Goal: Transaction & Acquisition: Purchase product/service

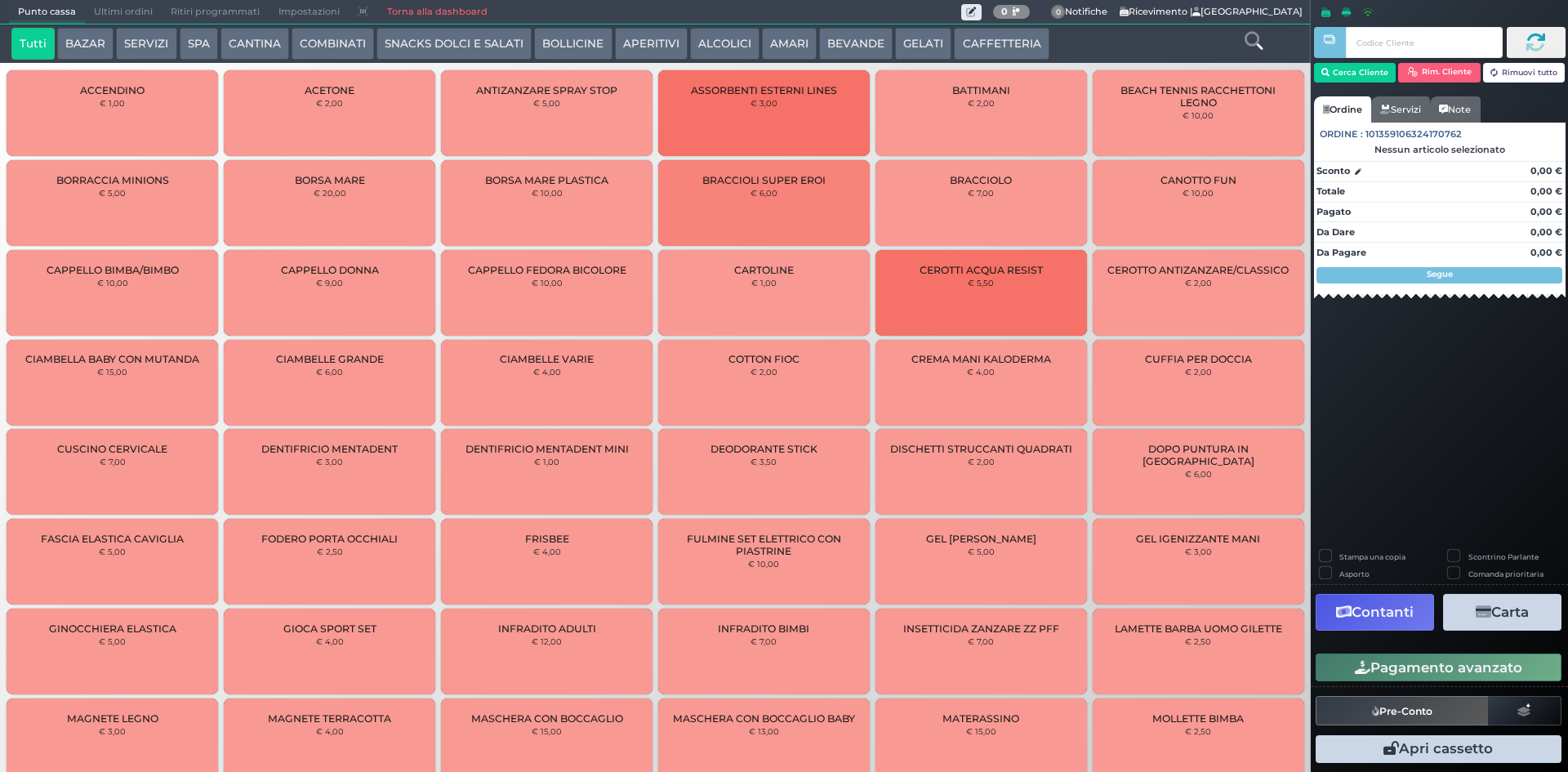
click at [857, 40] on button "BEVANDE" at bounding box center [856, 44] width 73 height 33
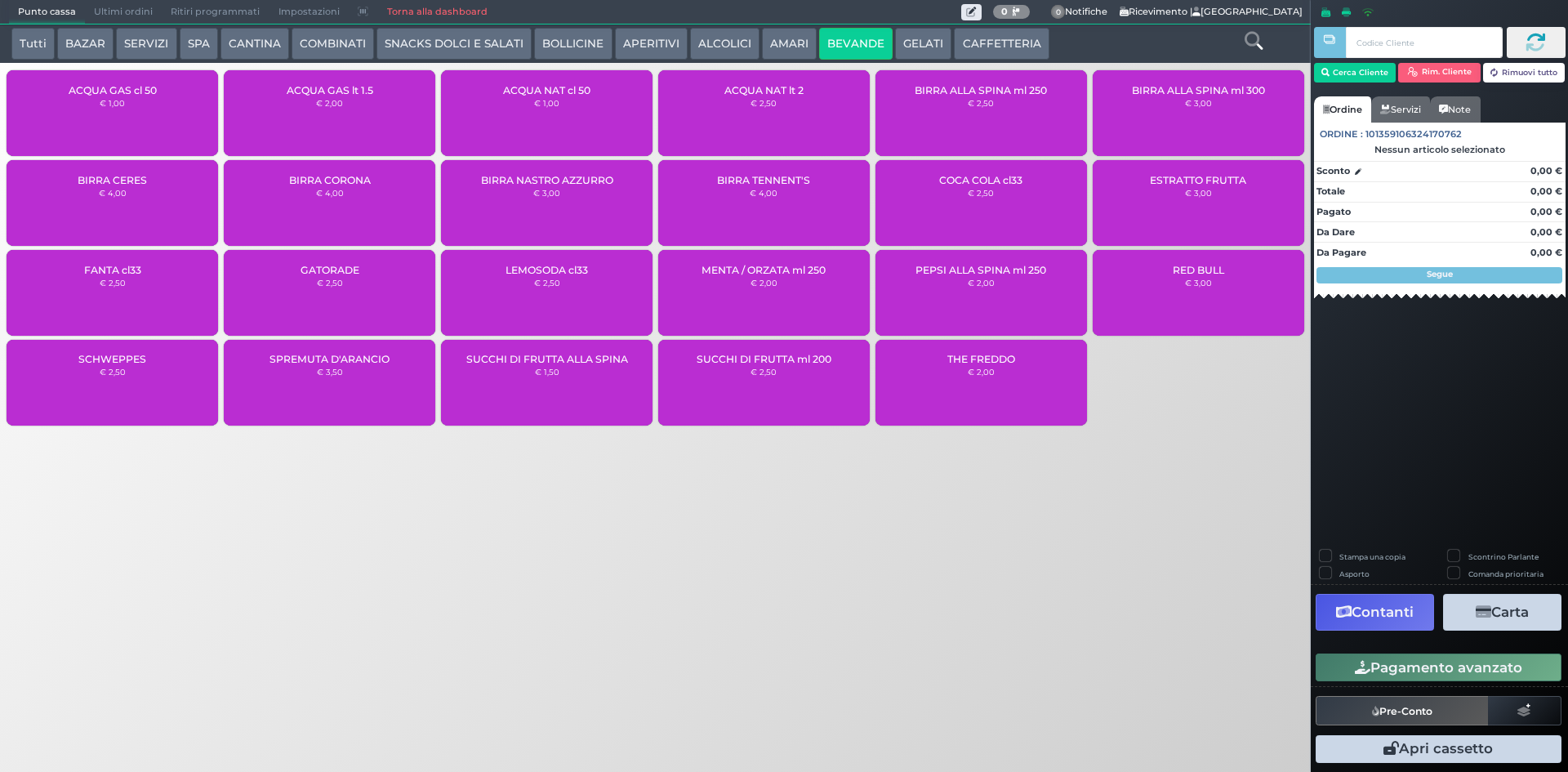
click at [586, 97] on div "ACQUA NAT cl 50 € 1,00" at bounding box center [546, 113] width 212 height 86
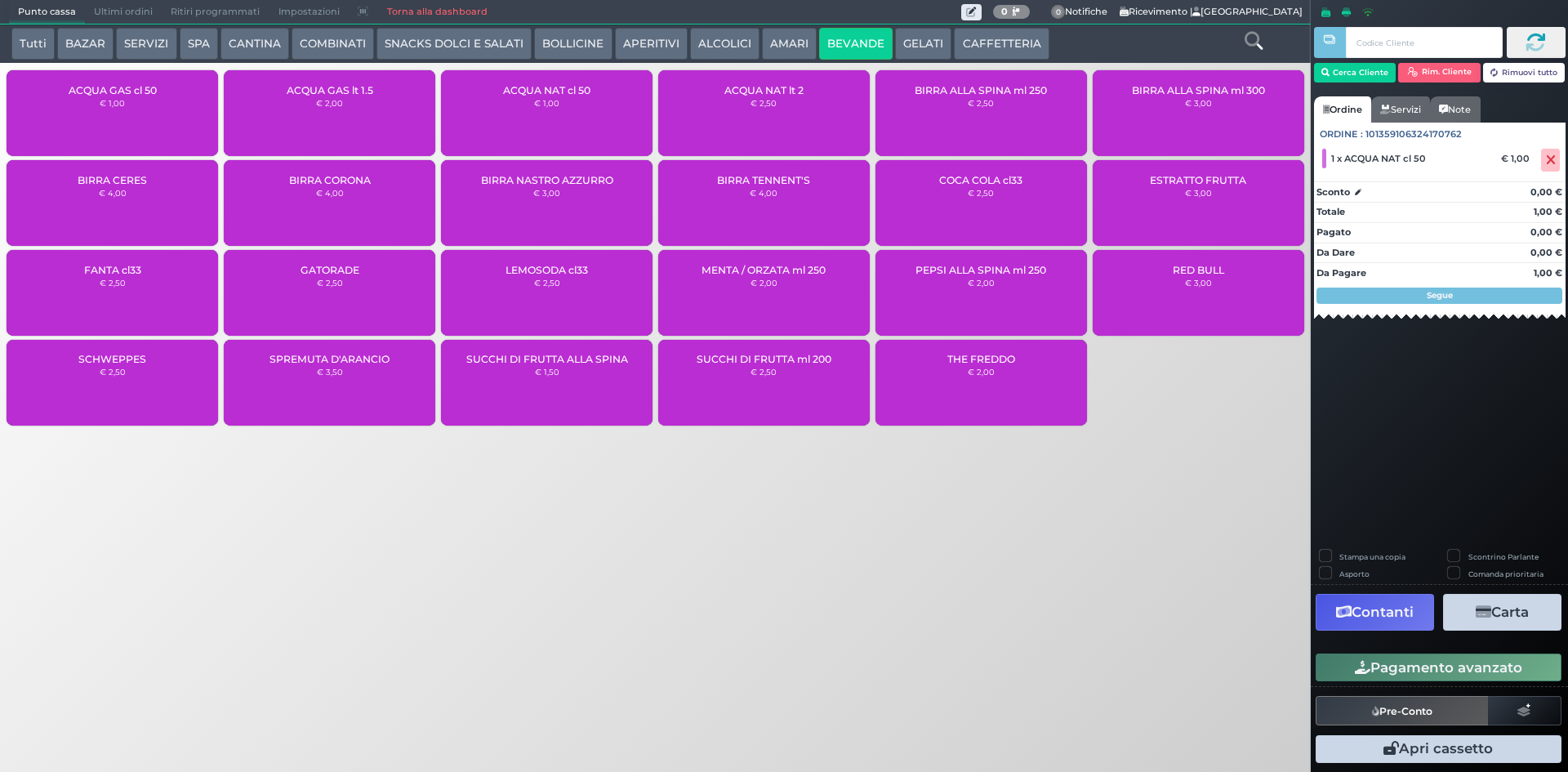
click at [1403, 670] on button "Pagamento avanzato" at bounding box center [1439, 668] width 246 height 28
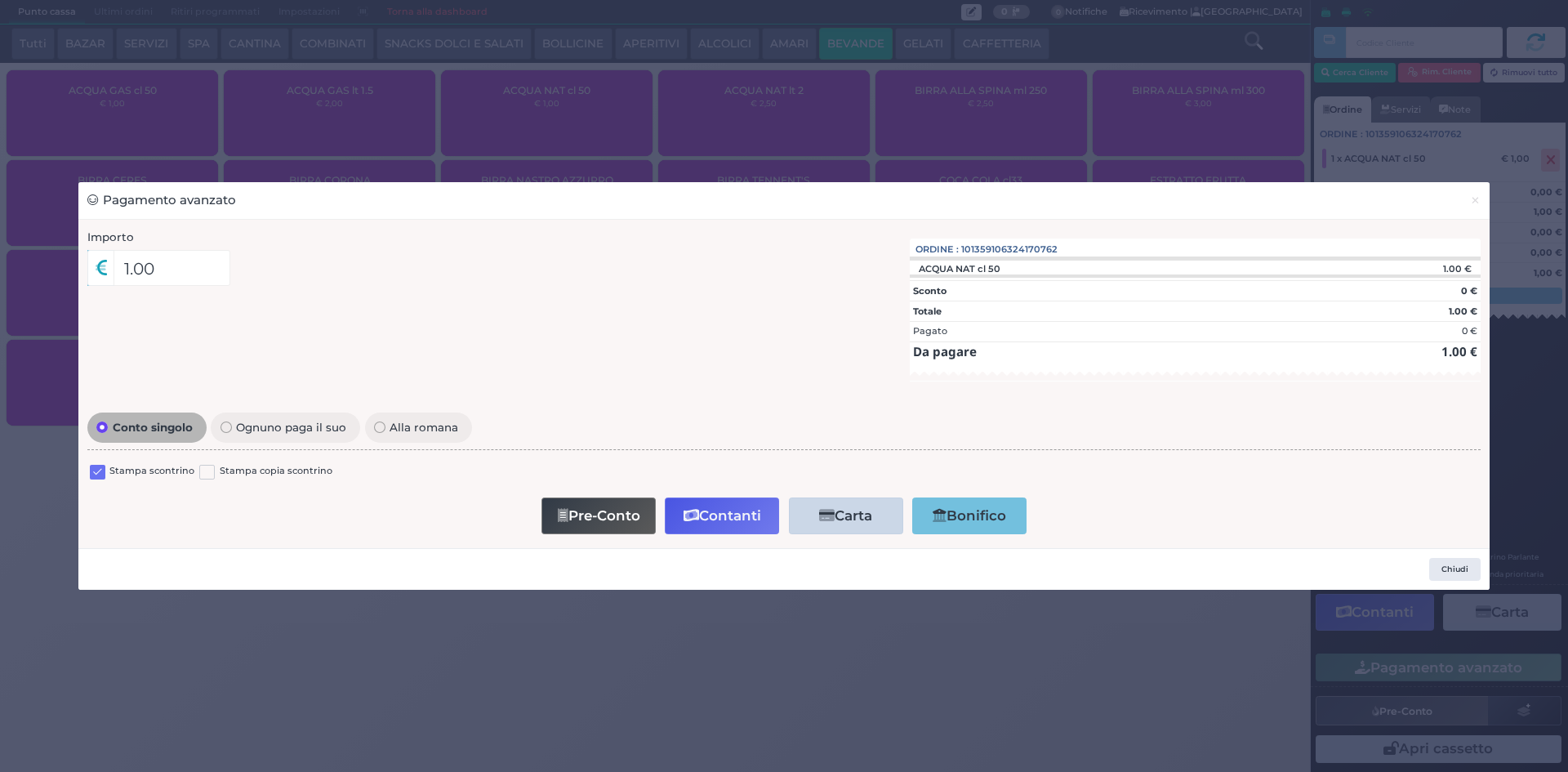
click at [94, 477] on label at bounding box center [98, 472] width 16 height 16
click at [0, 0] on input "checkbox" at bounding box center [0, 0] width 0 height 0
click at [710, 509] on button "Contanti" at bounding box center [722, 515] width 115 height 37
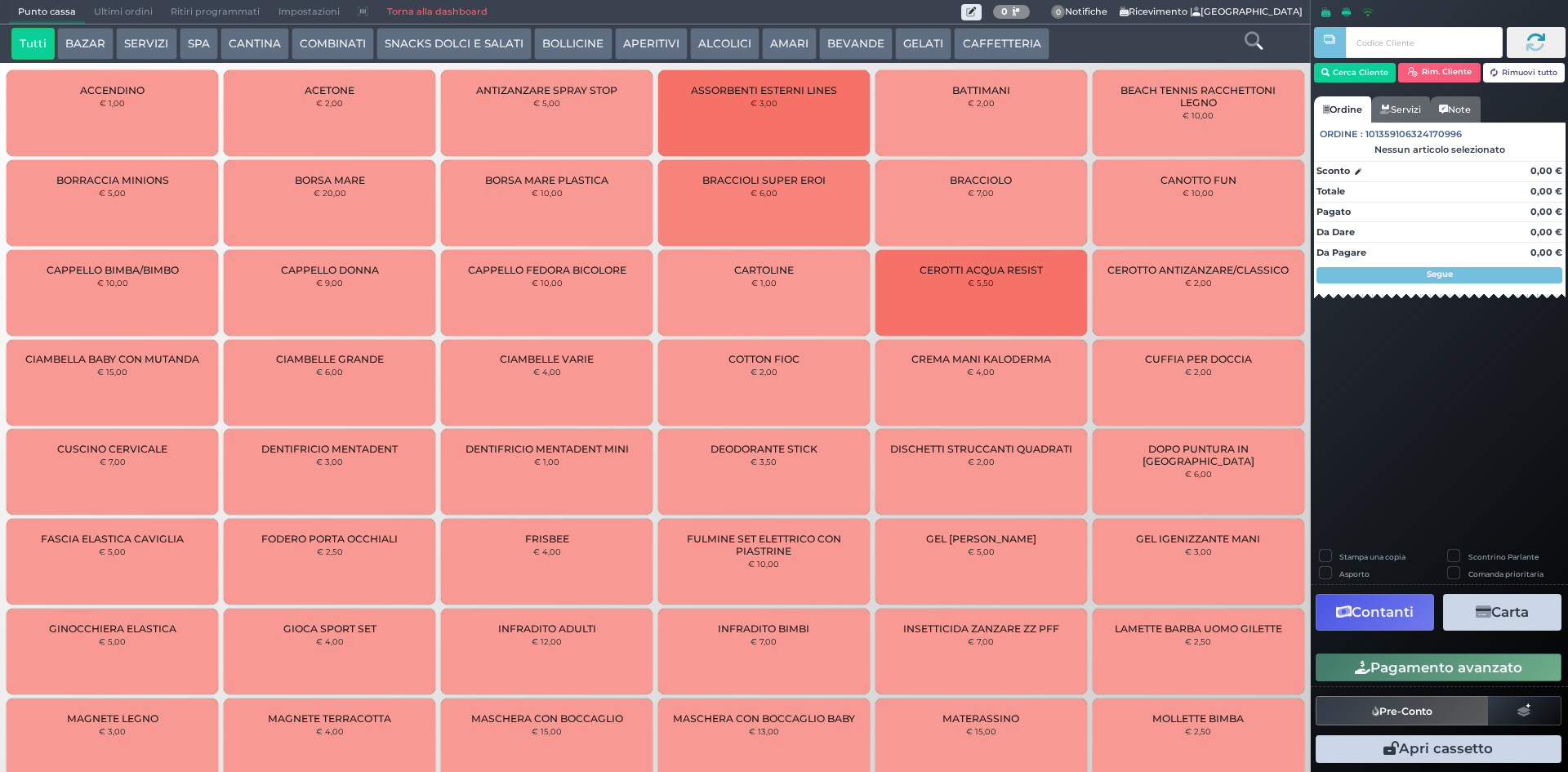
click at [774, 30] on button "AMARI" at bounding box center [790, 44] width 55 height 33
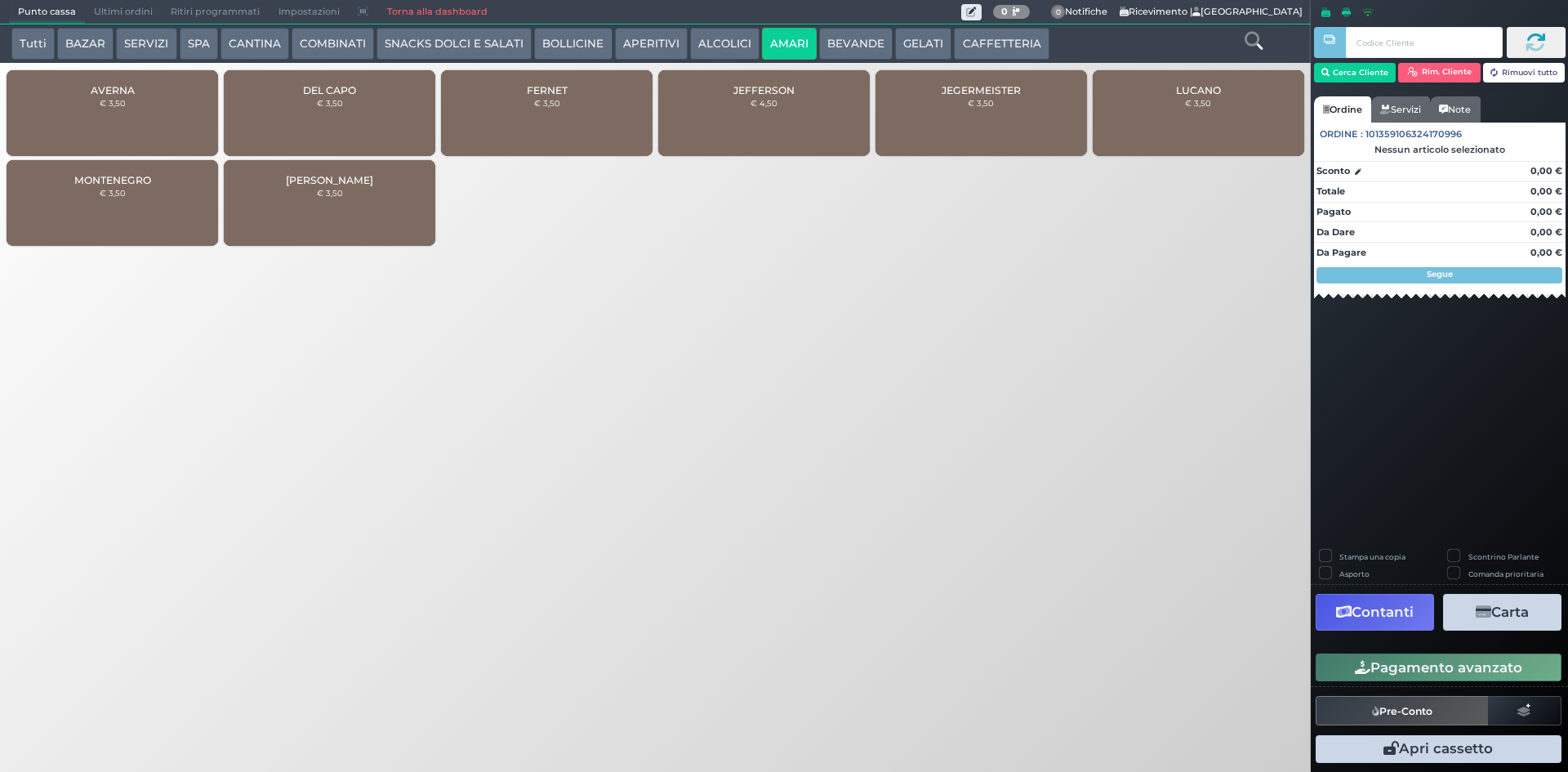
click at [281, 94] on div "DEL CAPO € 3,50" at bounding box center [329, 113] width 212 height 86
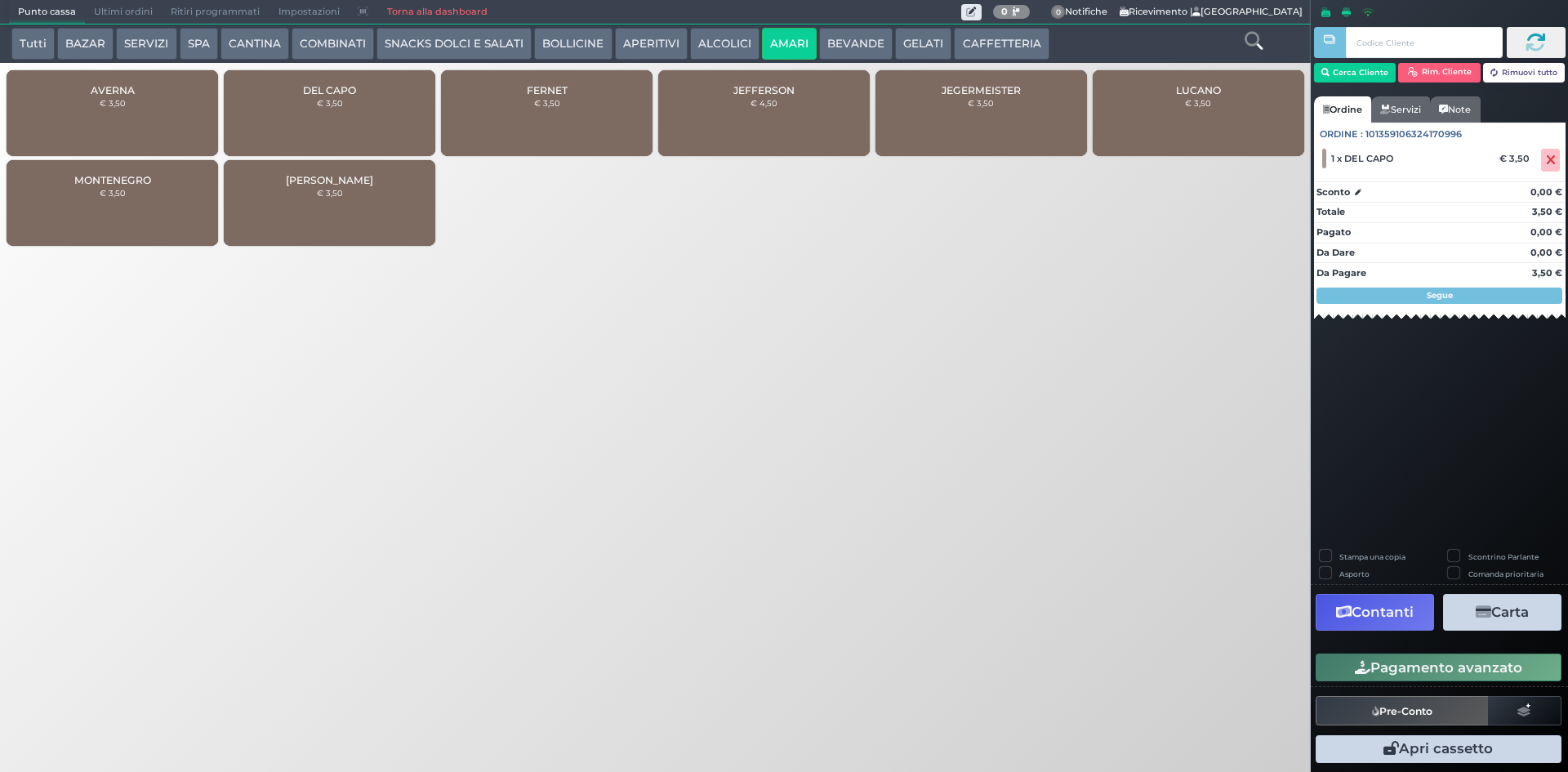
click at [1011, 61] on div "Tutti BAZAR SERVIZI SPA [GEOGRAPHIC_DATA] COMBINATI SNACKS DOLCI E SALATI BOLLI…" at bounding box center [655, 43] width 1311 height 39
click at [1011, 49] on button "CAFFETTERIA" at bounding box center [1001, 44] width 95 height 33
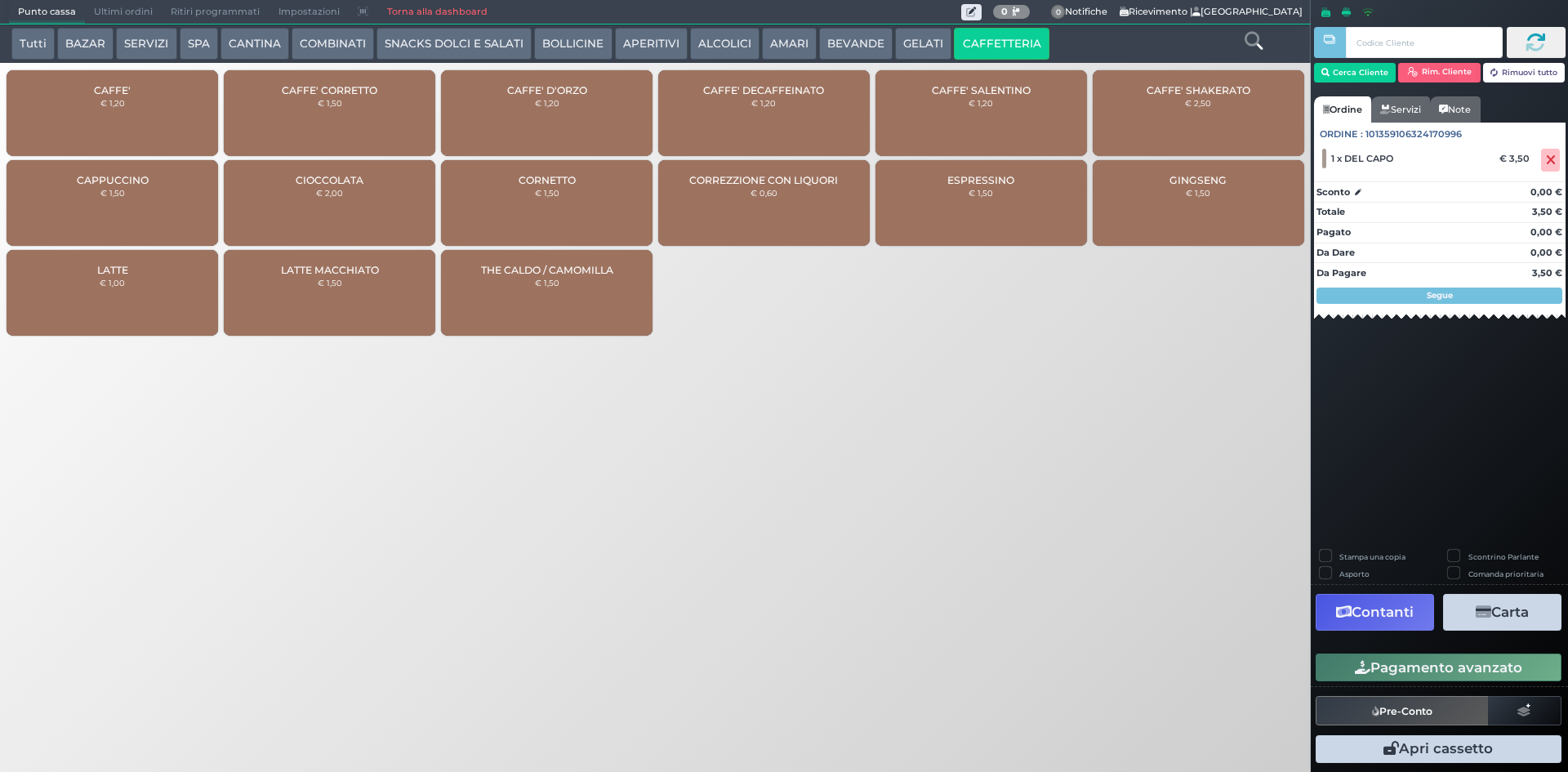
click at [774, 114] on div "CAFFE' DECAFFEINATO € 1,20" at bounding box center [763, 113] width 212 height 86
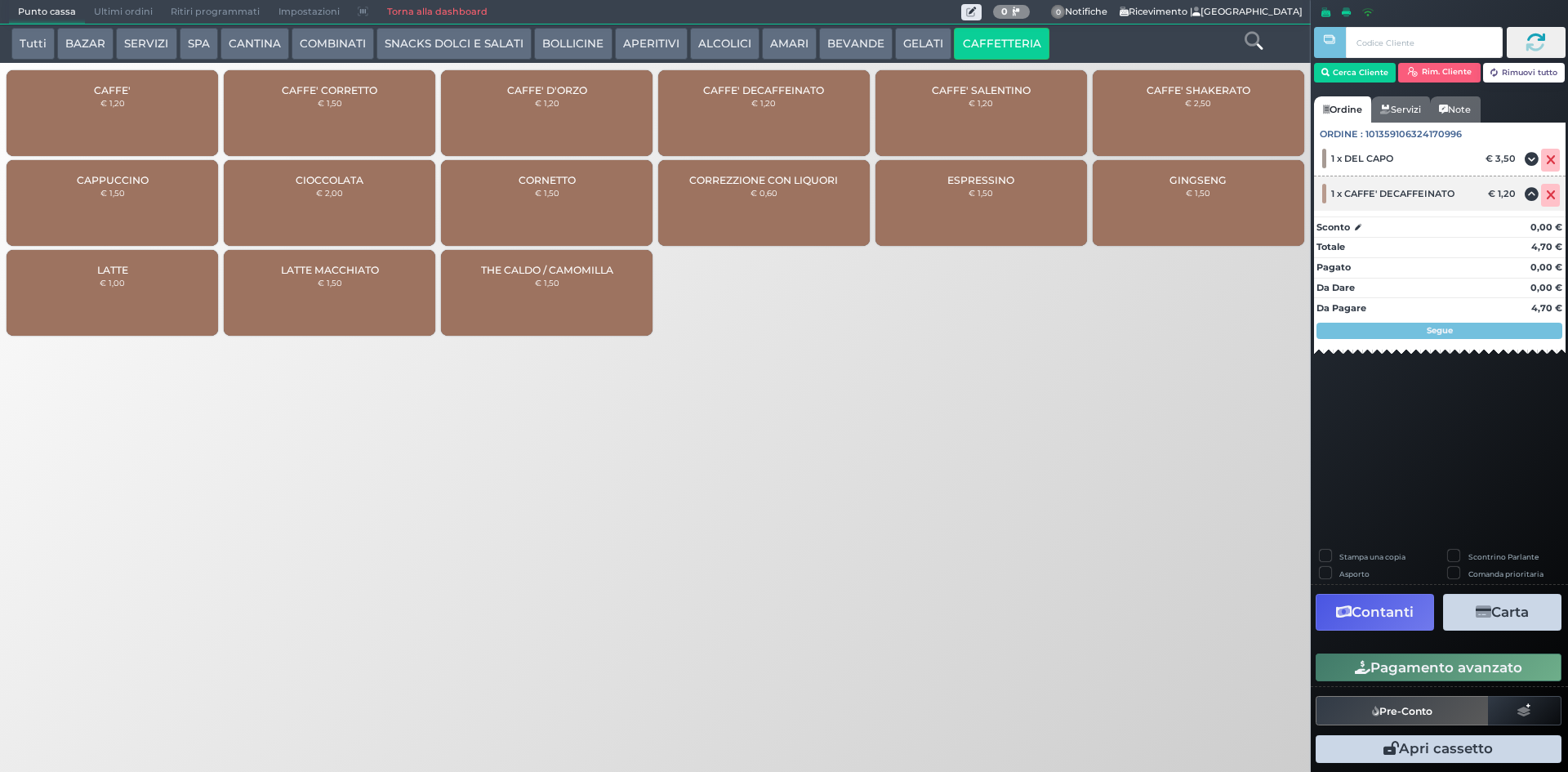
click at [1561, 196] on div at bounding box center [1544, 196] width 40 height 23
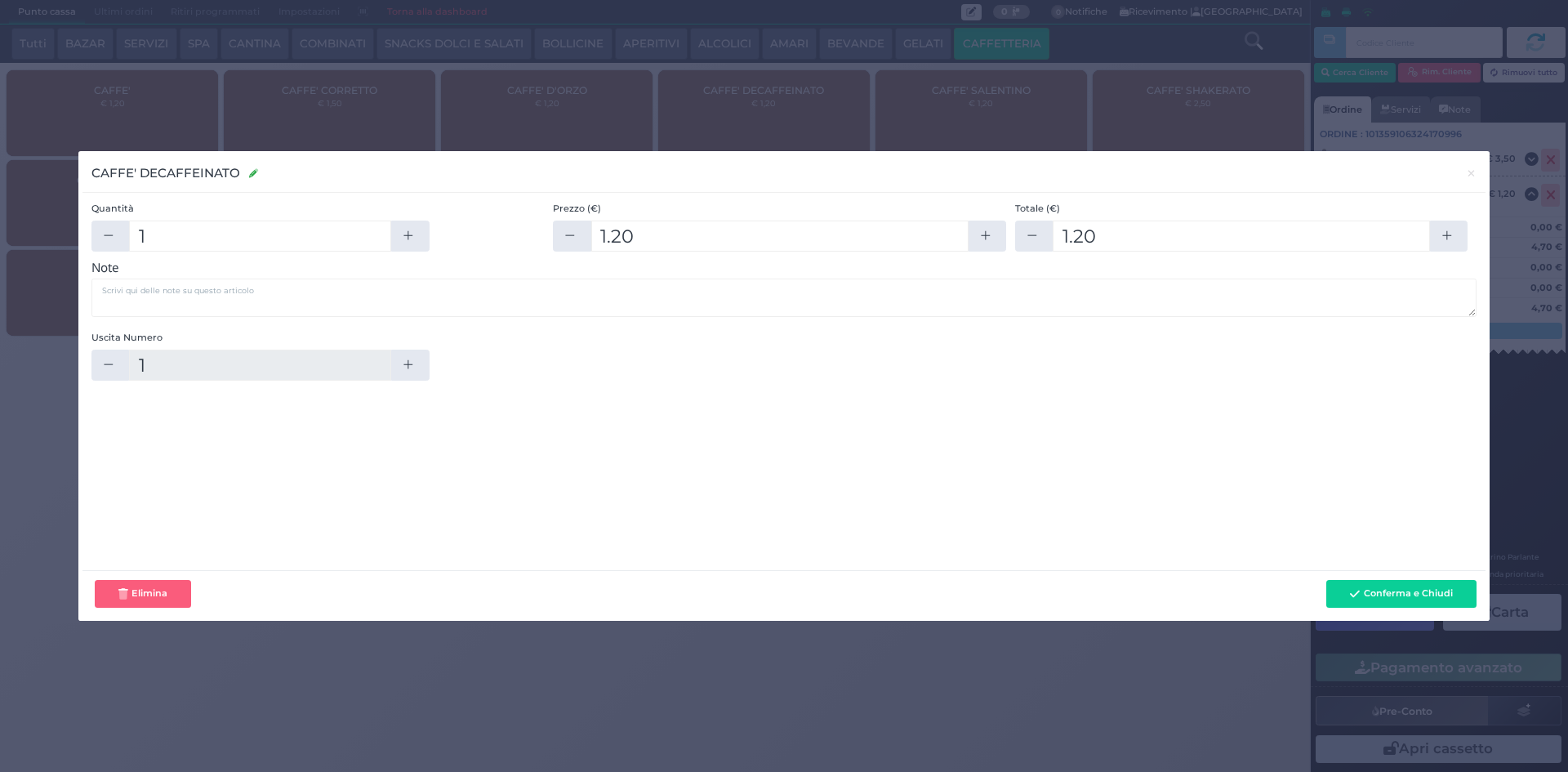
click at [163, 586] on button "Elimina" at bounding box center [143, 594] width 97 height 28
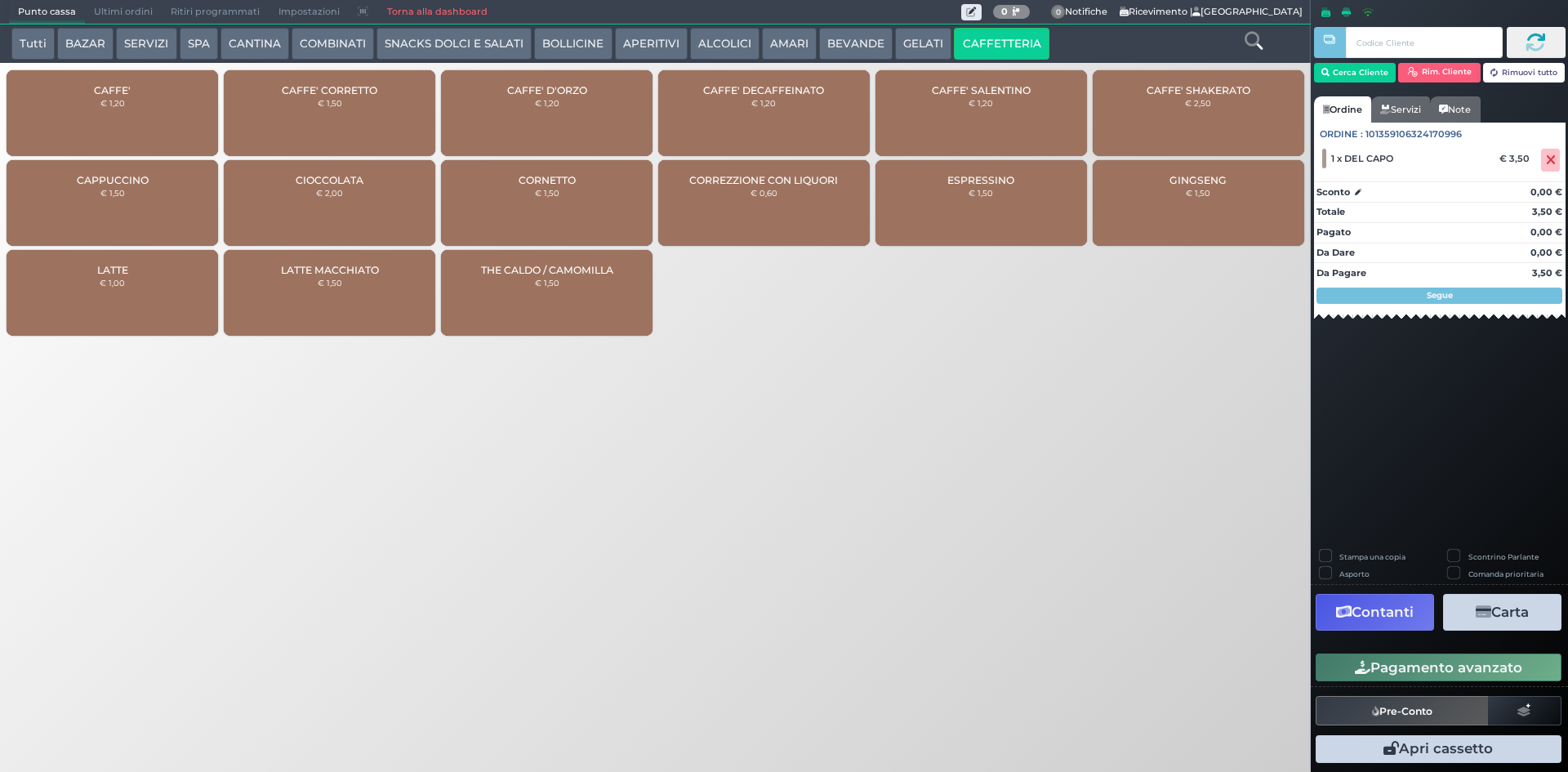
click at [381, 103] on div "CAFFE' CORRETTO € 1,50" at bounding box center [329, 113] width 212 height 86
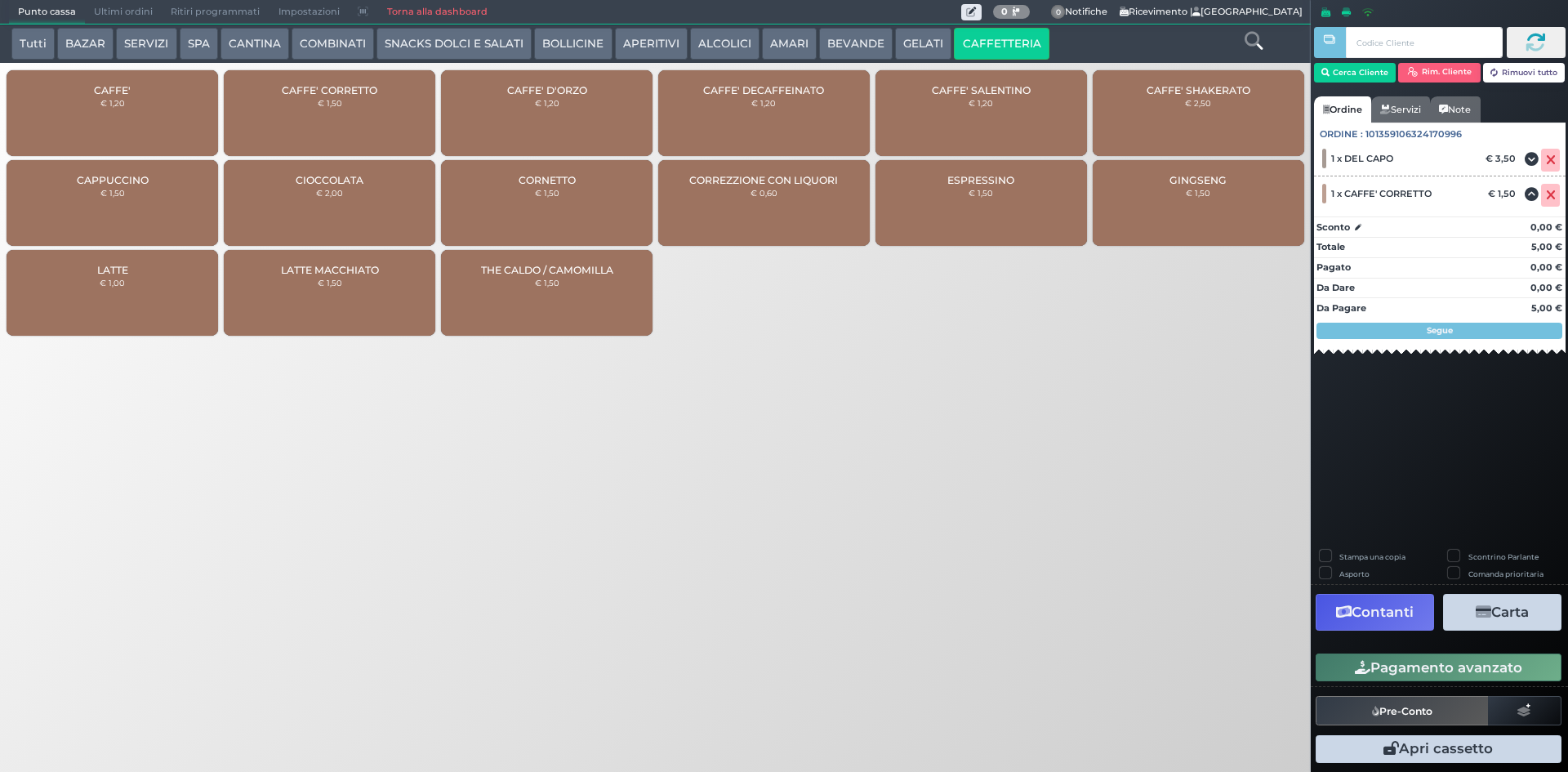
click at [1387, 666] on button "Pagamento avanzato" at bounding box center [1439, 668] width 246 height 28
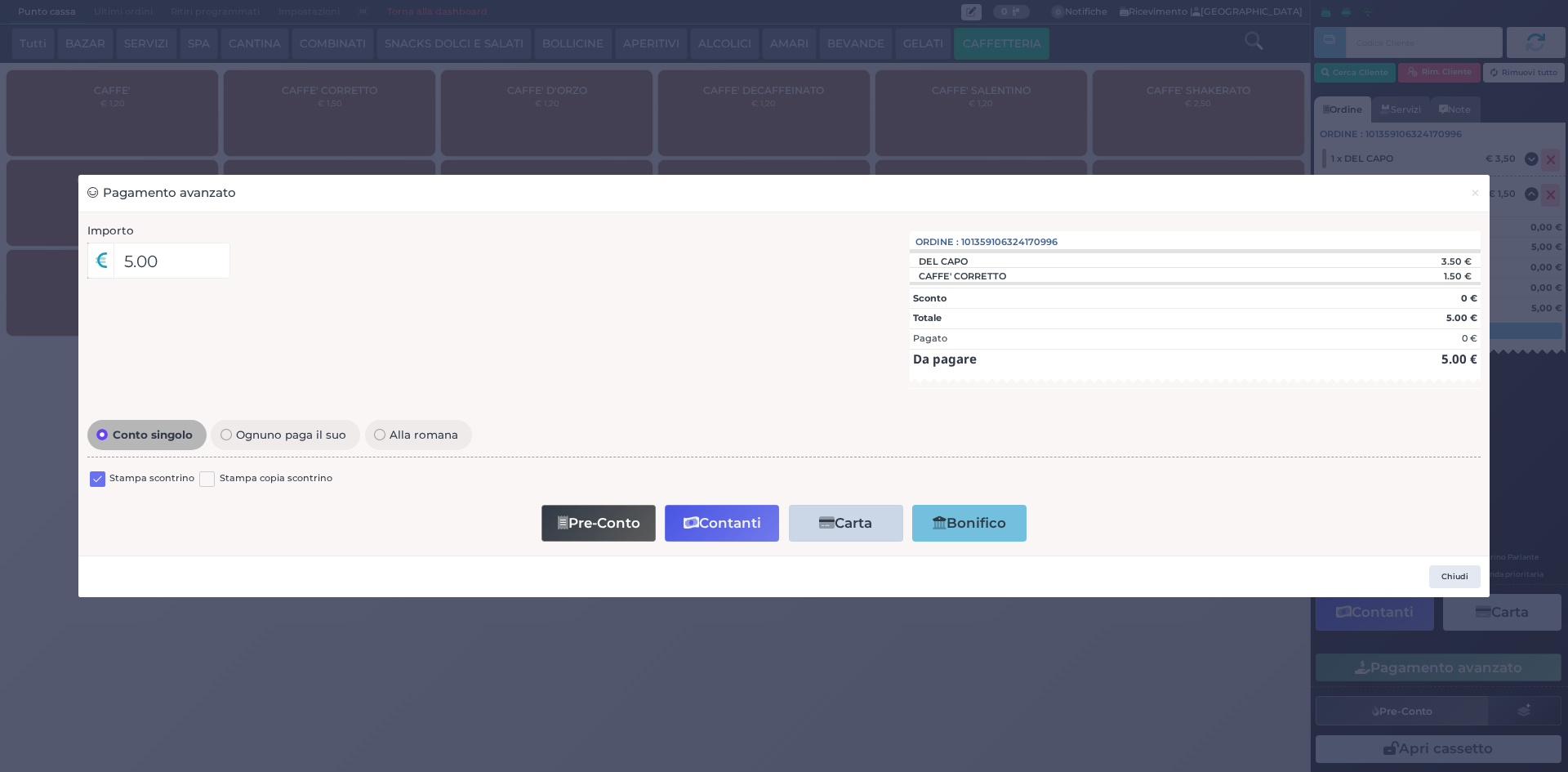
click at [94, 481] on label at bounding box center [98, 479] width 16 height 16
click at [0, 0] on input "checkbox" at bounding box center [0, 0] width 0 height 0
click at [748, 528] on button "Contanti" at bounding box center [722, 523] width 115 height 37
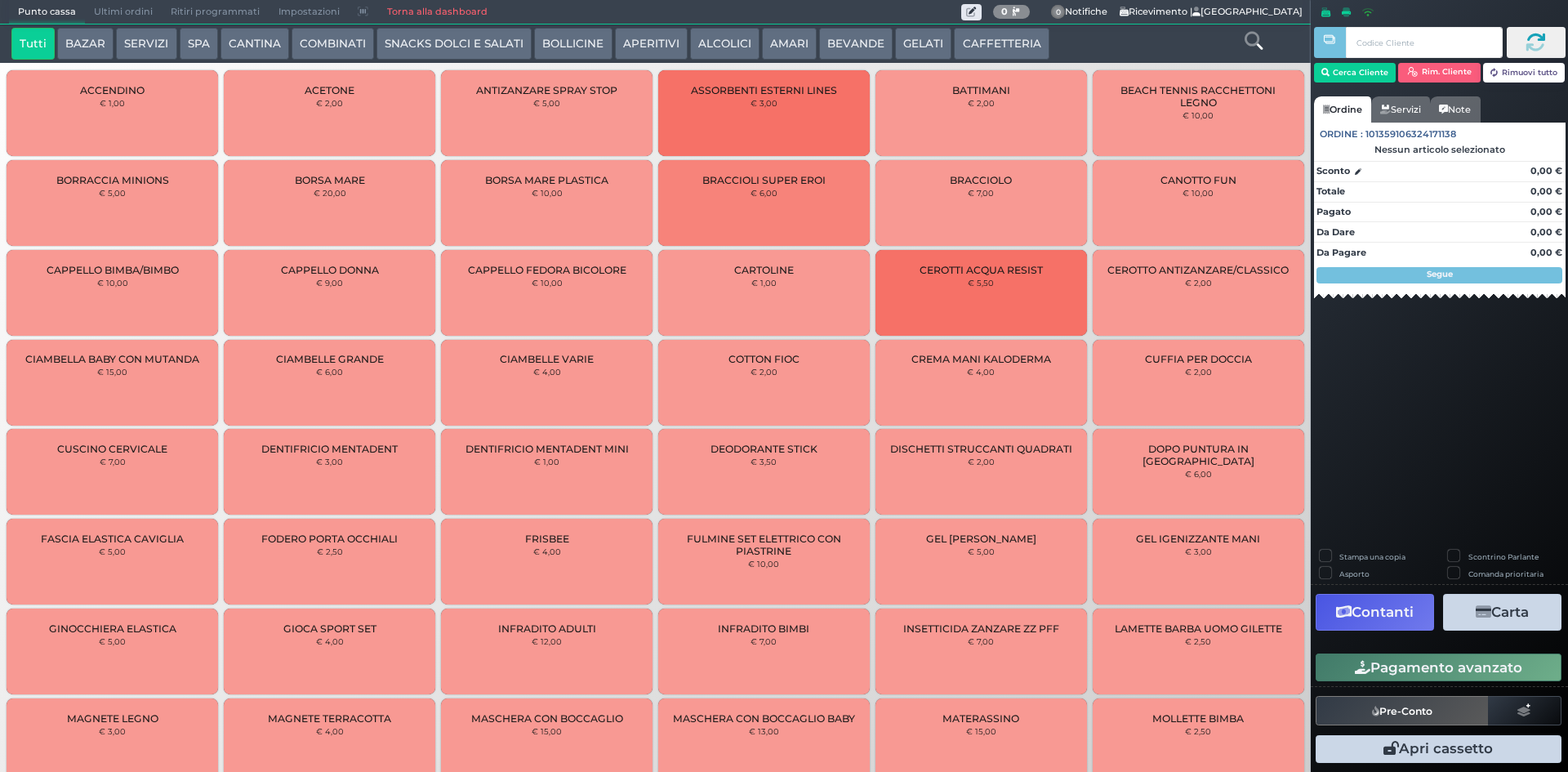
click at [153, 4] on span "Ultimi ordini" at bounding box center [123, 12] width 77 height 23
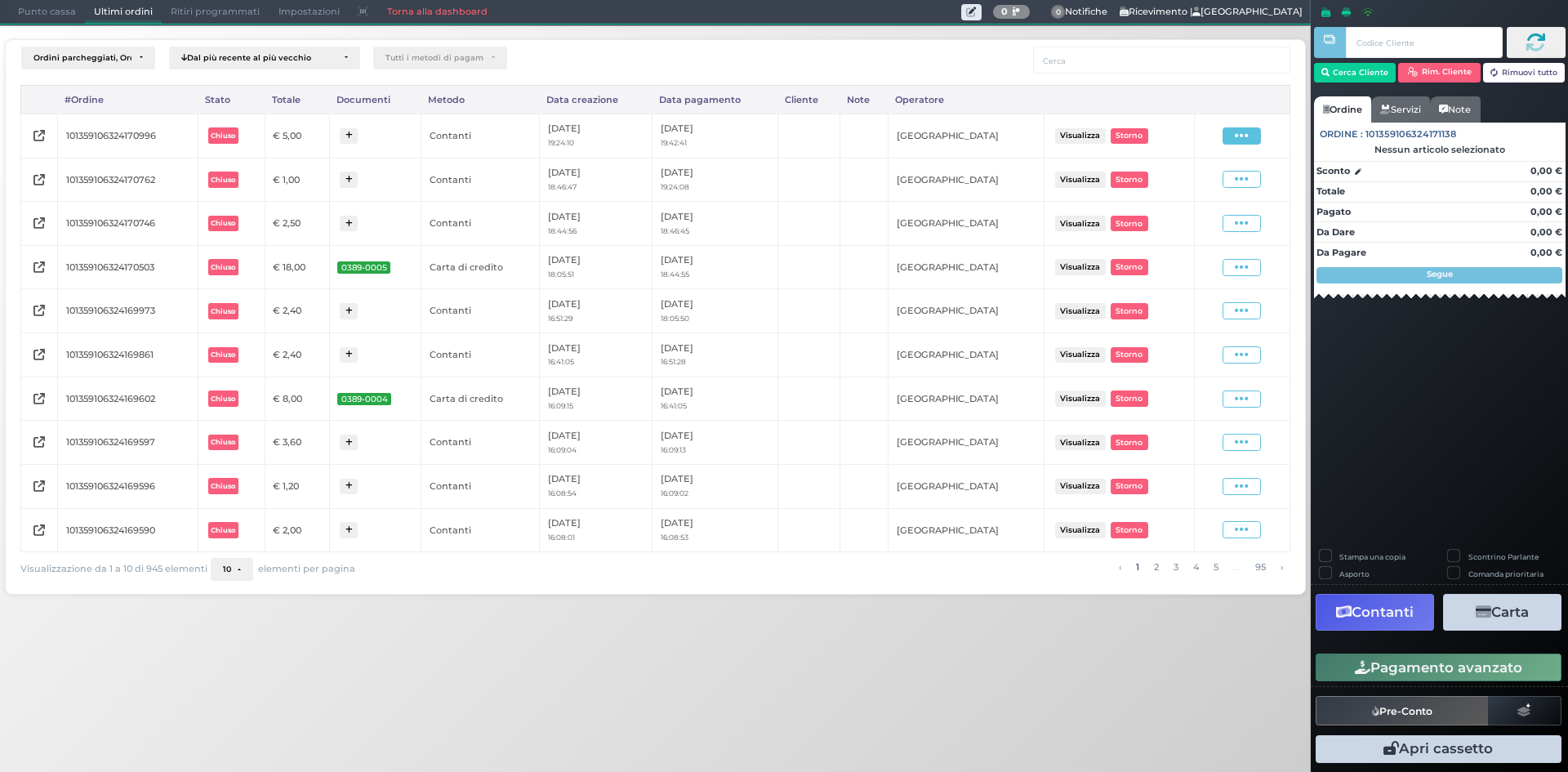
click at [1234, 135] on span at bounding box center [1242, 136] width 39 height 17
click at [1189, 185] on span "Ristampa Pre-Conto" at bounding box center [1203, 183] width 67 height 28
click at [59, 9] on span "Punto cassa" at bounding box center [47, 12] width 76 height 23
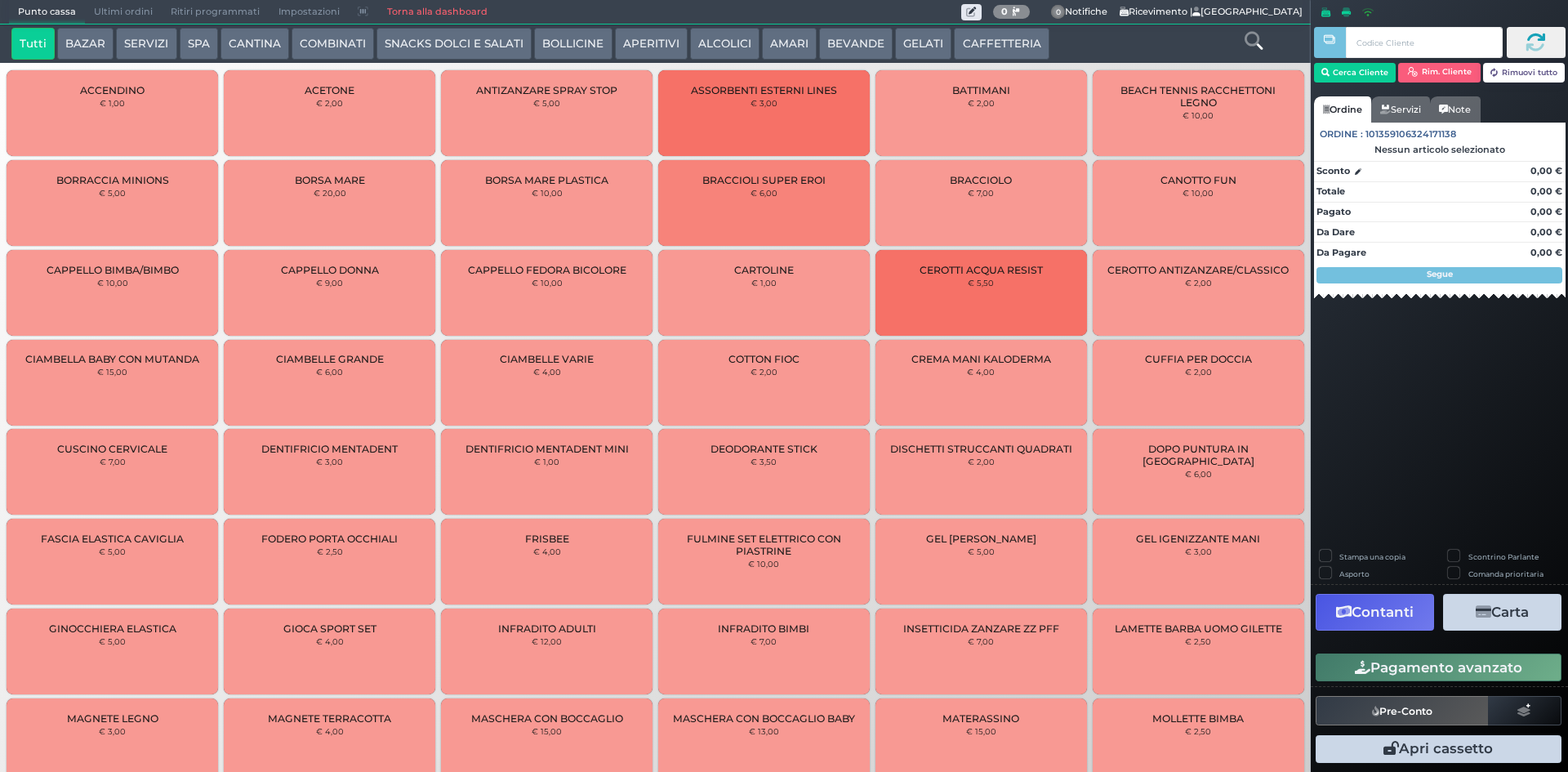
click at [968, 32] on button "CAFFETTERIA" at bounding box center [1001, 44] width 95 height 33
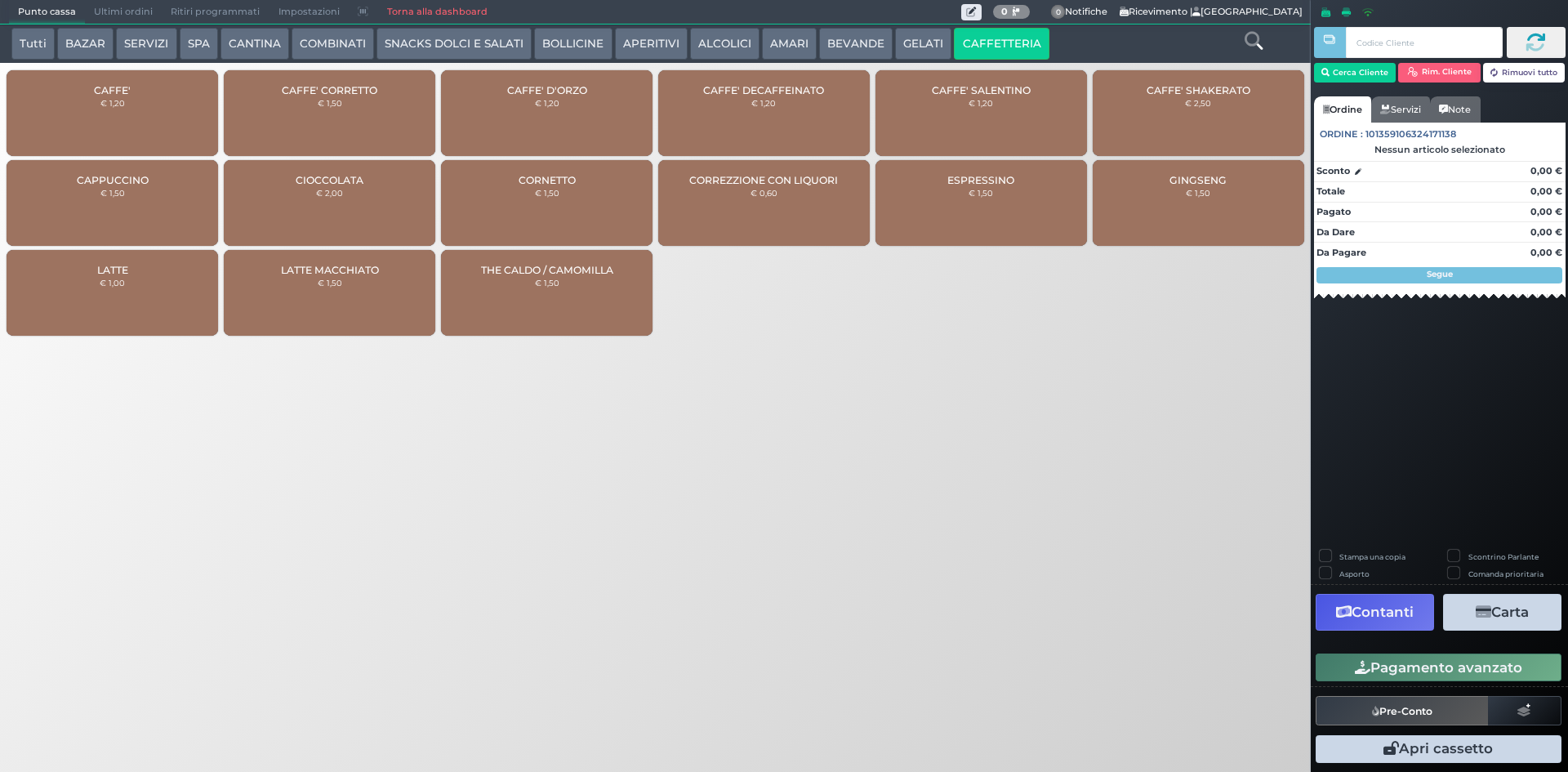
click at [179, 89] on div "CAFFE' € 1,20" at bounding box center [112, 113] width 212 height 86
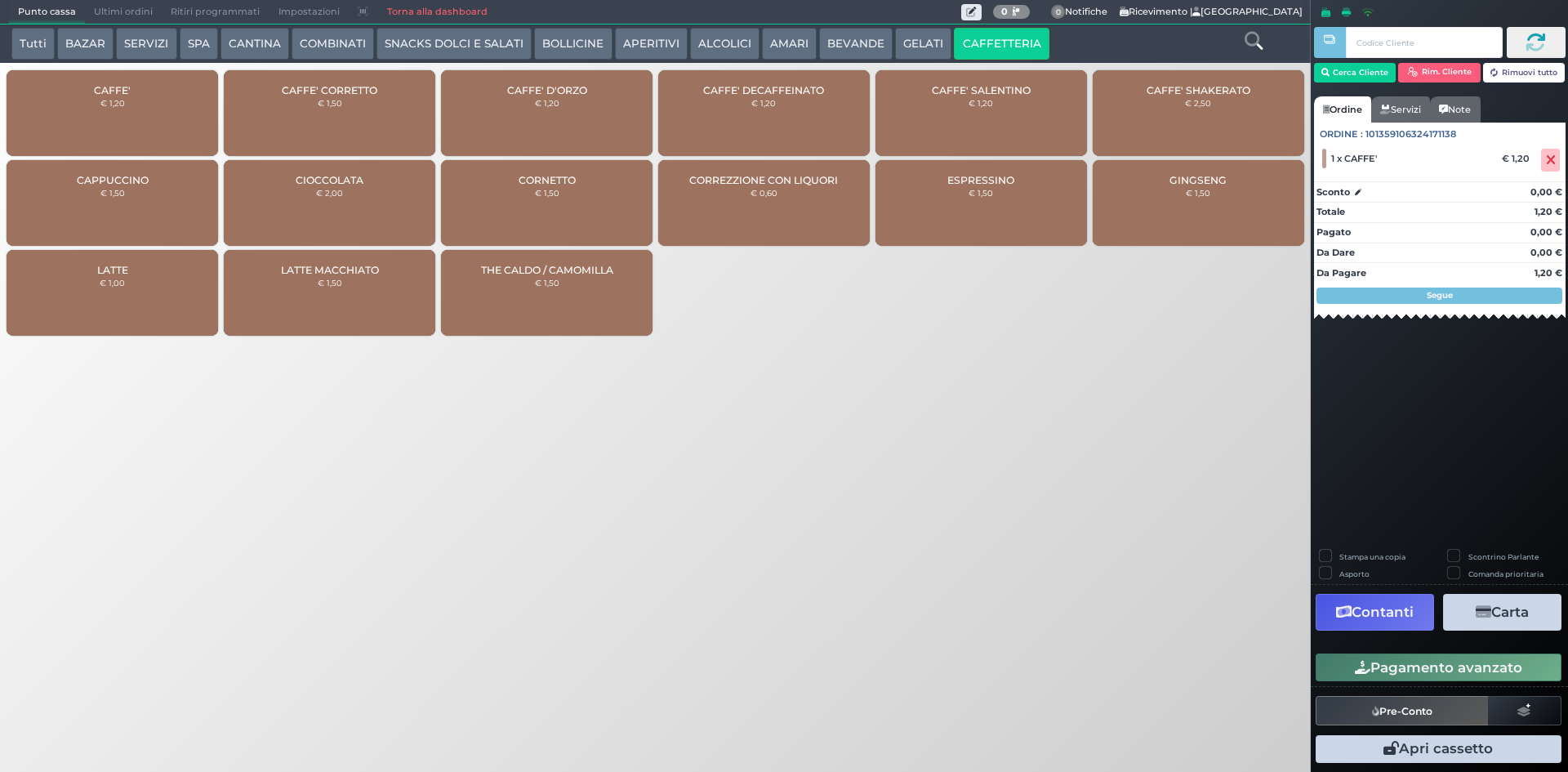
click at [1460, 664] on button "Pagamento avanzato" at bounding box center [1439, 668] width 246 height 28
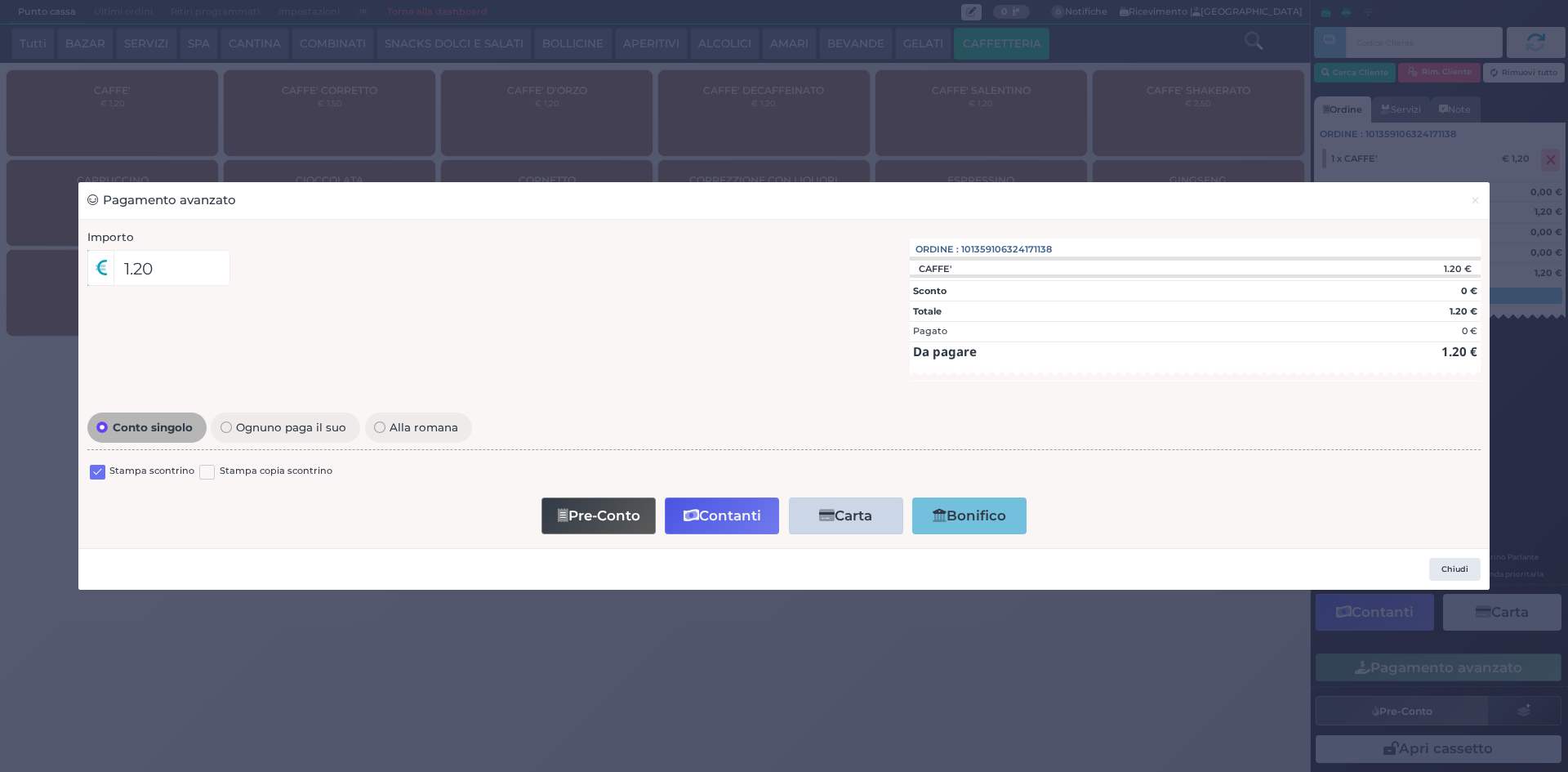
click at [99, 473] on label at bounding box center [98, 472] width 16 height 16
click at [0, 0] on input "checkbox" at bounding box center [0, 0] width 0 height 0
click at [721, 517] on button "Contanti" at bounding box center [722, 515] width 115 height 37
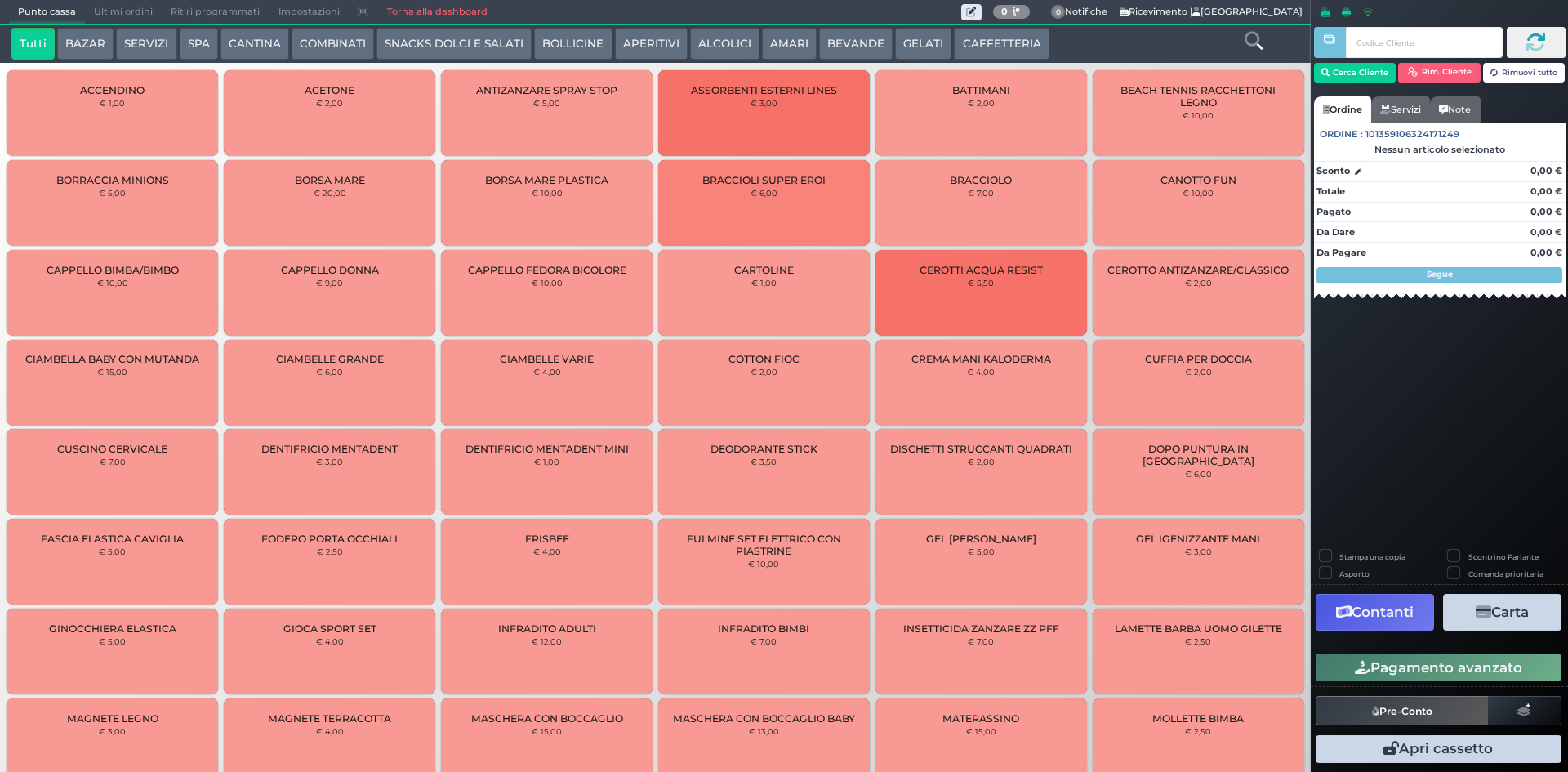
click at [729, 43] on button "ALCOLICI" at bounding box center [725, 44] width 70 height 33
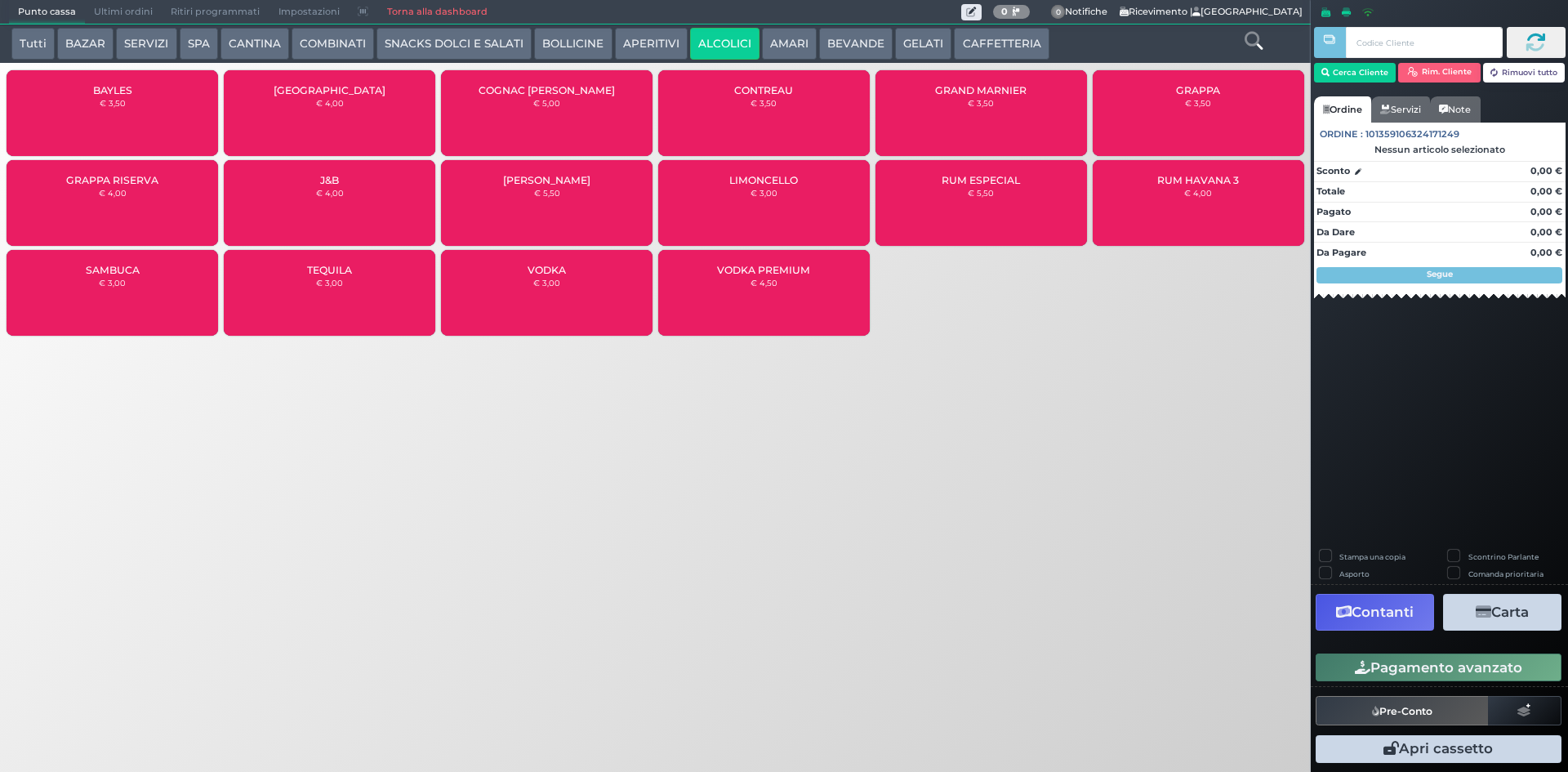
click at [785, 90] on span "CONTREAU" at bounding box center [763, 90] width 59 height 12
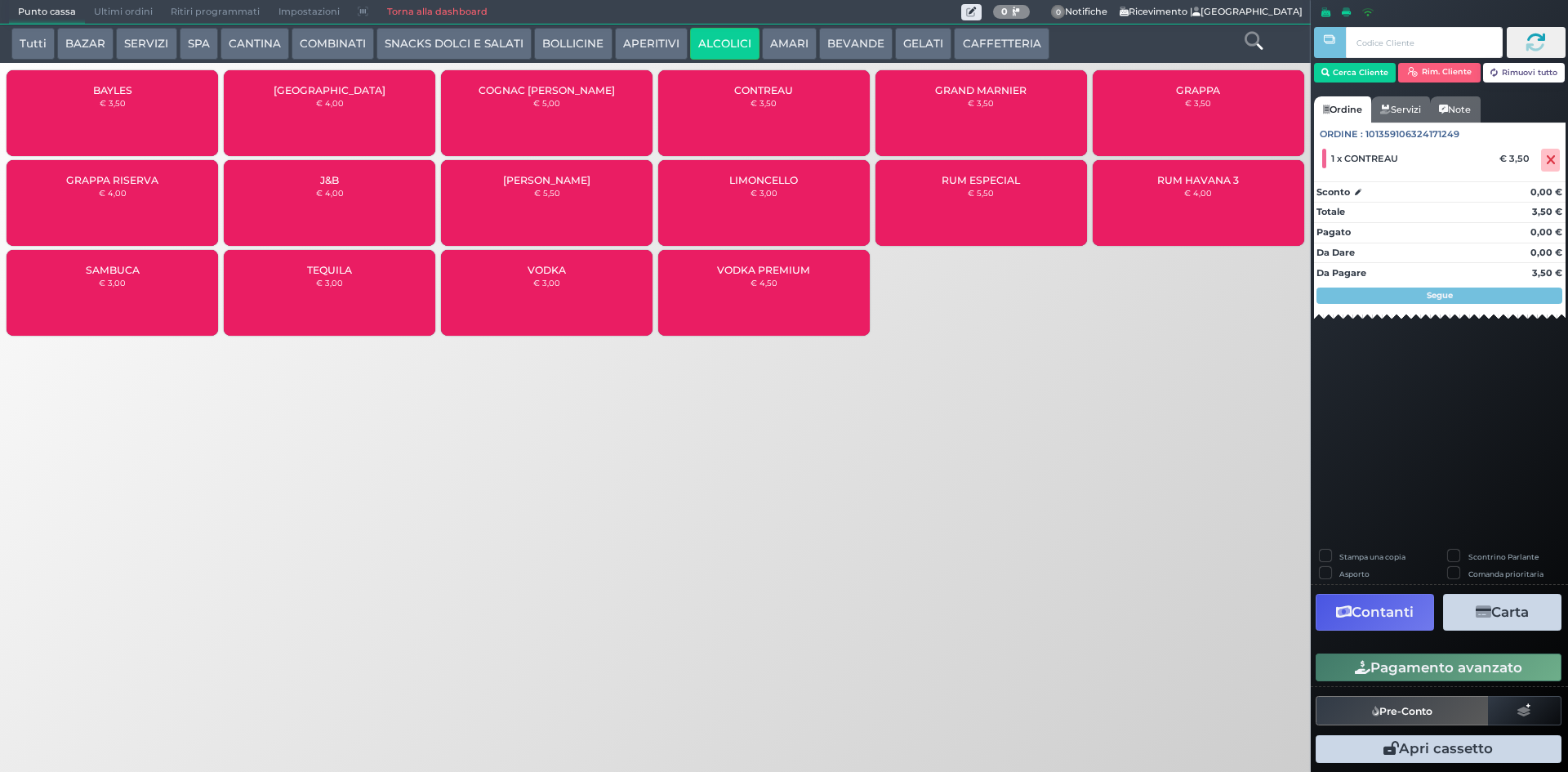
click at [1364, 678] on button "Pagamento avanzato" at bounding box center [1439, 668] width 246 height 28
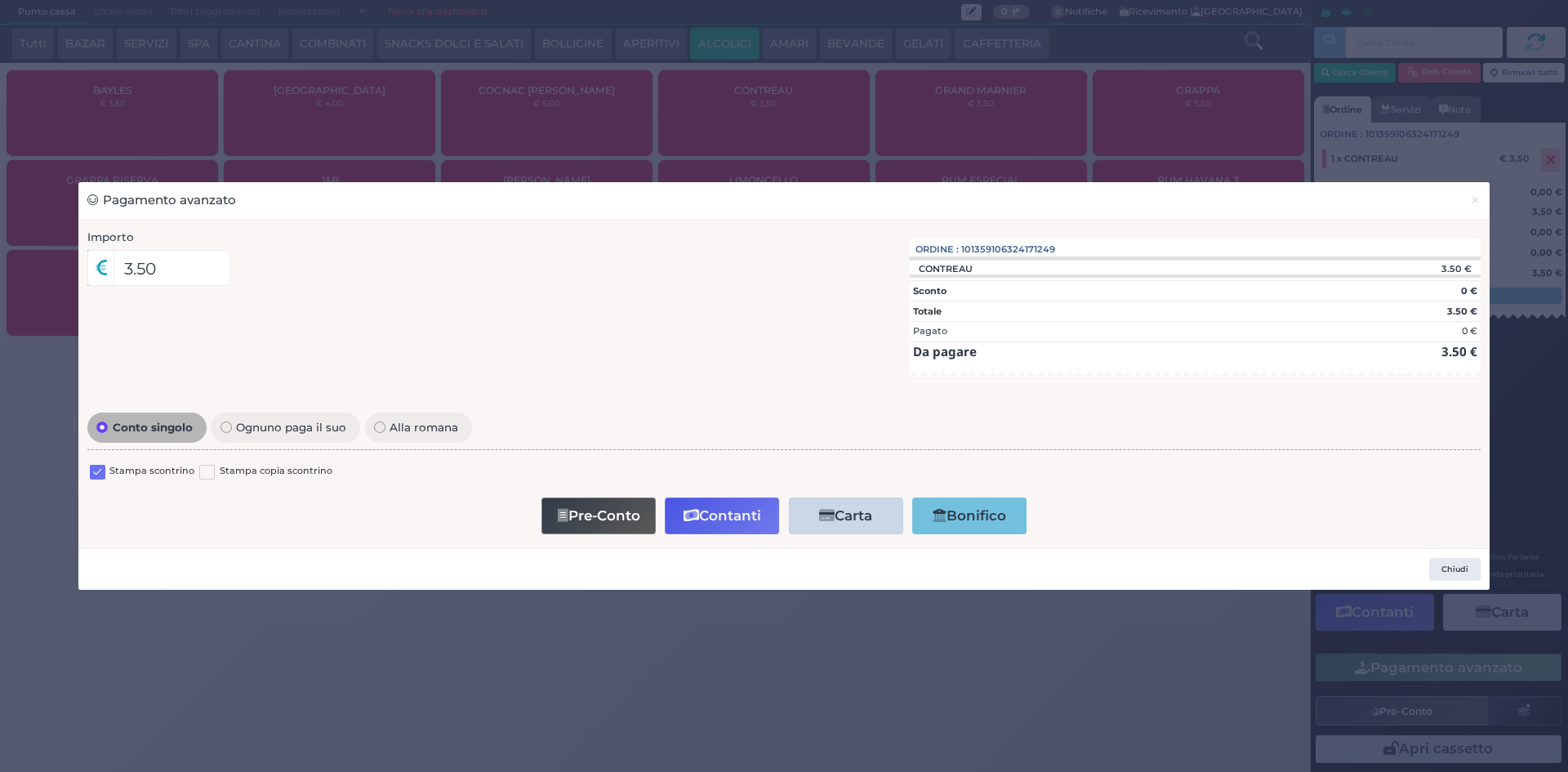
click at [91, 467] on label at bounding box center [98, 472] width 16 height 16
click at [0, 0] on input "checkbox" at bounding box center [0, 0] width 0 height 0
click at [701, 502] on button "Contanti" at bounding box center [722, 515] width 115 height 37
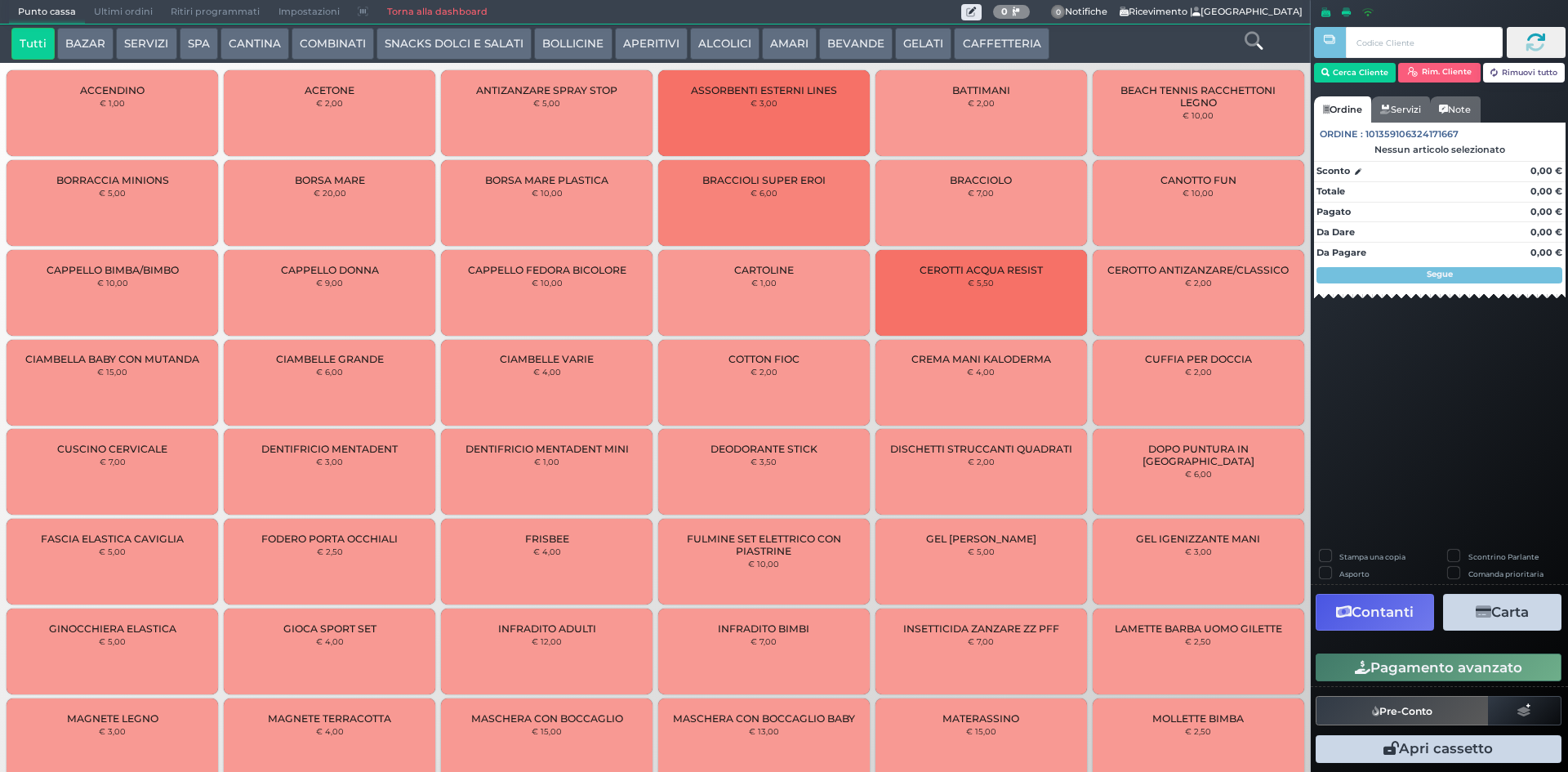
click at [113, 8] on span "Ultimi ordini" at bounding box center [123, 12] width 77 height 23
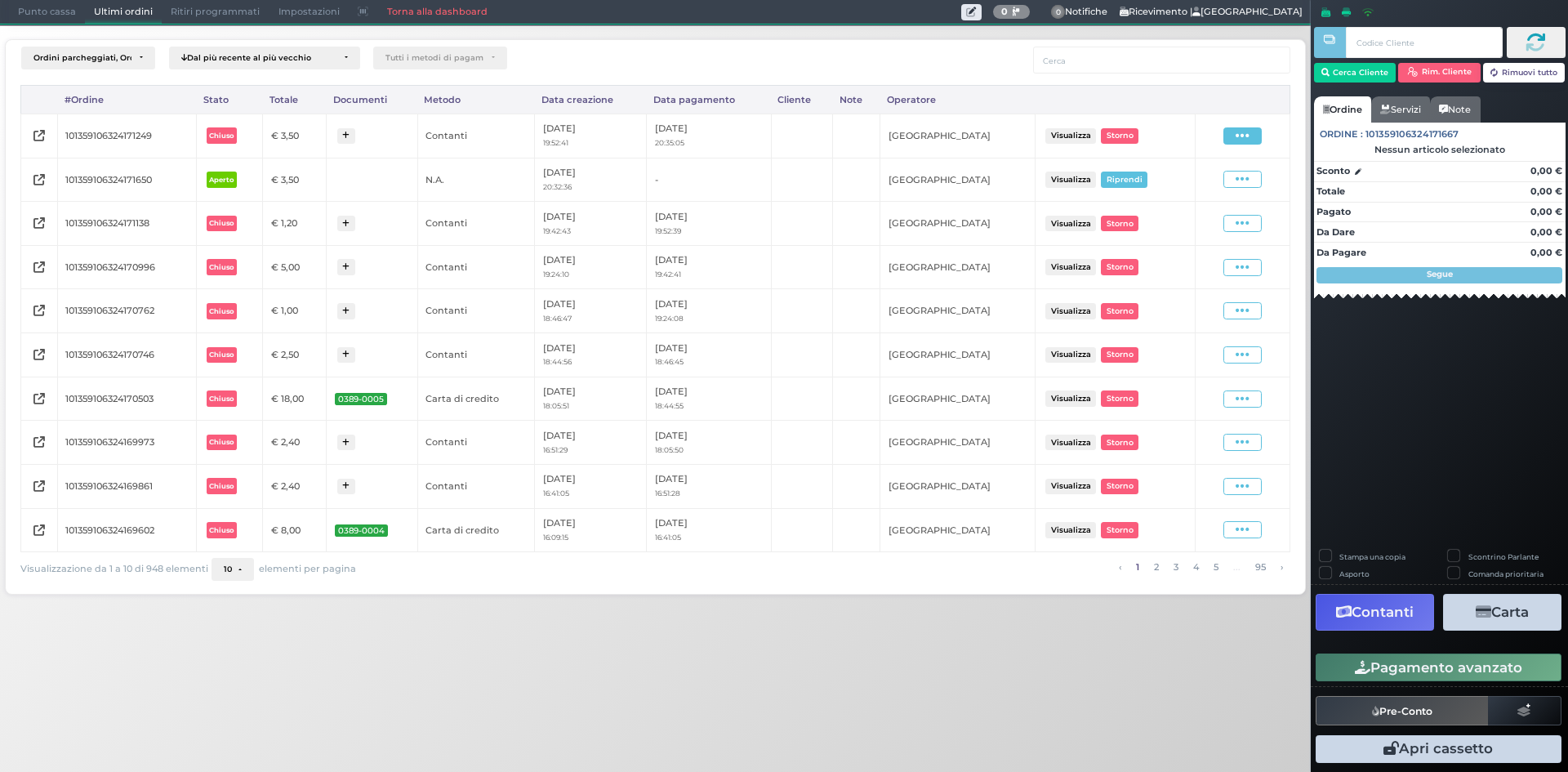
click at [1243, 137] on icon at bounding box center [1243, 135] width 14 height 16
click at [1221, 176] on span "Ristampa Pre-Conto" at bounding box center [1203, 183] width 67 height 28
click at [24, 13] on span "Punto cassa" at bounding box center [47, 12] width 76 height 23
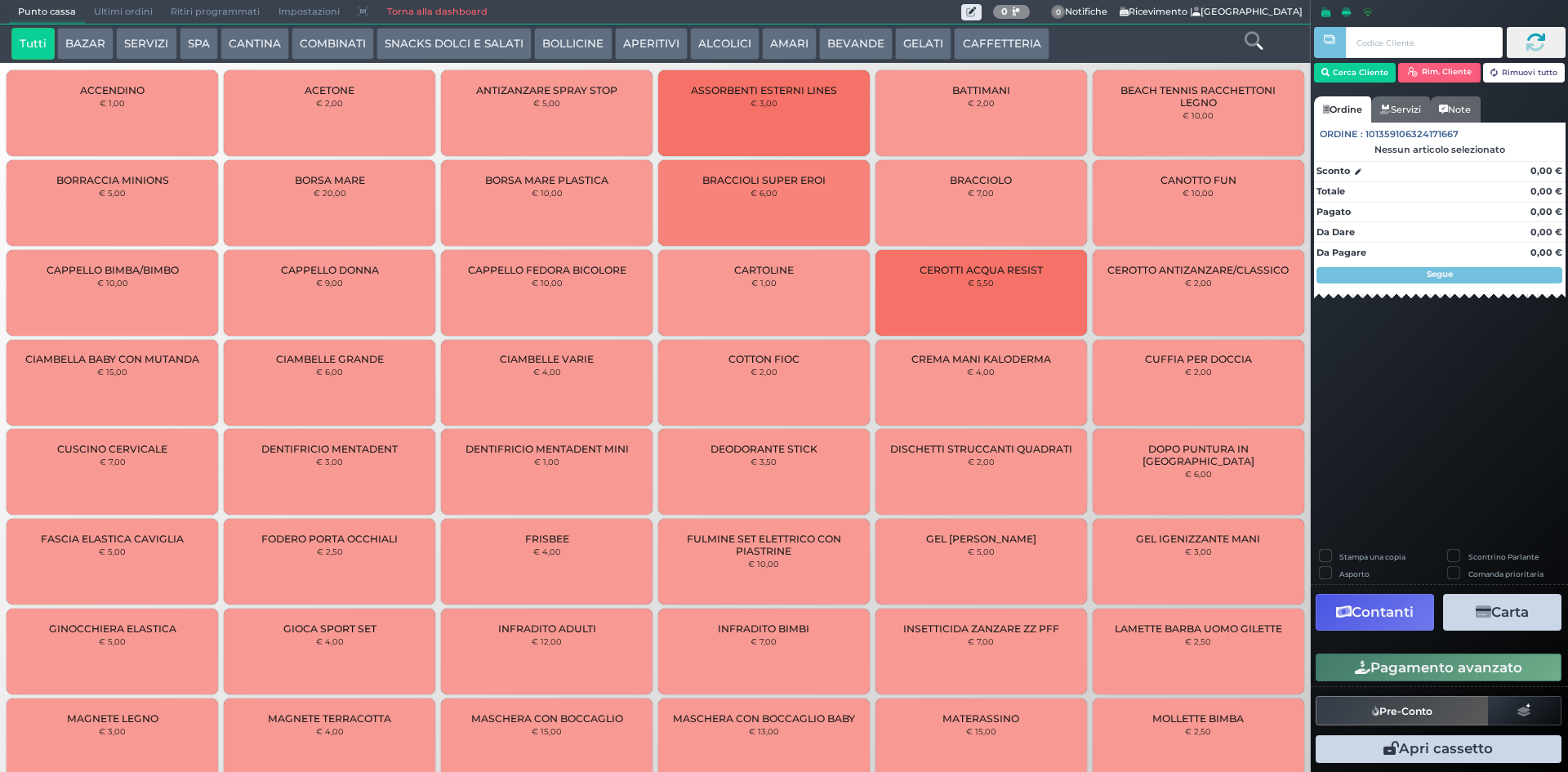
click at [955, 44] on button "CAFFETTERIA" at bounding box center [1001, 44] width 95 height 33
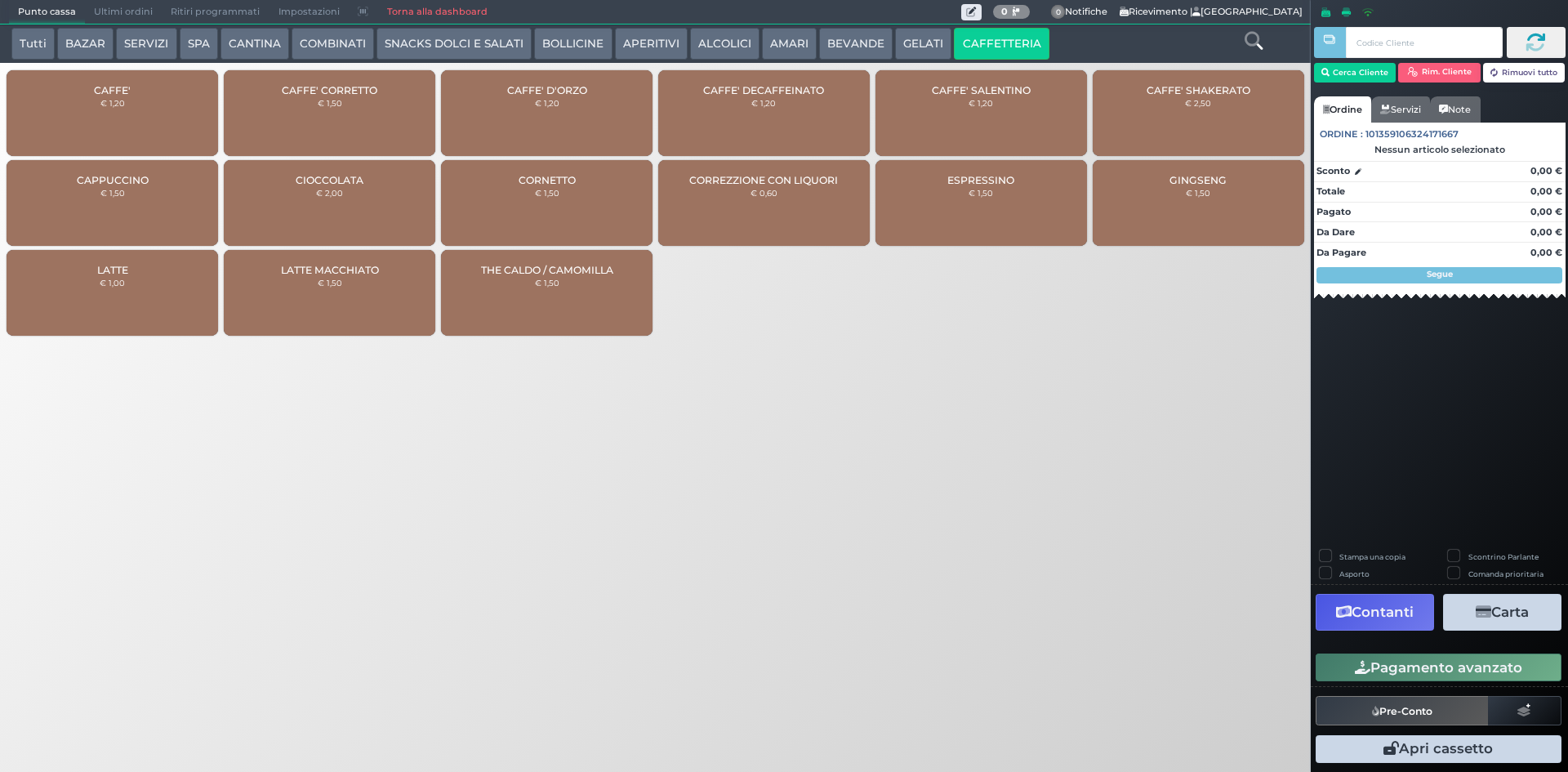
click at [61, 87] on div "CAFFE' € 1,20" at bounding box center [112, 113] width 212 height 86
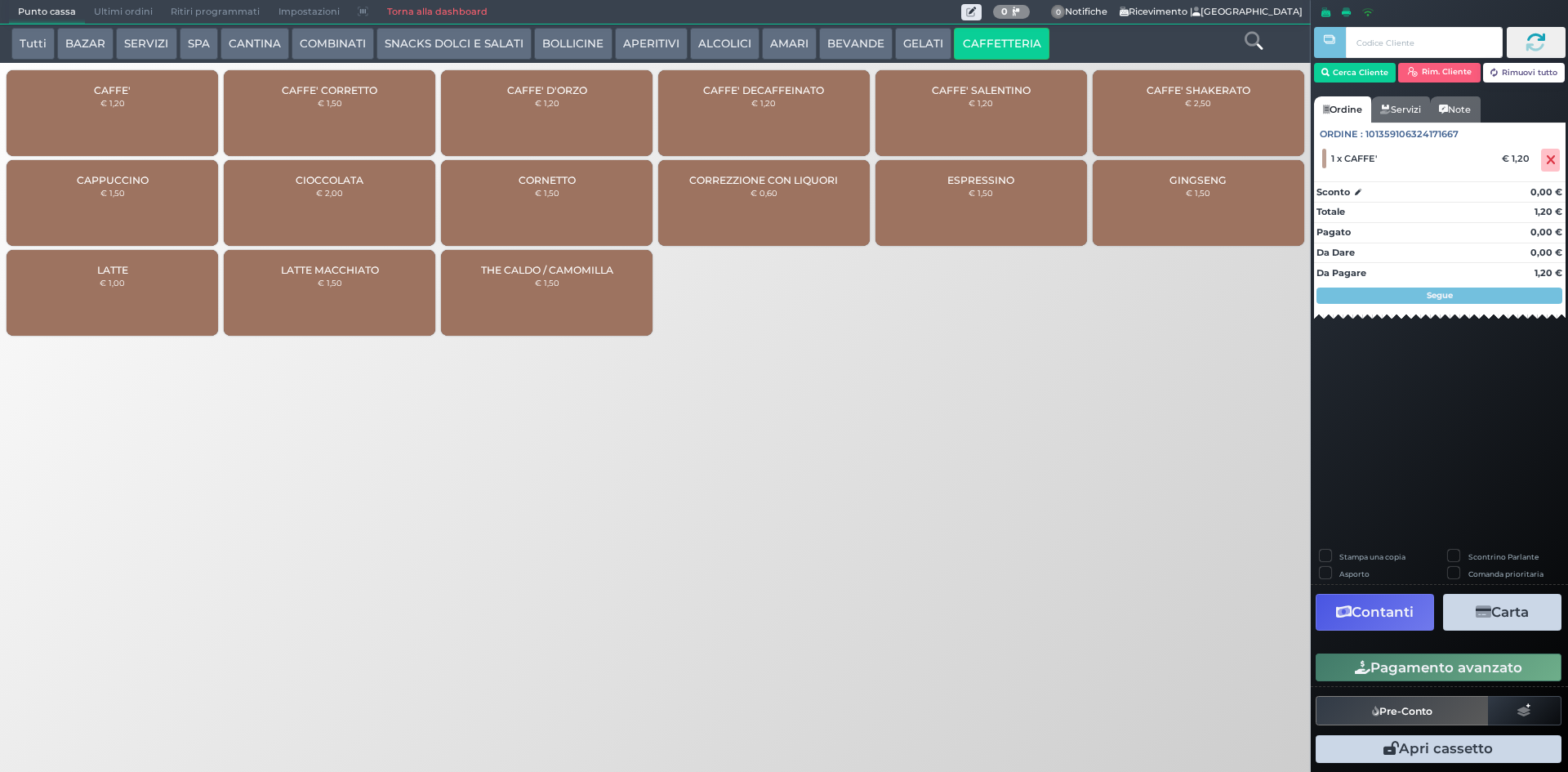
click at [1370, 660] on button "Pagamento avanzato" at bounding box center [1439, 668] width 246 height 28
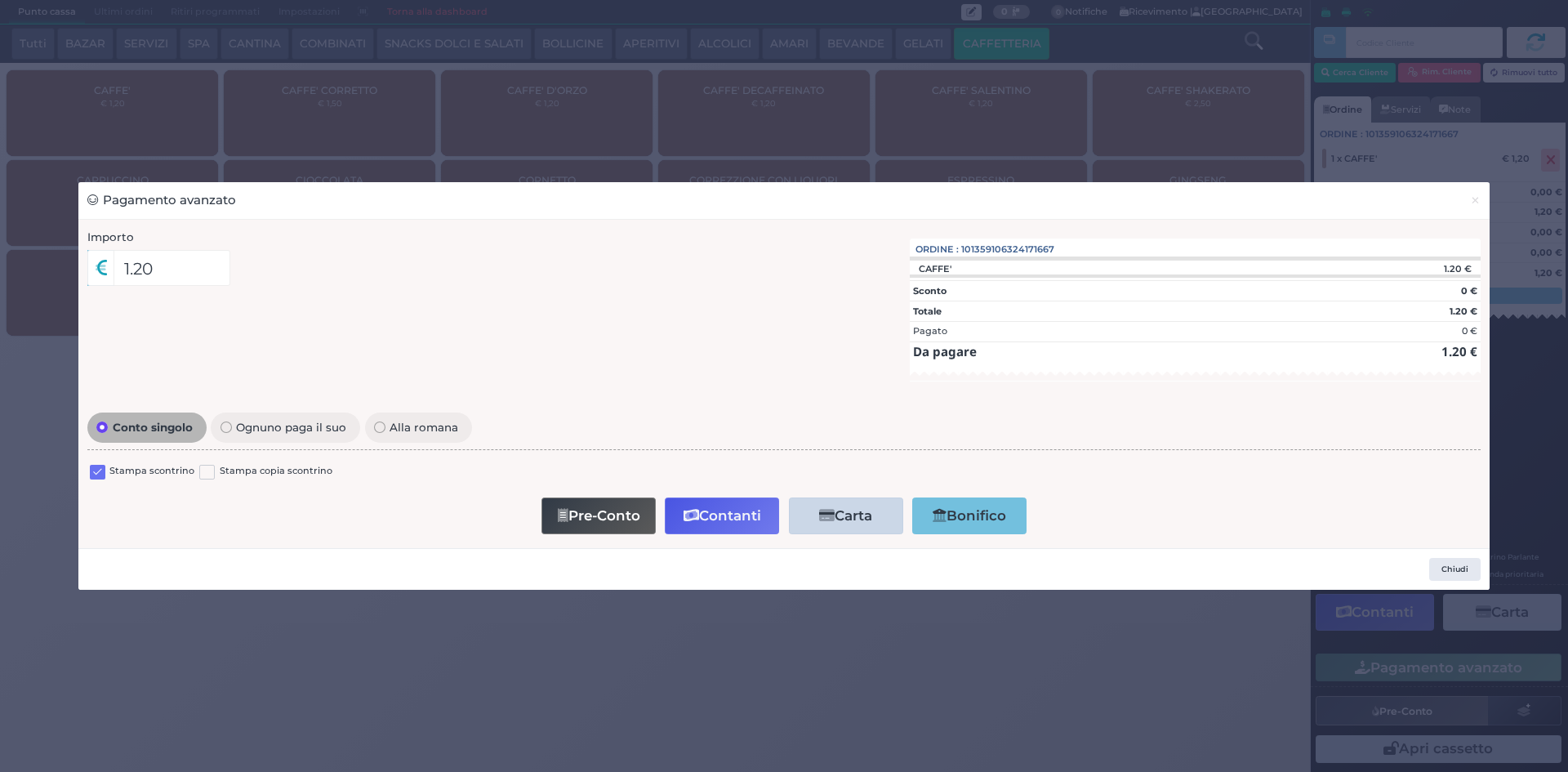
click at [92, 463] on div "Stampa scontrino Stampa copia scontrino" at bounding box center [784, 474] width 1394 height 39
click at [98, 478] on label at bounding box center [98, 472] width 16 height 16
click at [0, 0] on input "checkbox" at bounding box center [0, 0] width 0 height 0
click at [719, 506] on button "Contanti" at bounding box center [722, 515] width 115 height 37
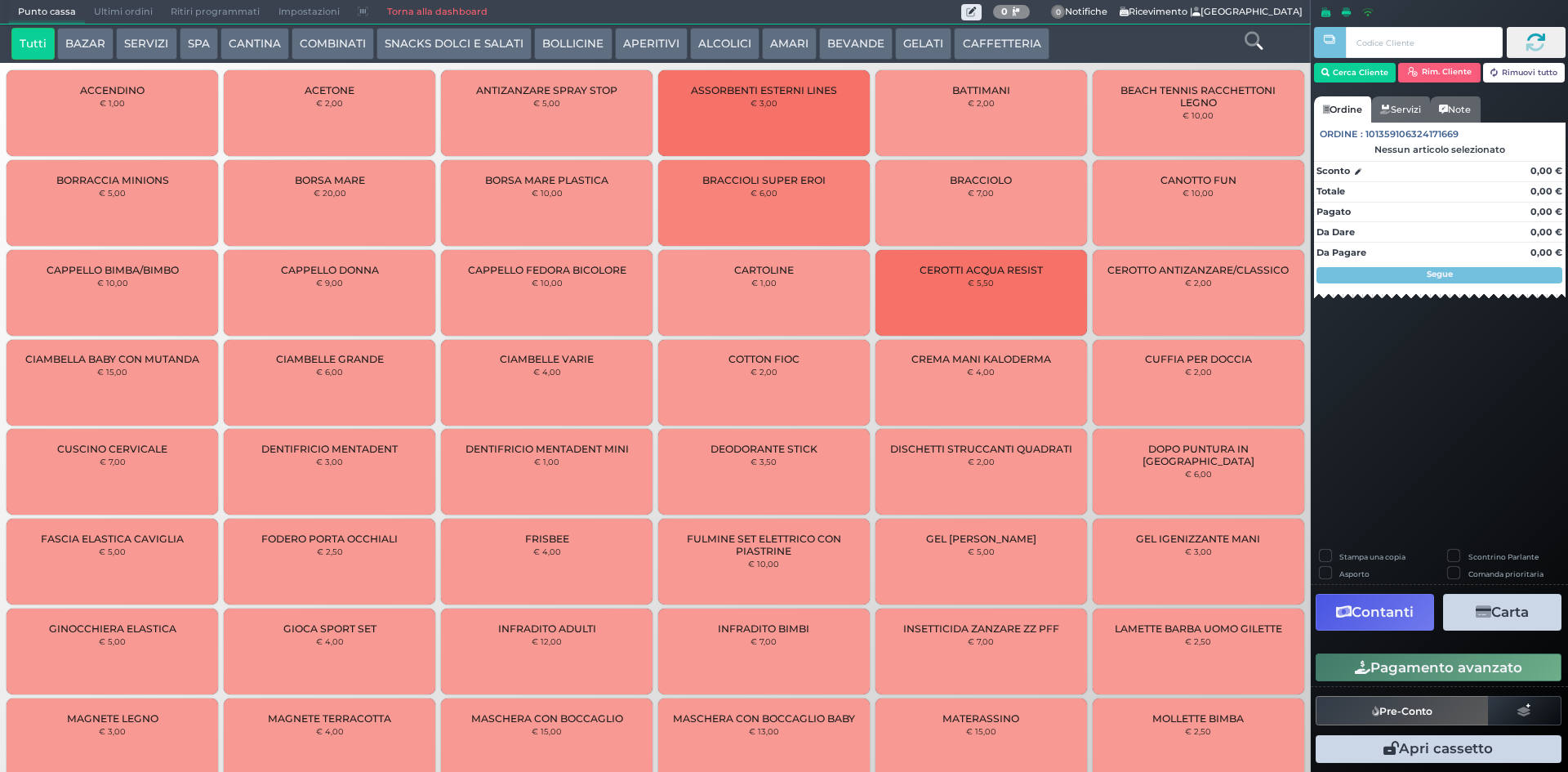
click at [95, 9] on span "Ultimi ordini" at bounding box center [123, 12] width 77 height 23
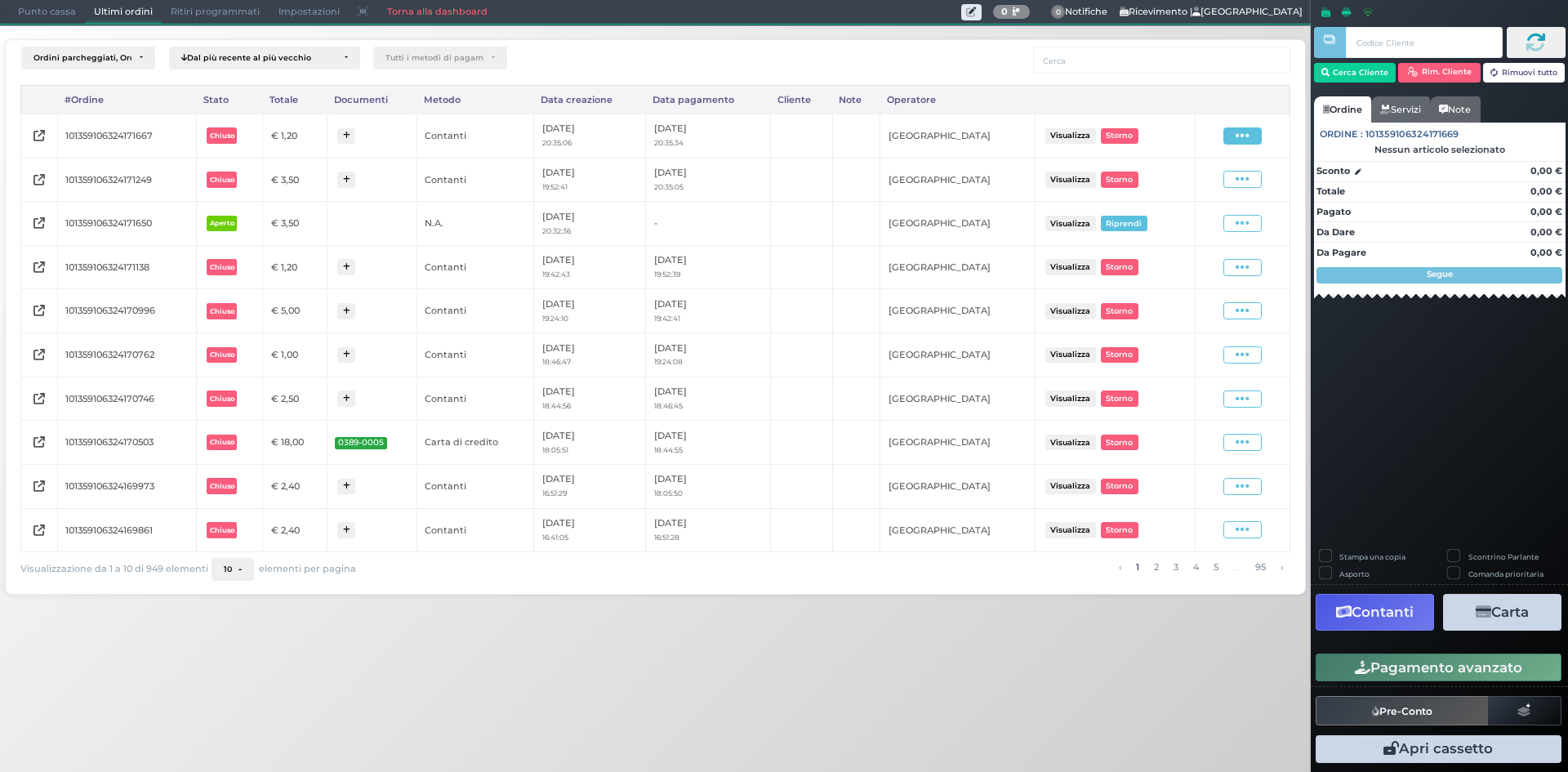
drag, startPoint x: 1248, startPoint y: 128, endPoint x: 1240, endPoint y: 139, distance: 13.6
click at [1248, 128] on icon at bounding box center [1243, 135] width 14 height 16
click at [1214, 180] on span "Ristampa Pre-Conto" at bounding box center [1203, 183] width 67 height 28
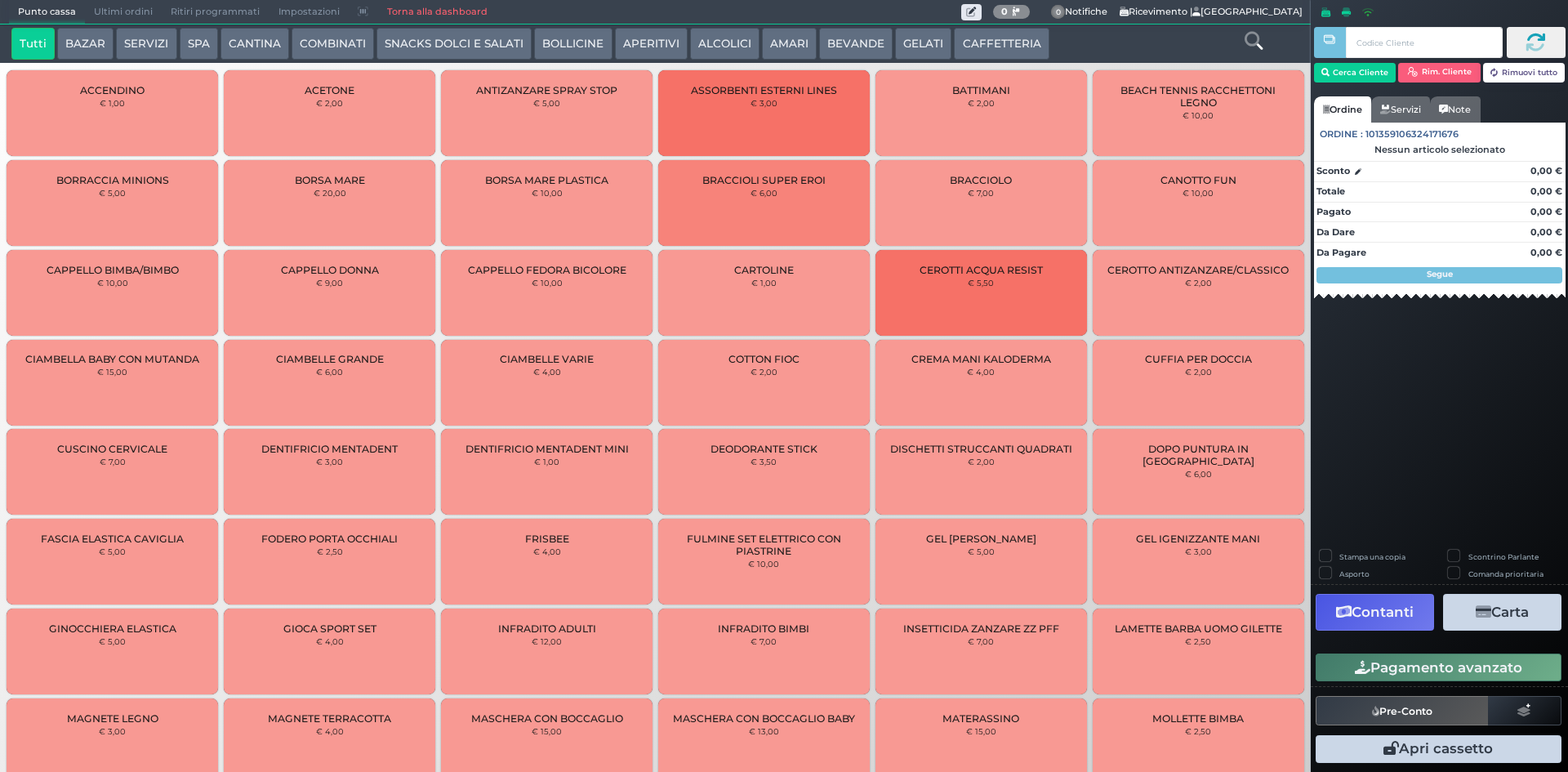
click at [108, 9] on span "Ultimi ordini" at bounding box center [123, 12] width 77 height 23
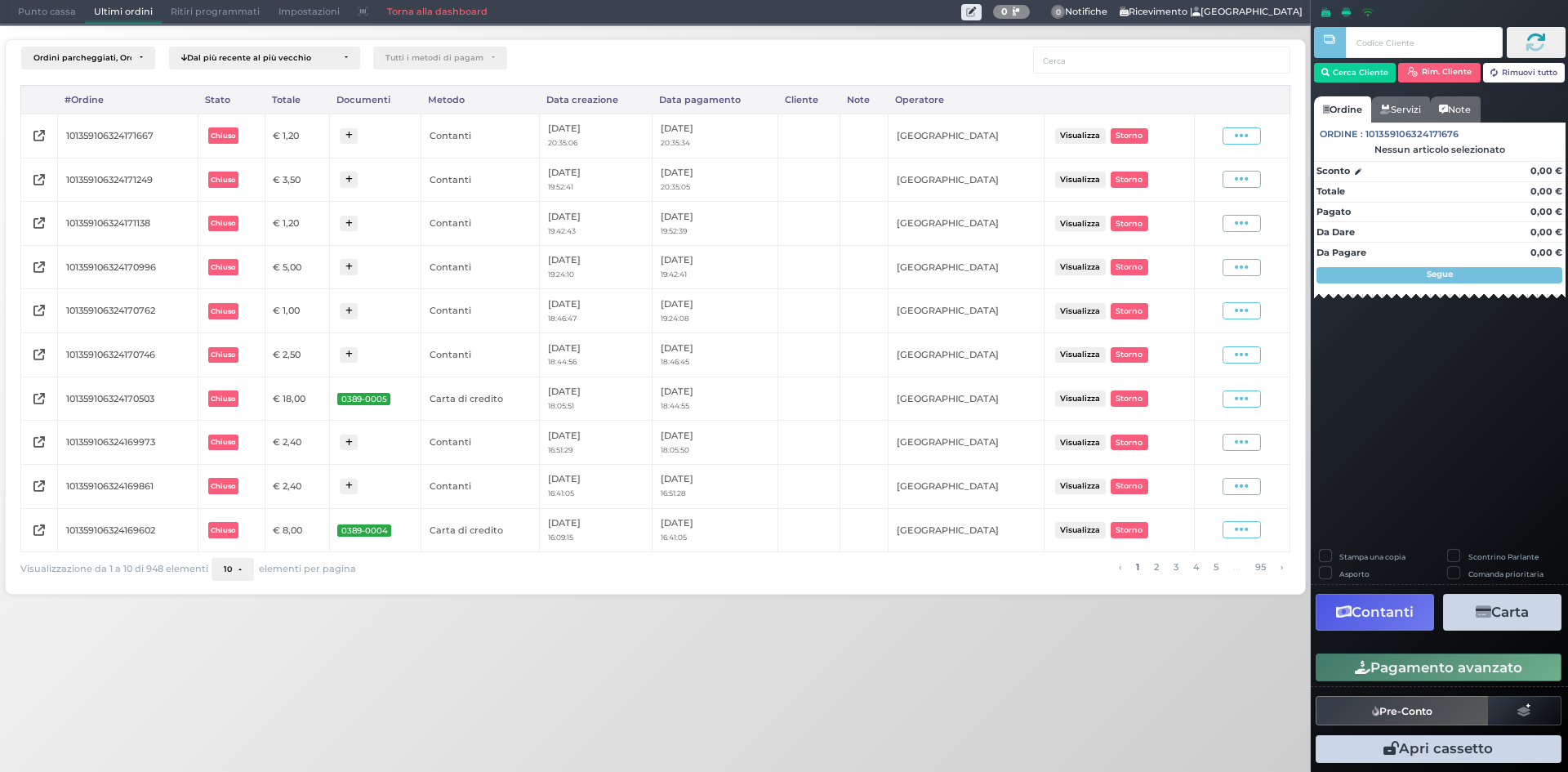
click at [68, 16] on span "Punto cassa" at bounding box center [47, 12] width 76 height 23
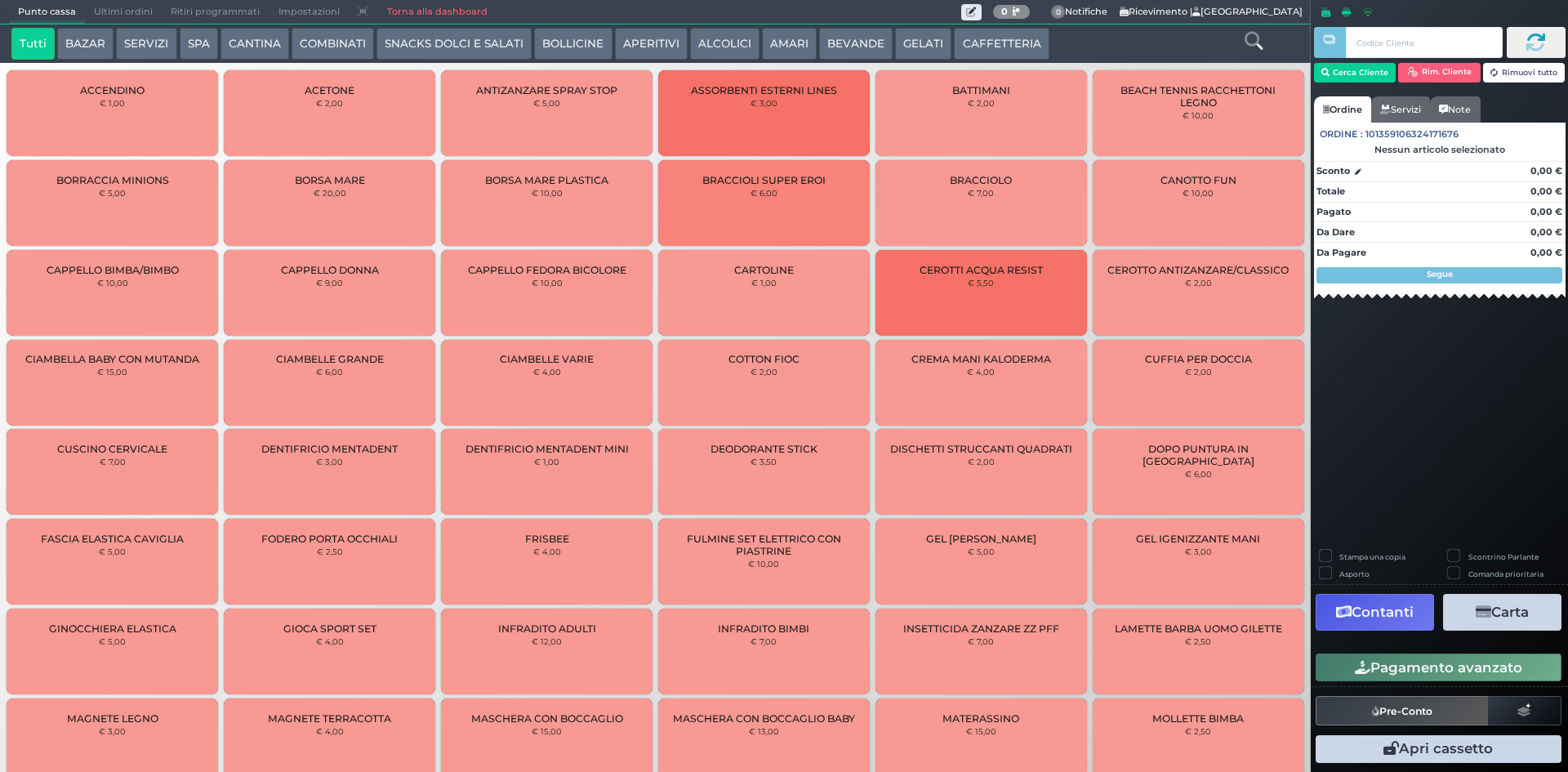
click at [970, 45] on button "CAFFETTERIA" at bounding box center [1001, 44] width 95 height 33
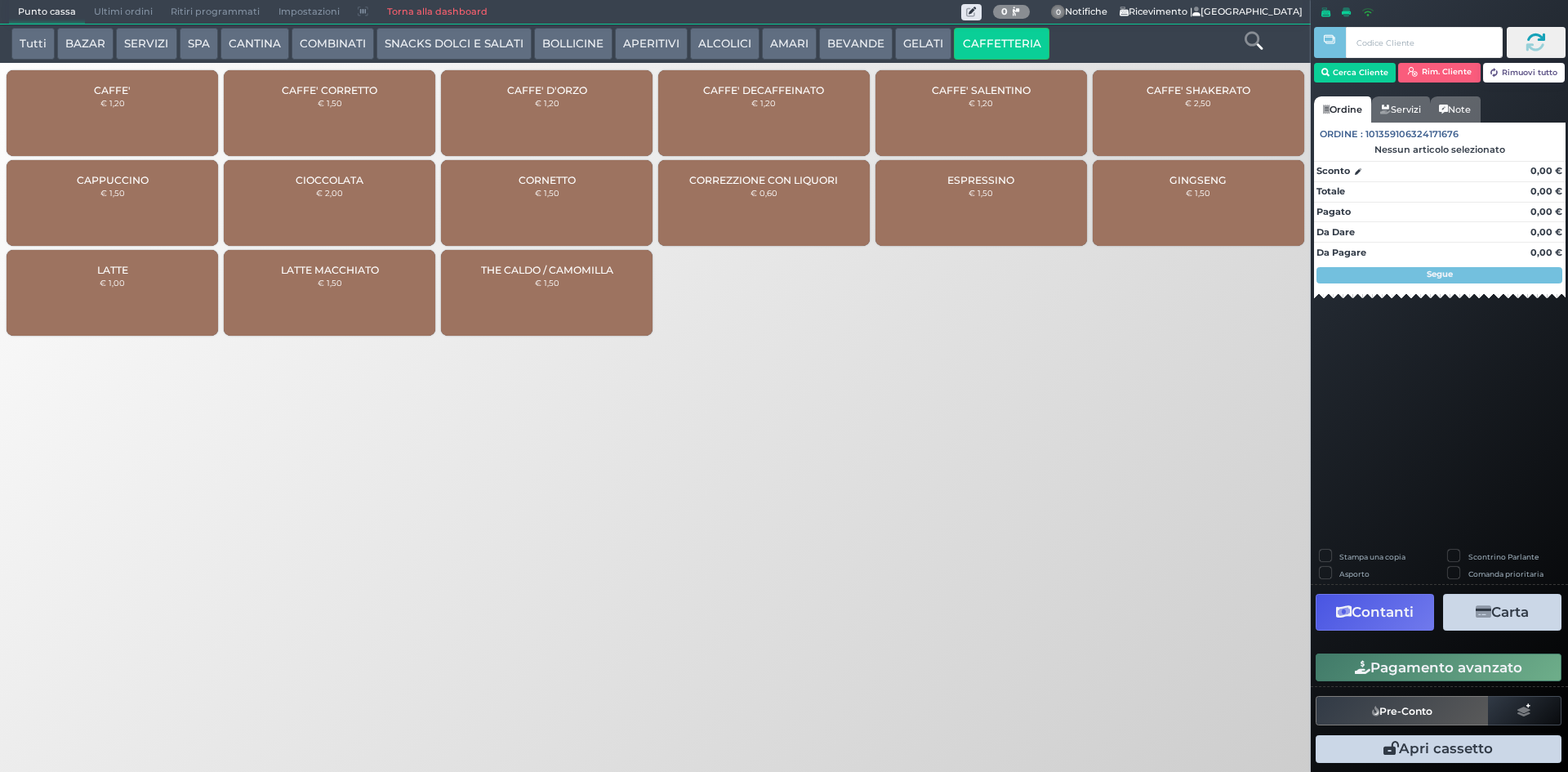
click at [818, 112] on div "CAFFE' DECAFFEINATO € 1,20" at bounding box center [763, 113] width 212 height 86
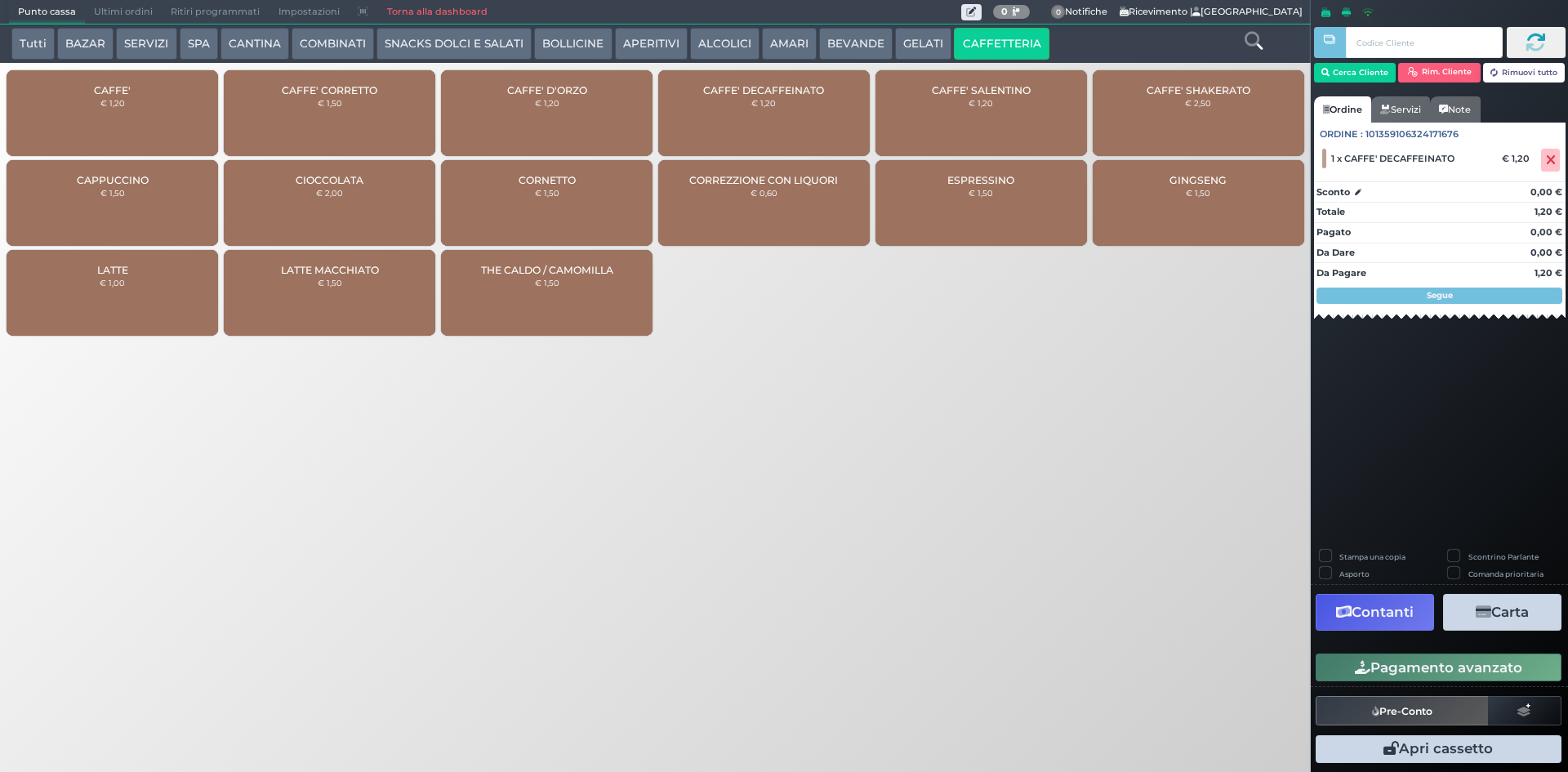
click at [190, 96] on div "CAFFE' € 1,20" at bounding box center [112, 113] width 212 height 86
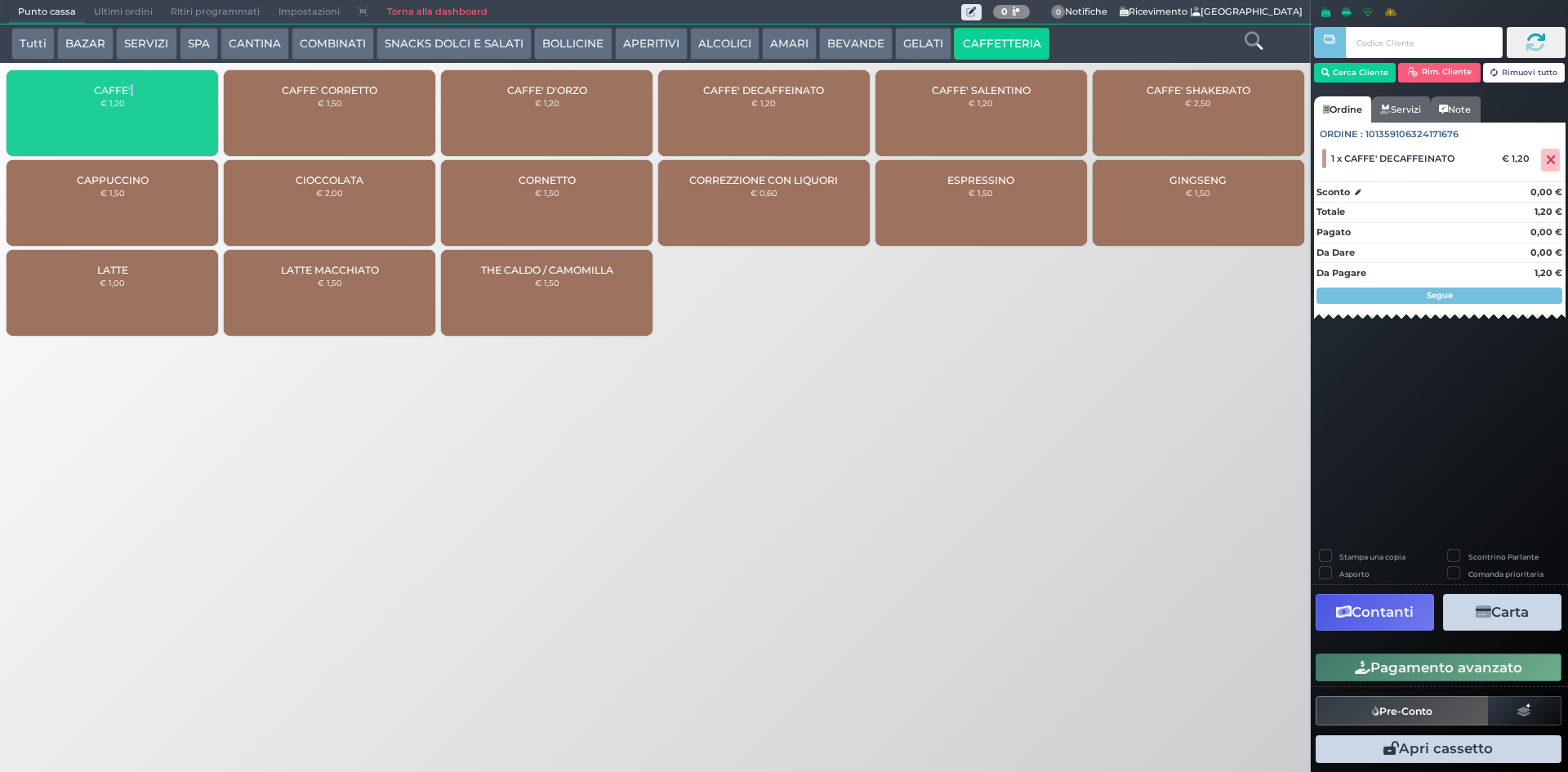
click at [190, 96] on div "CAFFE' € 1,20" at bounding box center [112, 113] width 212 height 86
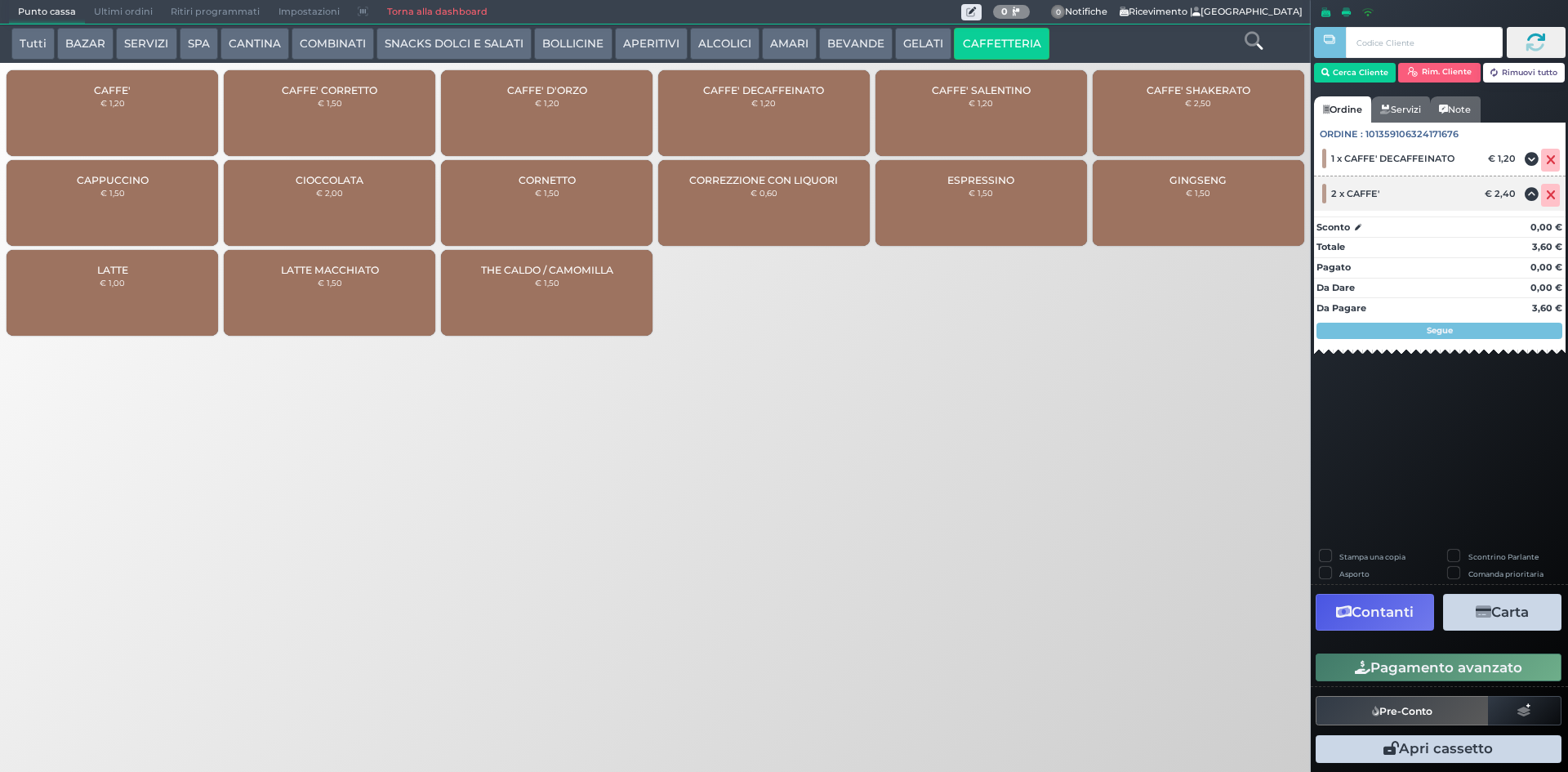
click at [1547, 197] on icon at bounding box center [1551, 196] width 9 height 1
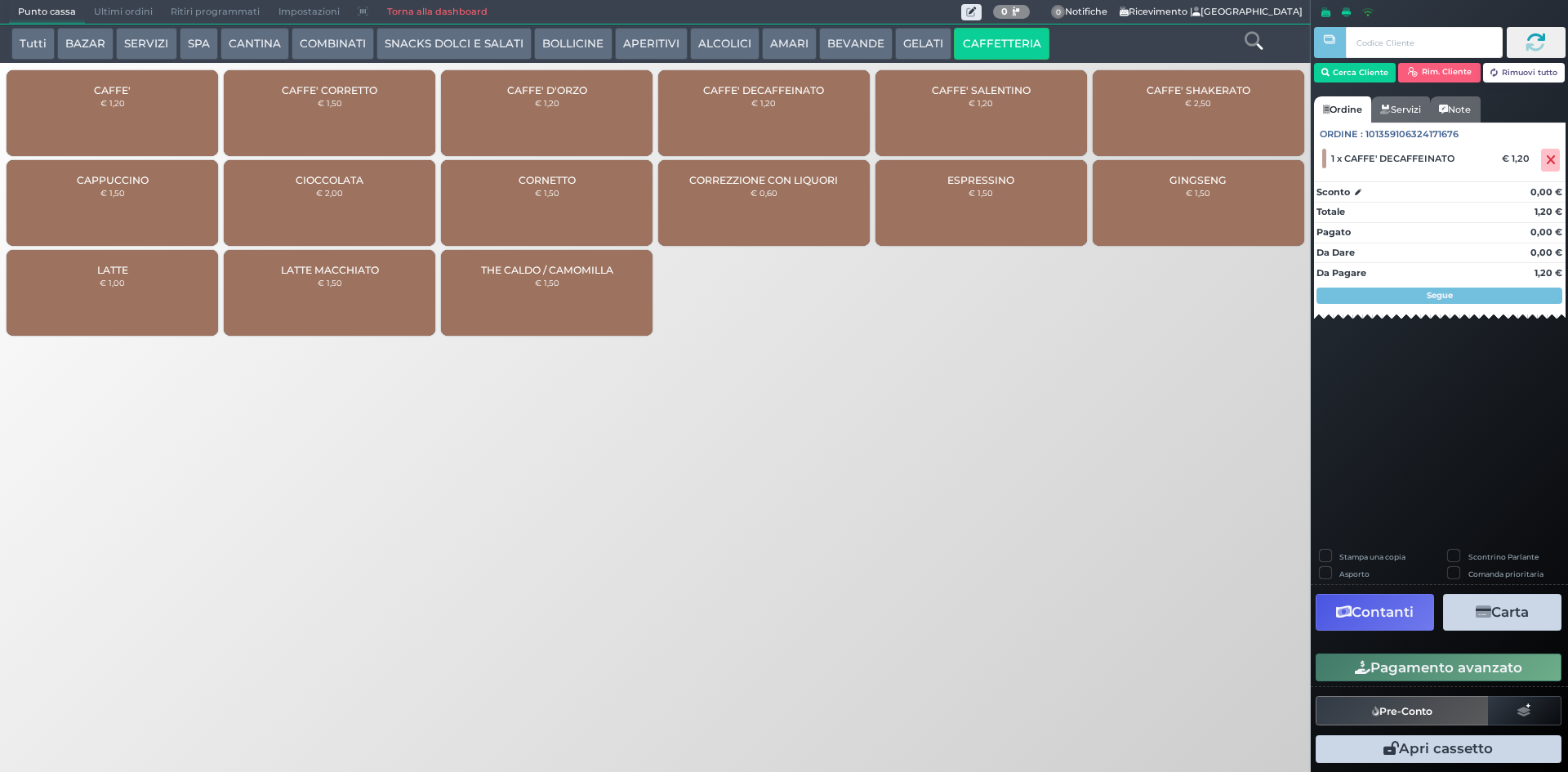
click at [997, 114] on div "CAFFE' SALENTINO € 1,20" at bounding box center [981, 113] width 212 height 86
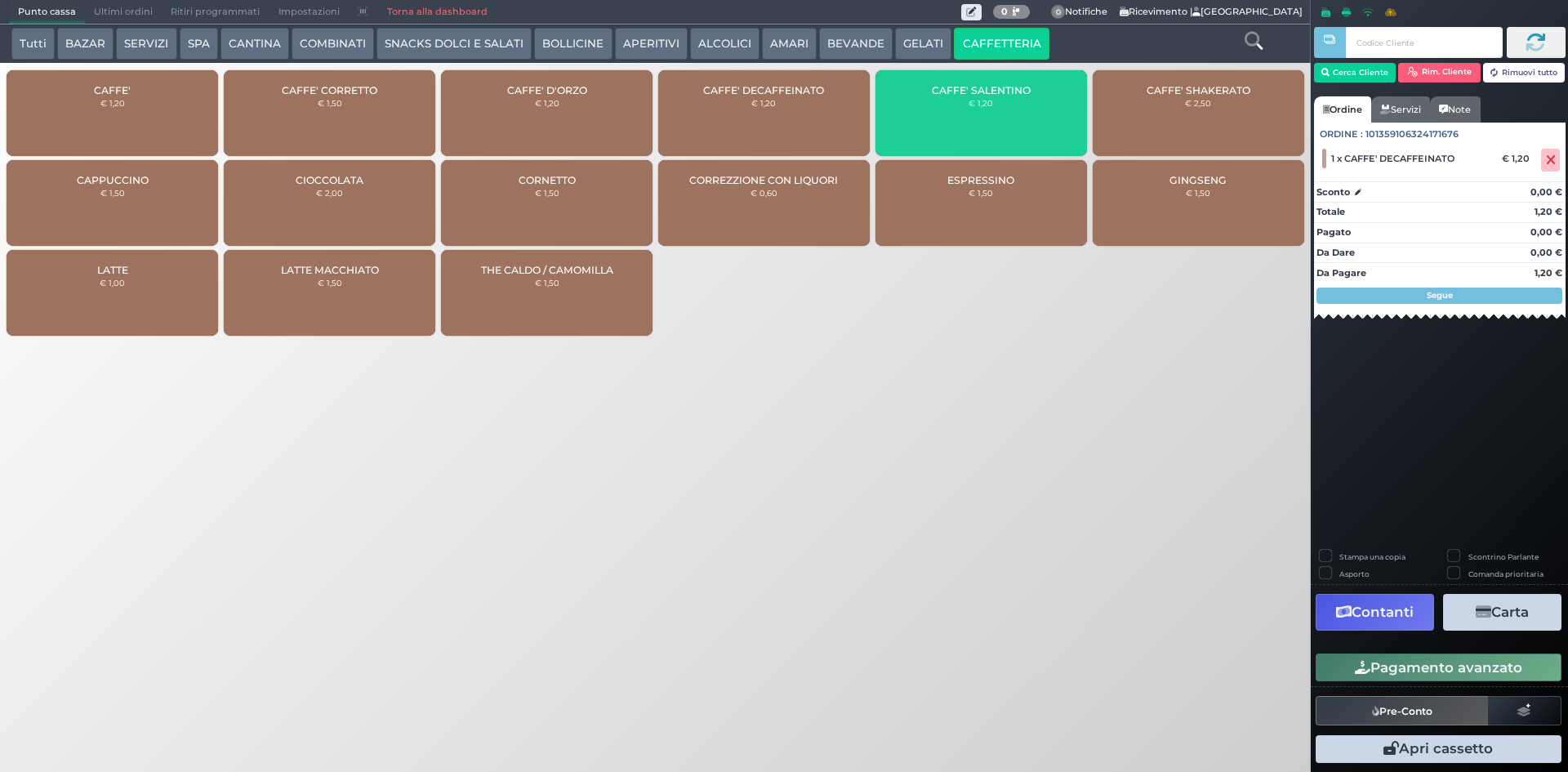
click at [997, 114] on div "CAFFE' SALENTINO € 1,20" at bounding box center [981, 113] width 212 height 86
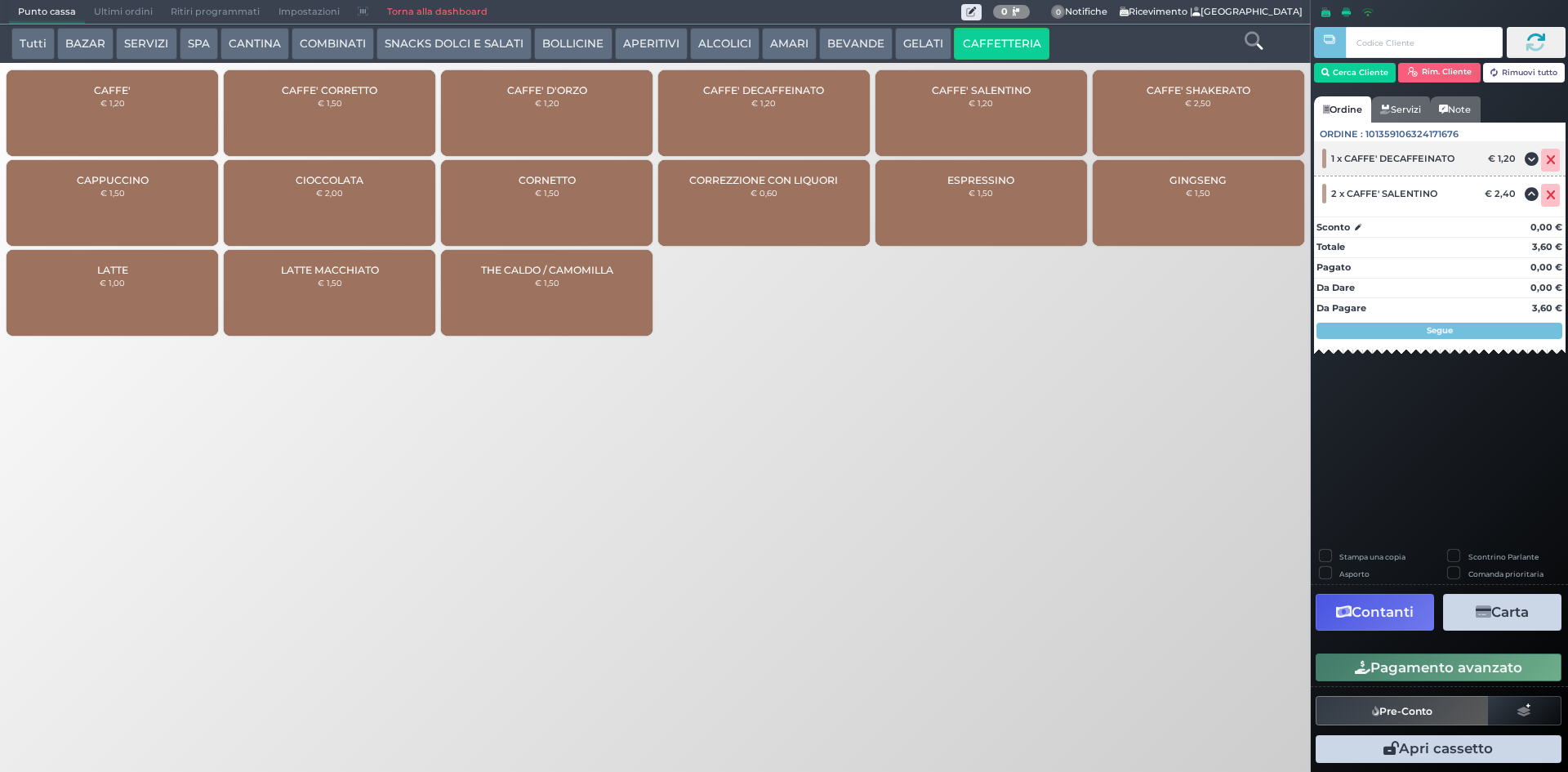
click at [1552, 160] on icon at bounding box center [1551, 160] width 9 height 1
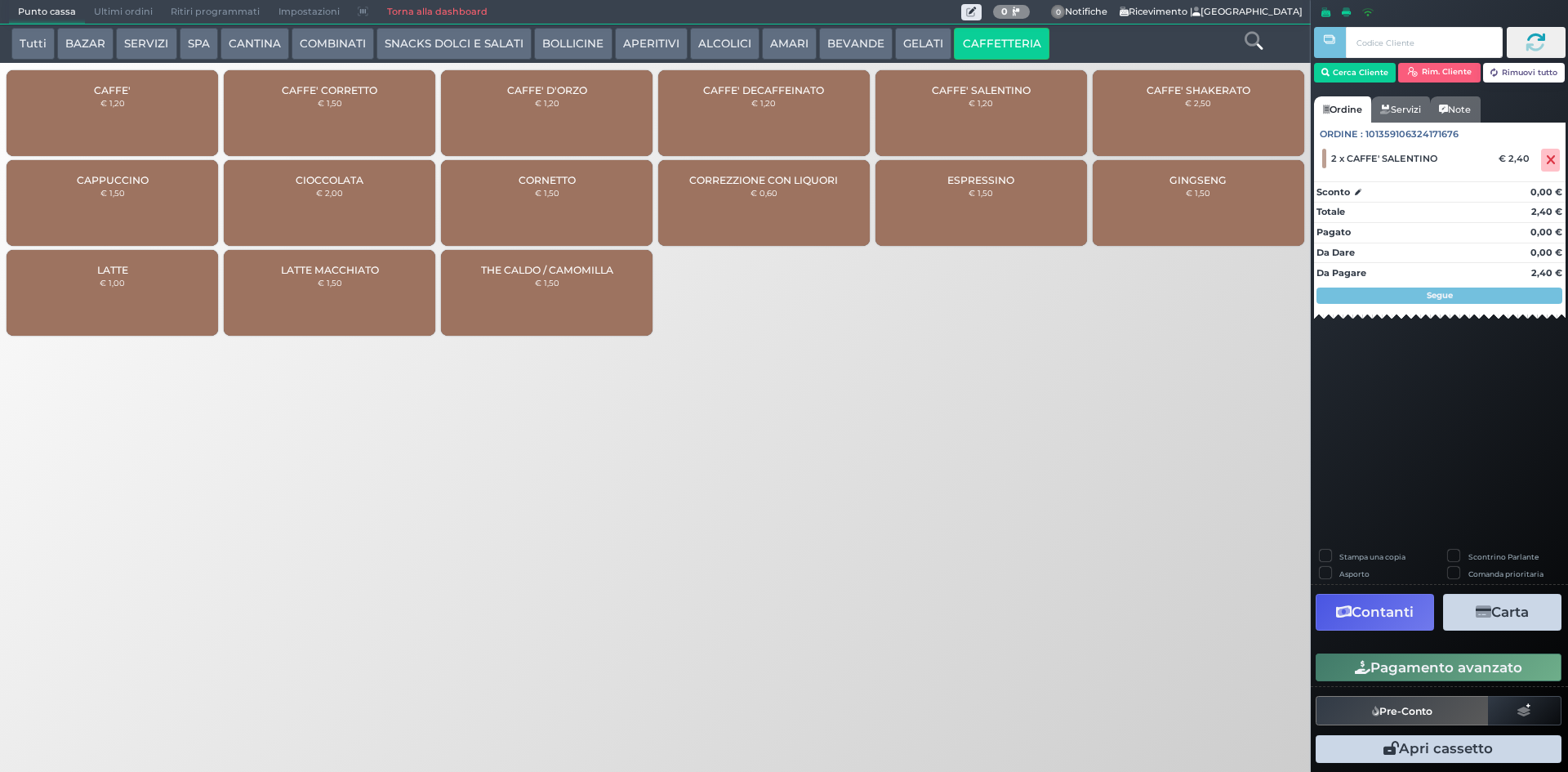
click at [713, 40] on button "ALCOLICI" at bounding box center [725, 44] width 70 height 33
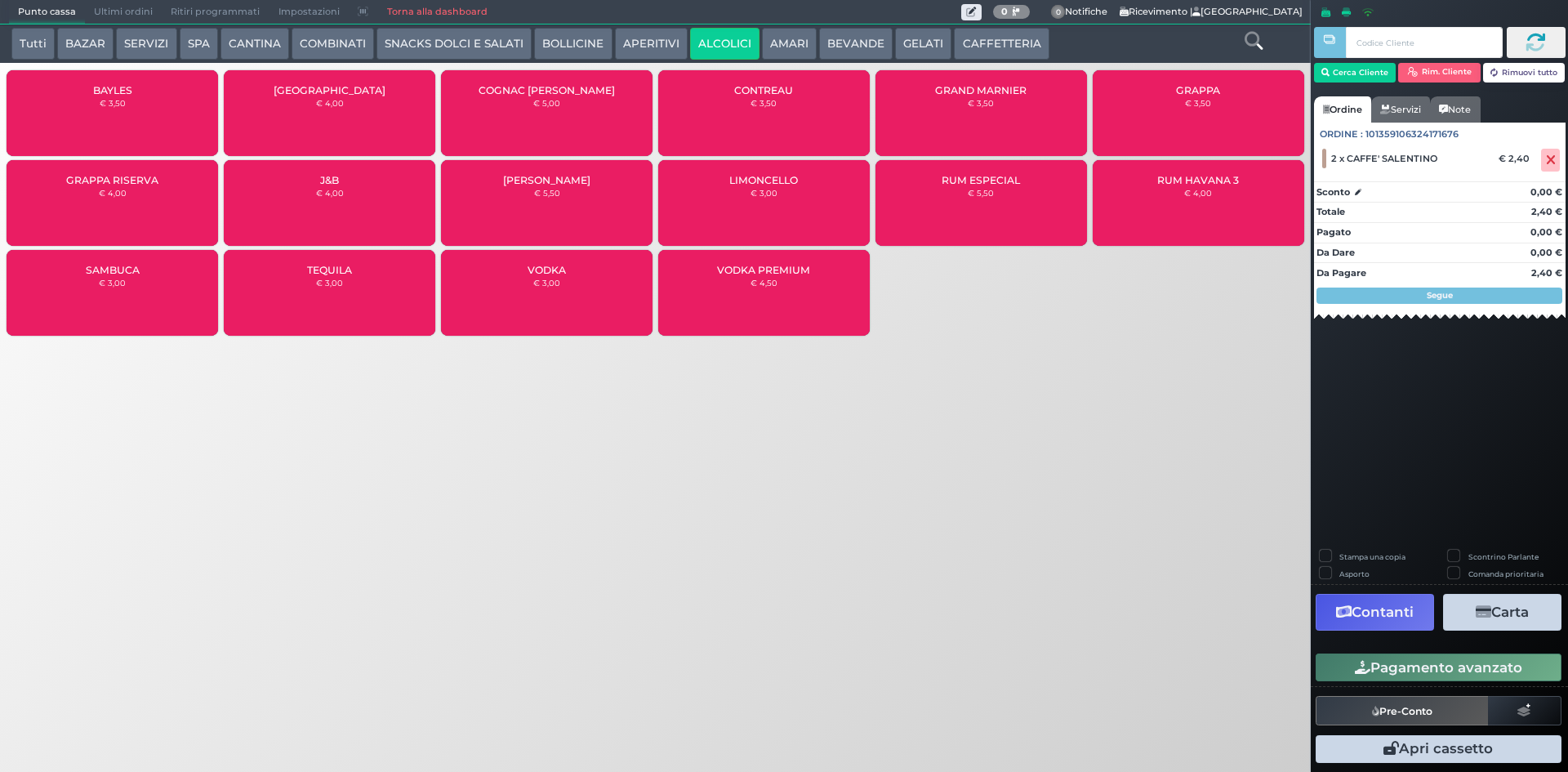
click at [153, 221] on div "GRAPPA RISERVA € 4,00" at bounding box center [112, 202] width 212 height 86
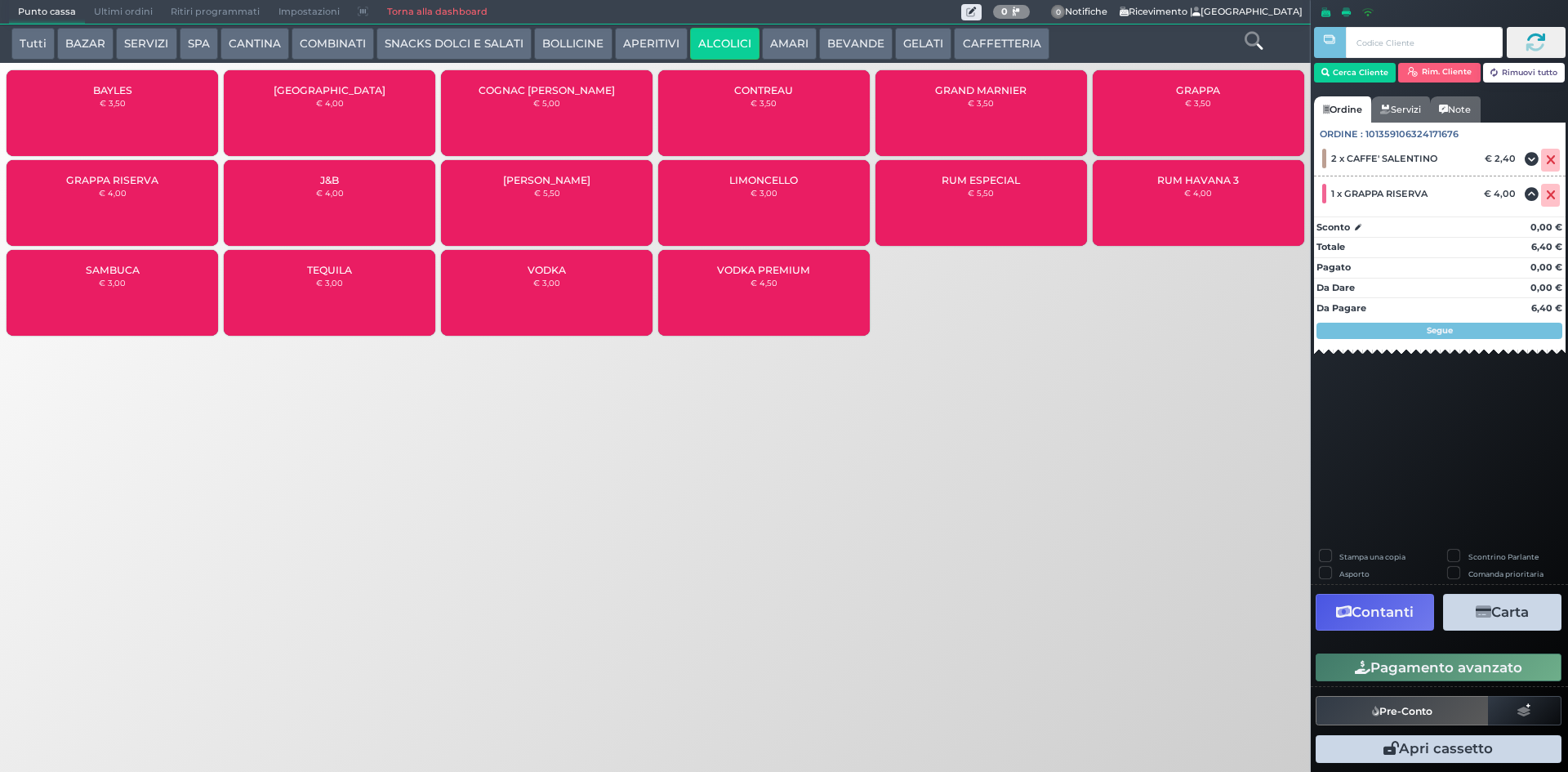
click at [954, 46] on button "CAFFETTERIA" at bounding box center [1001, 44] width 95 height 33
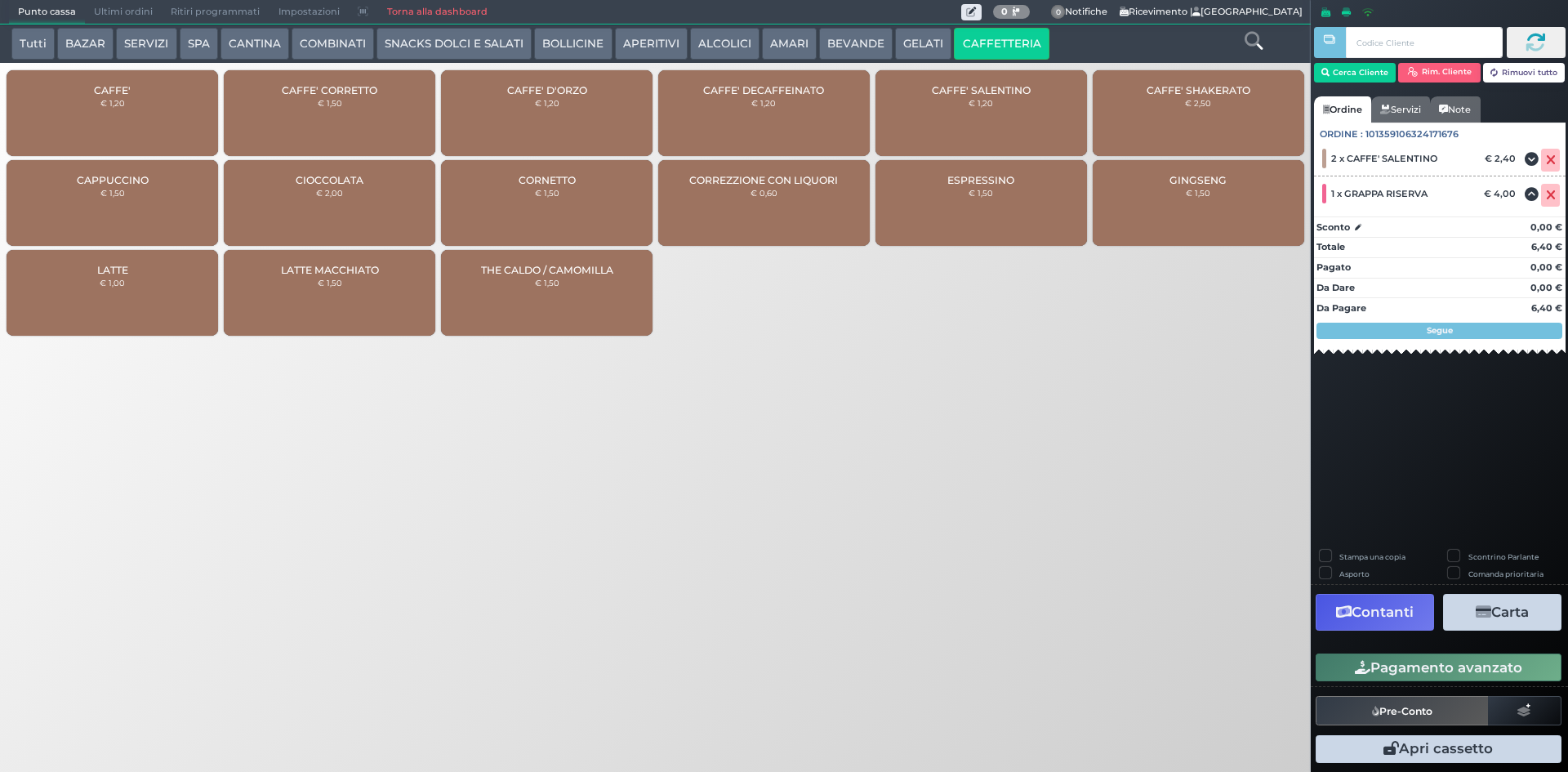
click at [1336, 667] on button "Pagamento avanzato" at bounding box center [1439, 668] width 246 height 28
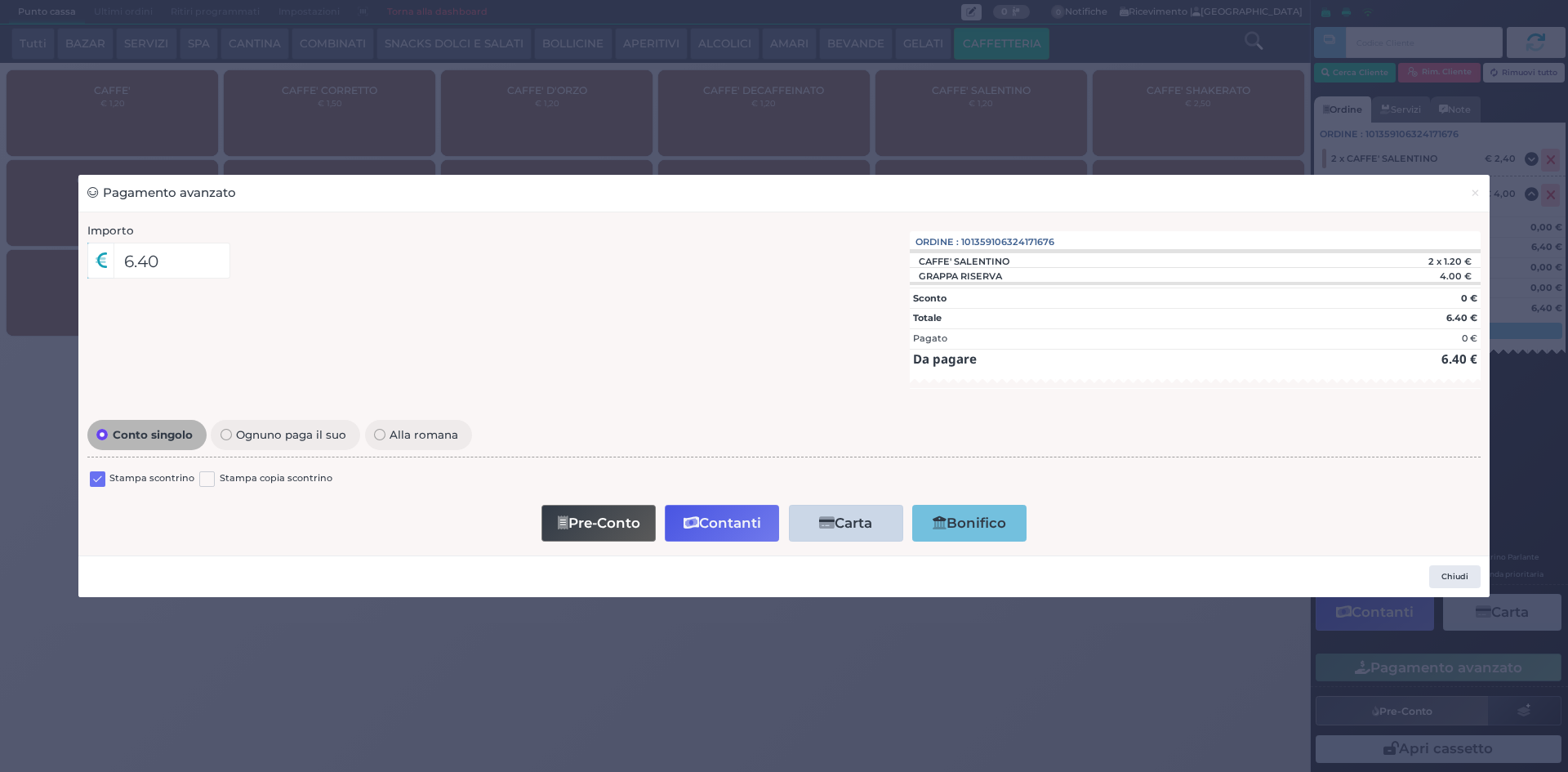
click at [94, 483] on label at bounding box center [98, 479] width 16 height 16
click at [0, 0] on input "checkbox" at bounding box center [0, 0] width 0 height 0
click at [758, 527] on button "Contanti" at bounding box center [722, 523] width 115 height 37
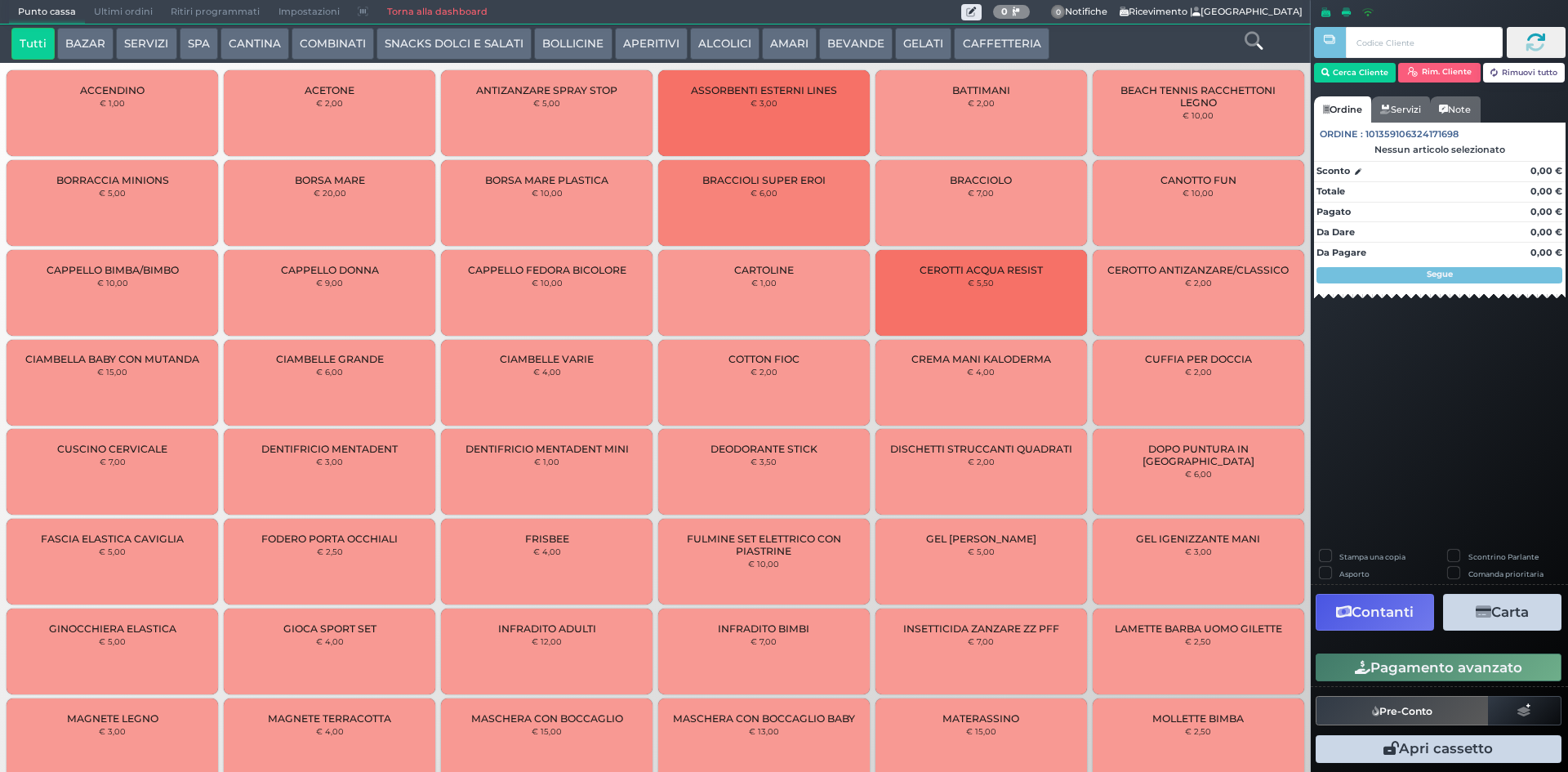
click at [146, 4] on span "Ultimi ordini" at bounding box center [123, 12] width 77 height 23
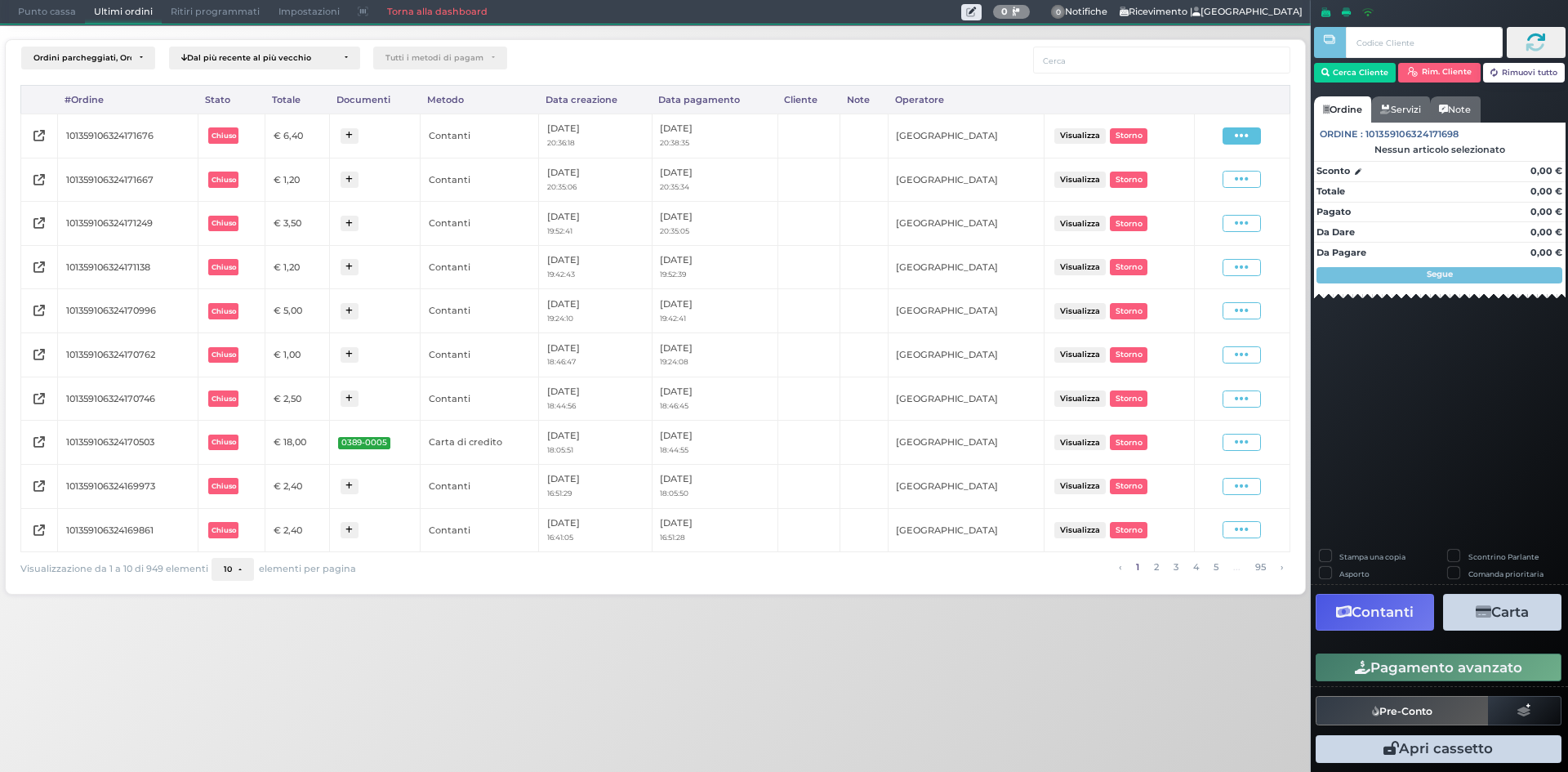
click at [1246, 137] on icon at bounding box center [1242, 135] width 14 height 16
click at [1204, 181] on span "Ristampa Pre-Conto" at bounding box center [1203, 183] width 67 height 28
click at [65, 9] on span "Punto cassa" at bounding box center [47, 12] width 76 height 23
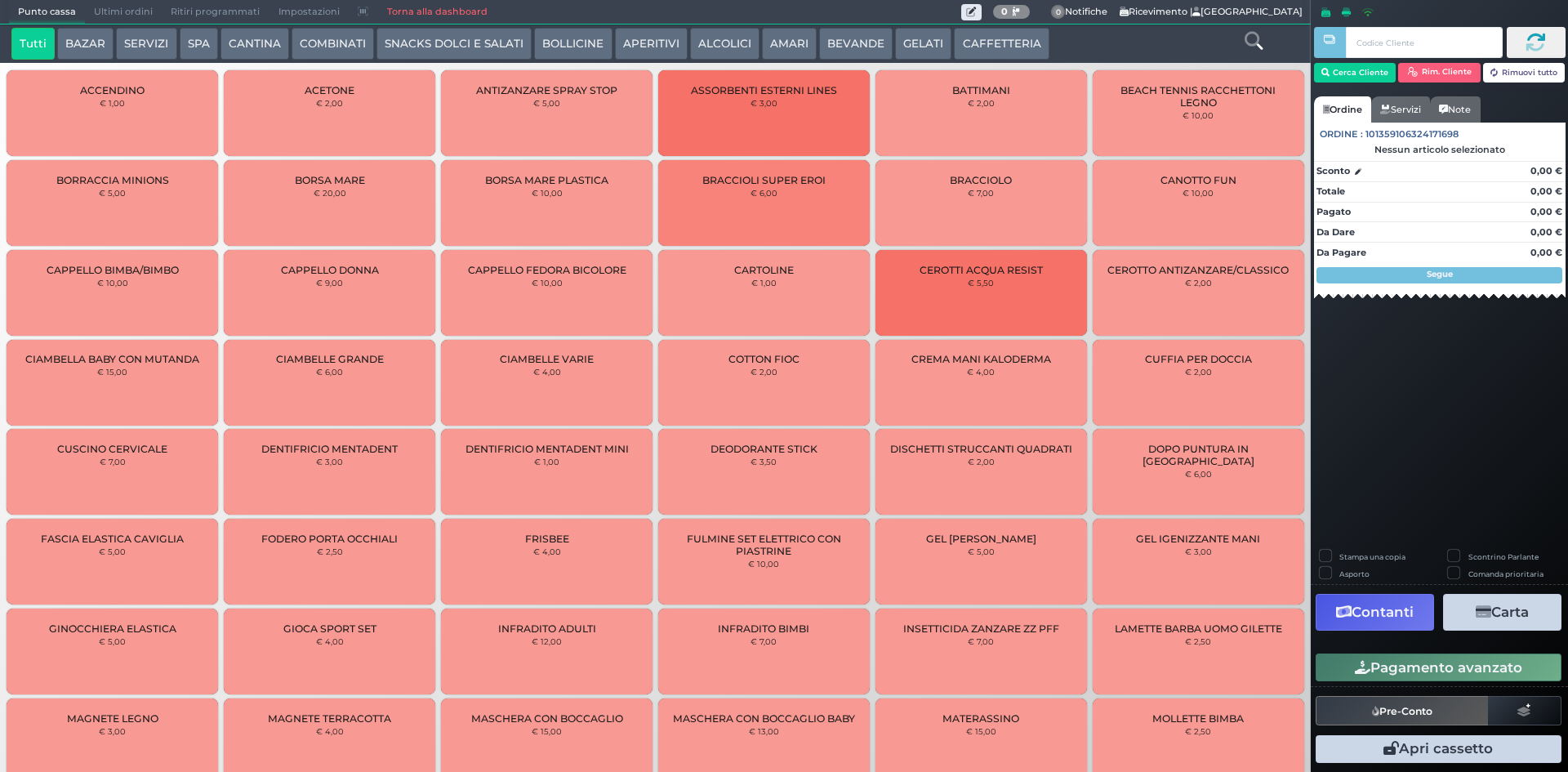
drag, startPoint x: 972, startPoint y: 39, endPoint x: 904, endPoint y: 55, distance: 69.9
click at [970, 39] on button "CAFFETTERIA" at bounding box center [1001, 44] width 95 height 33
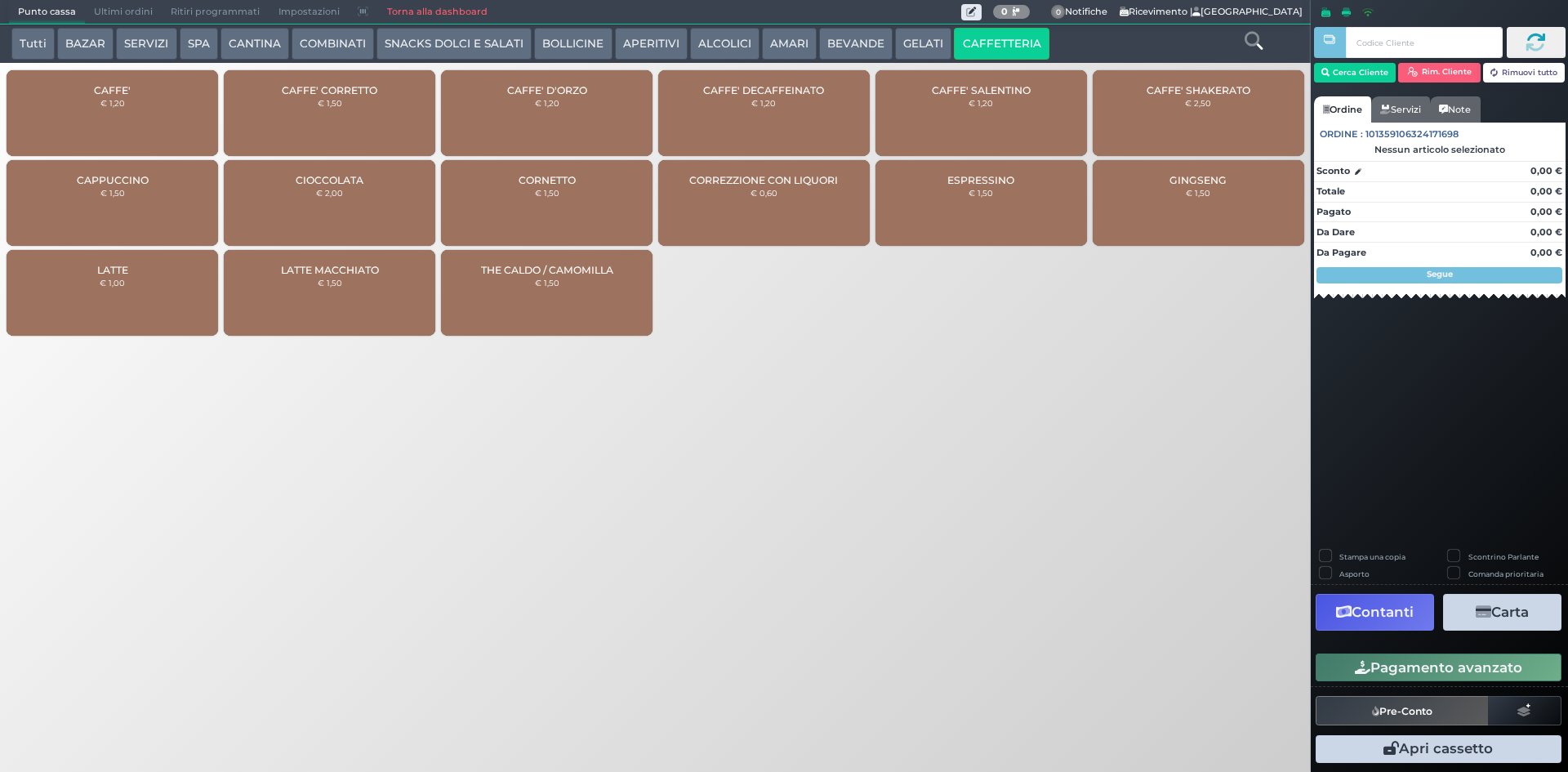
click at [45, 97] on div "CAFFE' € 1,20" at bounding box center [112, 113] width 212 height 86
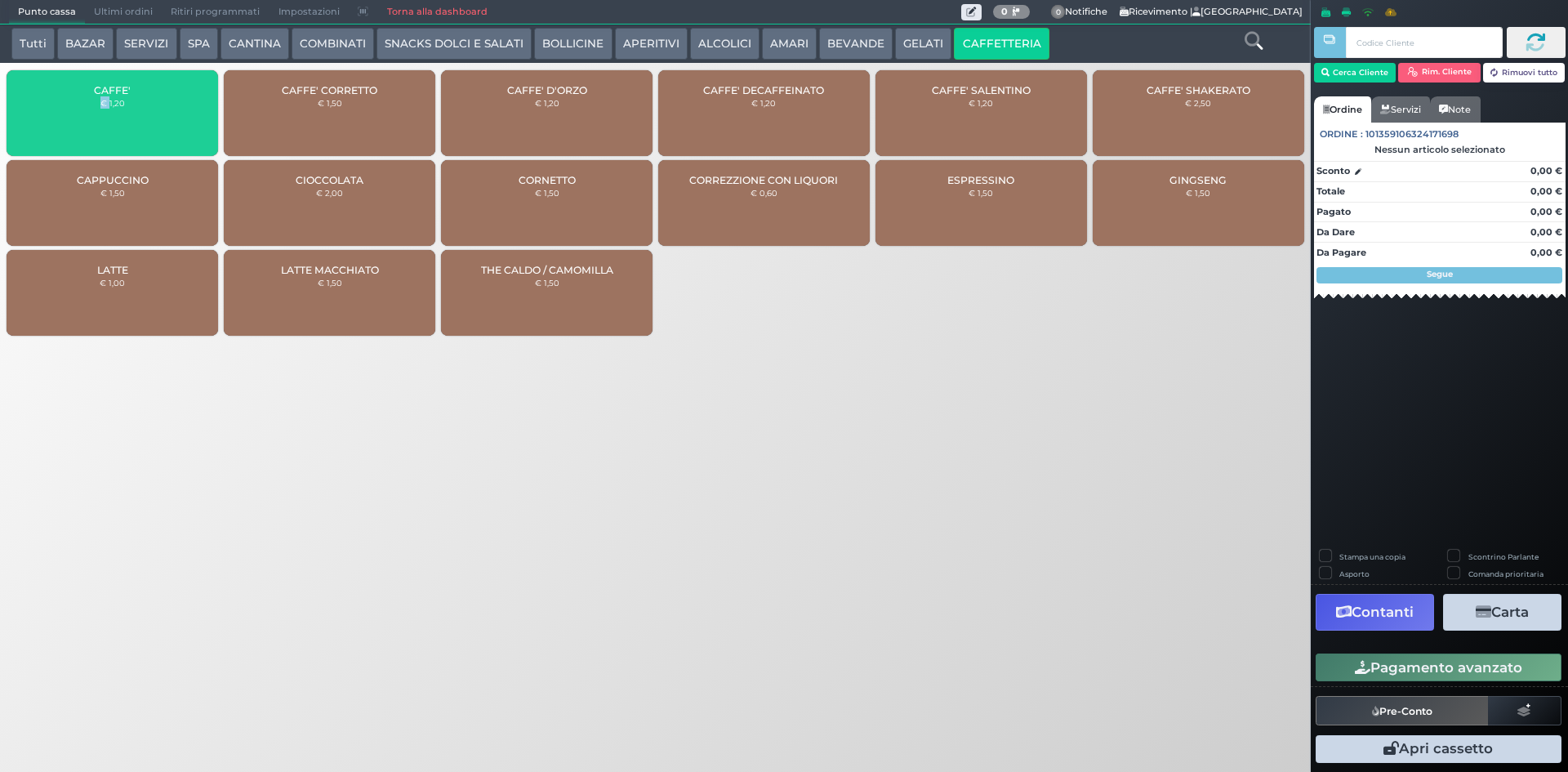
click at [45, 97] on div "CAFFE' € 1,20" at bounding box center [112, 113] width 212 height 86
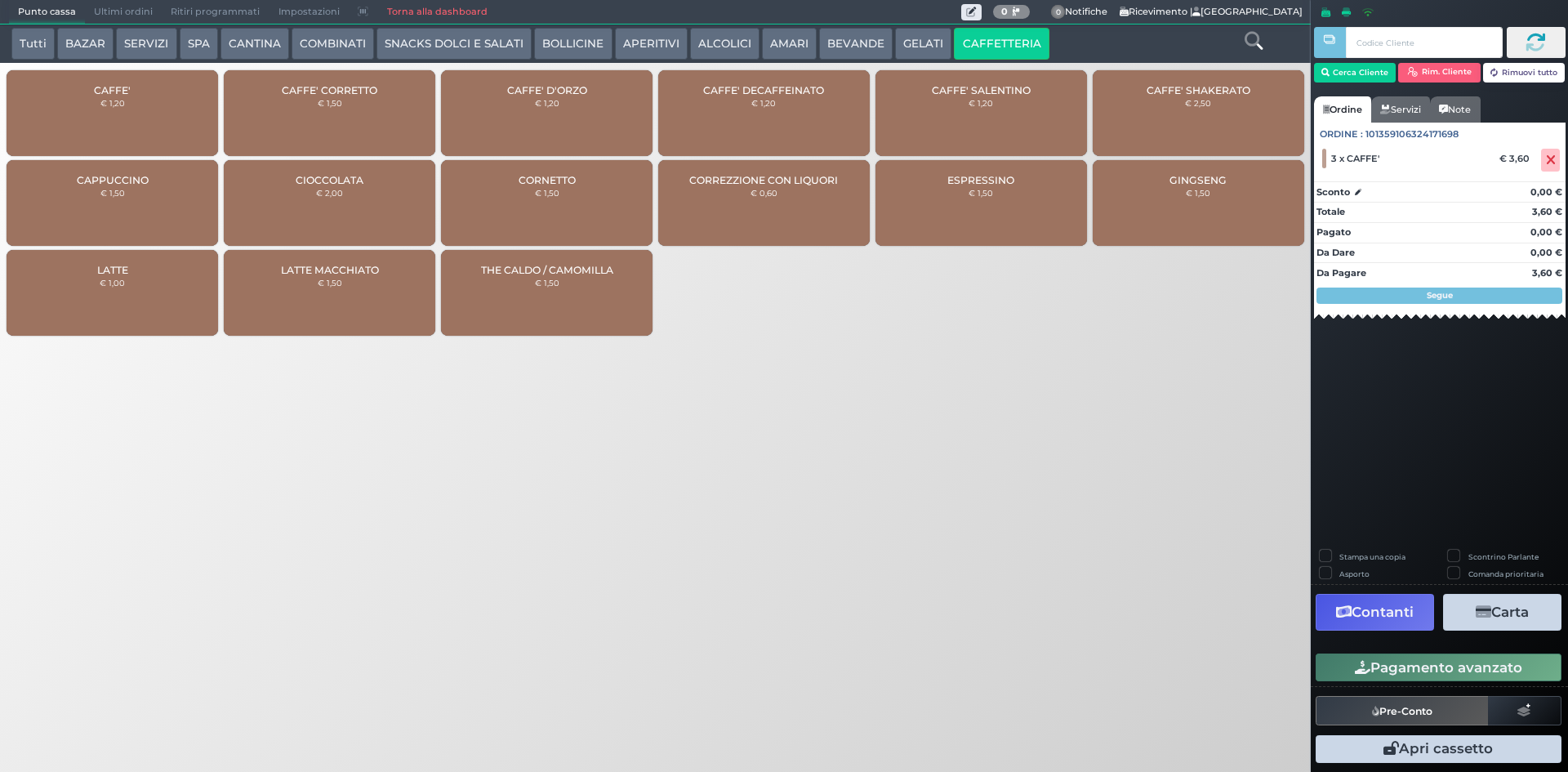
click at [1372, 652] on div "Pagamento avanzato" at bounding box center [1440, 668] width 258 height 37
click at [1373, 661] on button "Pagamento avanzato" at bounding box center [1439, 668] width 246 height 28
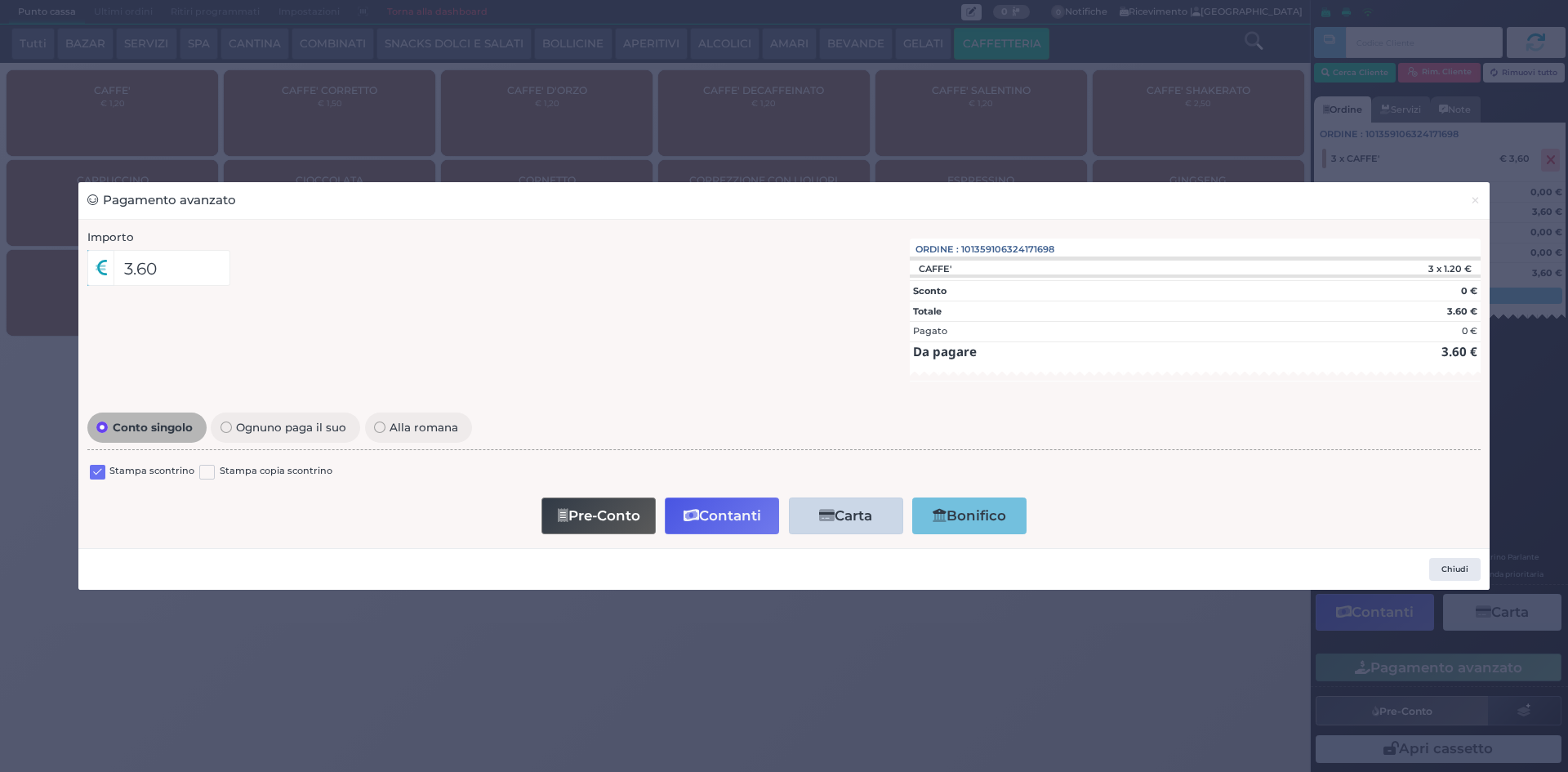
click at [97, 481] on div at bounding box center [98, 474] width 16 height 20
click at [102, 470] on label at bounding box center [98, 472] width 16 height 16
click at [0, 0] on input "checkbox" at bounding box center [0, 0] width 0 height 0
click at [717, 512] on button "Contanti" at bounding box center [722, 515] width 115 height 37
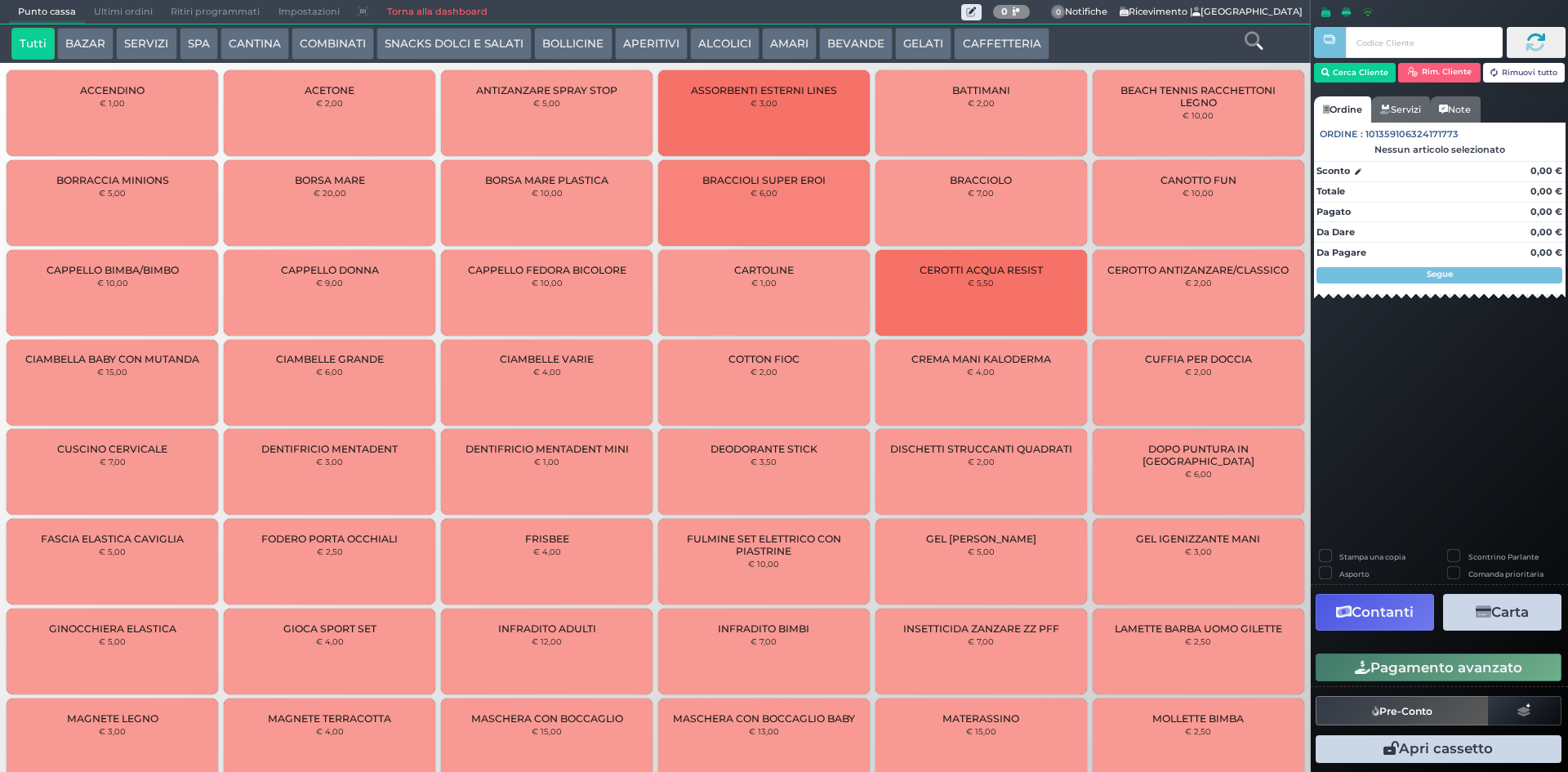
click at [96, 15] on span "Ultimi ordini" at bounding box center [123, 12] width 77 height 23
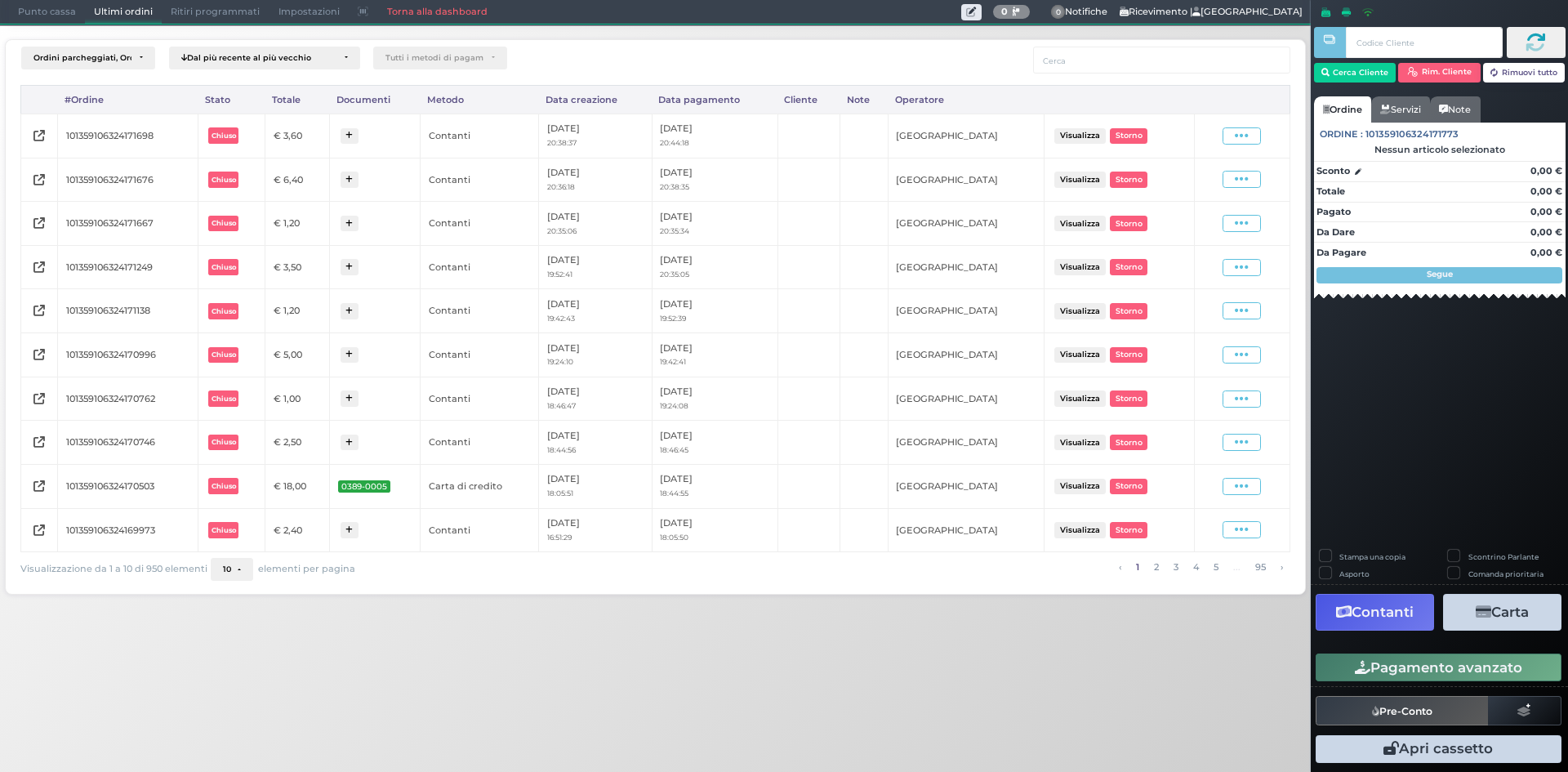
drag, startPoint x: 1245, startPoint y: 143, endPoint x: 1220, endPoint y: 170, distance: 36.8
click at [1245, 144] on span at bounding box center [1242, 136] width 39 height 17
click at [1209, 184] on span "Ristampa Pre-Conto" at bounding box center [1203, 183] width 67 height 28
click at [16, 9] on span "Punto cassa" at bounding box center [47, 12] width 76 height 23
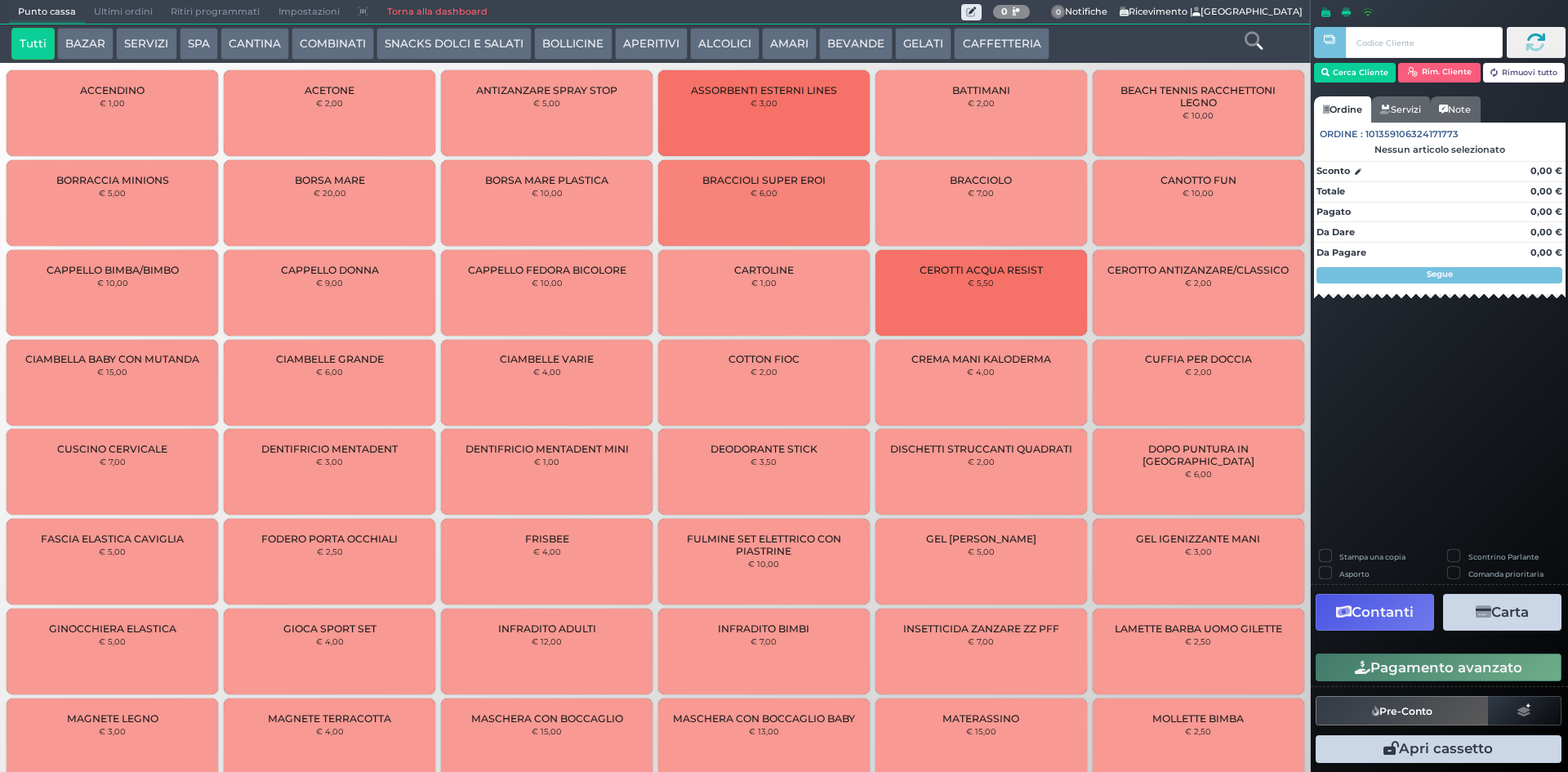
click at [969, 37] on button "CAFFETTERIA" at bounding box center [1001, 44] width 95 height 33
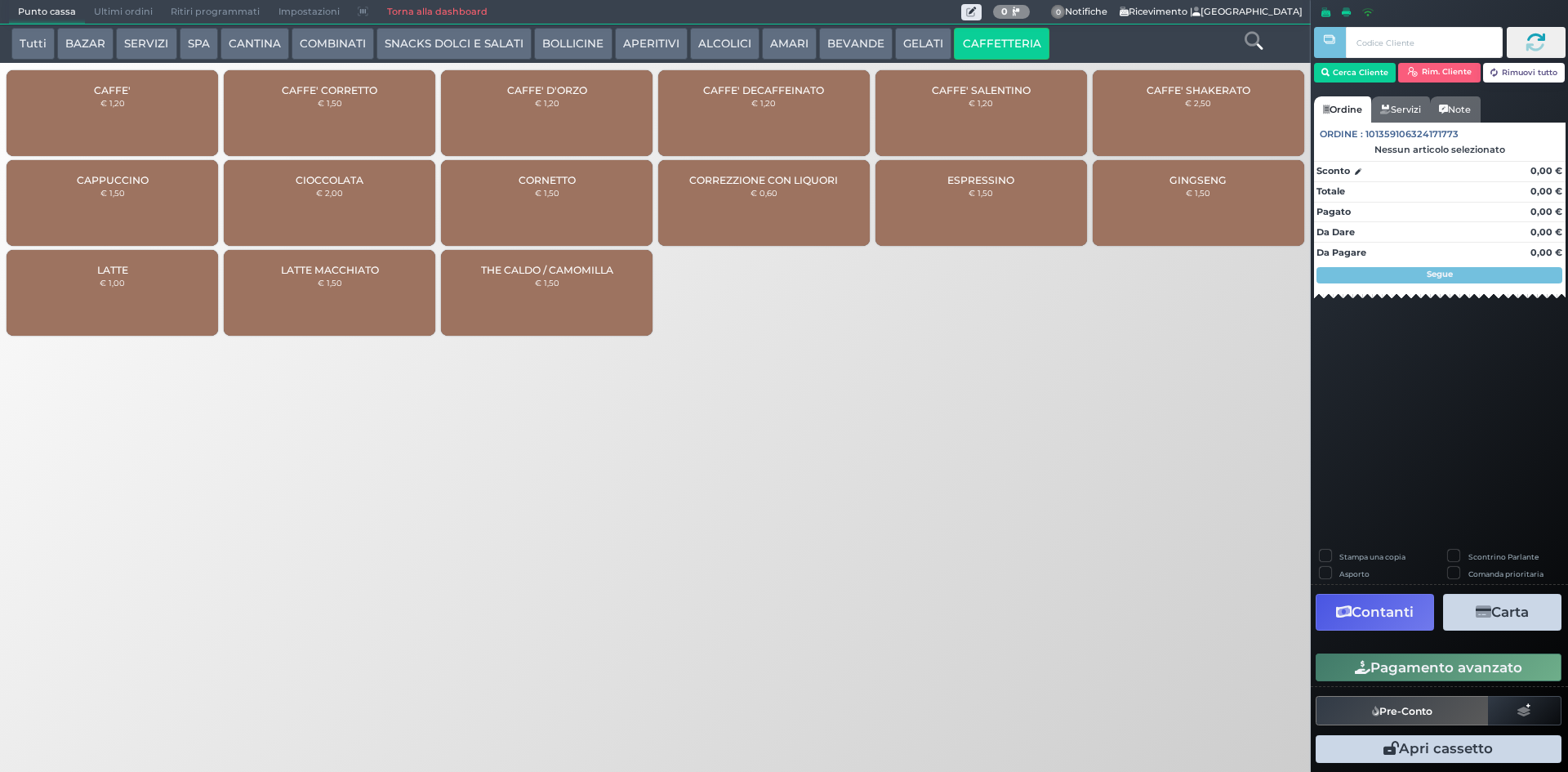
click at [145, 107] on div "CAFFE' € 1,20" at bounding box center [112, 113] width 212 height 86
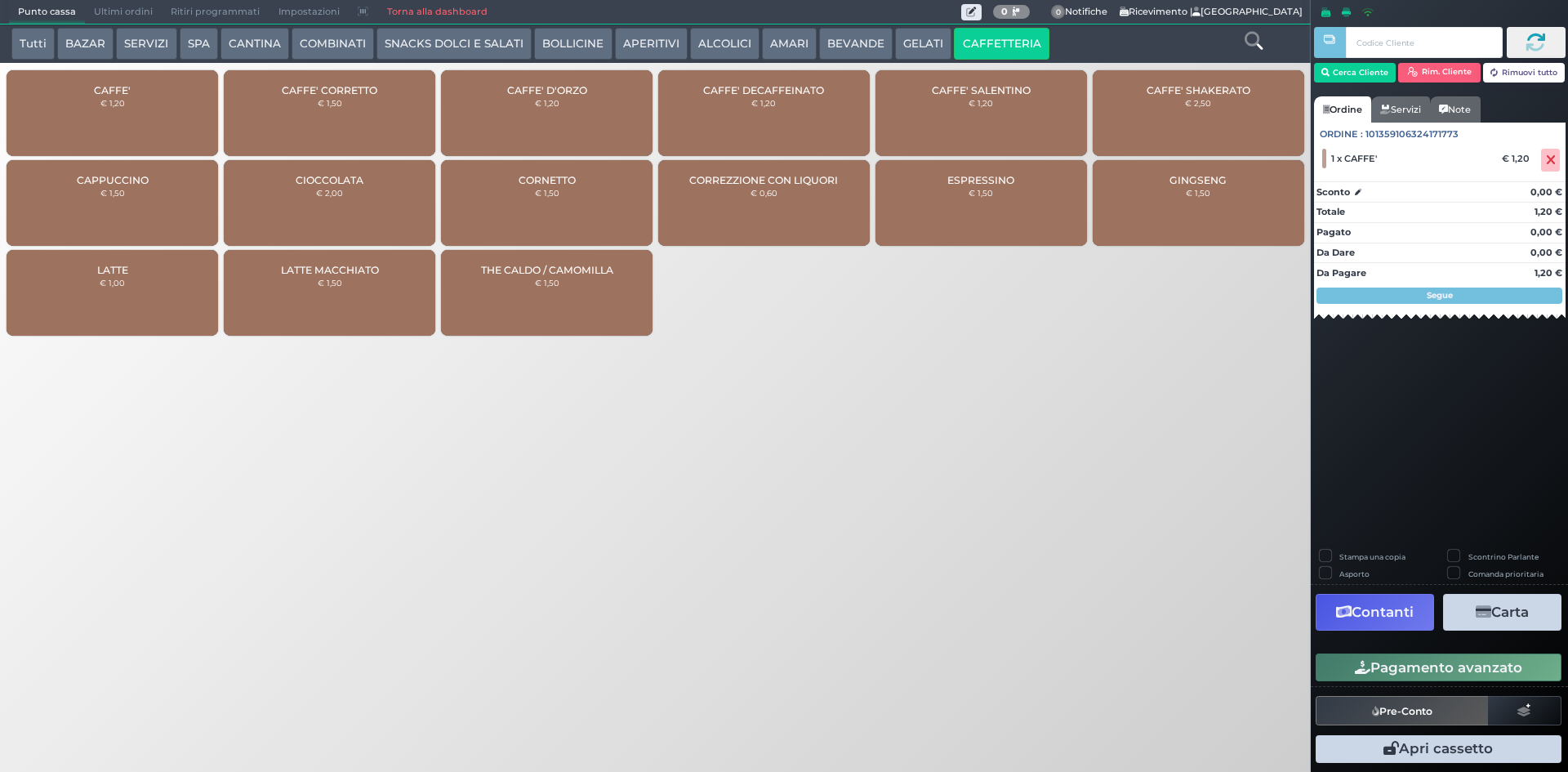
click at [786, 50] on button "AMARI" at bounding box center [790, 44] width 55 height 33
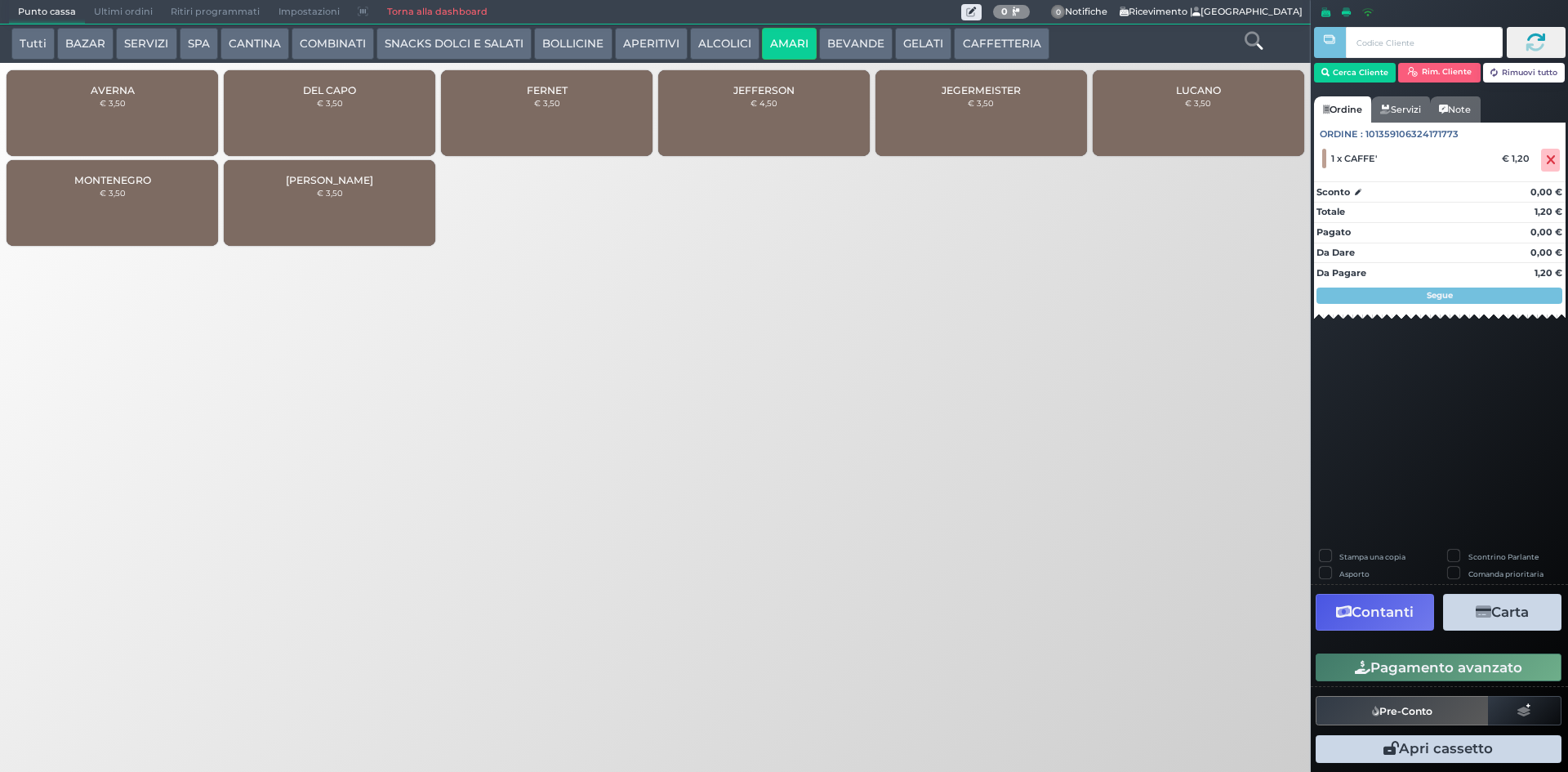
click at [176, 215] on div "MONTENEGRO € 3,50" at bounding box center [112, 202] width 212 height 86
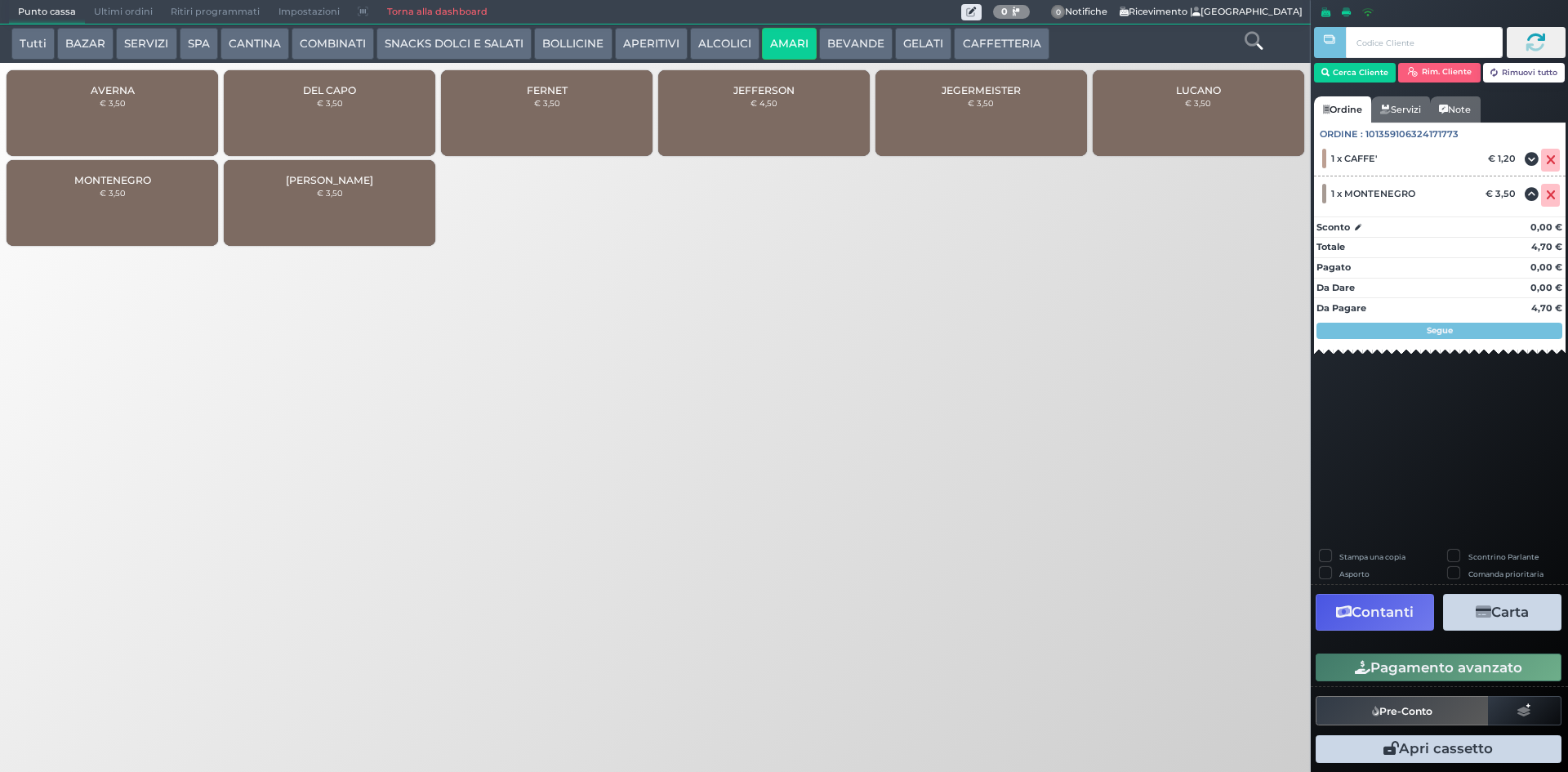
drag, startPoint x: 1423, startPoint y: 672, endPoint x: 1413, endPoint y: 671, distance: 10.0
click at [1422, 671] on button "Pagamento avanzato" at bounding box center [1439, 668] width 246 height 28
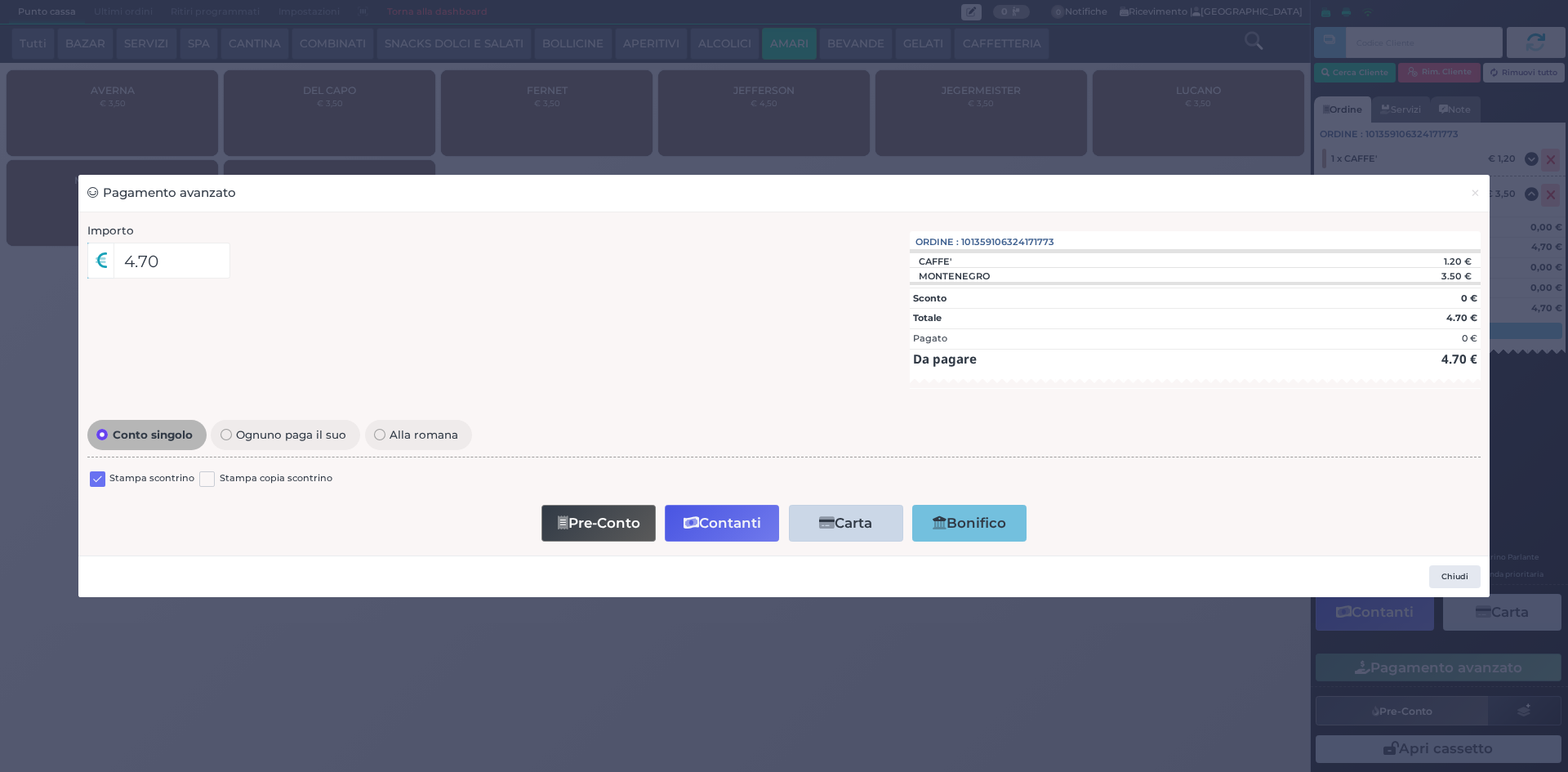
click at [95, 486] on label at bounding box center [98, 479] width 16 height 16
click at [0, 0] on input "checkbox" at bounding box center [0, 0] width 0 height 0
click at [746, 528] on button "Contanti" at bounding box center [722, 523] width 115 height 37
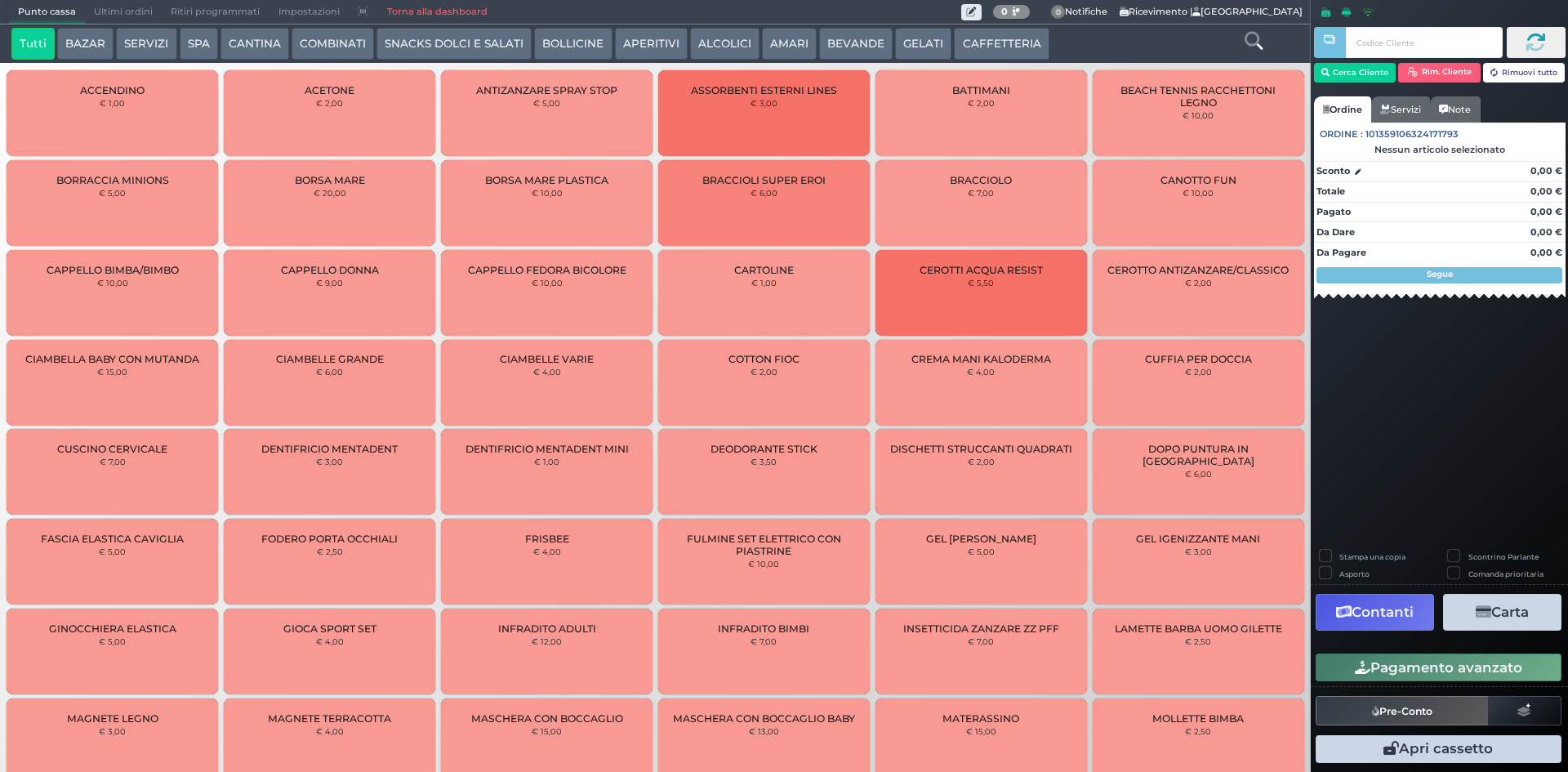
click at [113, 9] on span "Ultimi ordini" at bounding box center [123, 12] width 77 height 23
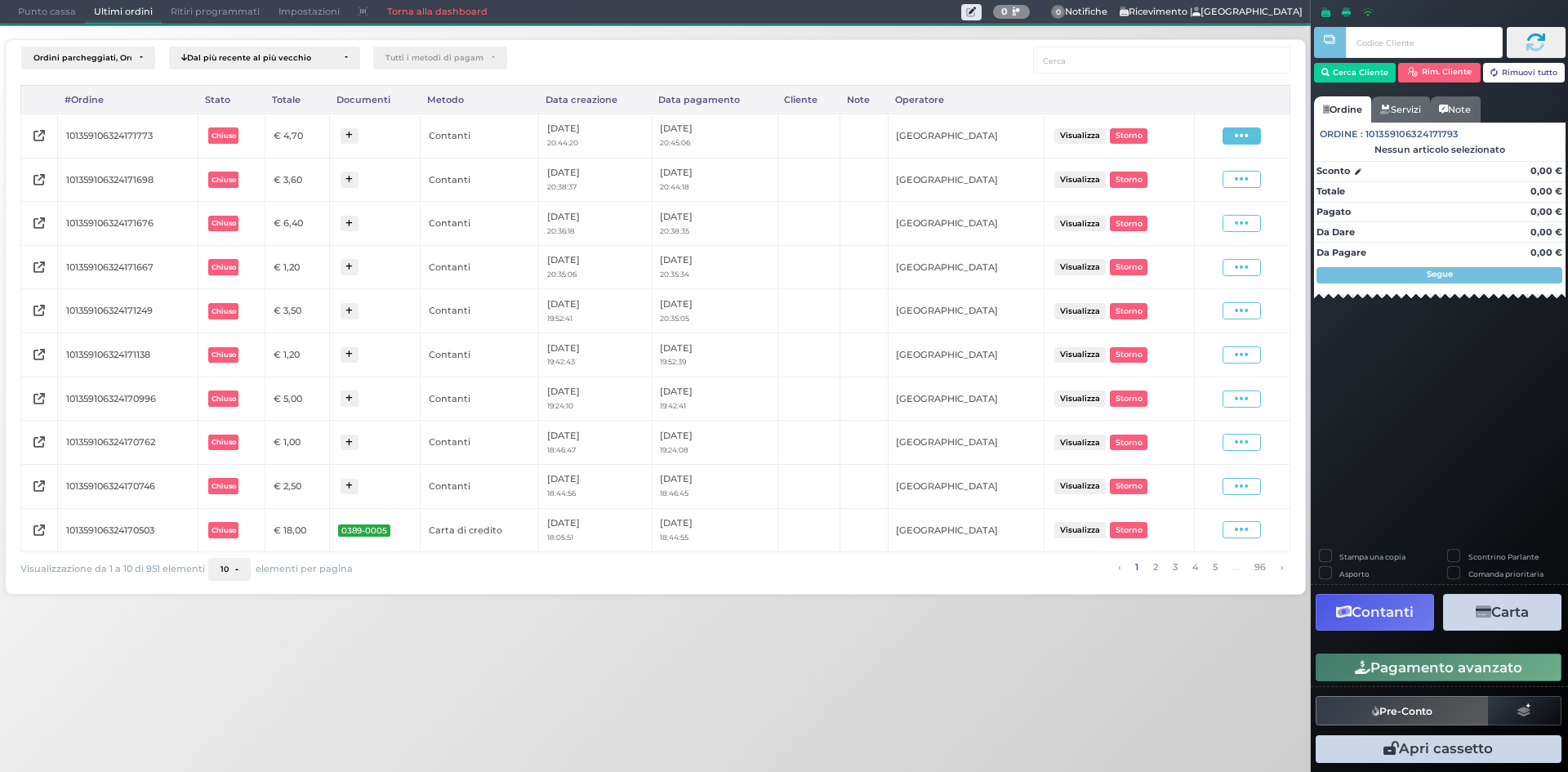
click at [1238, 144] on span at bounding box center [1242, 136] width 39 height 17
click at [1229, 186] on span "Ristampa Pre-Conto" at bounding box center [1203, 183] width 67 height 28
click at [29, 16] on span "Punto cassa" at bounding box center [47, 12] width 76 height 23
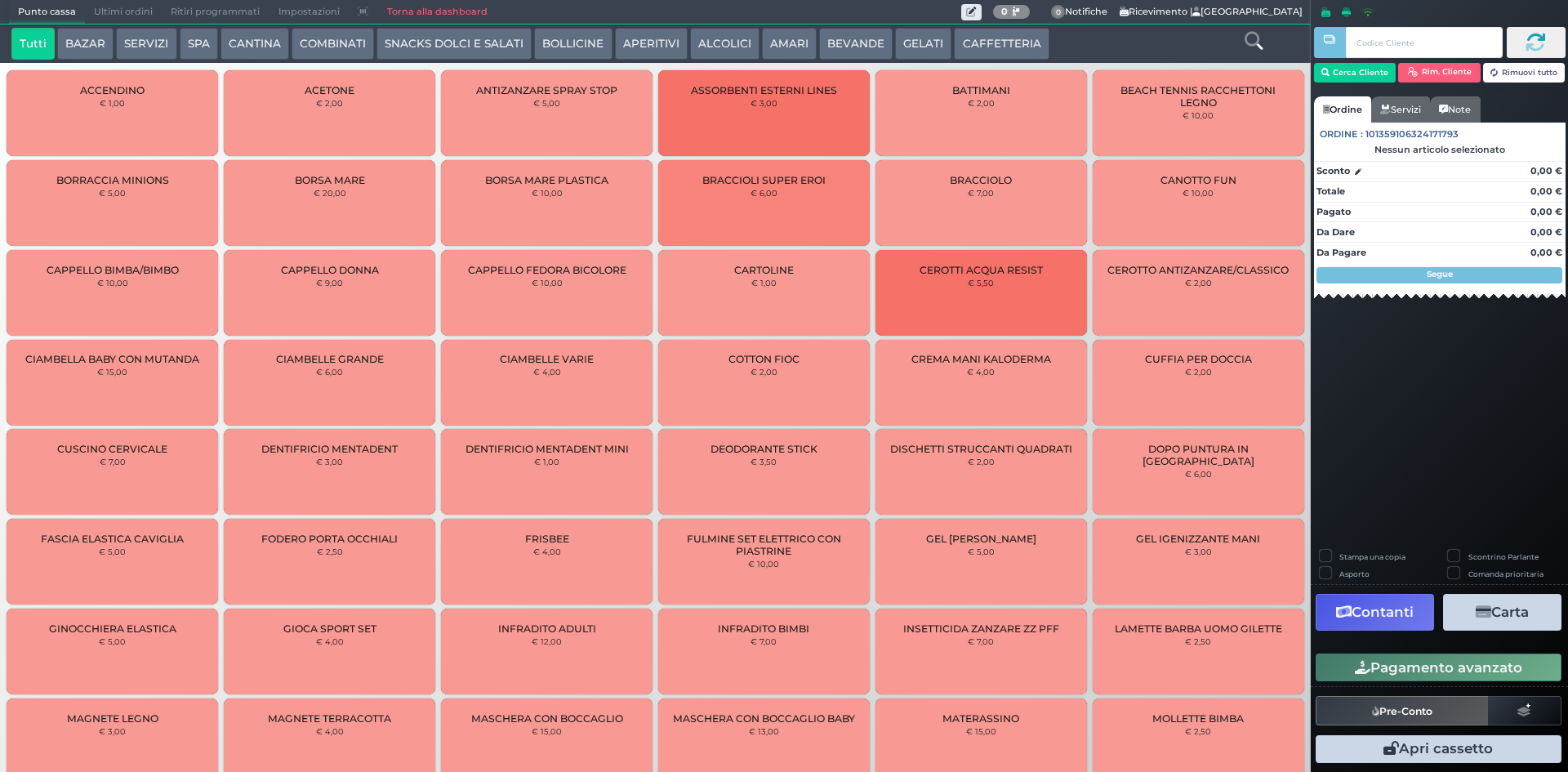
click at [1017, 51] on button "CAFFETTERIA" at bounding box center [1001, 44] width 95 height 33
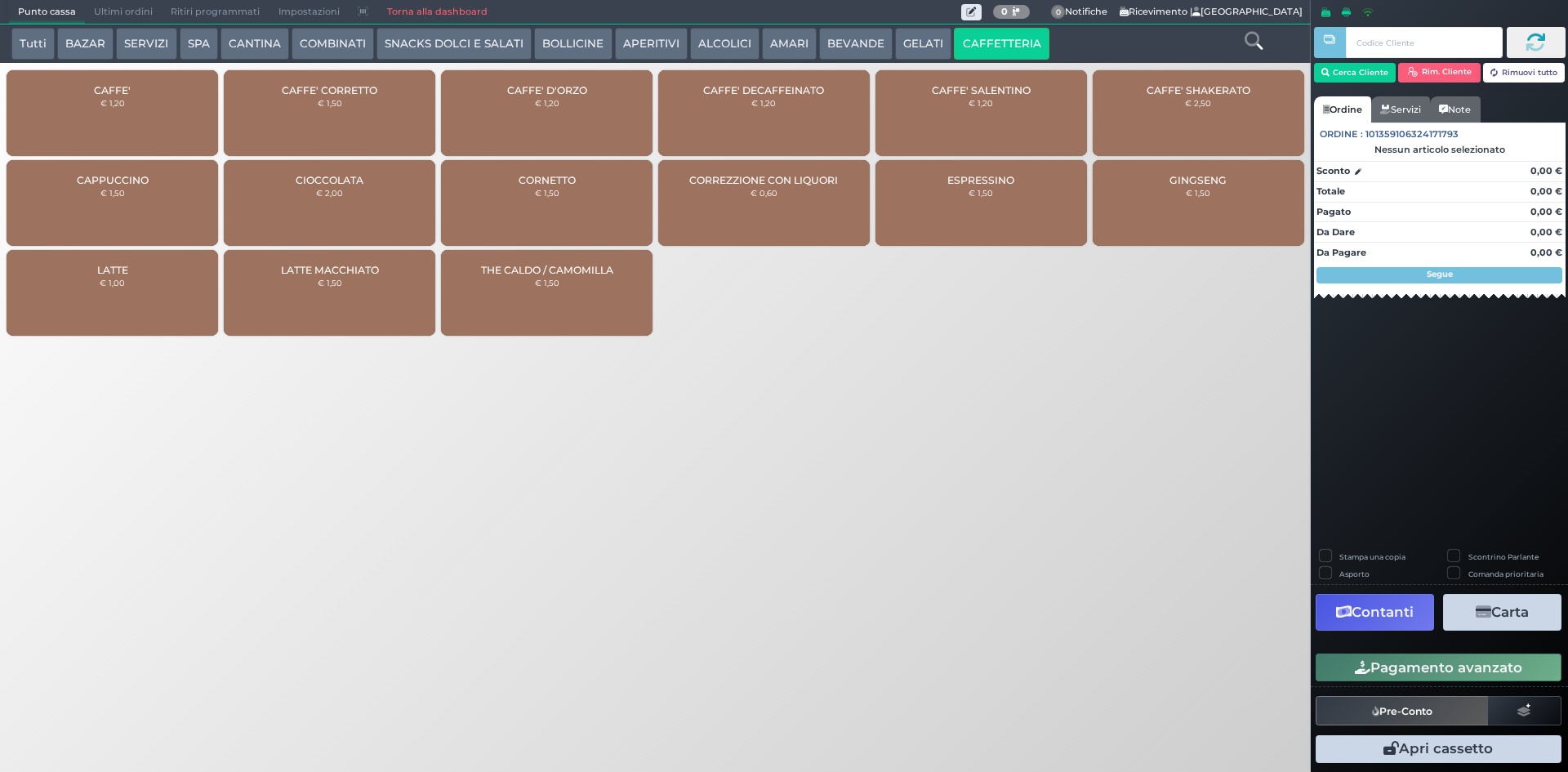
click at [165, 115] on div "CAFFE' € 1,20" at bounding box center [112, 113] width 212 height 86
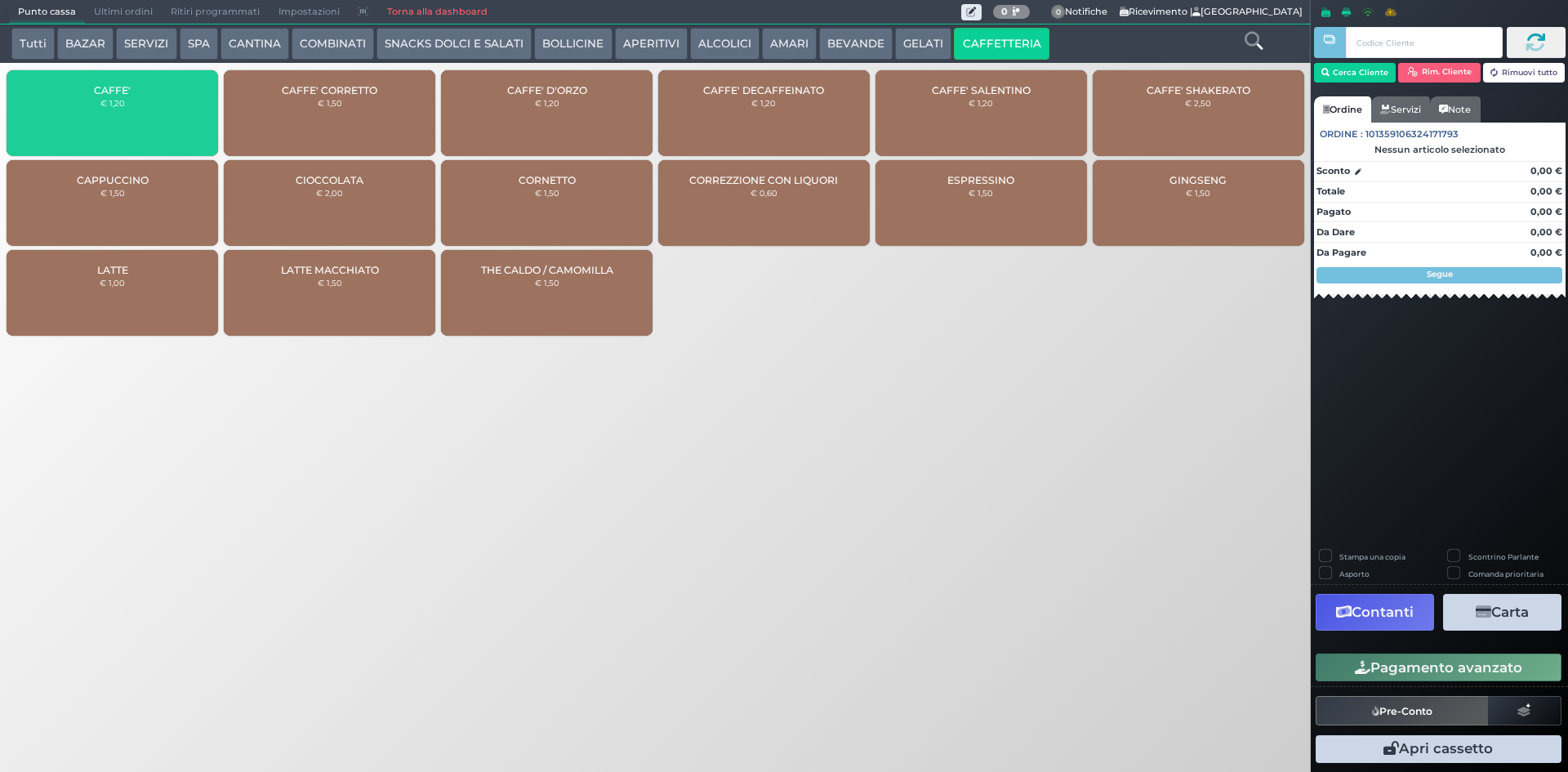
click at [165, 115] on div "CAFFE' € 1,20" at bounding box center [112, 113] width 212 height 86
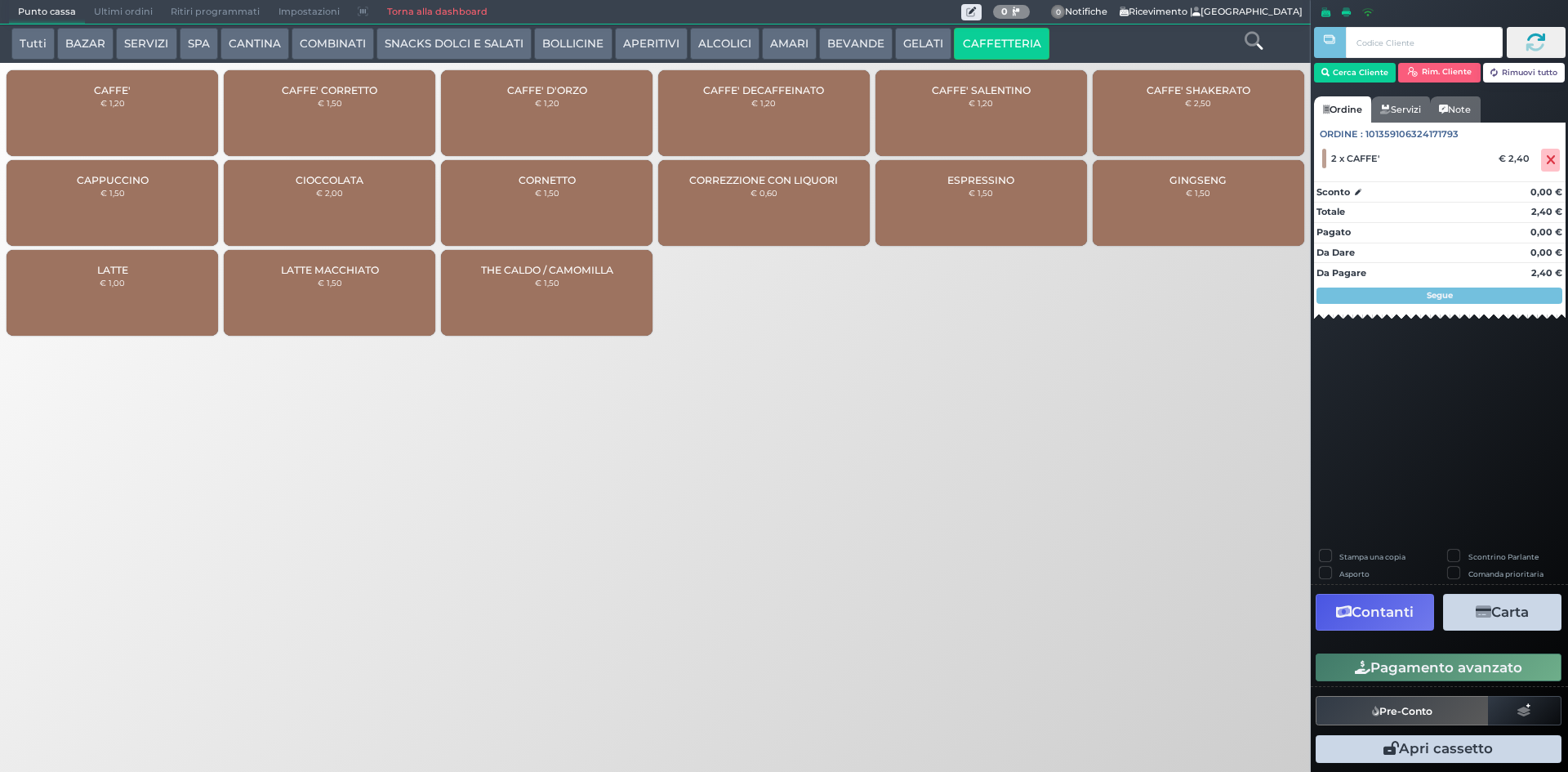
click at [1396, 678] on button "Pagamento avanzato" at bounding box center [1439, 668] width 246 height 28
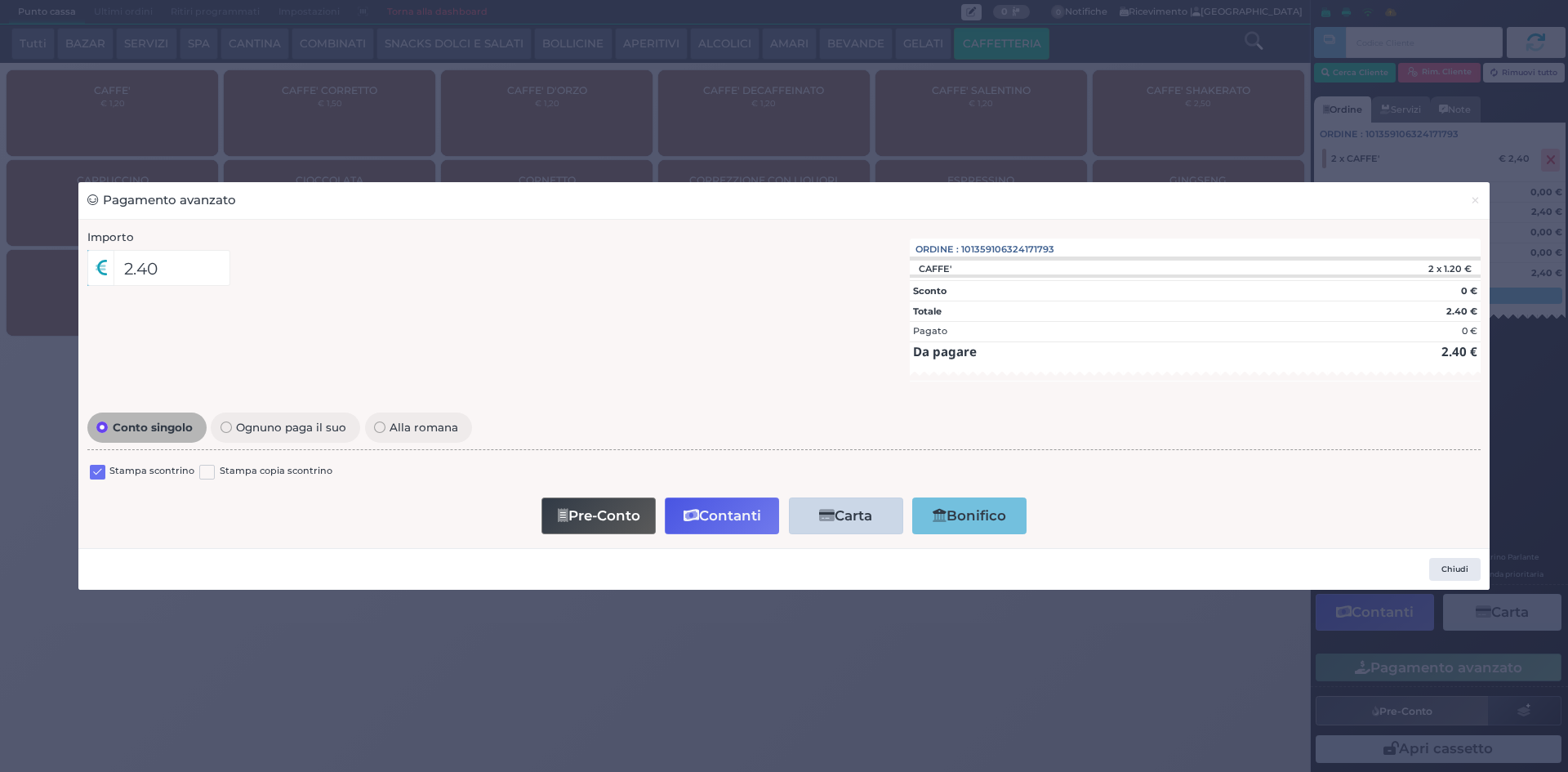
click at [96, 471] on label at bounding box center [98, 472] width 16 height 16
click at [0, 0] on input "checkbox" at bounding box center [0, 0] width 0 height 0
click at [744, 509] on button "Contanti" at bounding box center [722, 515] width 115 height 37
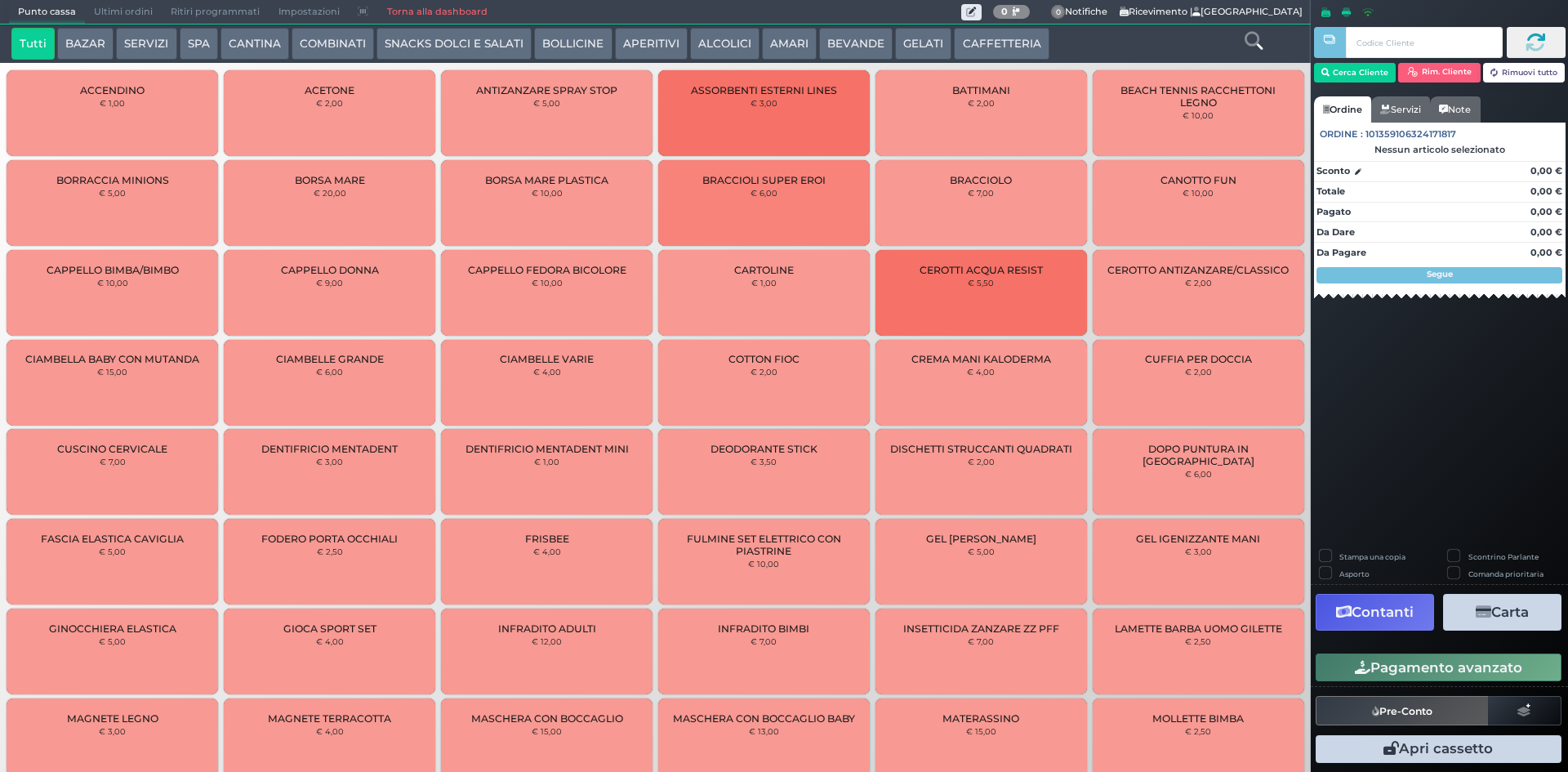
click at [126, 15] on span "Ultimi ordini" at bounding box center [123, 12] width 77 height 23
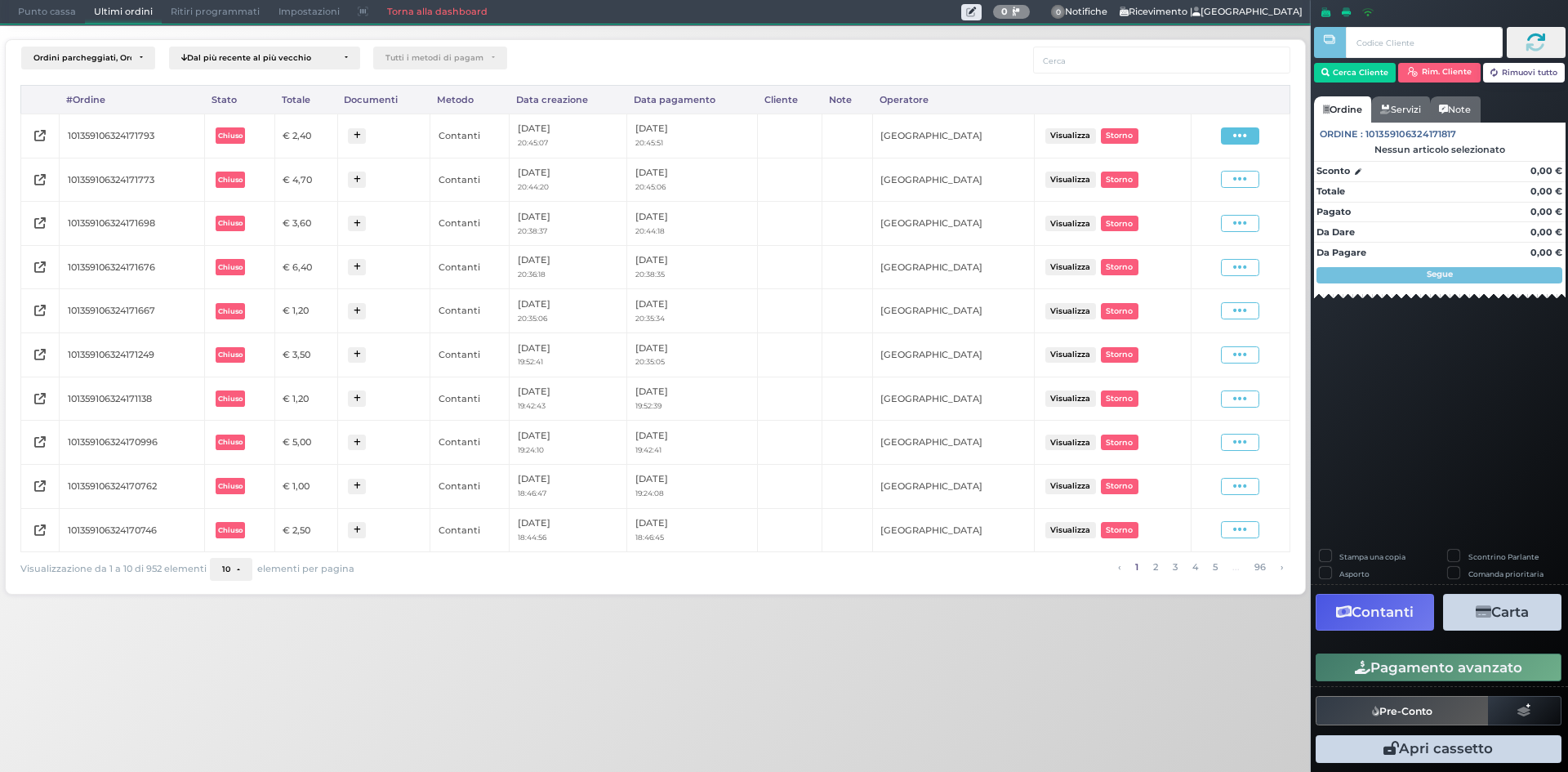
click at [1229, 134] on span at bounding box center [1240, 136] width 39 height 17
click at [1192, 178] on span "Ristampa Pre-Conto" at bounding box center [1201, 183] width 67 height 28
click at [55, 16] on span "Punto cassa" at bounding box center [47, 12] width 76 height 23
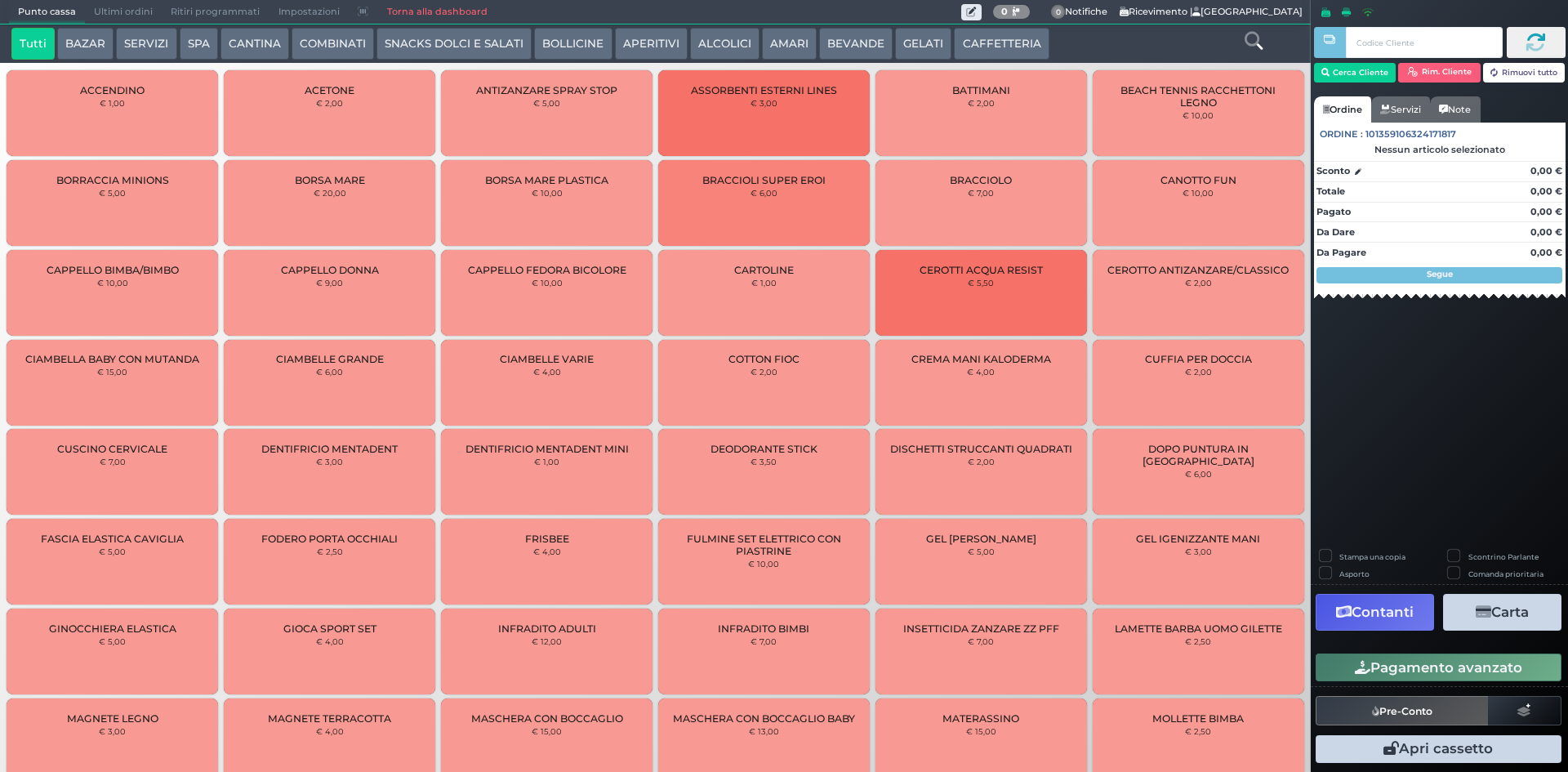
click at [980, 45] on button "CAFFETTERIA" at bounding box center [1001, 44] width 95 height 33
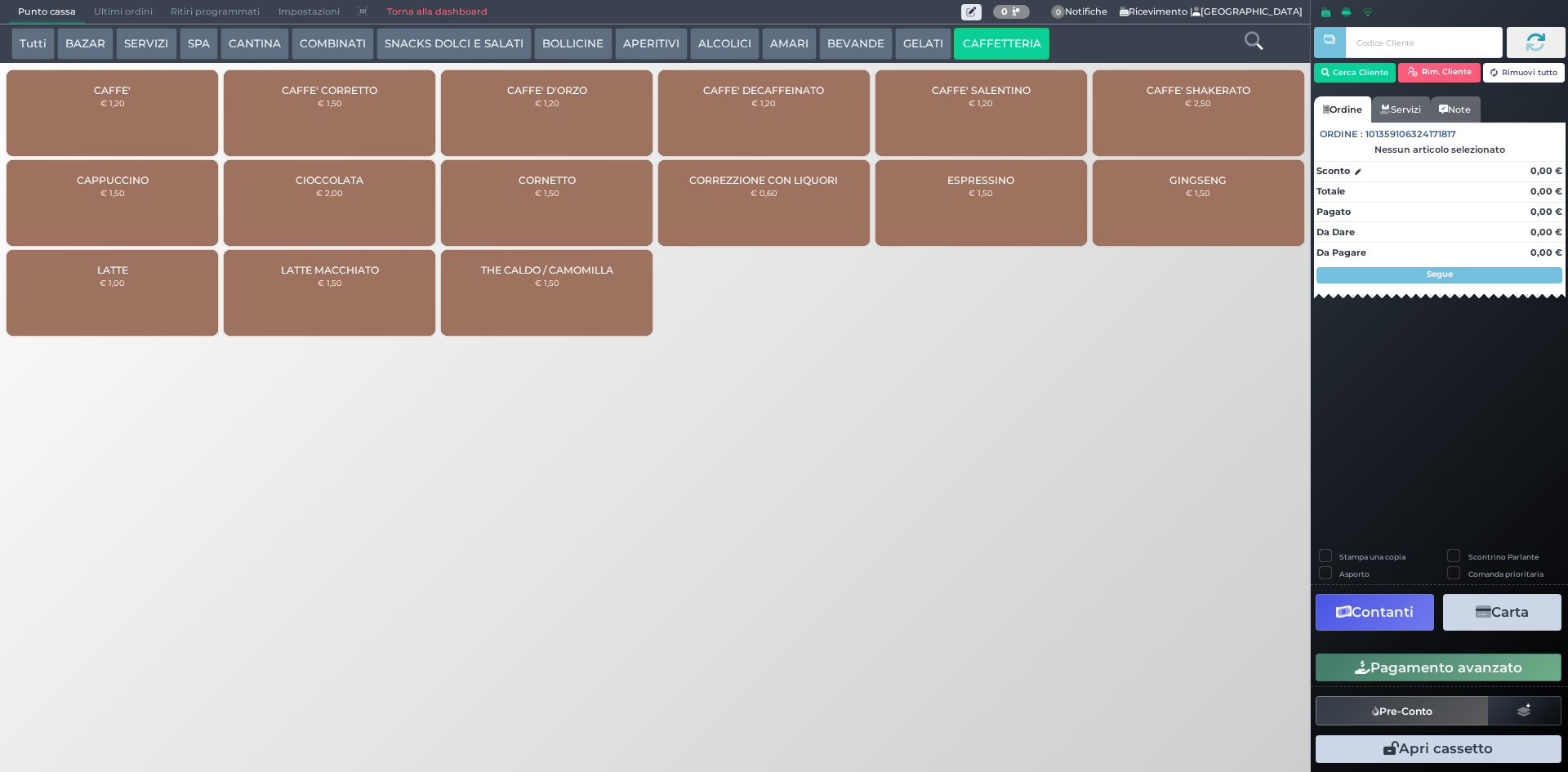
click at [154, 102] on div "CAFFE' € 1,20" at bounding box center [112, 113] width 212 height 86
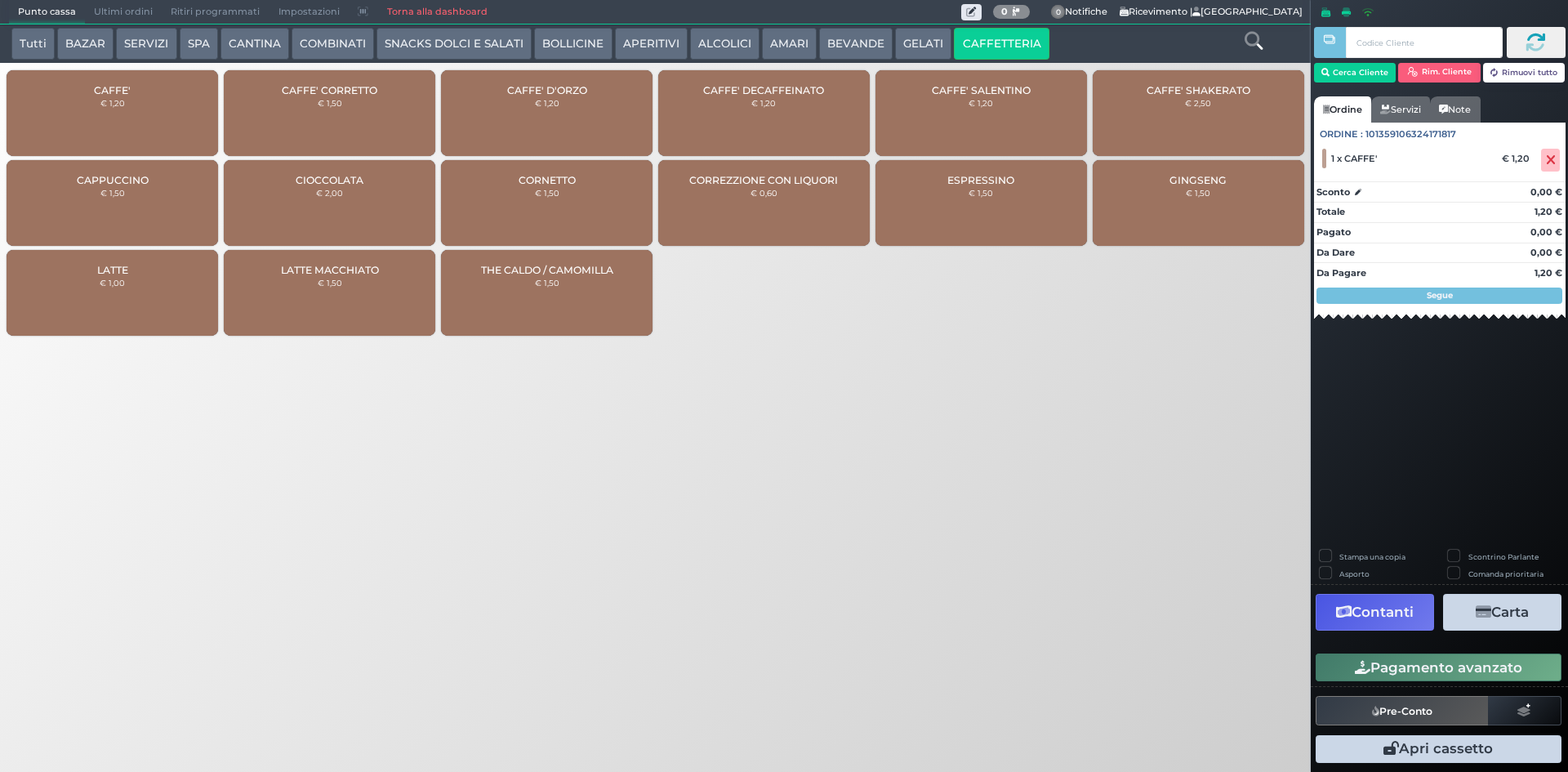
click at [1447, 670] on button "Pagamento avanzato" at bounding box center [1439, 668] width 246 height 28
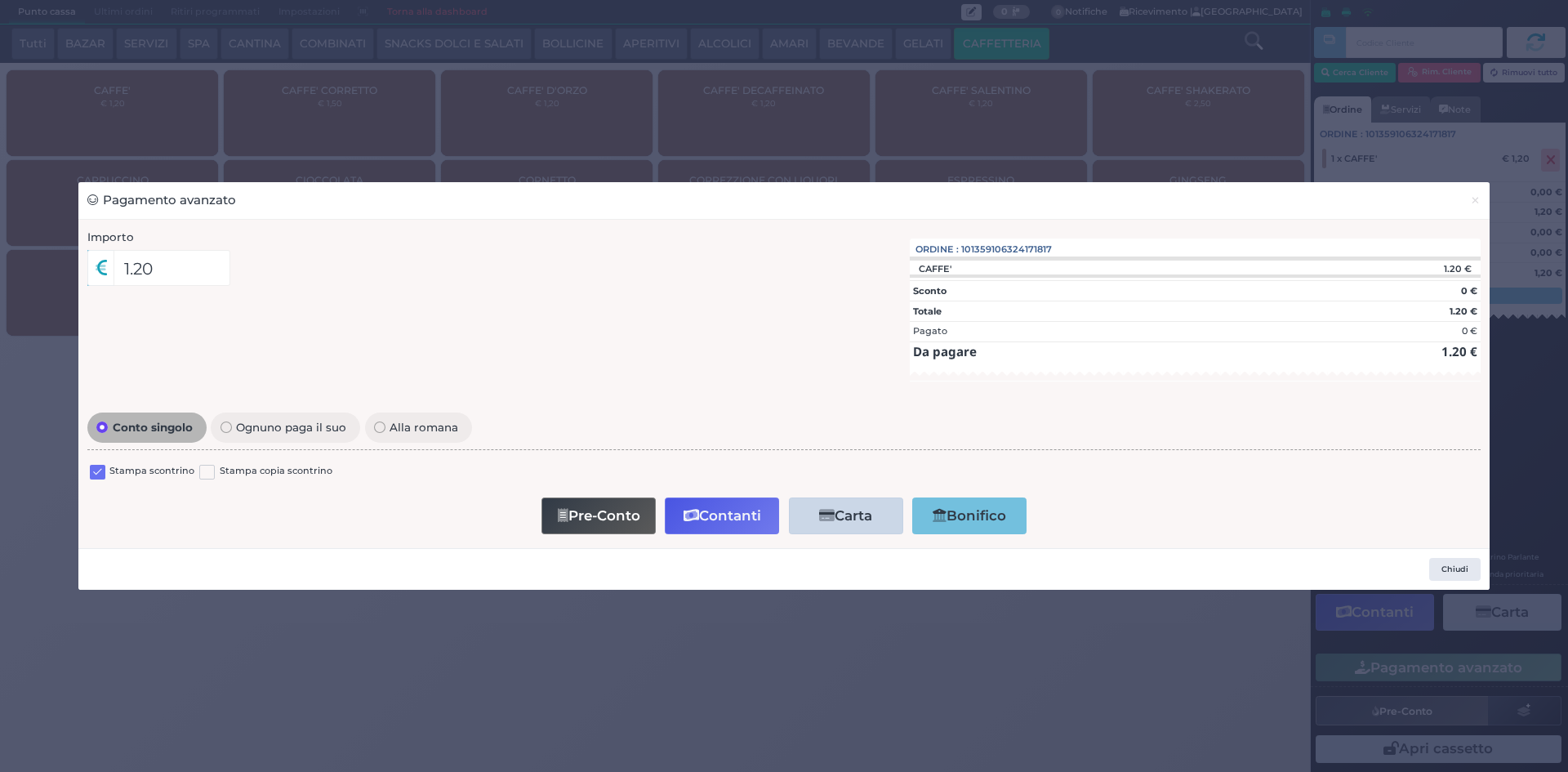
click at [101, 473] on label at bounding box center [98, 472] width 16 height 16
click at [0, 0] on input "checkbox" at bounding box center [0, 0] width 0 height 0
click at [718, 510] on button "Contanti" at bounding box center [722, 515] width 115 height 37
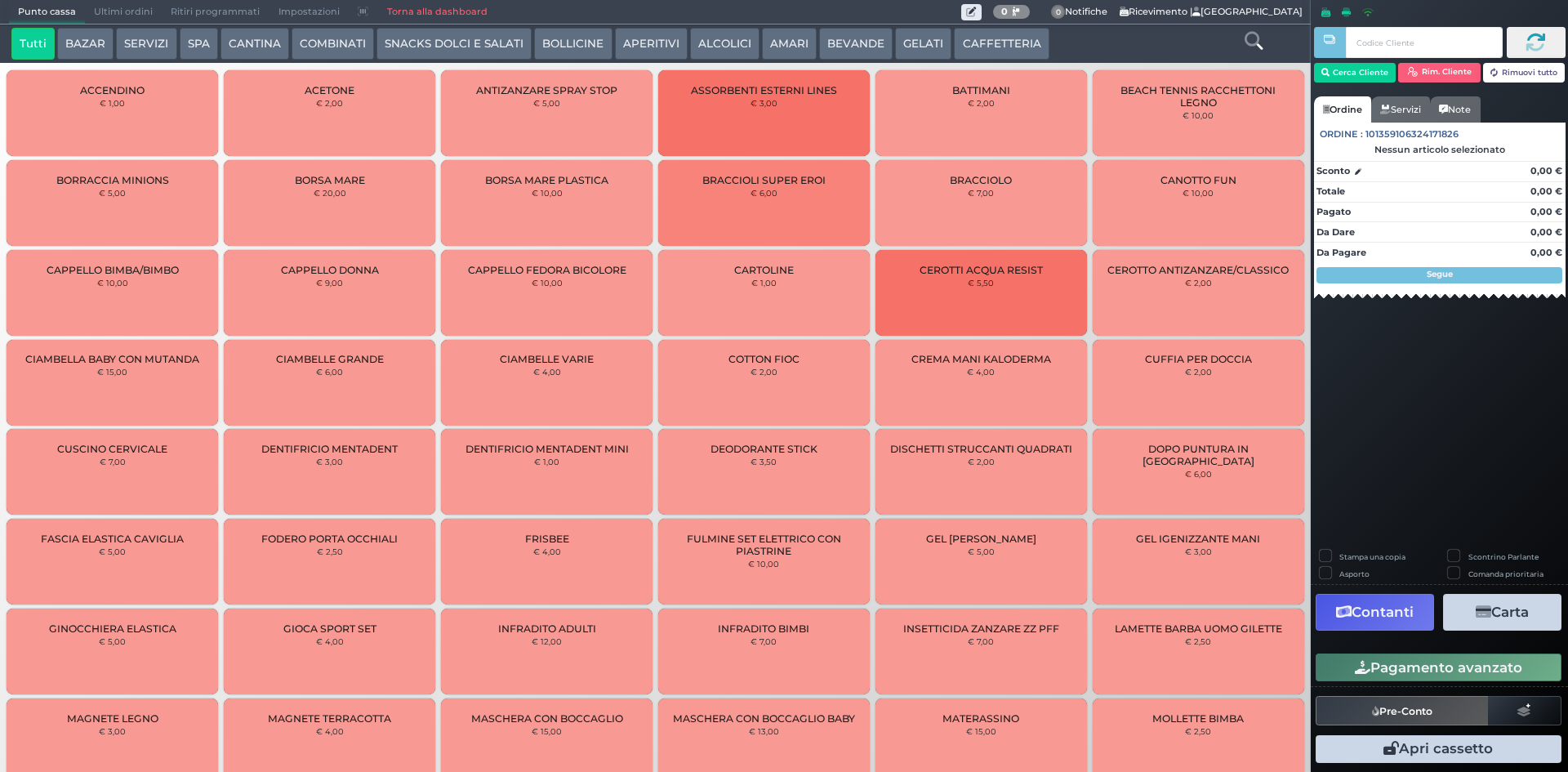
click at [137, 8] on span "Ultimi ordini" at bounding box center [123, 12] width 77 height 23
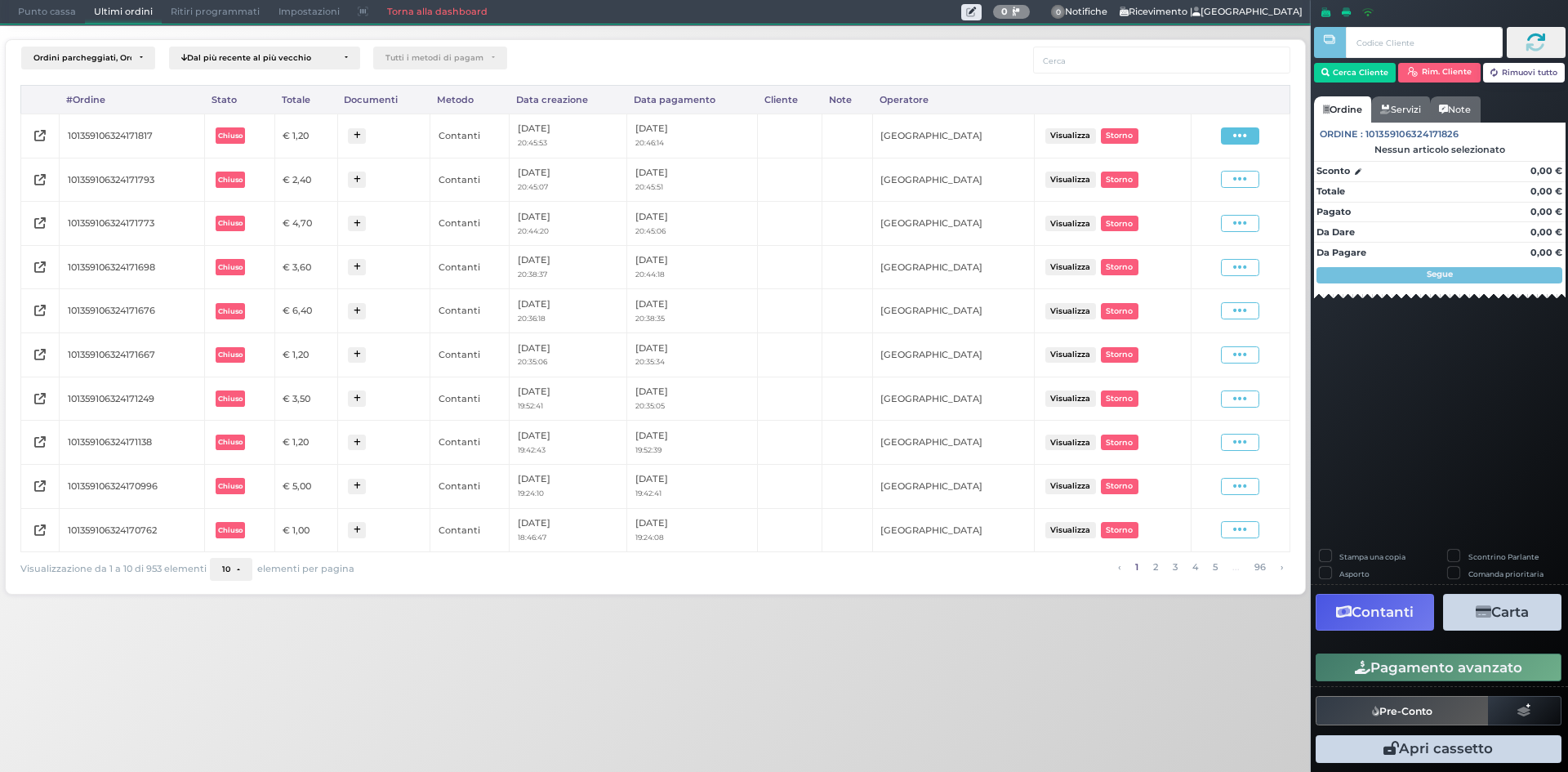
click at [1235, 134] on icon at bounding box center [1240, 135] width 14 height 16
click at [1204, 187] on span "Ristampa Pre-Conto" at bounding box center [1201, 183] width 67 height 28
click at [21, 16] on span "Punto cassa" at bounding box center [47, 12] width 76 height 23
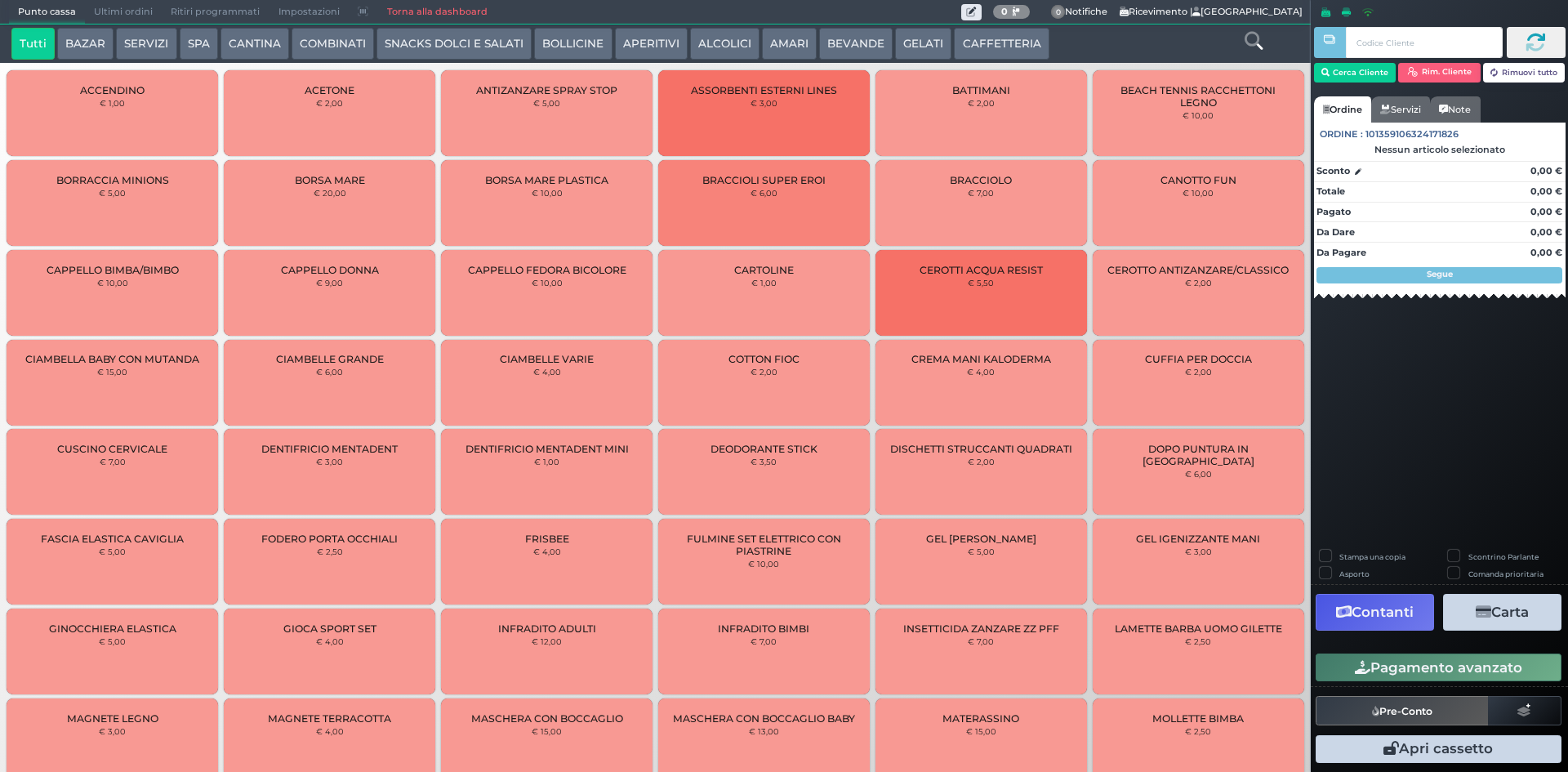
click at [135, 10] on span "Ultimi ordini" at bounding box center [123, 12] width 77 height 23
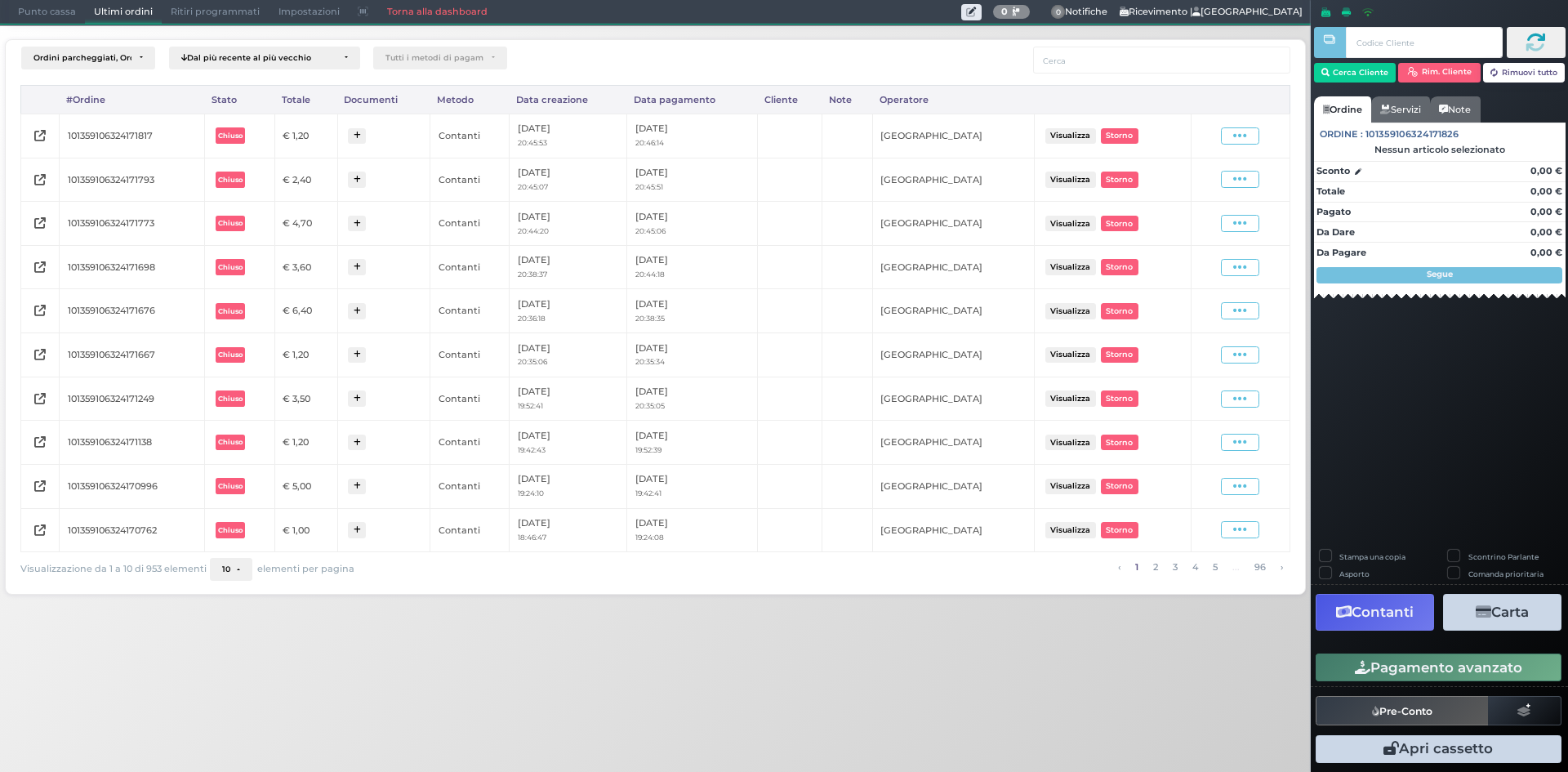
click at [45, 14] on span "Punto cassa" at bounding box center [47, 12] width 76 height 23
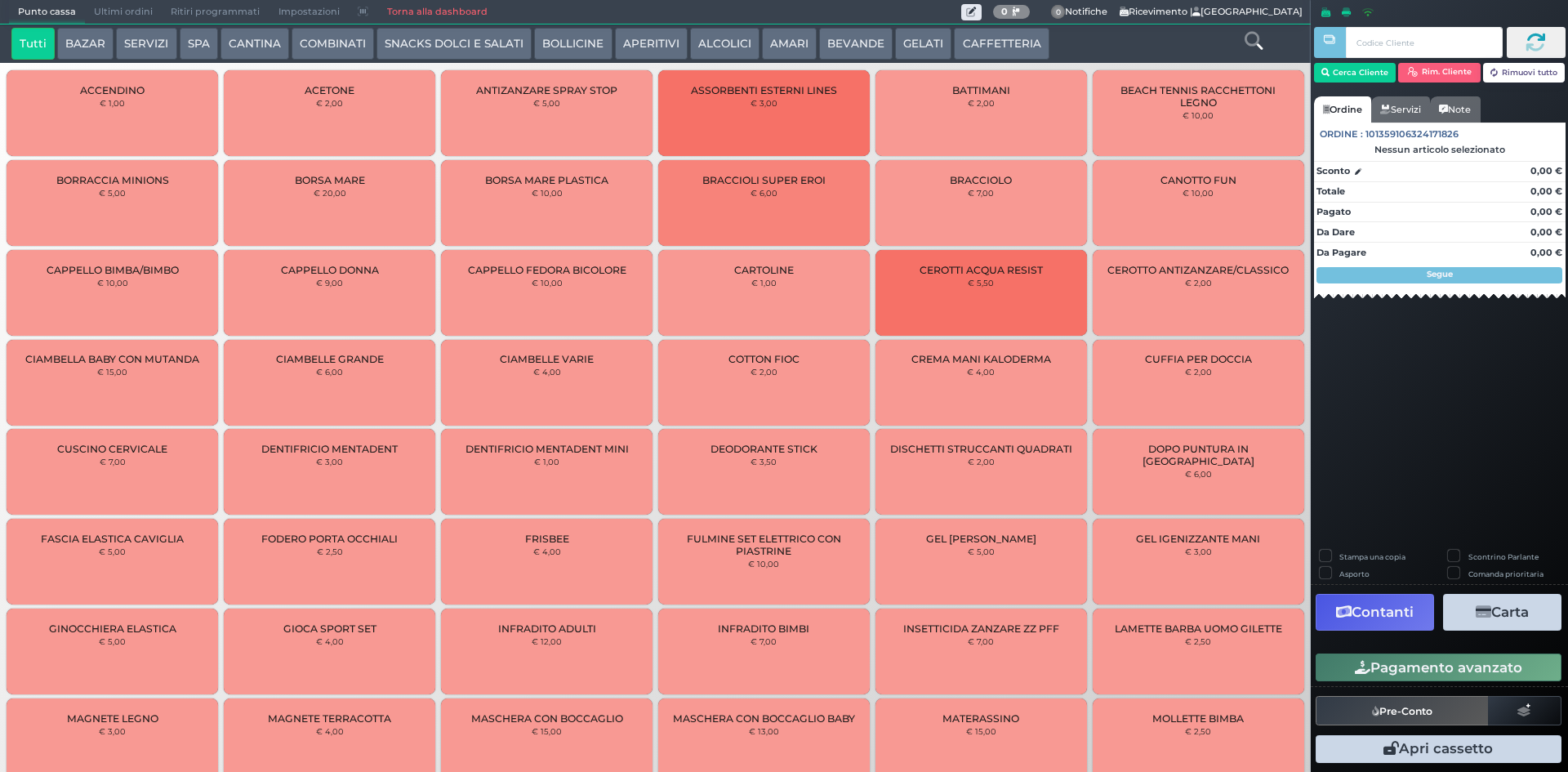
click at [784, 36] on button "AMARI" at bounding box center [790, 44] width 55 height 33
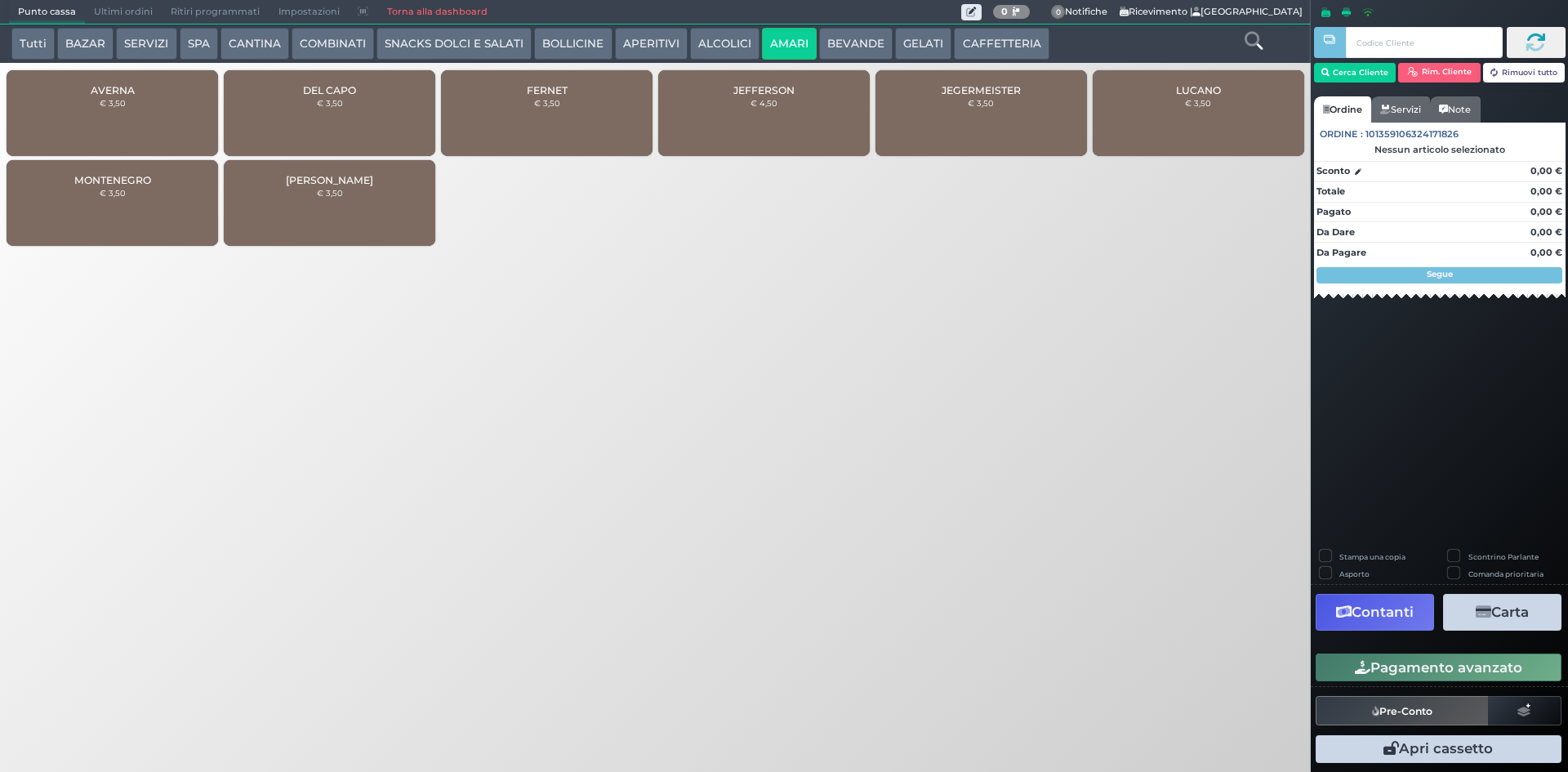
click at [131, 105] on div "AVERNA € 3,50" at bounding box center [112, 113] width 212 height 86
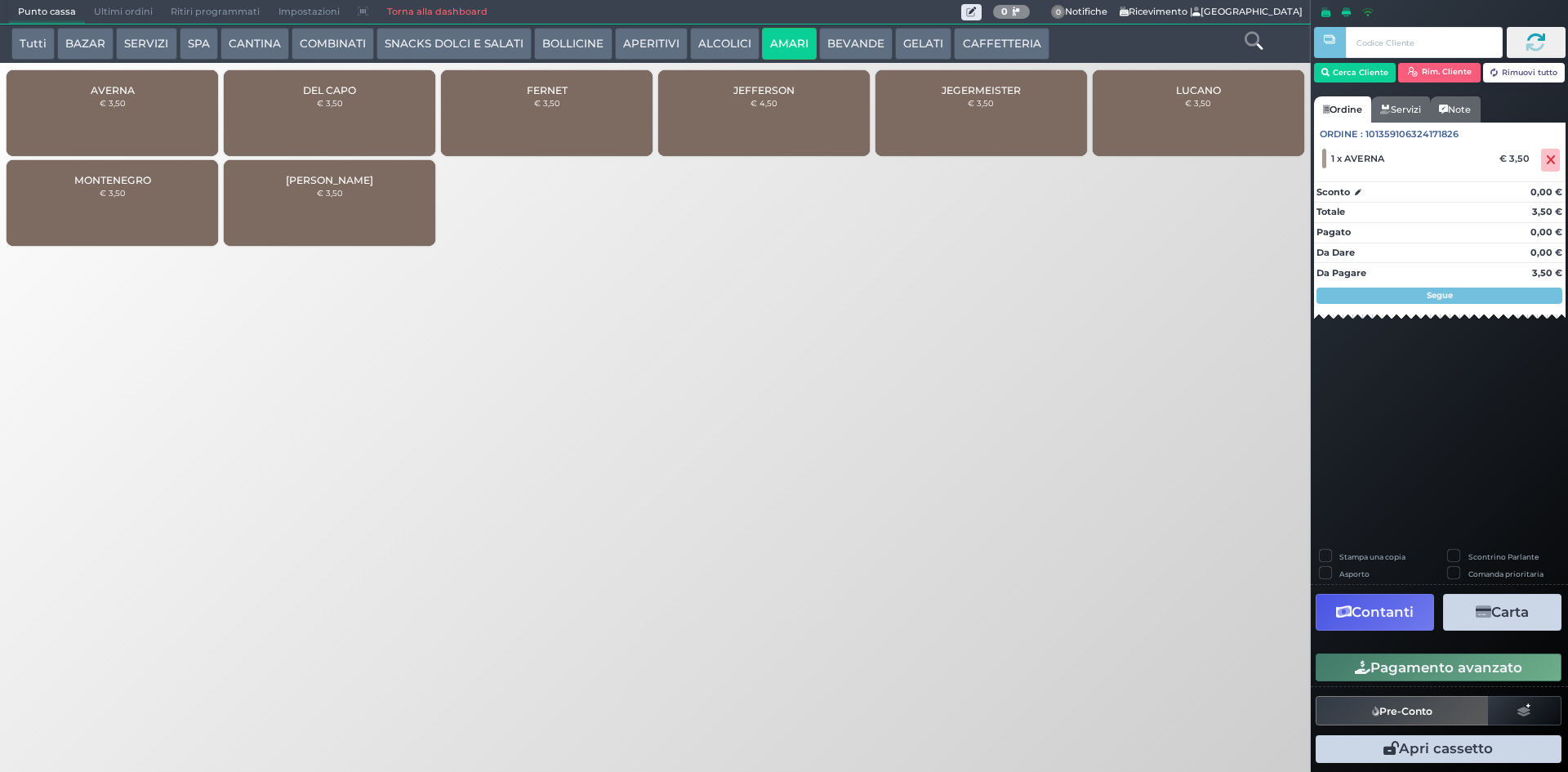
click at [736, 34] on button "ALCOLICI" at bounding box center [725, 44] width 70 height 33
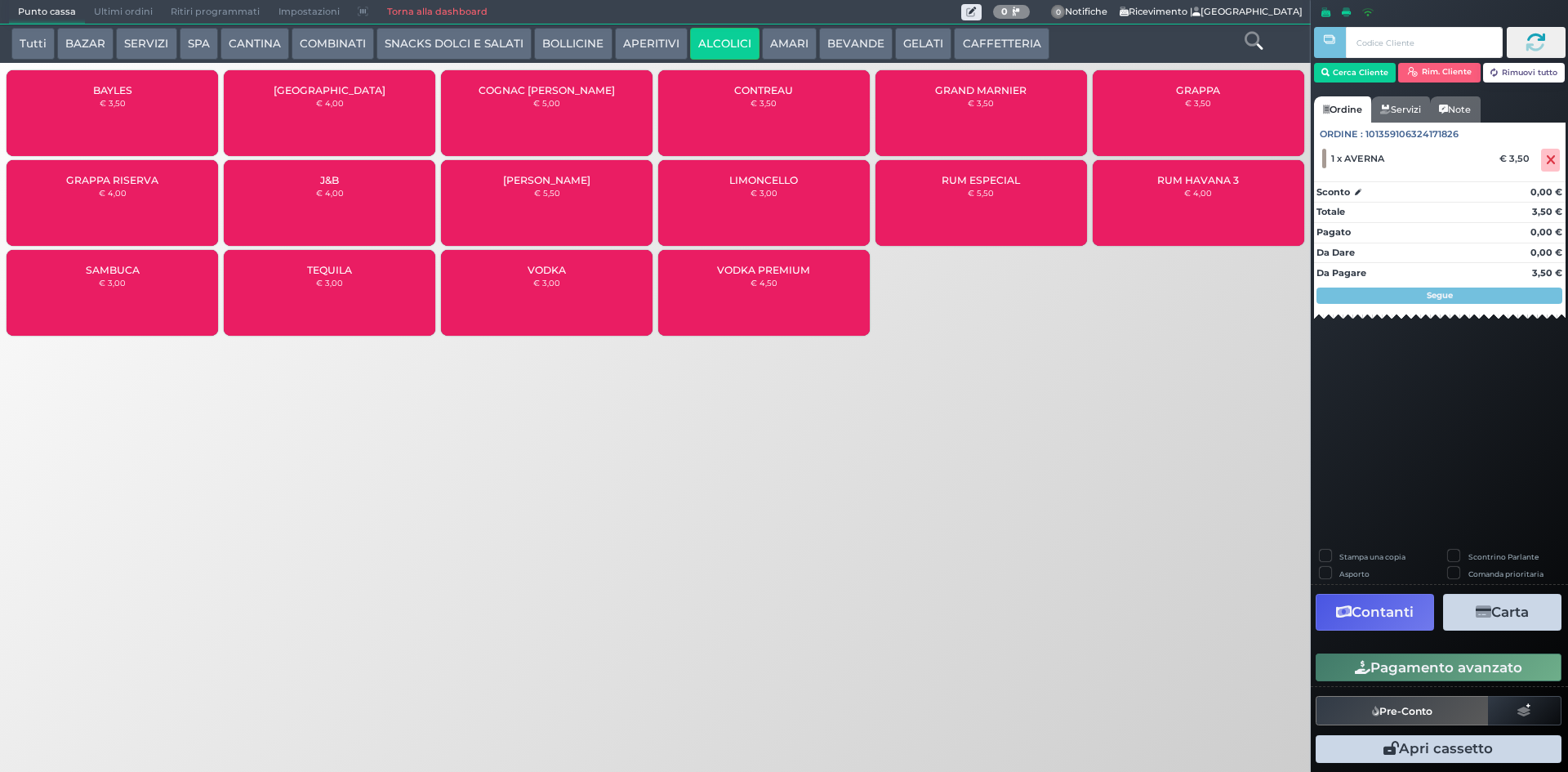
click at [775, 191] on small "€ 3,00" at bounding box center [764, 193] width 27 height 9
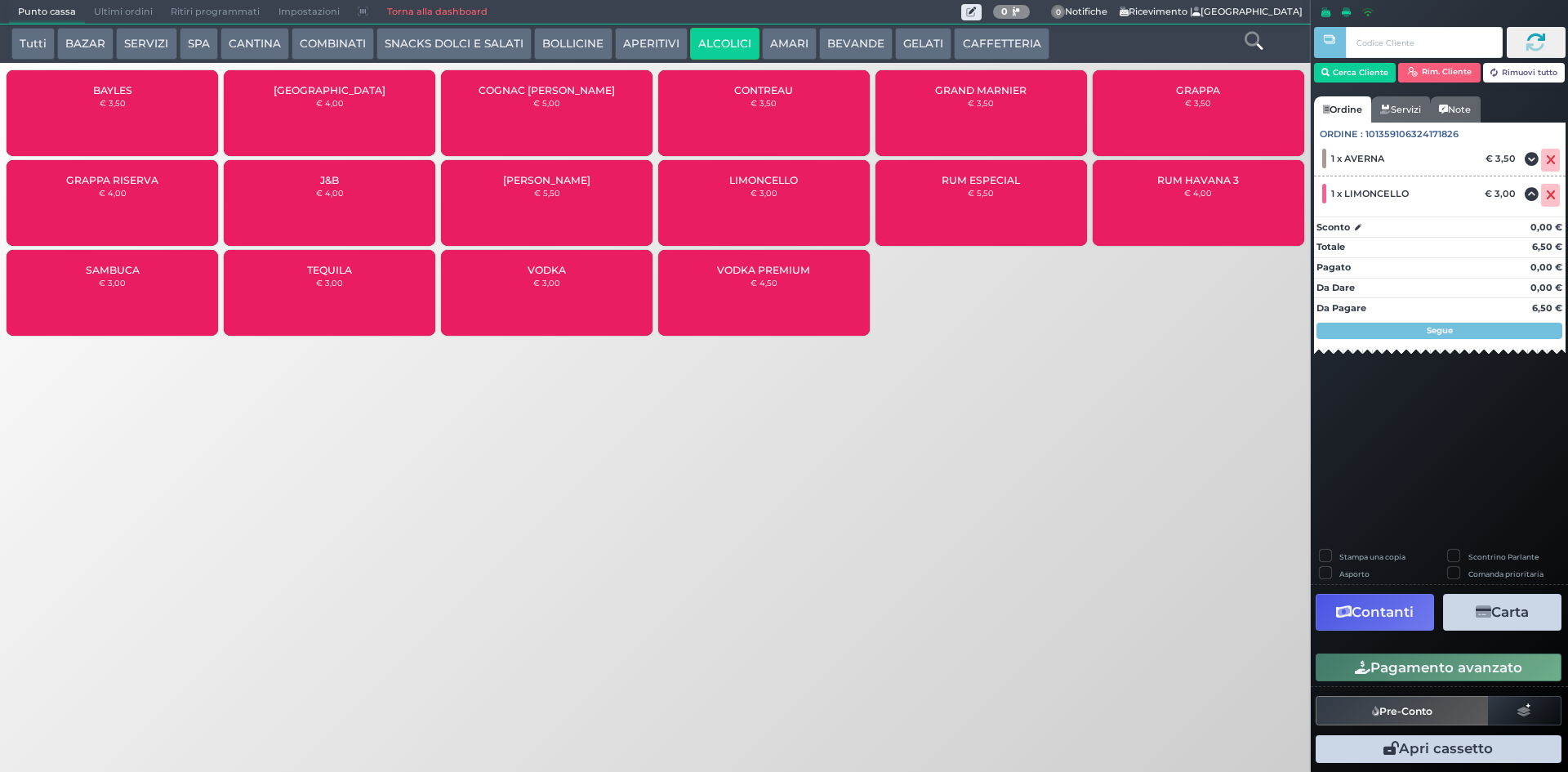
click at [1011, 42] on button "CAFFETTERIA" at bounding box center [1001, 44] width 95 height 33
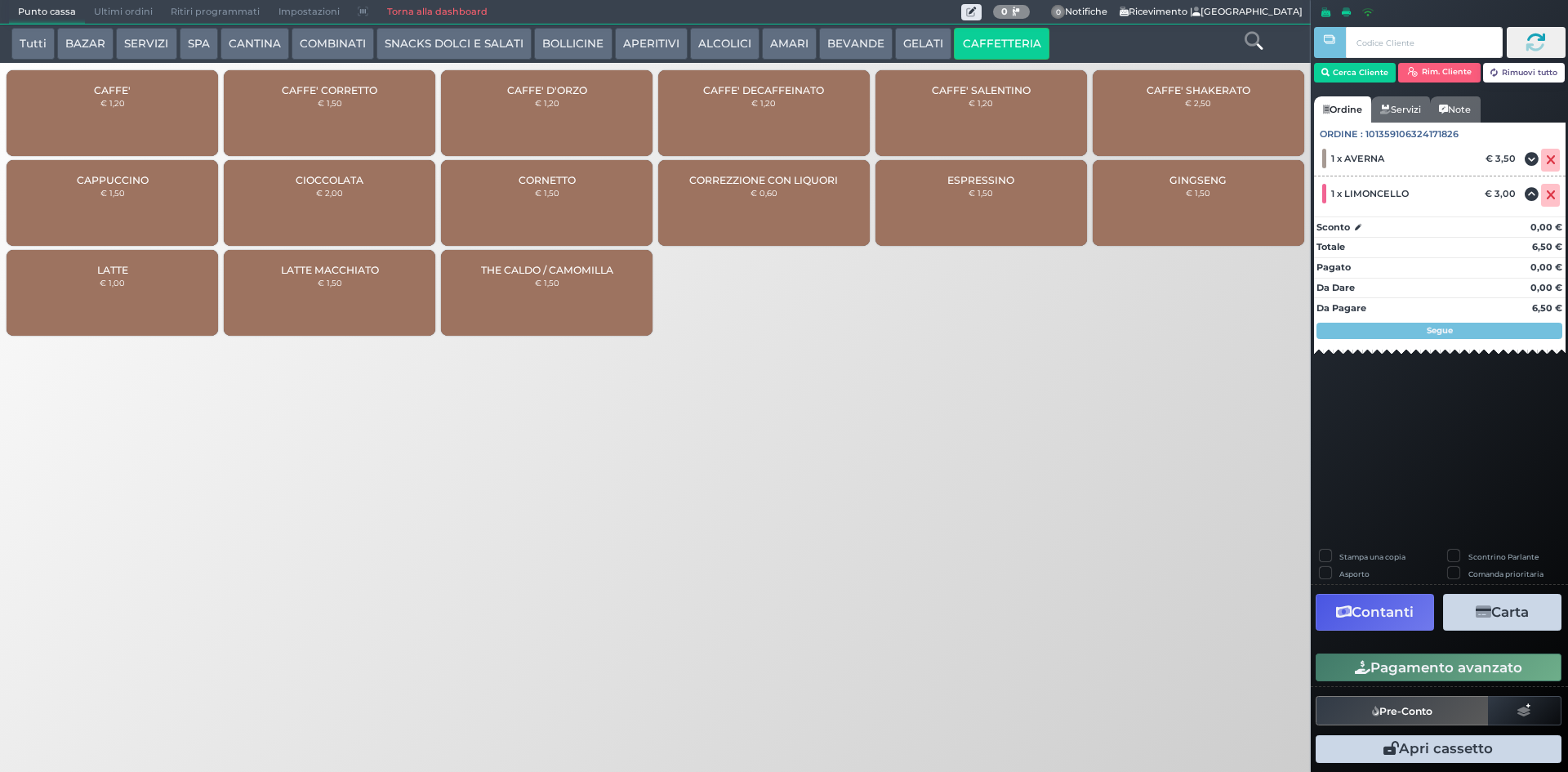
click at [165, 113] on div "CAFFE' € 1,20" at bounding box center [112, 113] width 212 height 86
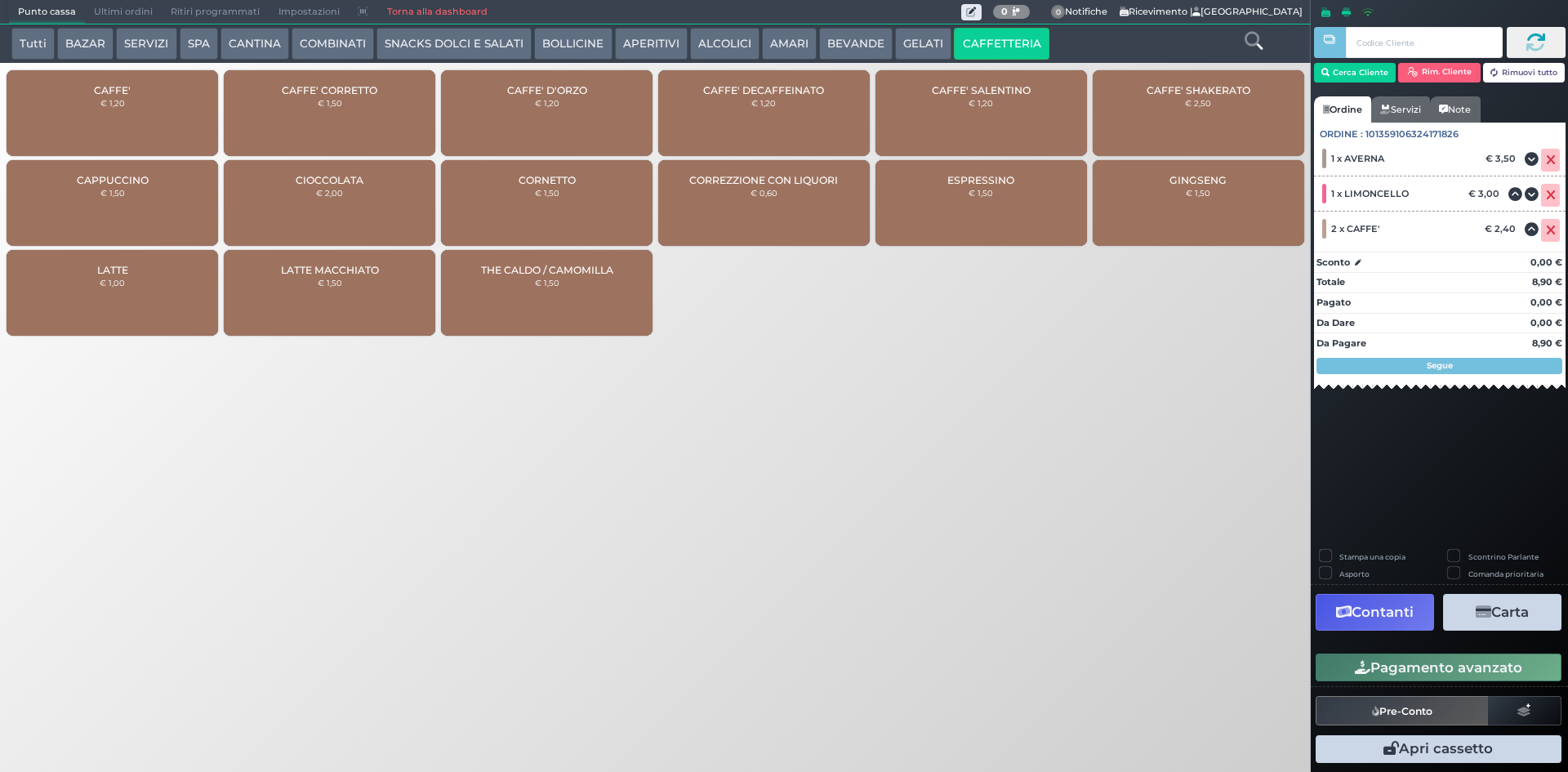
click at [1489, 663] on button "Pagamento avanzato" at bounding box center [1439, 668] width 246 height 28
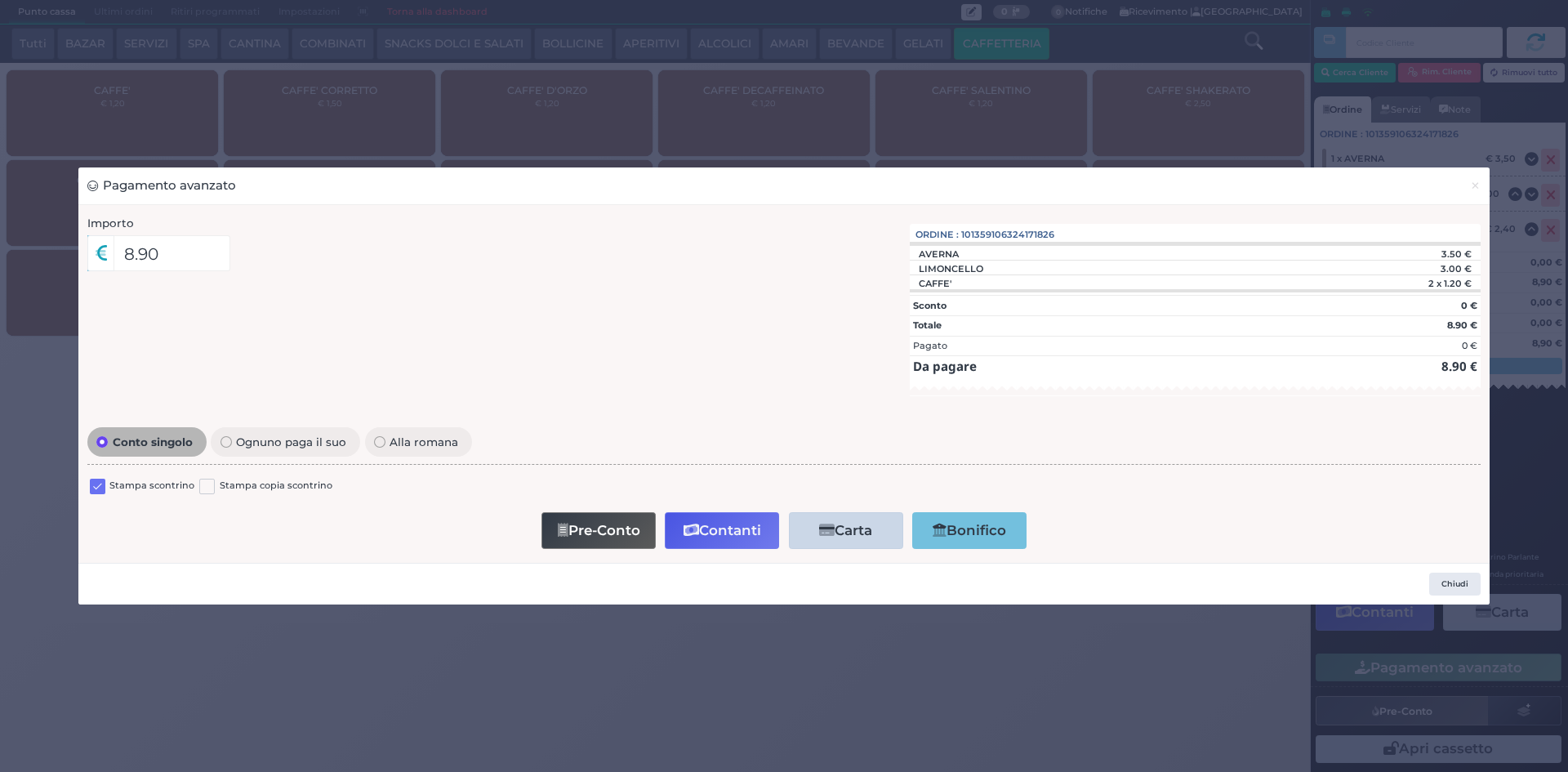
click at [100, 487] on label at bounding box center [98, 486] width 16 height 16
click at [0, 0] on input "checkbox" at bounding box center [0, 0] width 0 height 0
drag, startPoint x: 698, startPoint y: 521, endPoint x: 708, endPoint y: 502, distance: 21.5
click at [698, 522] on button "Contanti" at bounding box center [722, 530] width 115 height 37
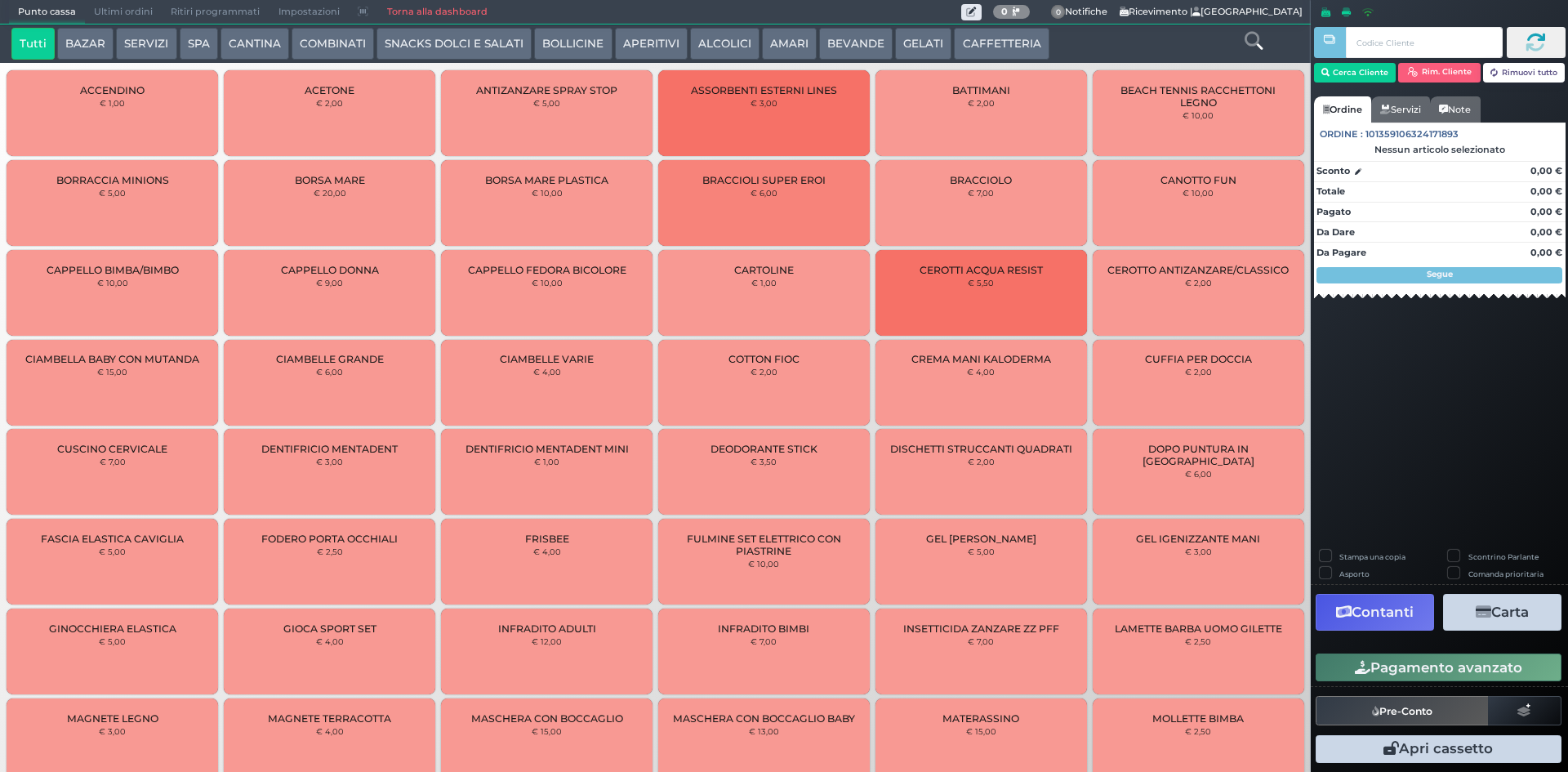
click at [27, 54] on button "Tutti" at bounding box center [33, 44] width 43 height 33
click at [978, 38] on button "CAFFETTERIA" at bounding box center [1001, 44] width 95 height 33
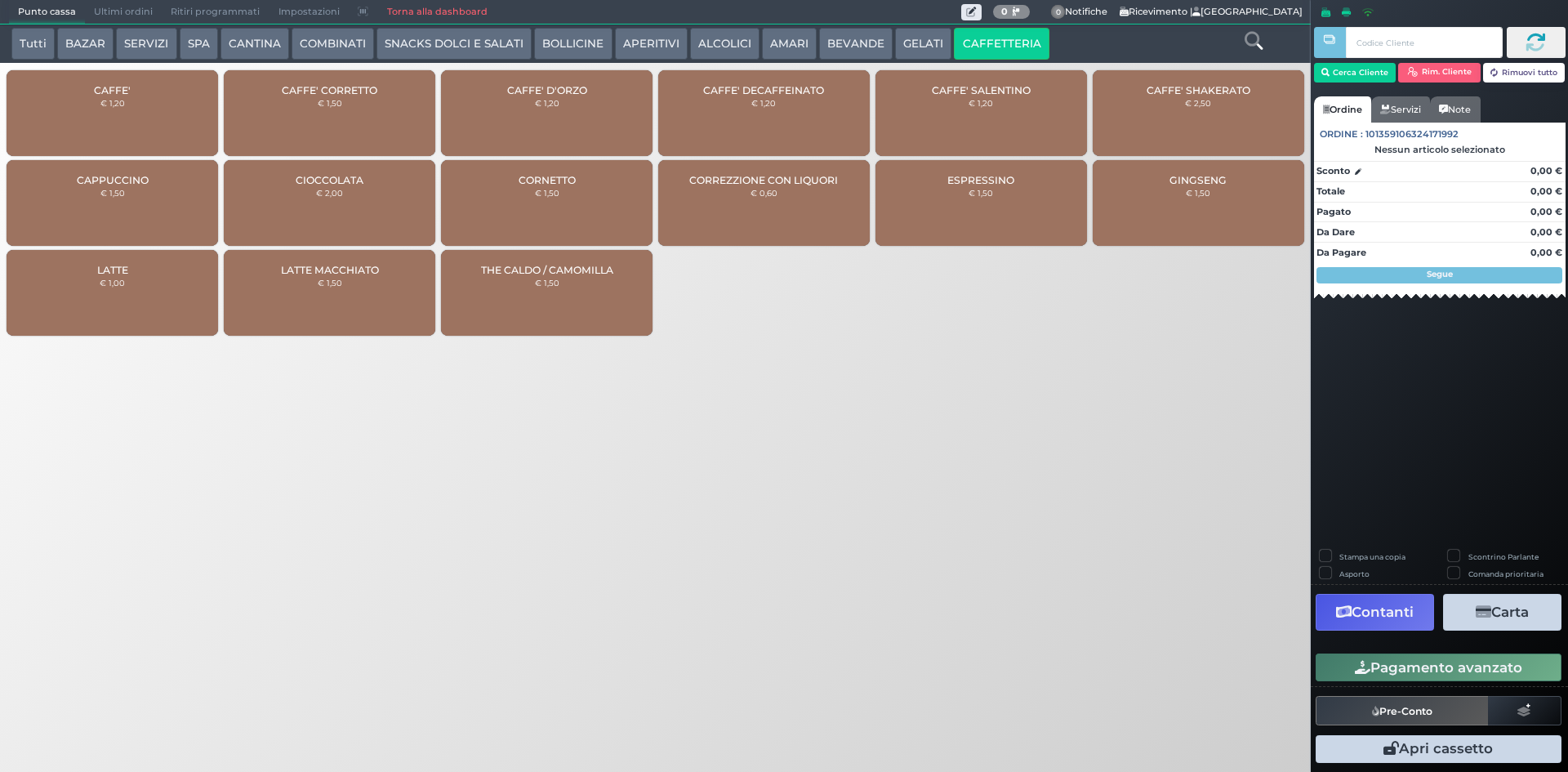
click at [77, 127] on div "CAFFE' € 1,20" at bounding box center [112, 113] width 212 height 86
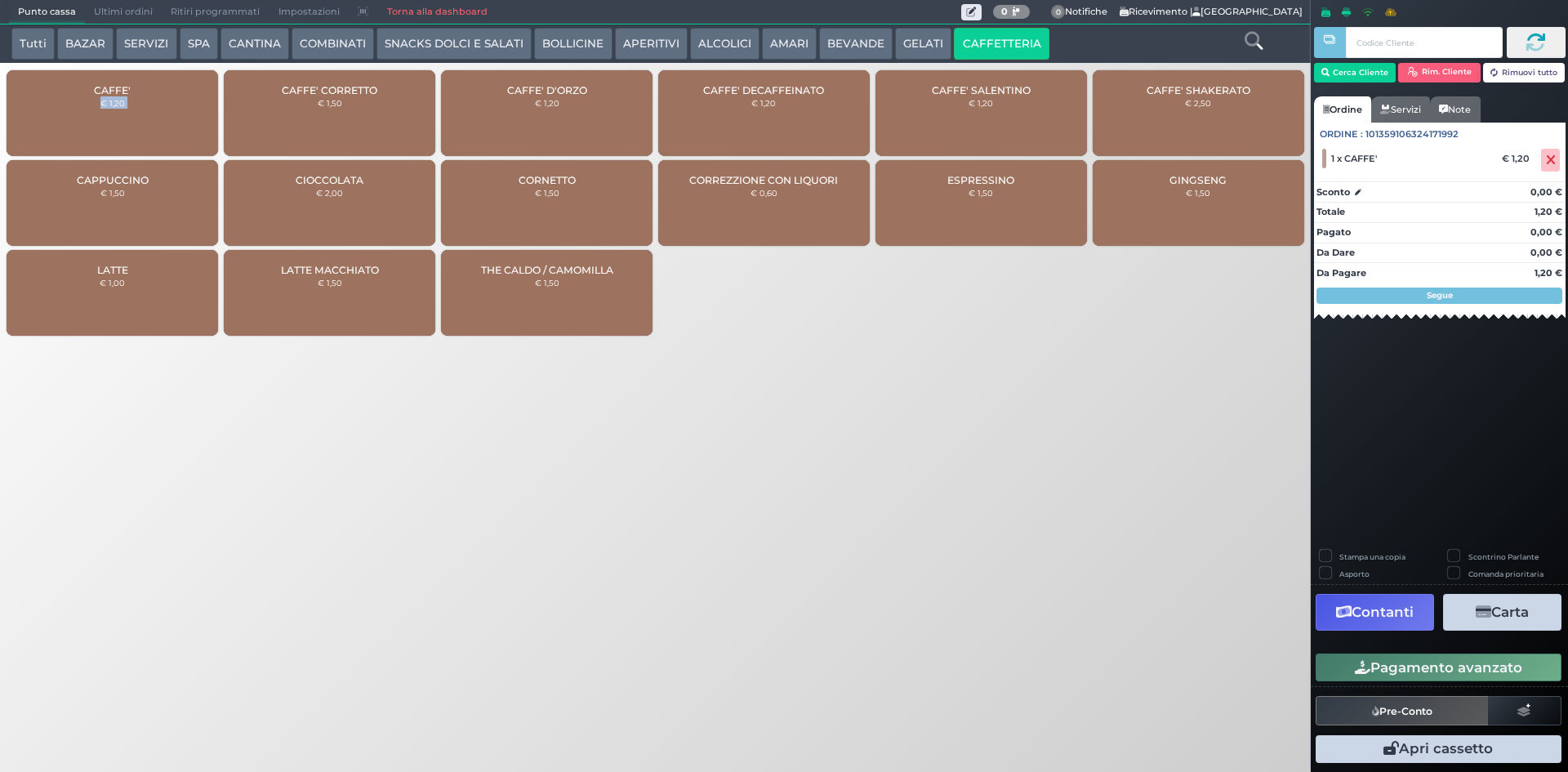
click at [77, 127] on div "CAFFE' € 1,20" at bounding box center [112, 113] width 212 height 86
click at [85, 124] on div "CAFFE' € 1,20" at bounding box center [112, 113] width 212 height 86
click at [1475, 682] on button "Pagamento avanzato" at bounding box center [1439, 668] width 246 height 28
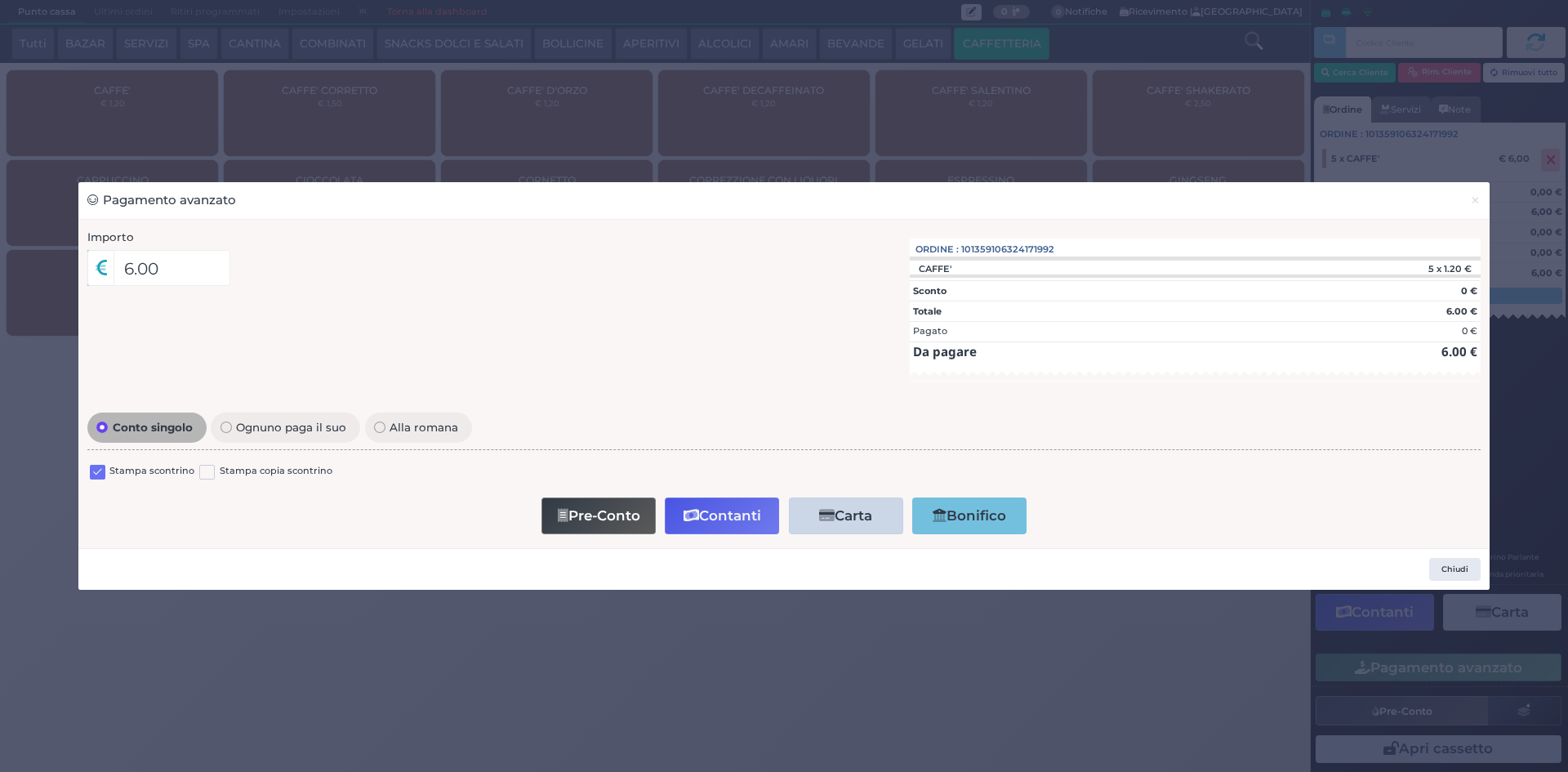
click at [99, 481] on div at bounding box center [98, 474] width 16 height 20
click at [97, 471] on label at bounding box center [98, 472] width 16 height 16
click at [0, 0] on input "checkbox" at bounding box center [0, 0] width 0 height 0
click at [708, 512] on button "Contanti" at bounding box center [722, 515] width 115 height 37
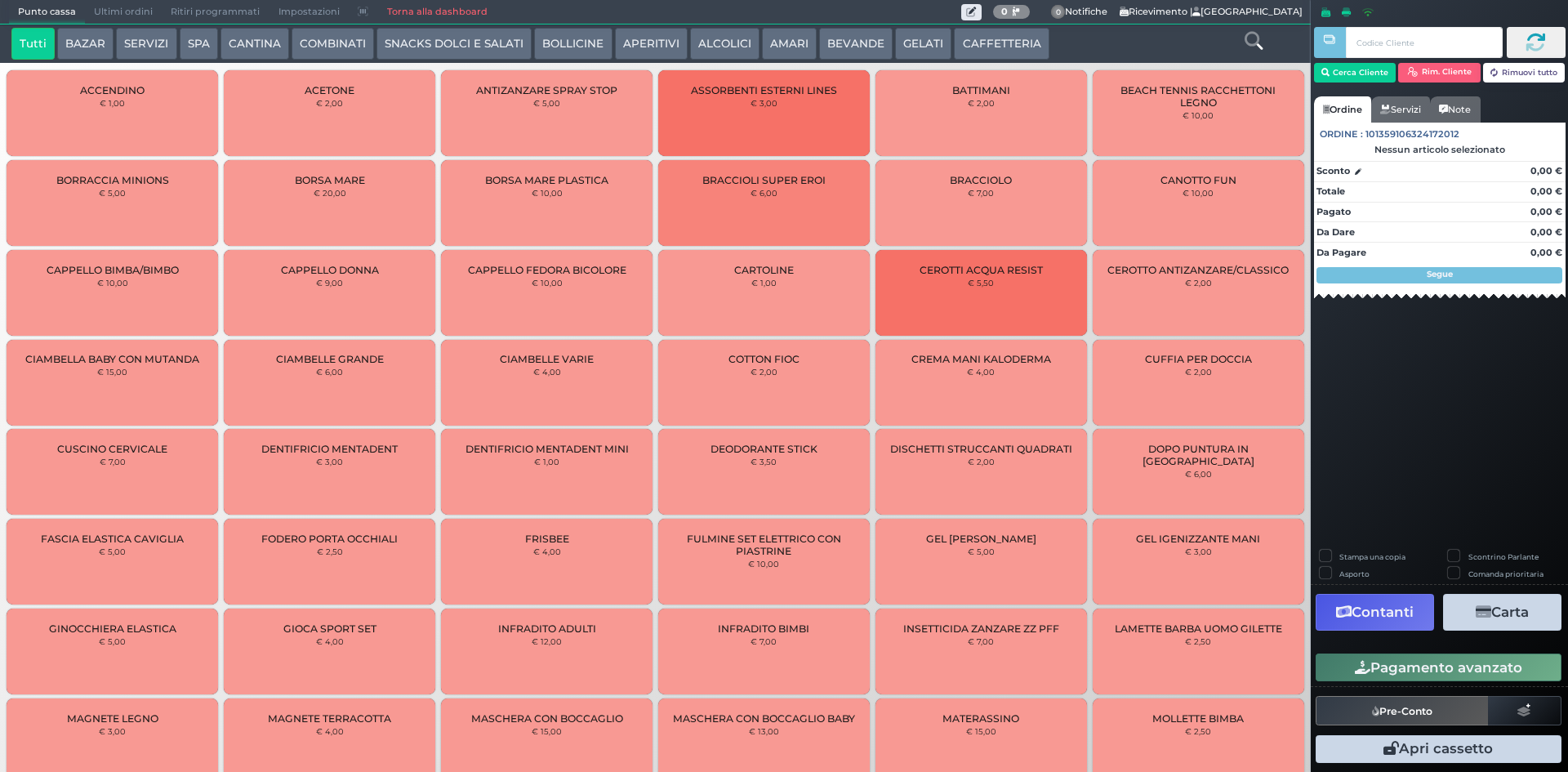
click at [128, 8] on span "Ultimi ordini" at bounding box center [123, 12] width 77 height 23
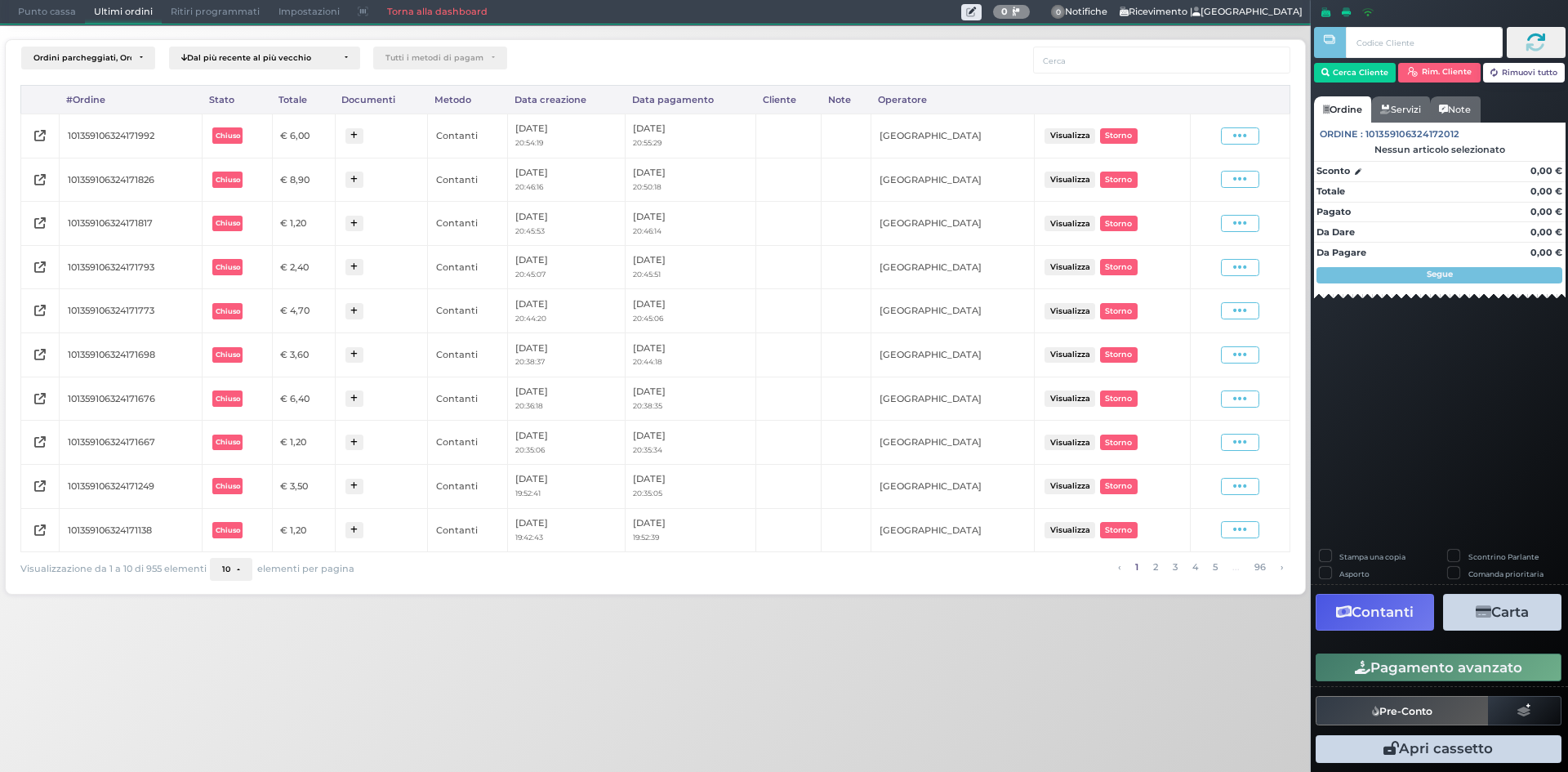
drag, startPoint x: 1247, startPoint y: 130, endPoint x: 1230, endPoint y: 149, distance: 25.5
click at [1244, 136] on icon at bounding box center [1240, 135] width 14 height 16
click at [1207, 174] on span "Ristampa Pre-Conto" at bounding box center [1201, 183] width 67 height 28
click at [42, 3] on span "Punto cassa" at bounding box center [47, 12] width 76 height 23
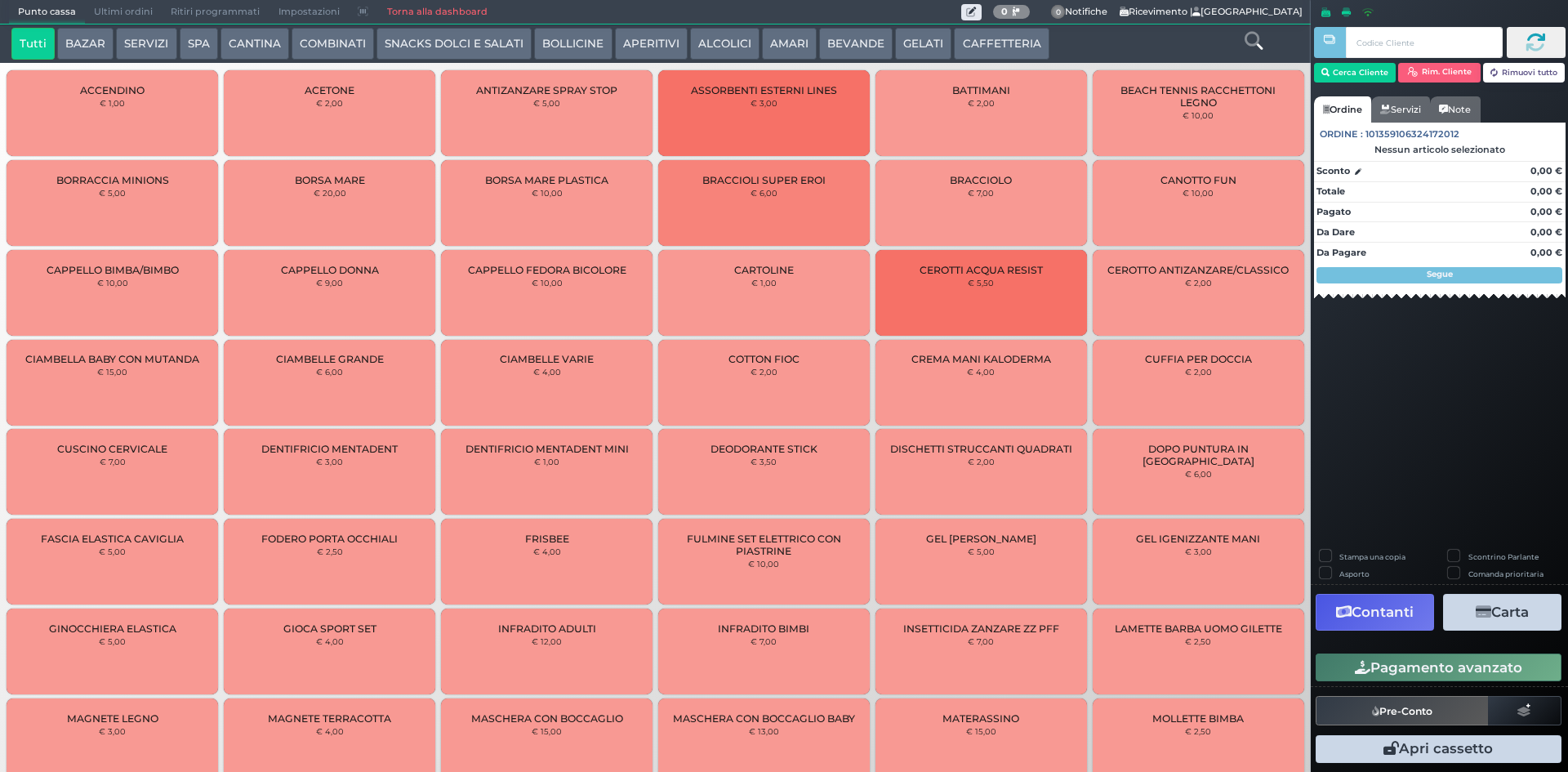
click at [991, 38] on button "CAFFETTERIA" at bounding box center [1001, 44] width 95 height 33
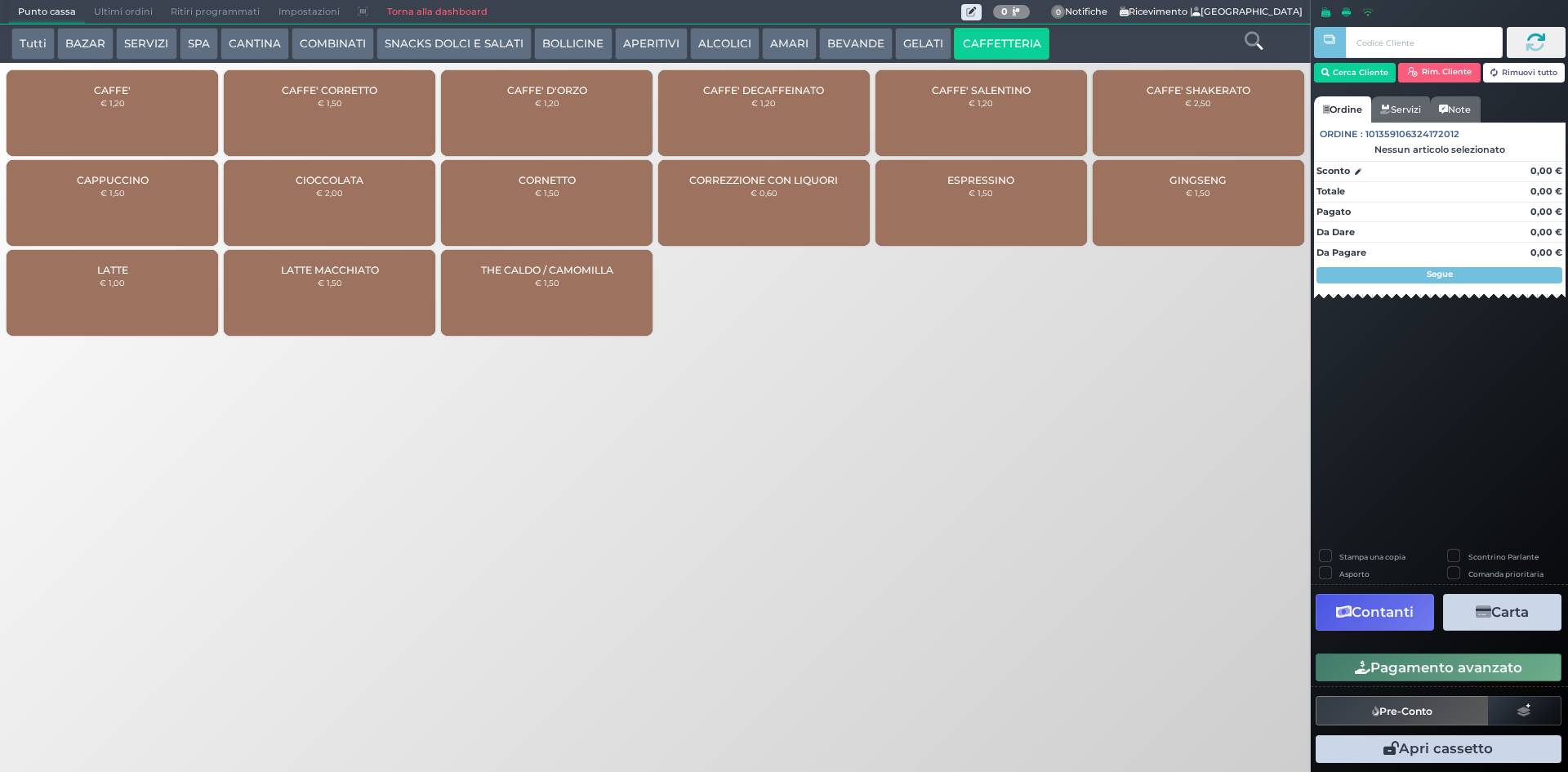
click at [86, 120] on div "CAFFE' € 1,20" at bounding box center [112, 113] width 212 height 86
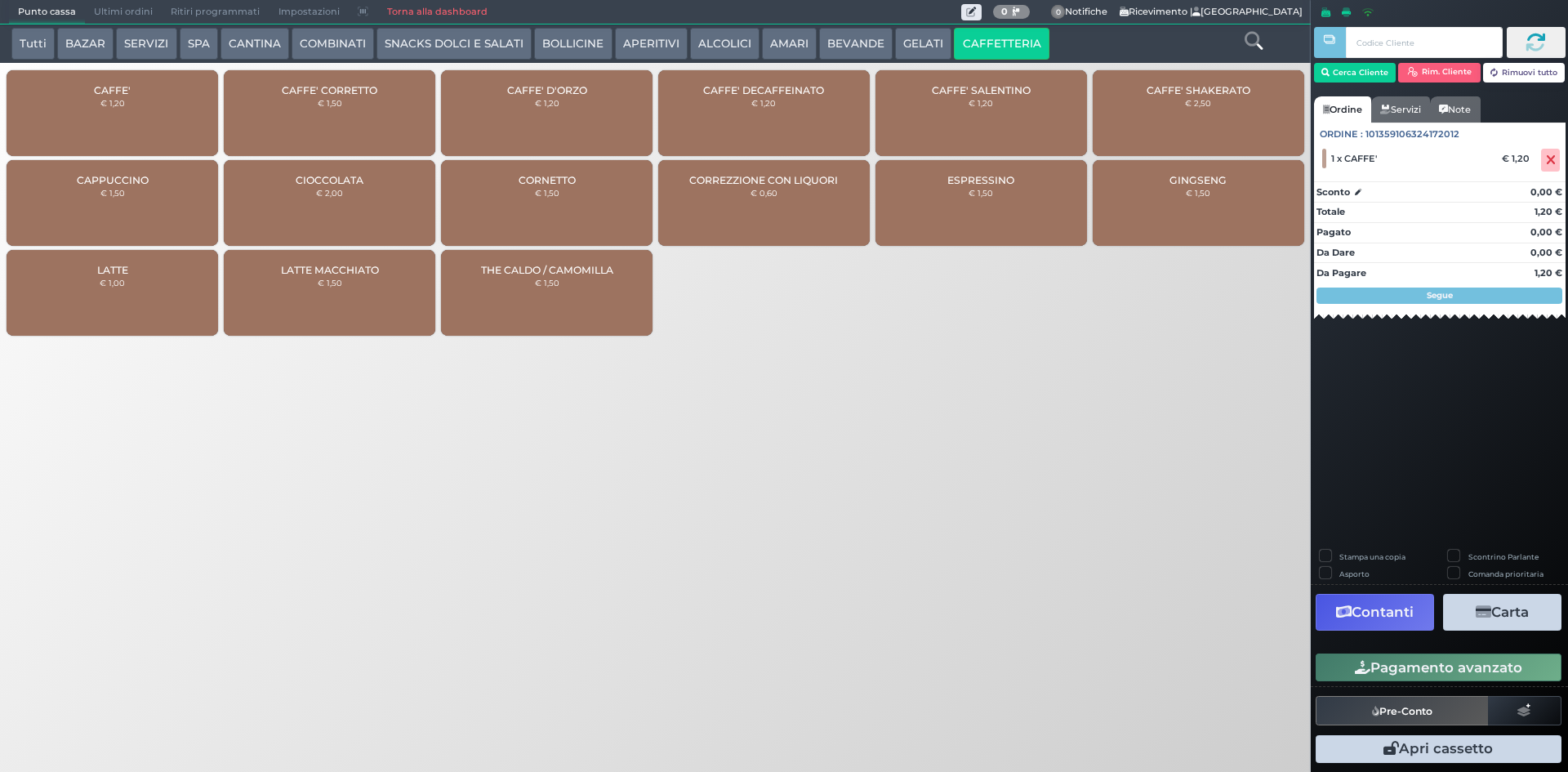
click at [858, 41] on button "BEVANDE" at bounding box center [856, 44] width 73 height 33
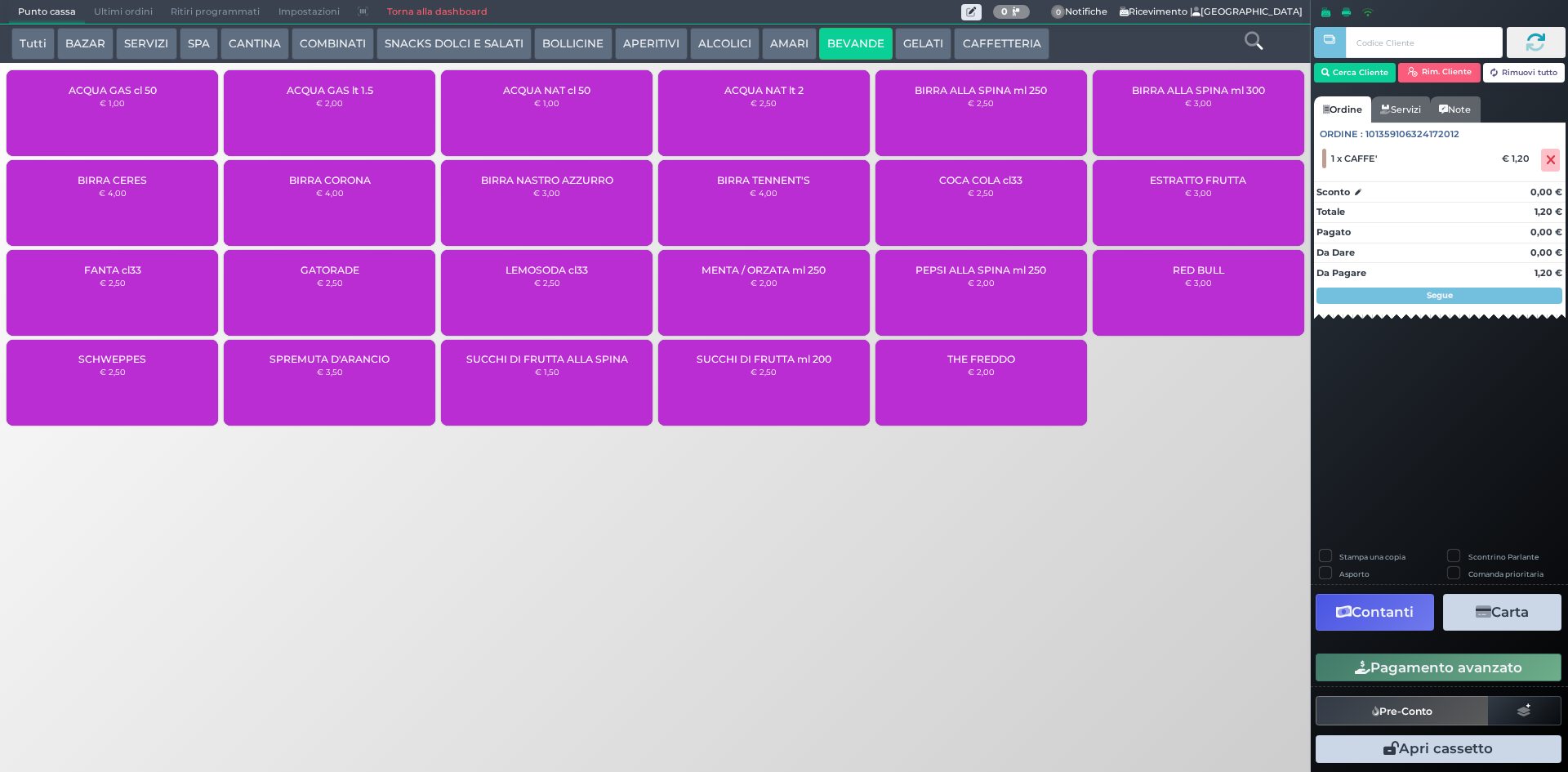
click at [742, 48] on button "ALCOLICI" at bounding box center [725, 44] width 70 height 33
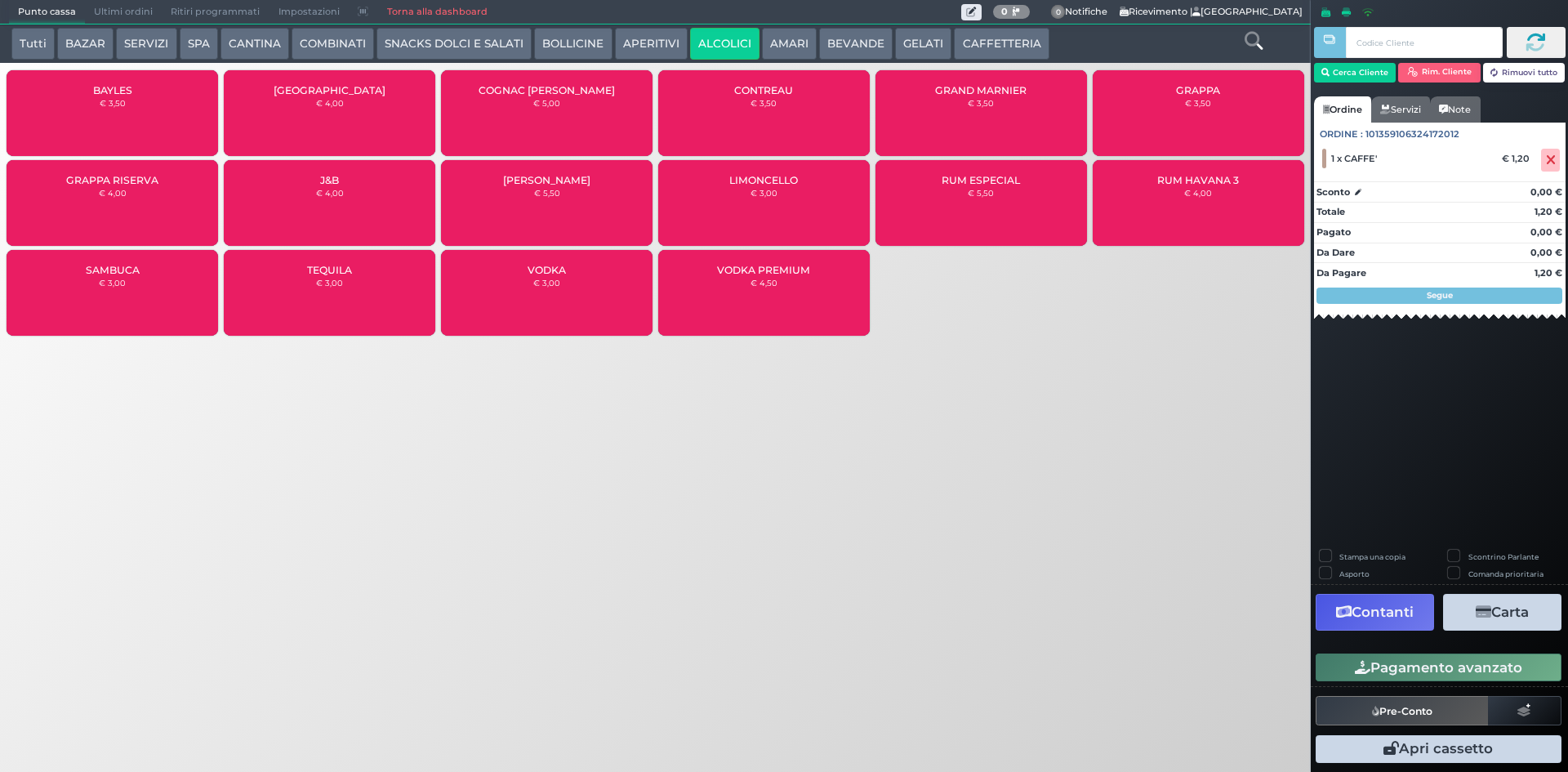
click at [1144, 105] on div "GRAPPA € 3,50" at bounding box center [1199, 113] width 212 height 86
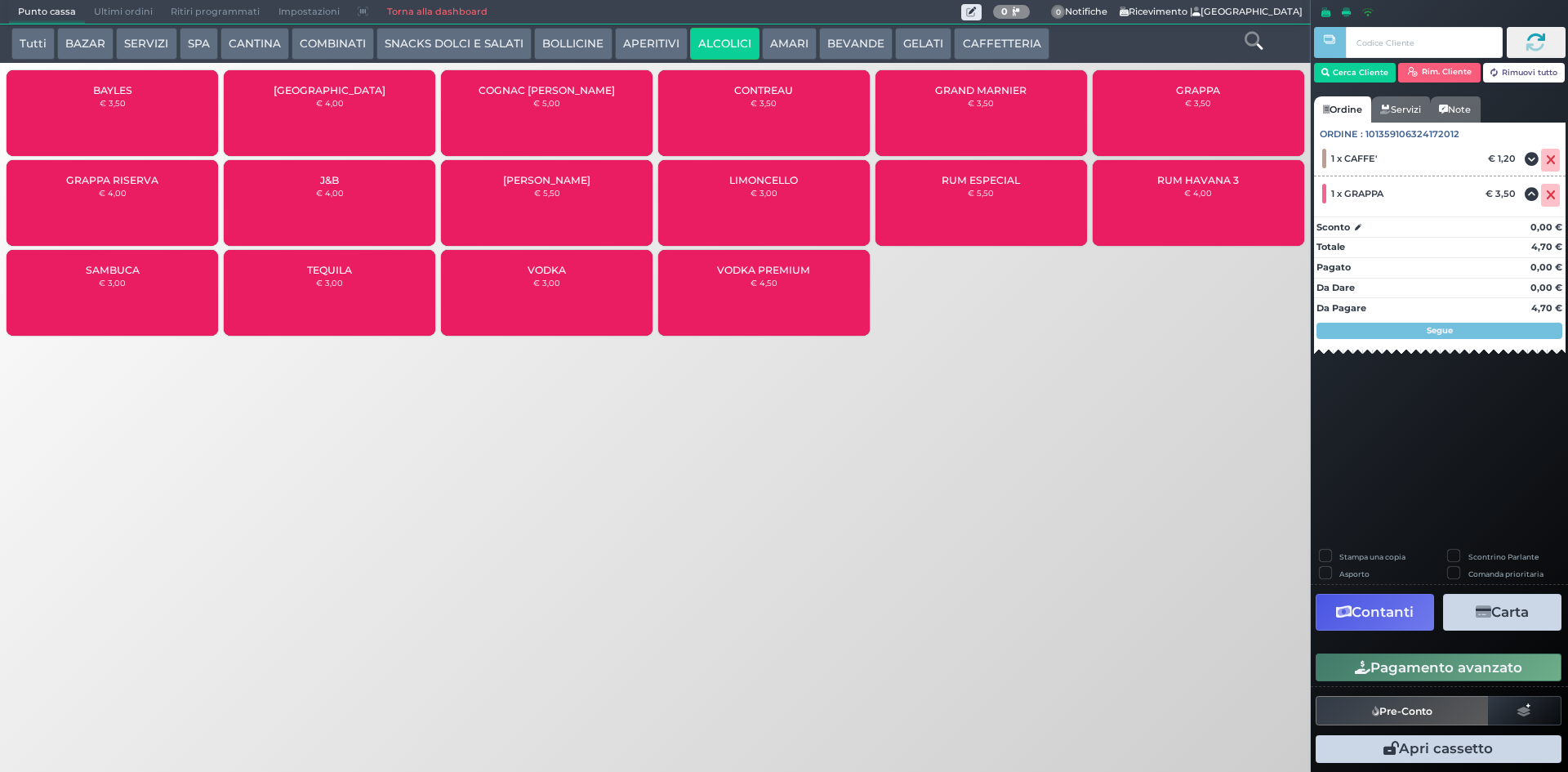
click at [1463, 668] on button "Pagamento avanzato" at bounding box center [1439, 668] width 246 height 28
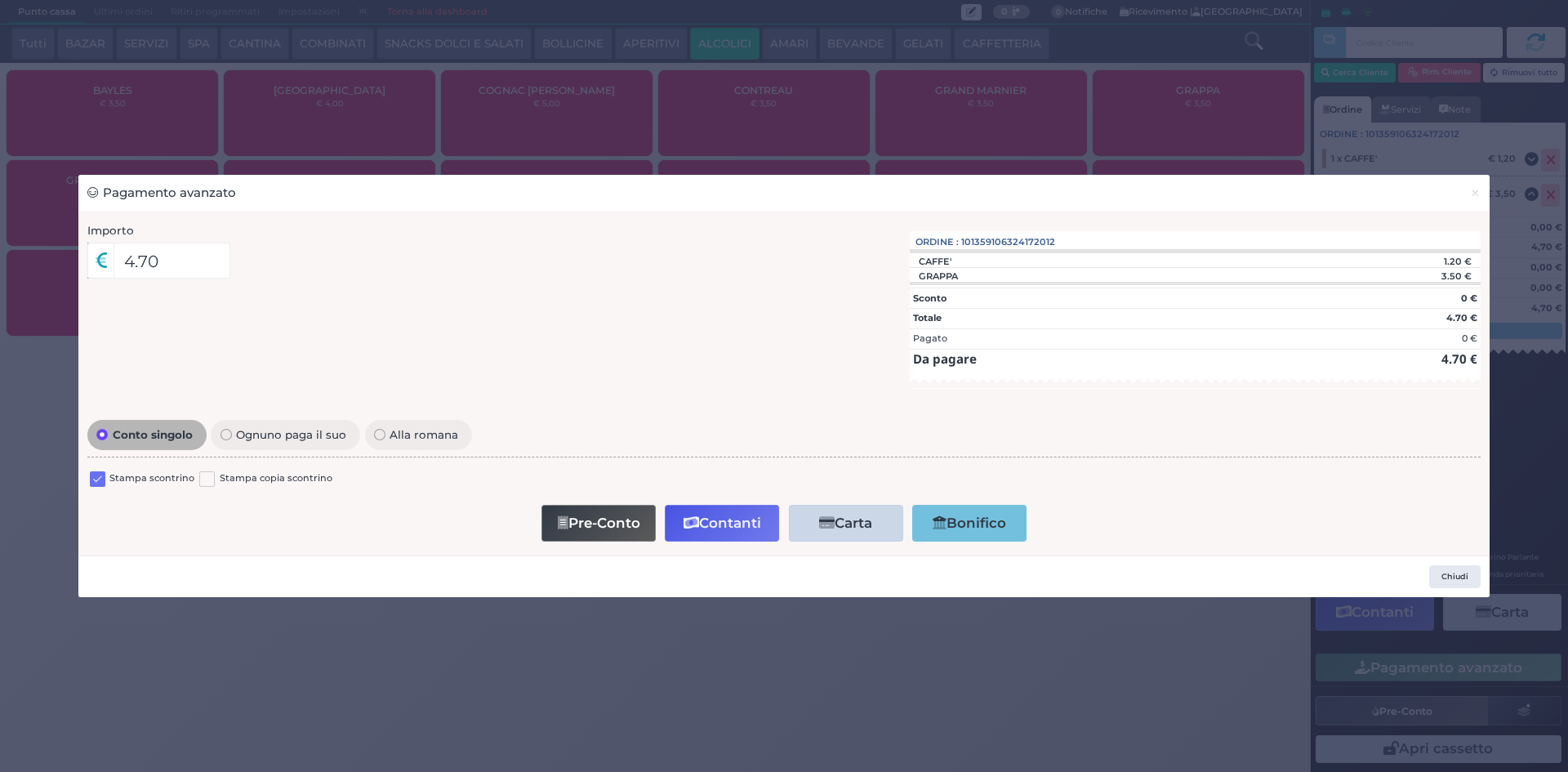
click at [95, 477] on label at bounding box center [98, 479] width 16 height 16
click at [0, 0] on input "checkbox" at bounding box center [0, 0] width 0 height 0
click at [715, 522] on button "Contanti" at bounding box center [722, 523] width 115 height 37
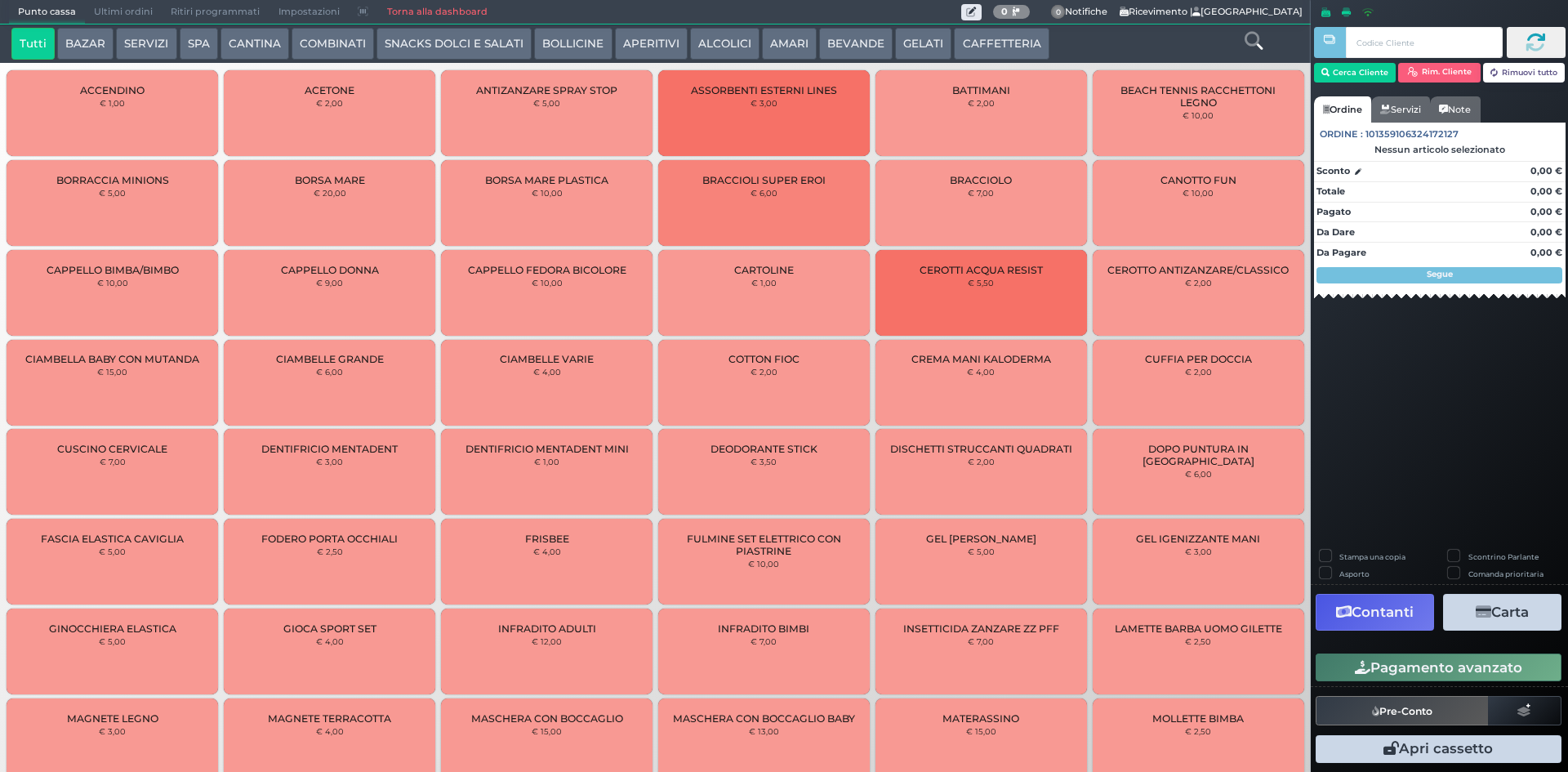
click at [858, 47] on button "BEVANDE" at bounding box center [856, 44] width 73 height 33
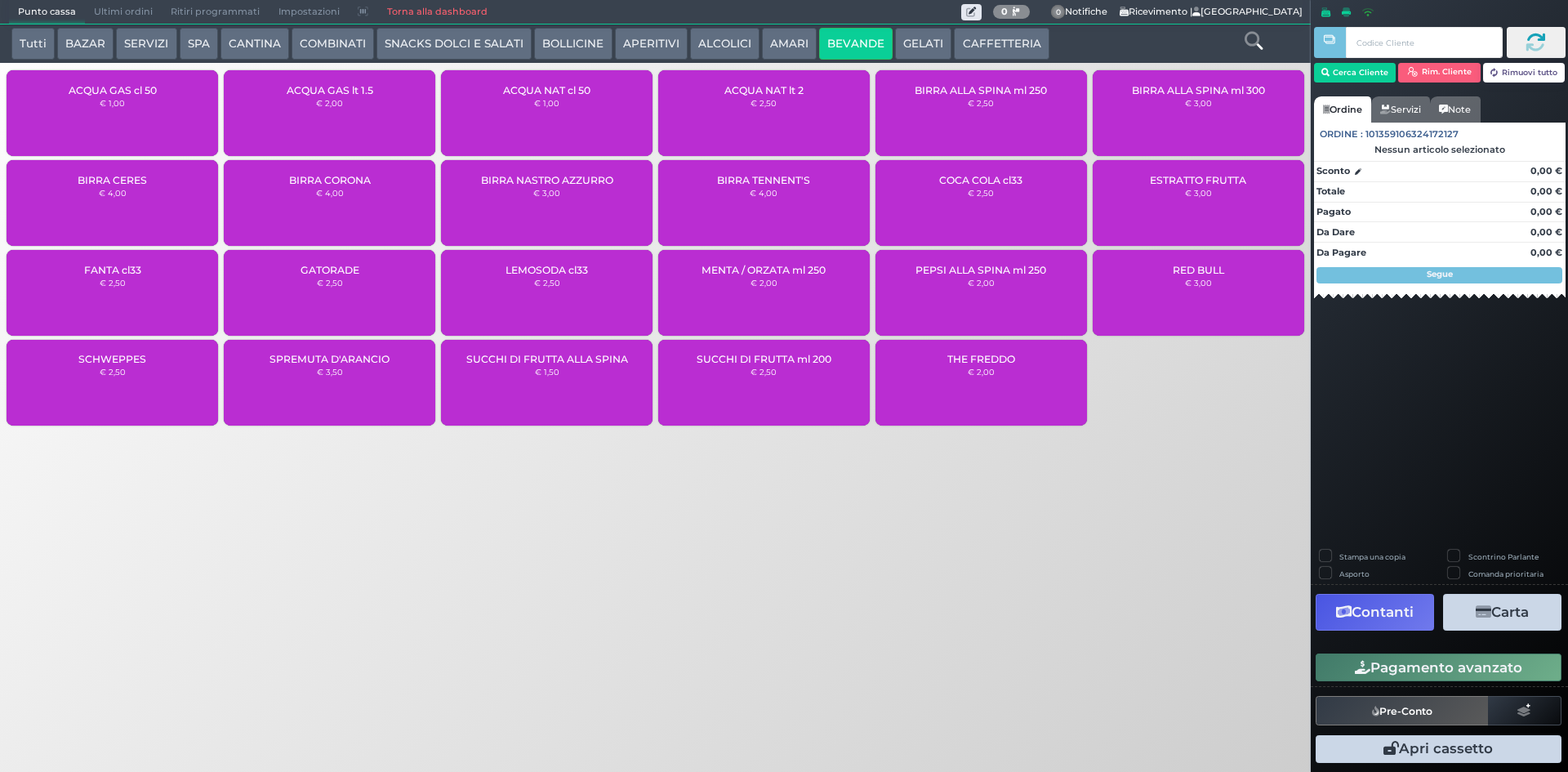
click at [761, 102] on small "€ 2,50" at bounding box center [764, 102] width 26 height 9
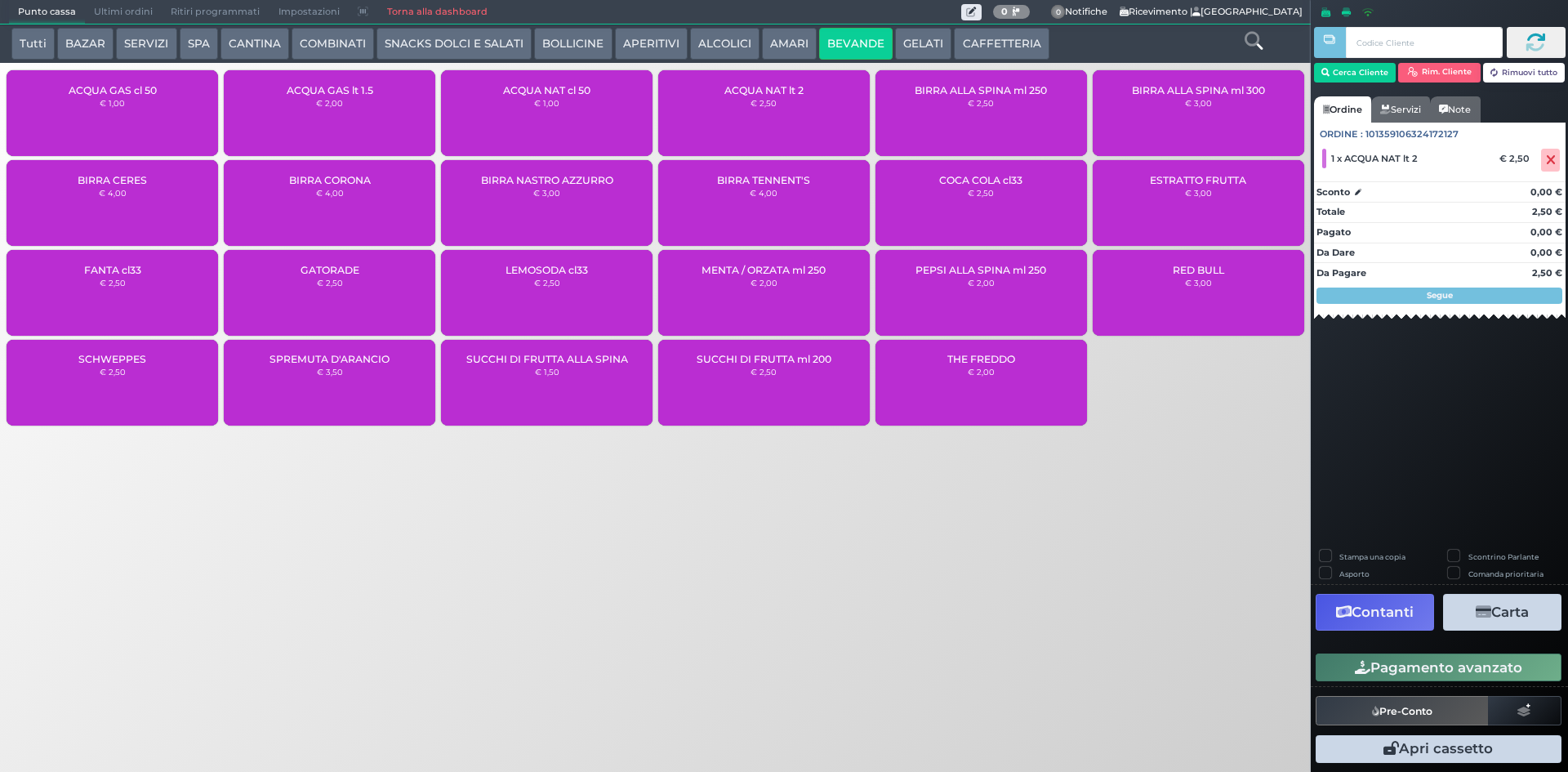
click at [1388, 670] on button "Pagamento avanzato" at bounding box center [1439, 668] width 246 height 28
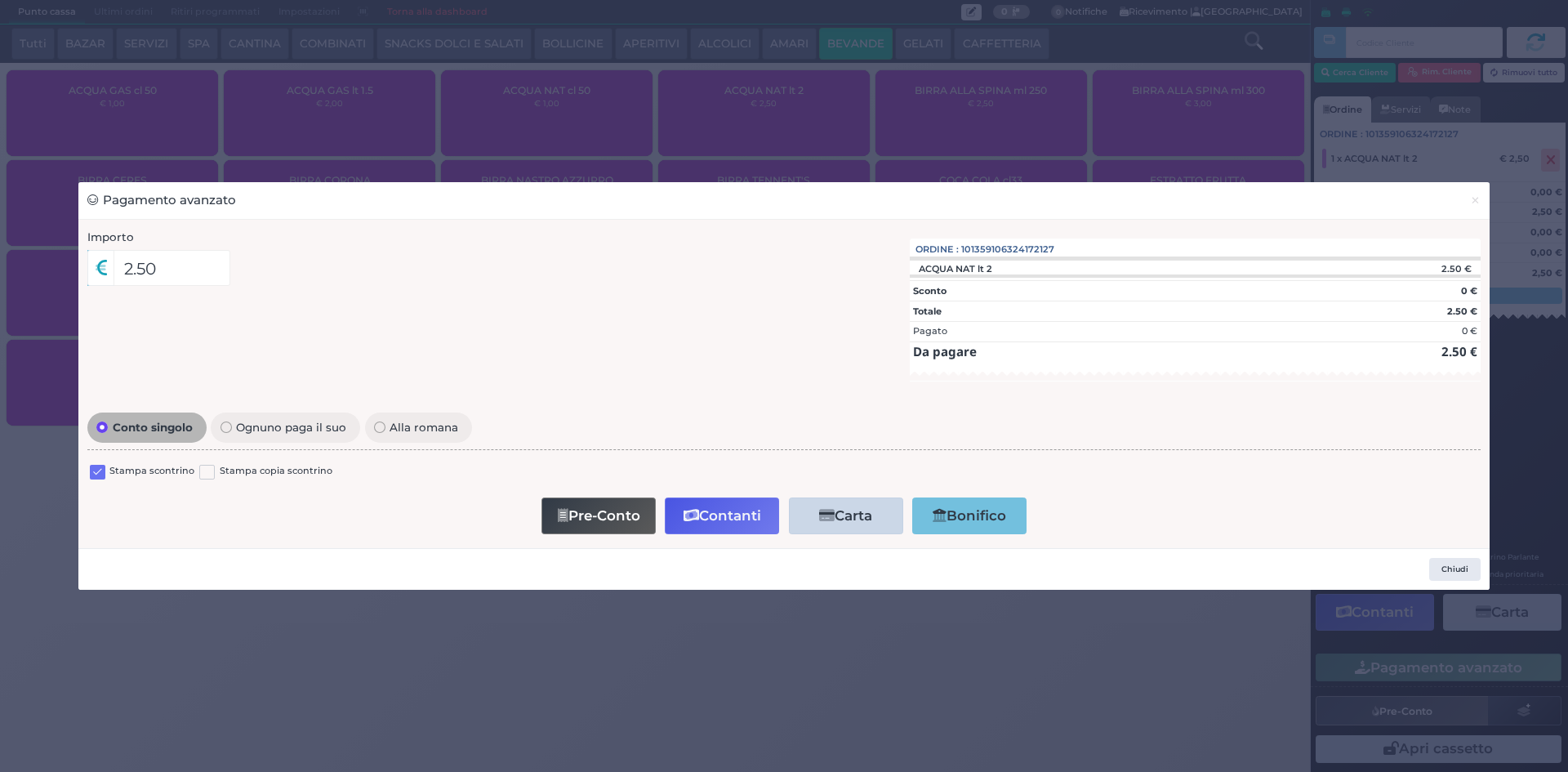
click at [96, 468] on label at bounding box center [98, 472] width 16 height 16
click at [0, 0] on input "checkbox" at bounding box center [0, 0] width 0 height 0
click at [748, 511] on button "Contanti" at bounding box center [722, 515] width 115 height 37
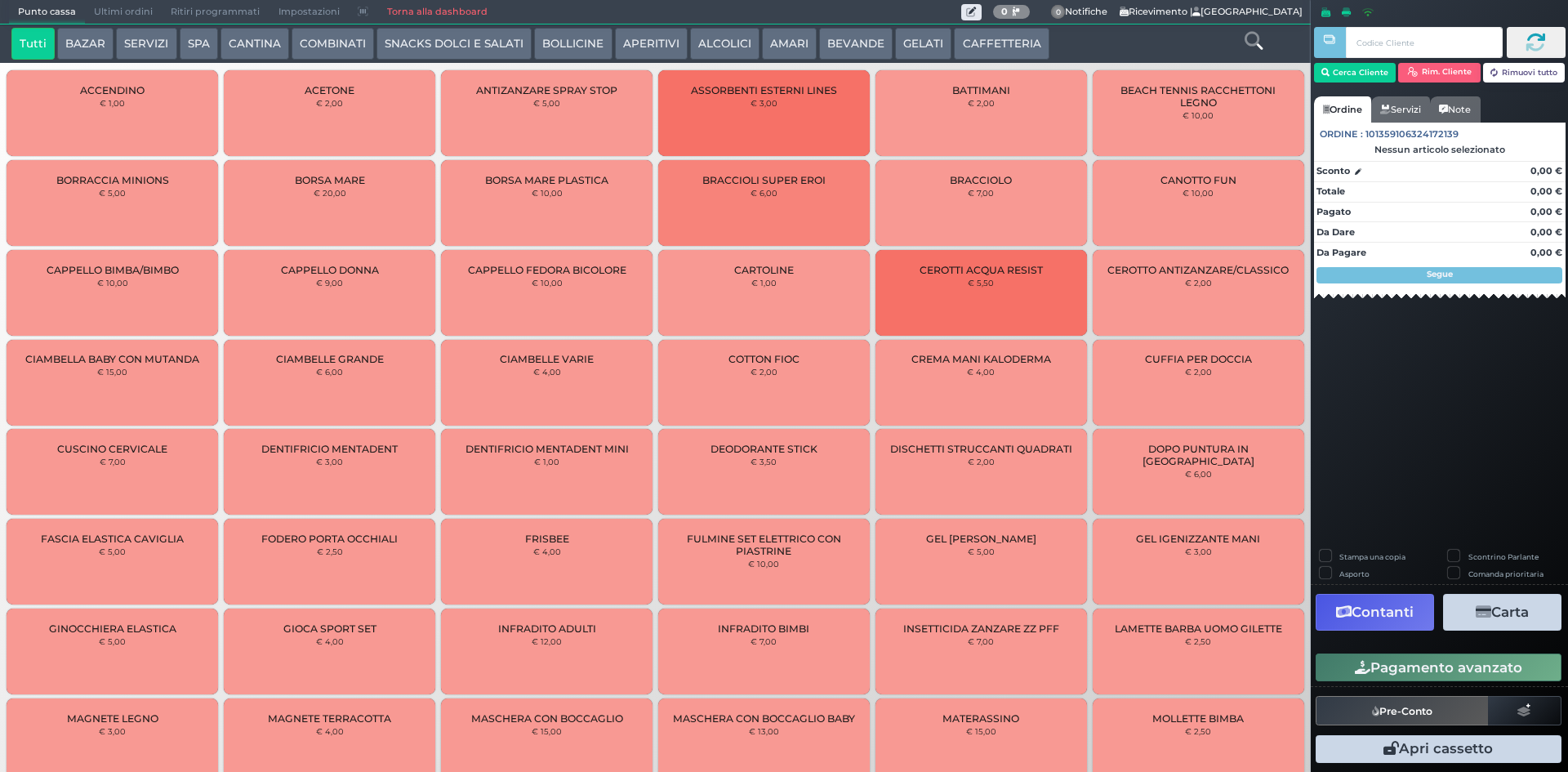
click at [978, 47] on button "CAFFETTERIA" at bounding box center [1001, 44] width 95 height 33
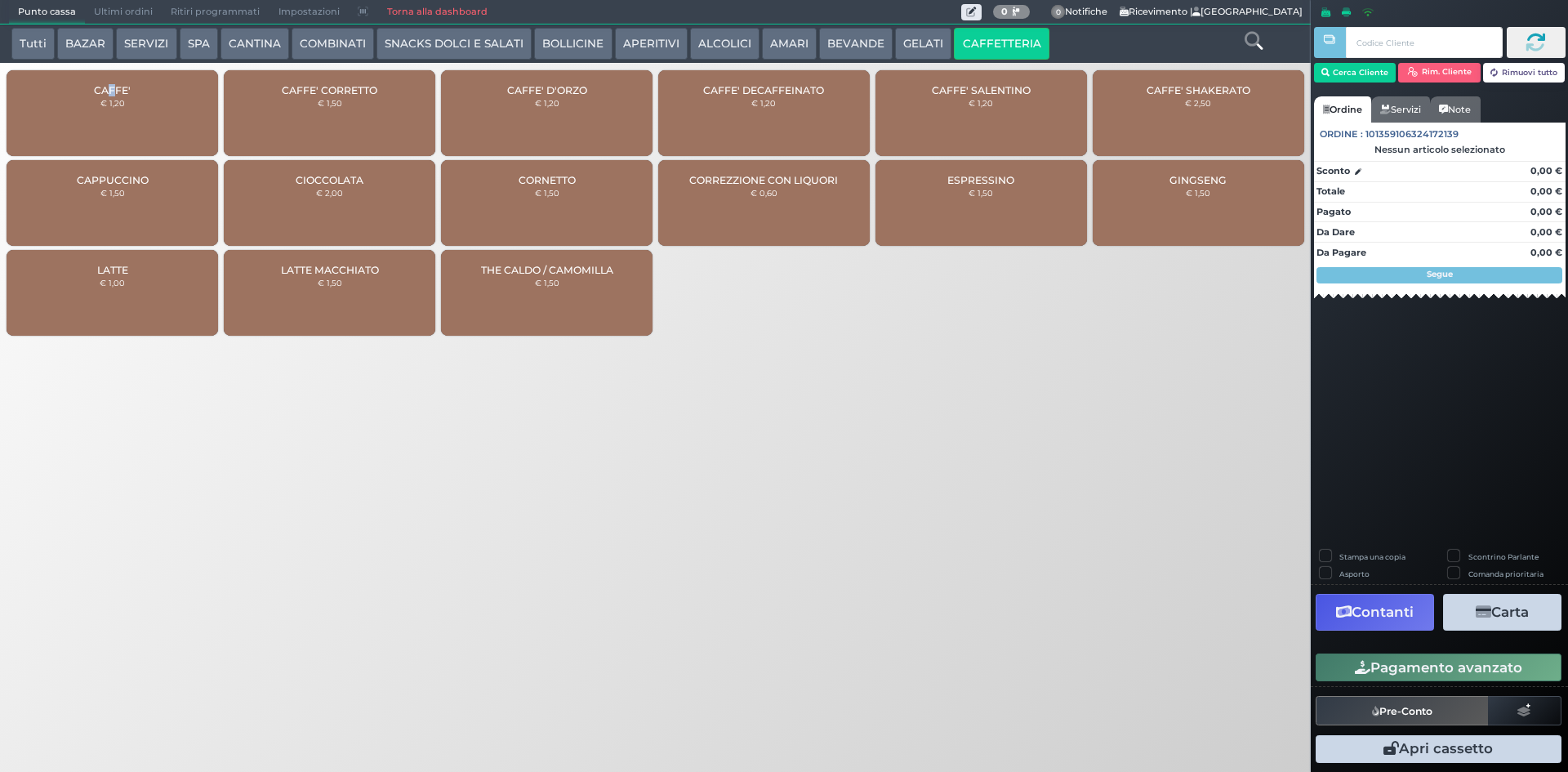
drag, startPoint x: 110, startPoint y: 89, endPoint x: 127, endPoint y: 100, distance: 20.2
click at [116, 93] on span "CAFFE'" at bounding box center [112, 90] width 37 height 12
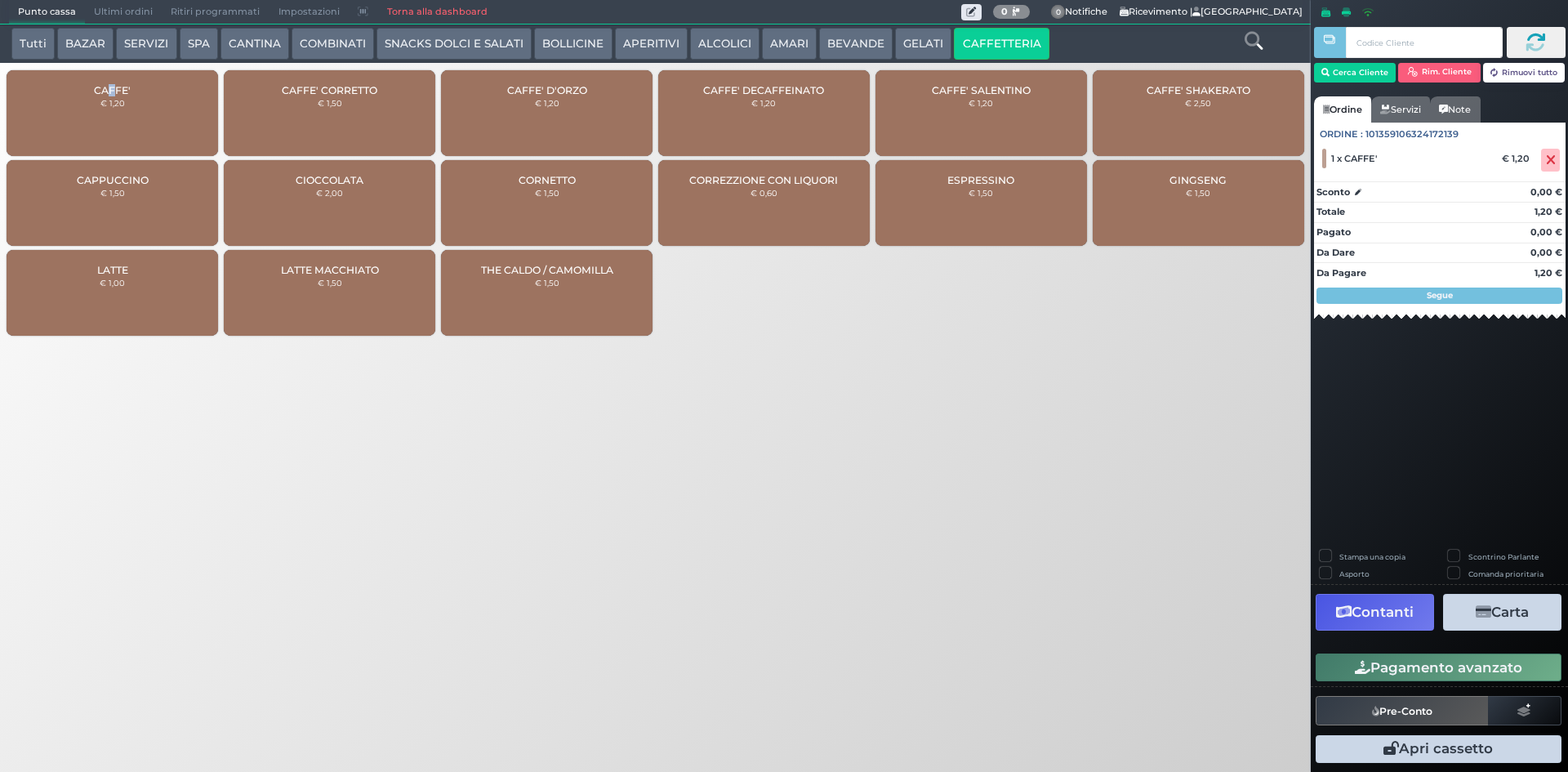
click at [1376, 670] on button "Pagamento avanzato" at bounding box center [1439, 668] width 246 height 28
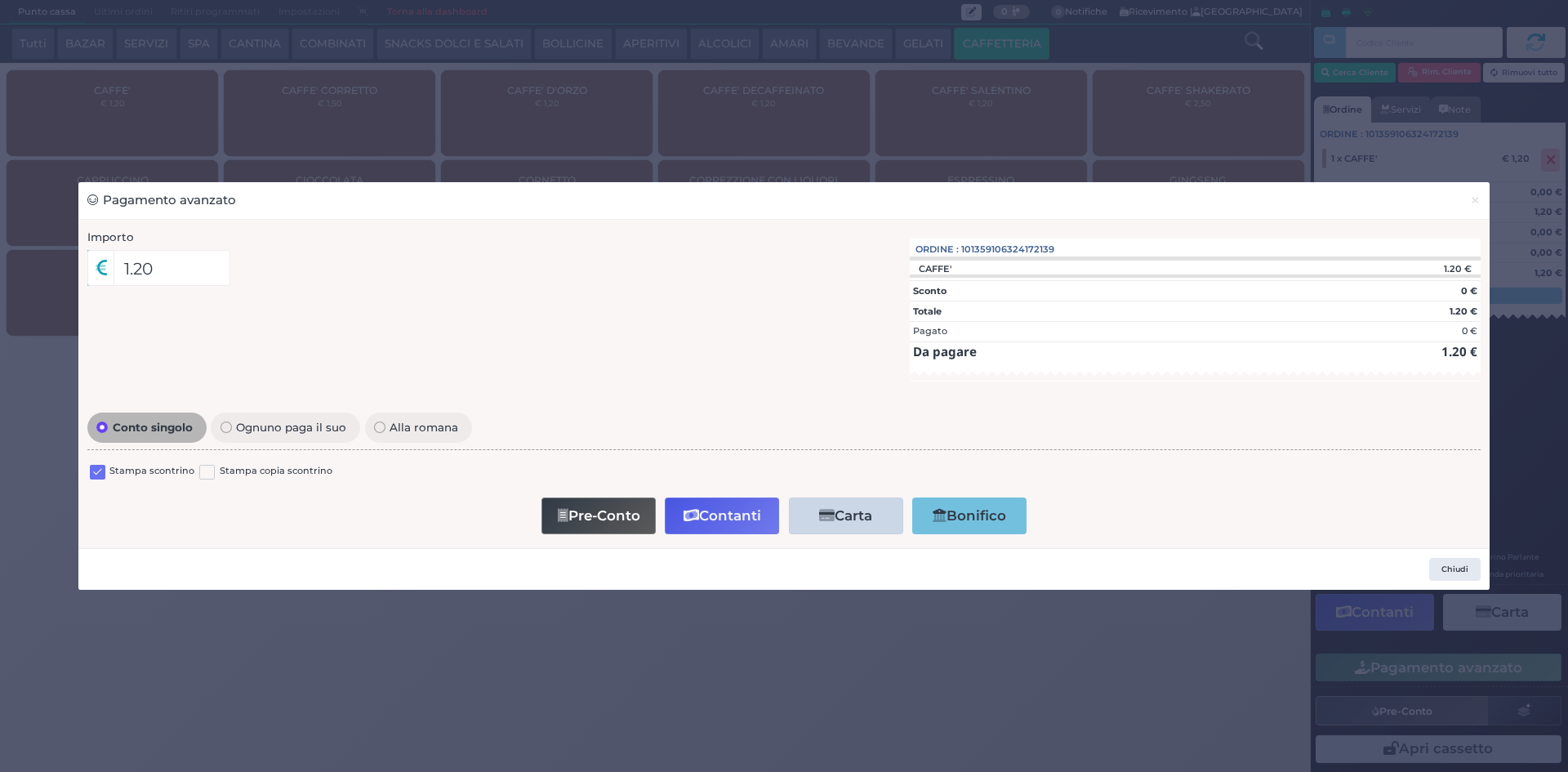
click at [92, 465] on label at bounding box center [98, 472] width 16 height 16
click at [0, 0] on input "checkbox" at bounding box center [0, 0] width 0 height 0
click at [693, 514] on icon "button" at bounding box center [691, 515] width 16 height 14
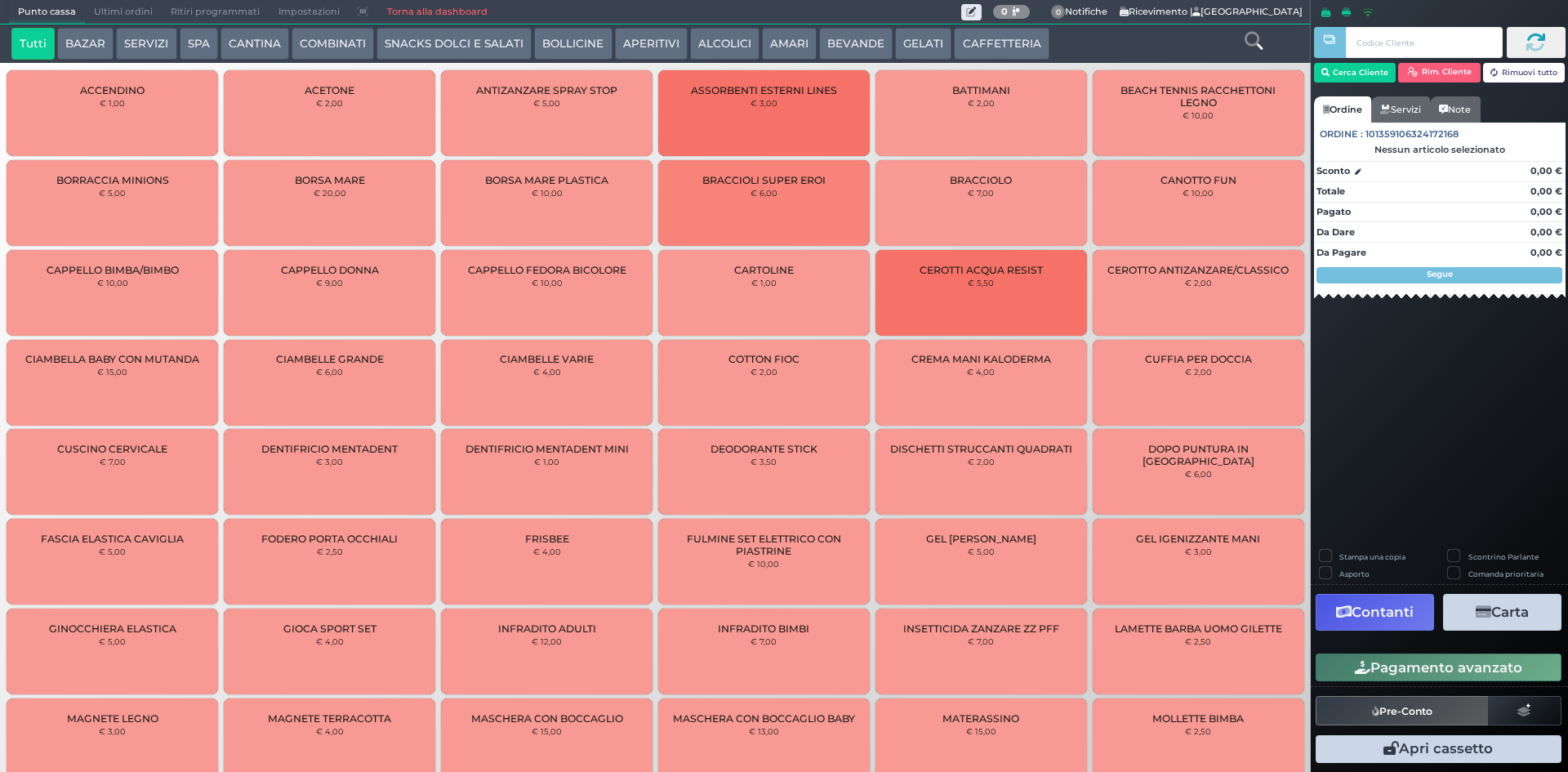
click at [1014, 42] on button "CAFFETTERIA" at bounding box center [1001, 44] width 95 height 33
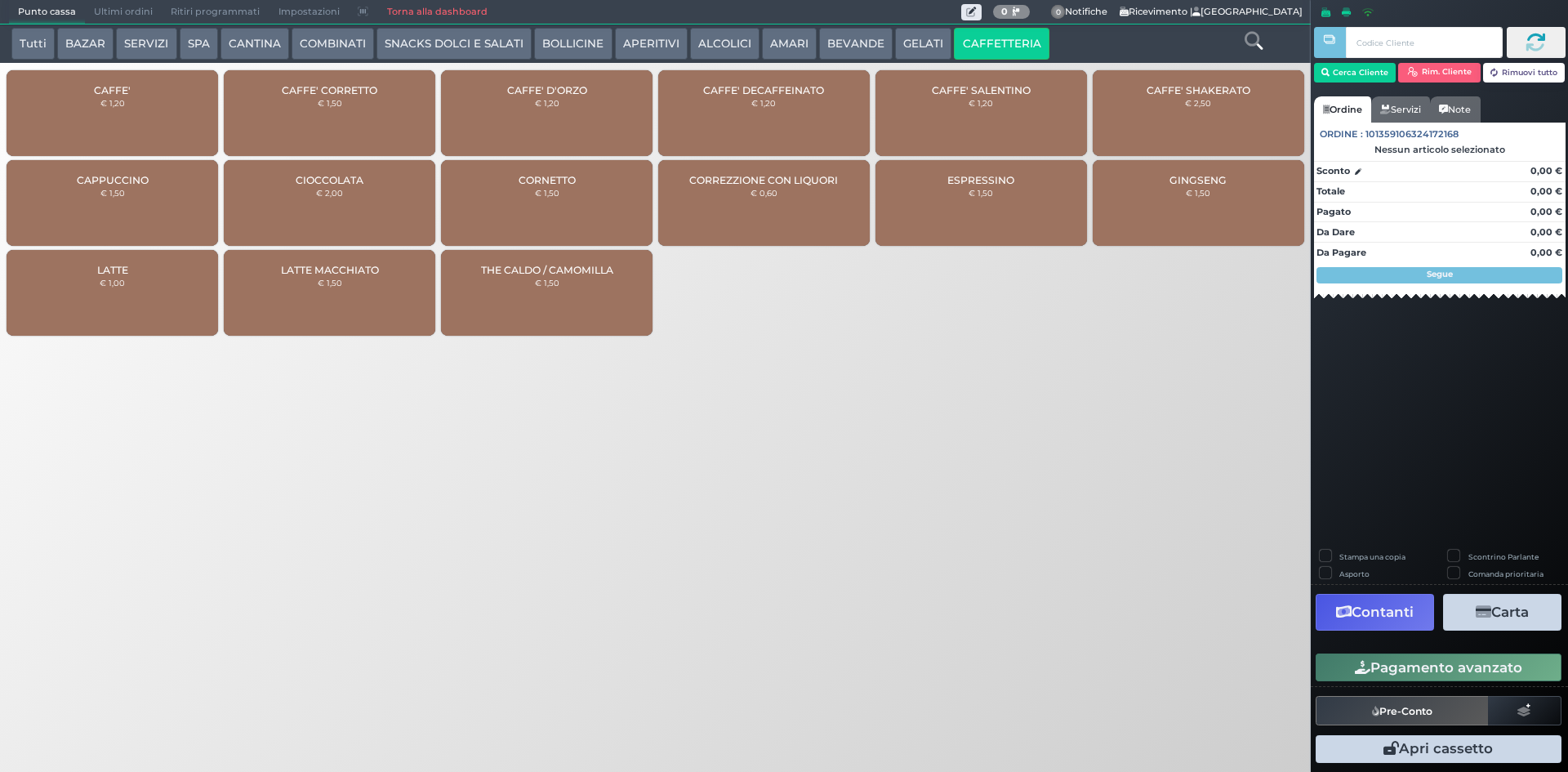
click at [529, 122] on div "CAFFE' D'ORZO € 1,20" at bounding box center [546, 113] width 212 height 86
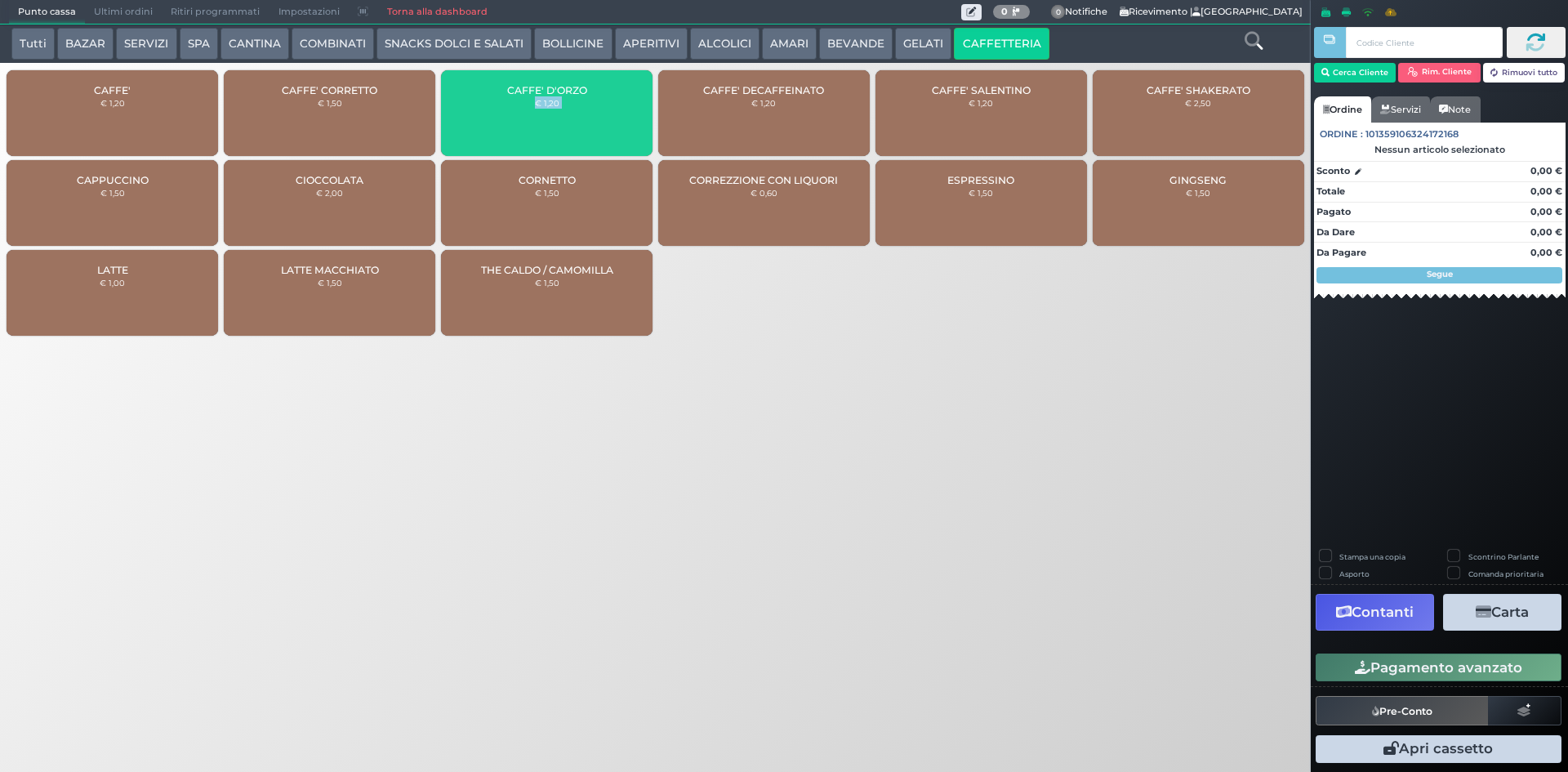
drag, startPoint x: 529, startPoint y: 122, endPoint x: 315, endPoint y: 125, distance: 214.0
click at [528, 122] on div "CAFFE' D'ORZO € 1,20" at bounding box center [546, 113] width 212 height 86
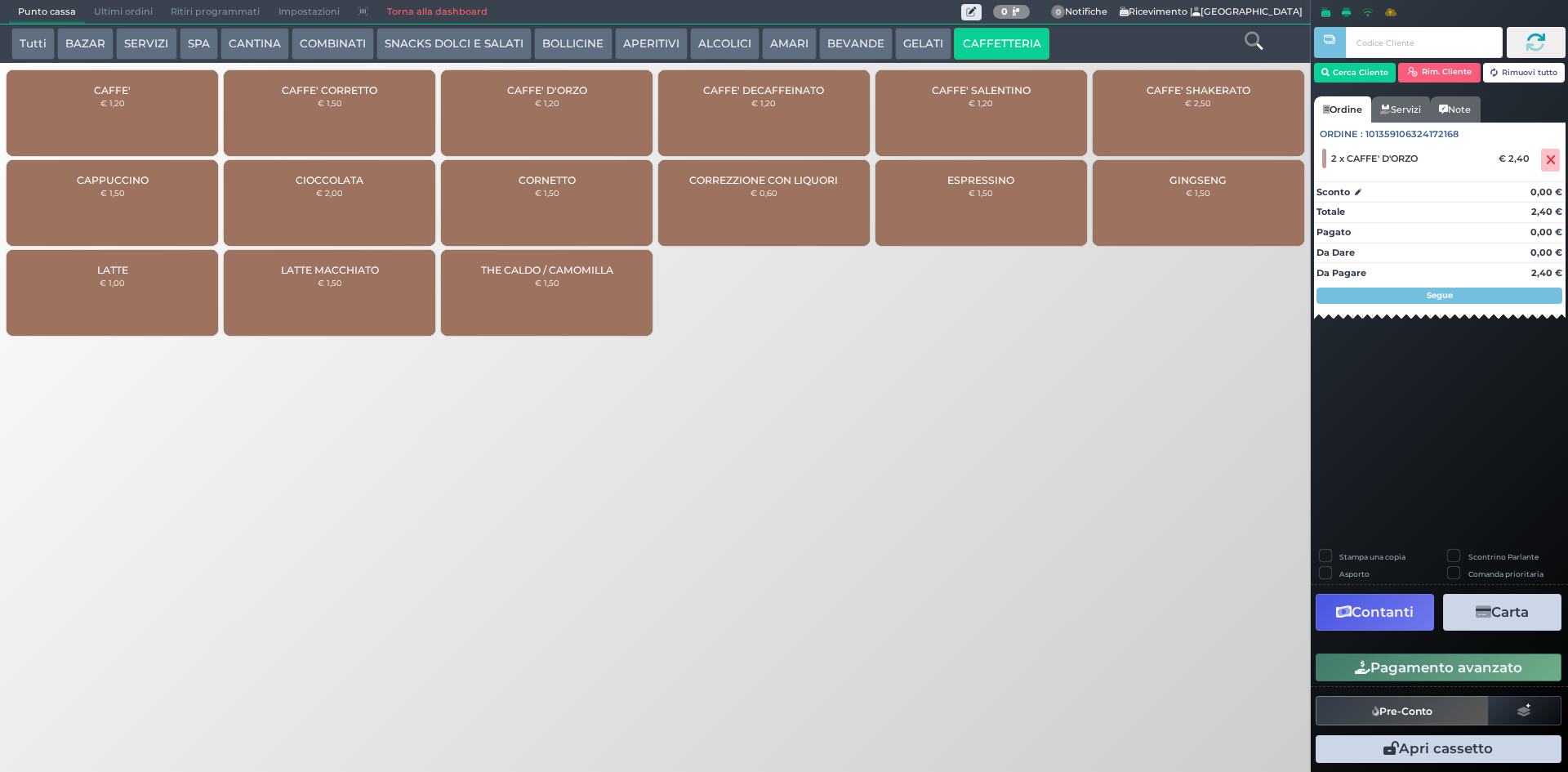
click at [4, 80] on div "CAFFE' € 1,20" at bounding box center [112, 116] width 217 height 90
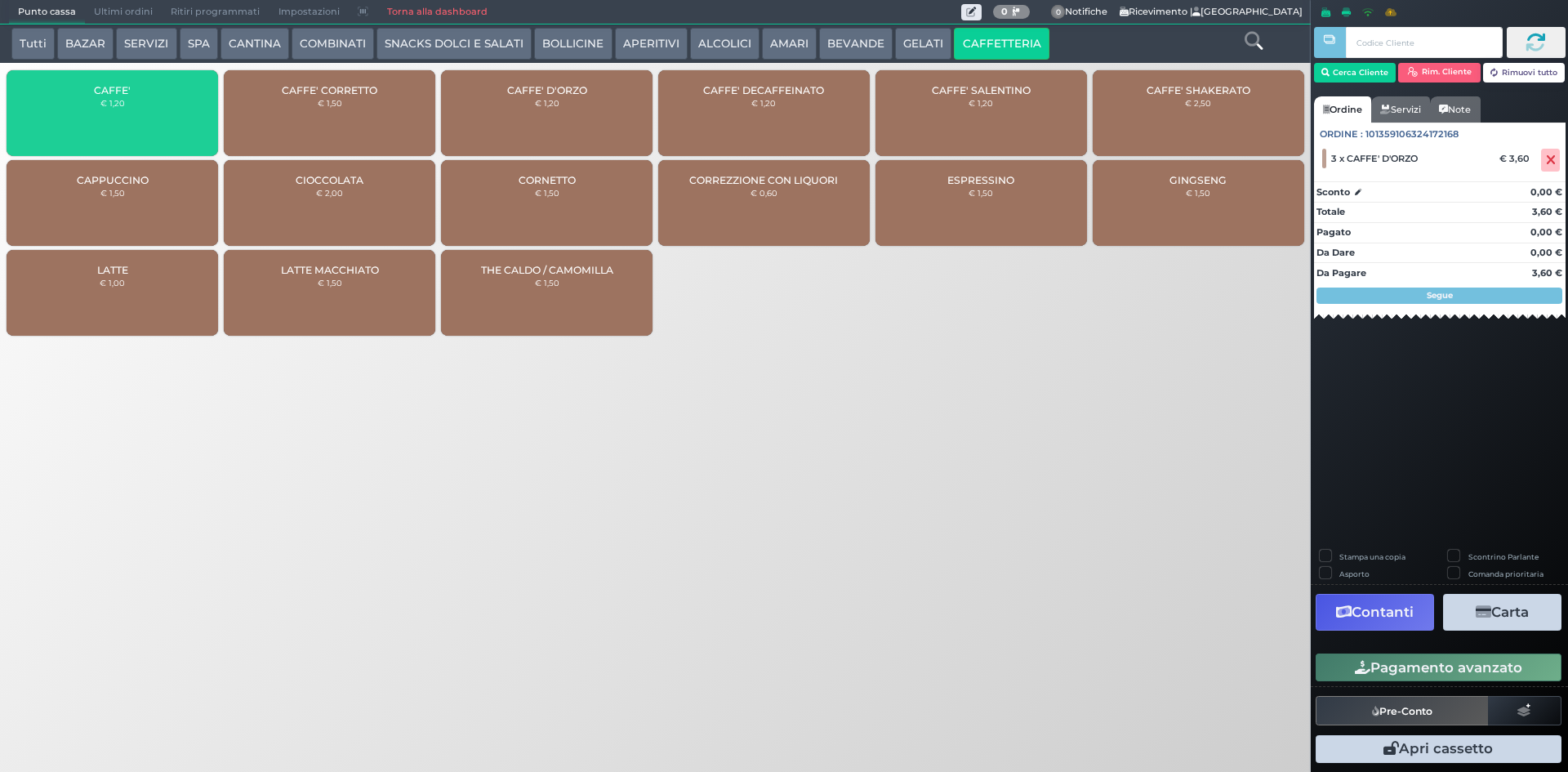
click at [66, 91] on div "CAFFE' € 1,20" at bounding box center [112, 113] width 212 height 86
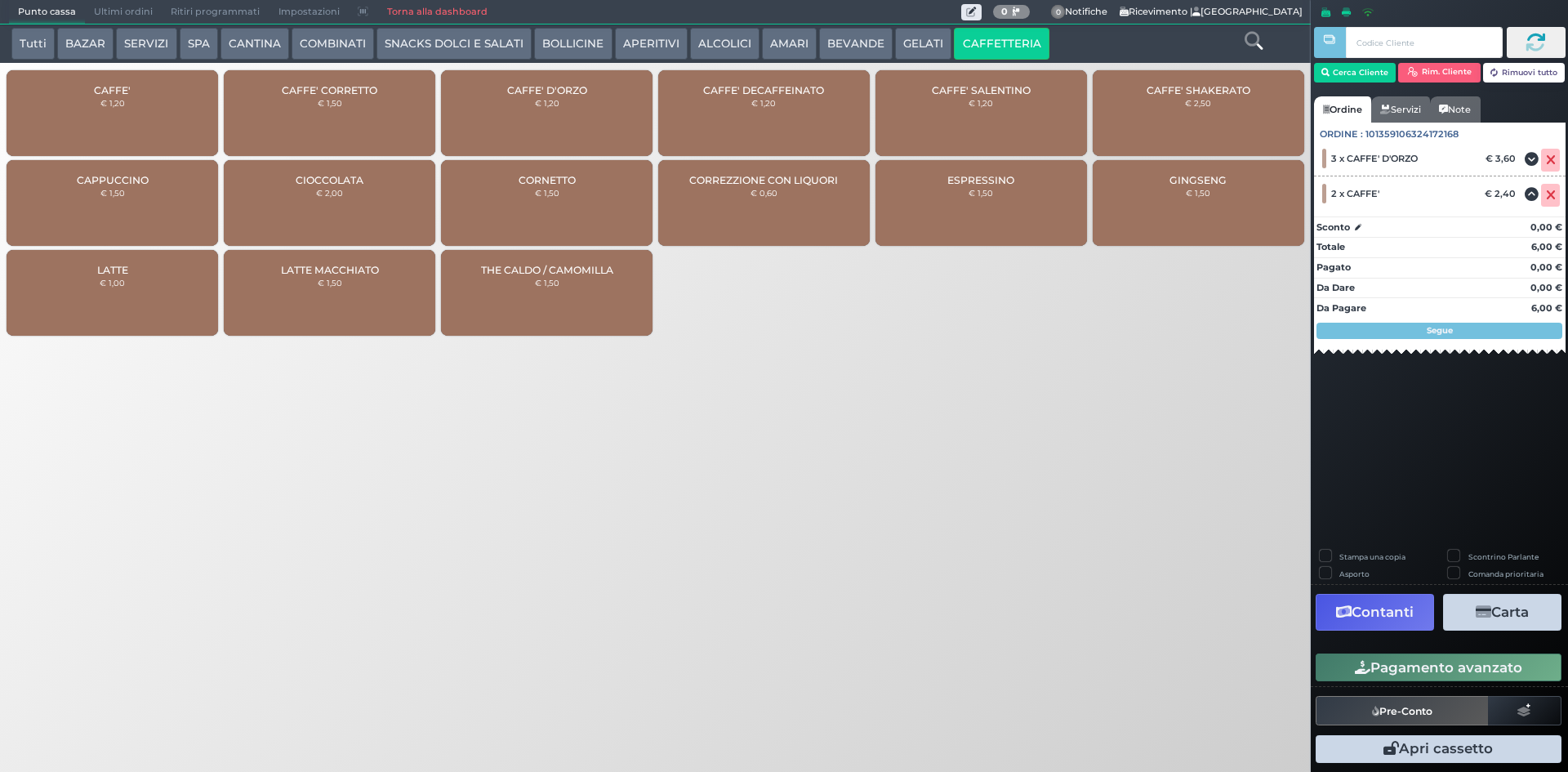
click at [1375, 677] on button "Pagamento avanzato" at bounding box center [1439, 668] width 246 height 28
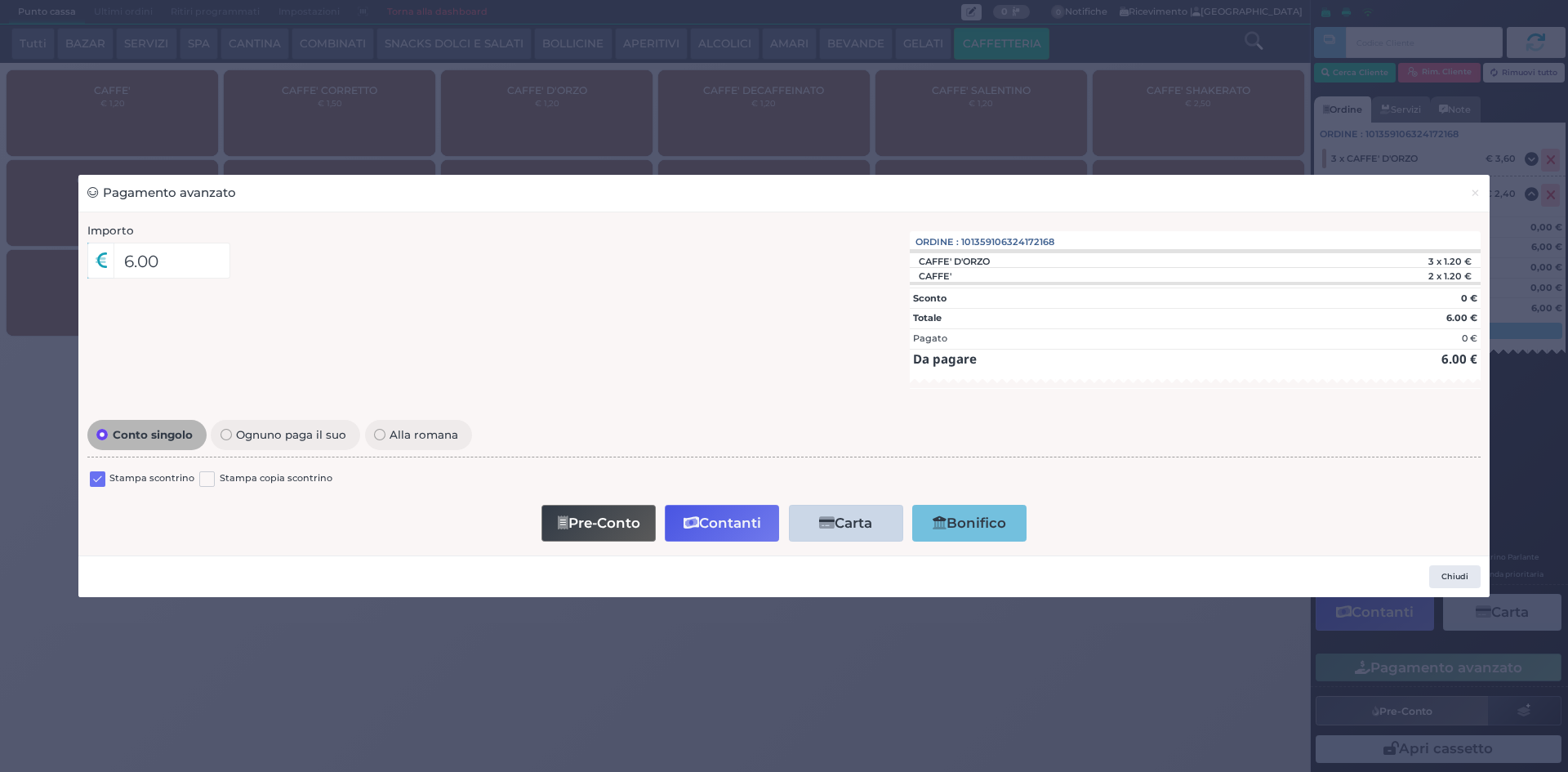
click at [99, 478] on label at bounding box center [98, 479] width 16 height 16
click at [0, 0] on input "checkbox" at bounding box center [0, 0] width 0 height 0
click at [688, 530] on button "Contanti" at bounding box center [722, 523] width 115 height 37
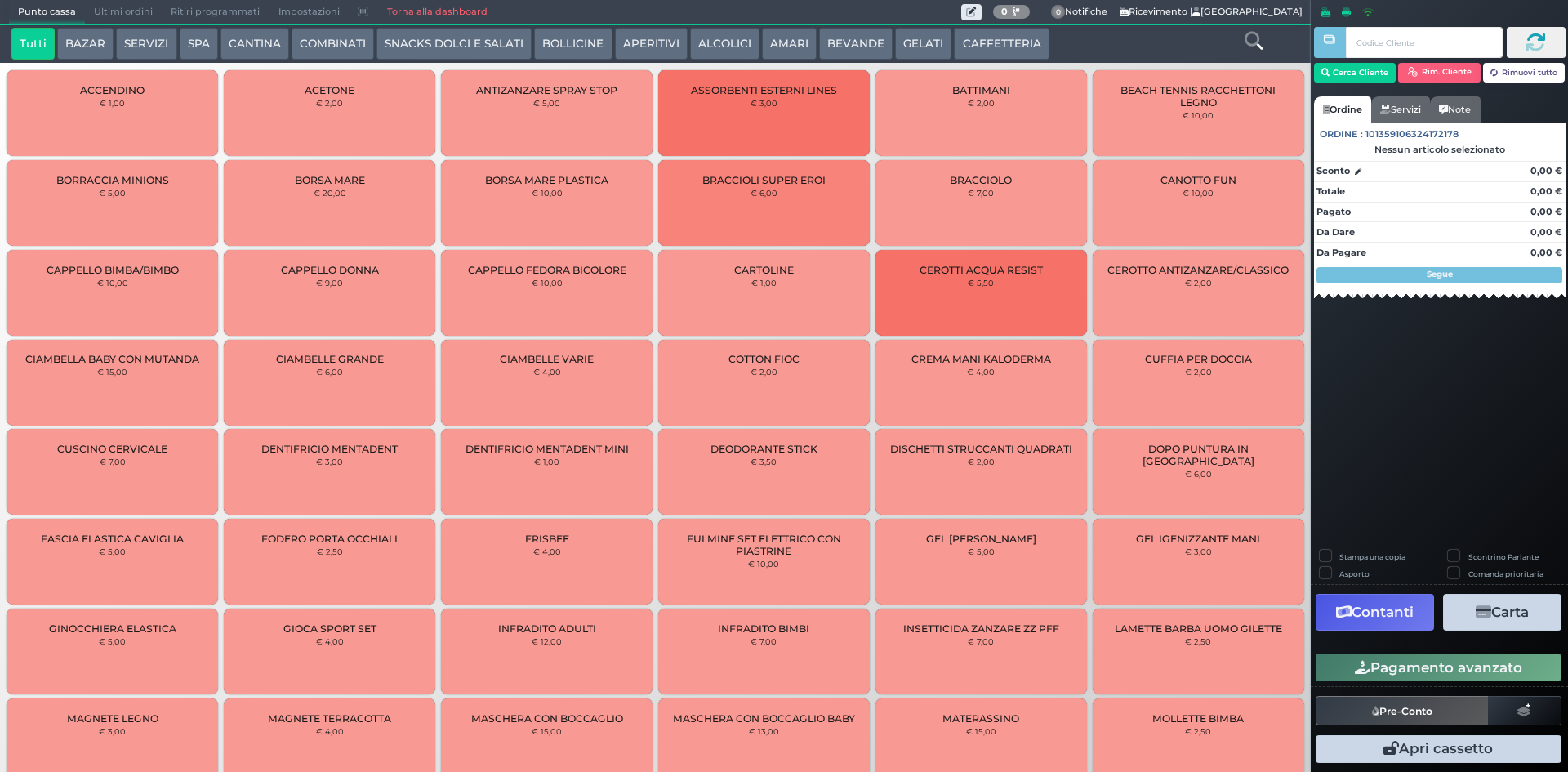
click at [991, 31] on button "CAFFETTERIA" at bounding box center [1001, 44] width 95 height 33
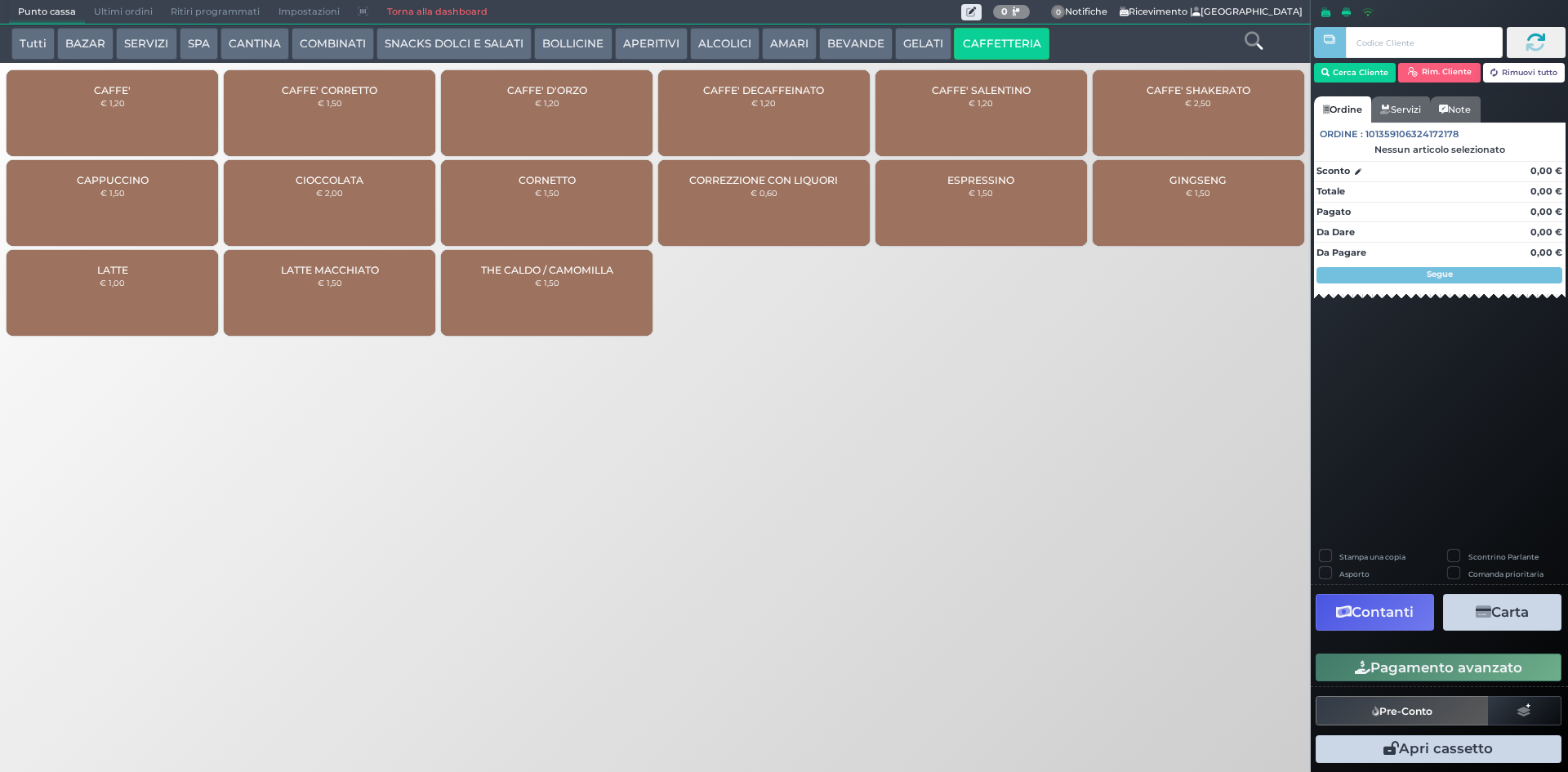
click at [118, 121] on div "CAFFE' € 1,20" at bounding box center [112, 113] width 212 height 86
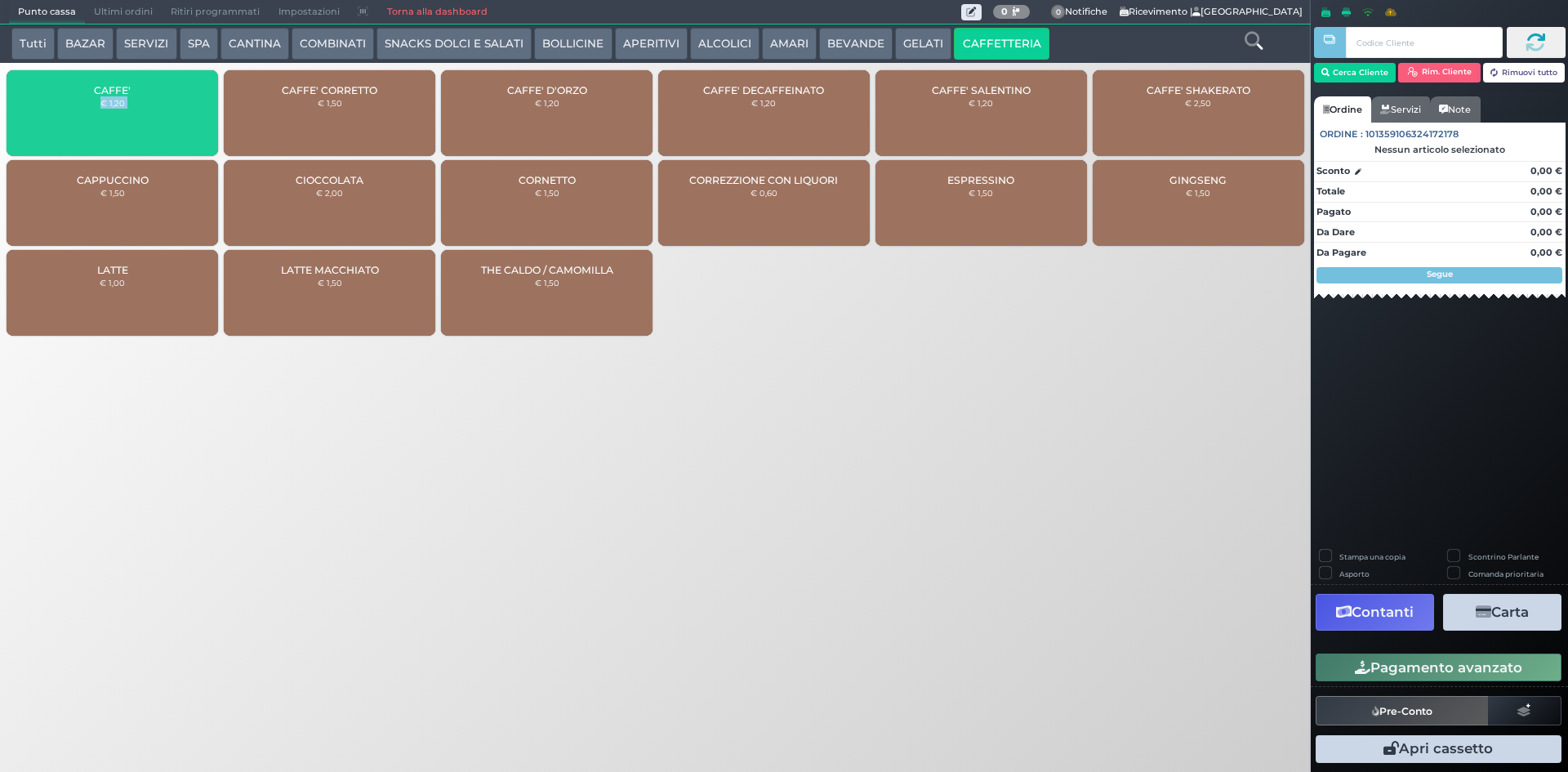
click at [118, 121] on div "CAFFE' € 1,20" at bounding box center [112, 113] width 212 height 86
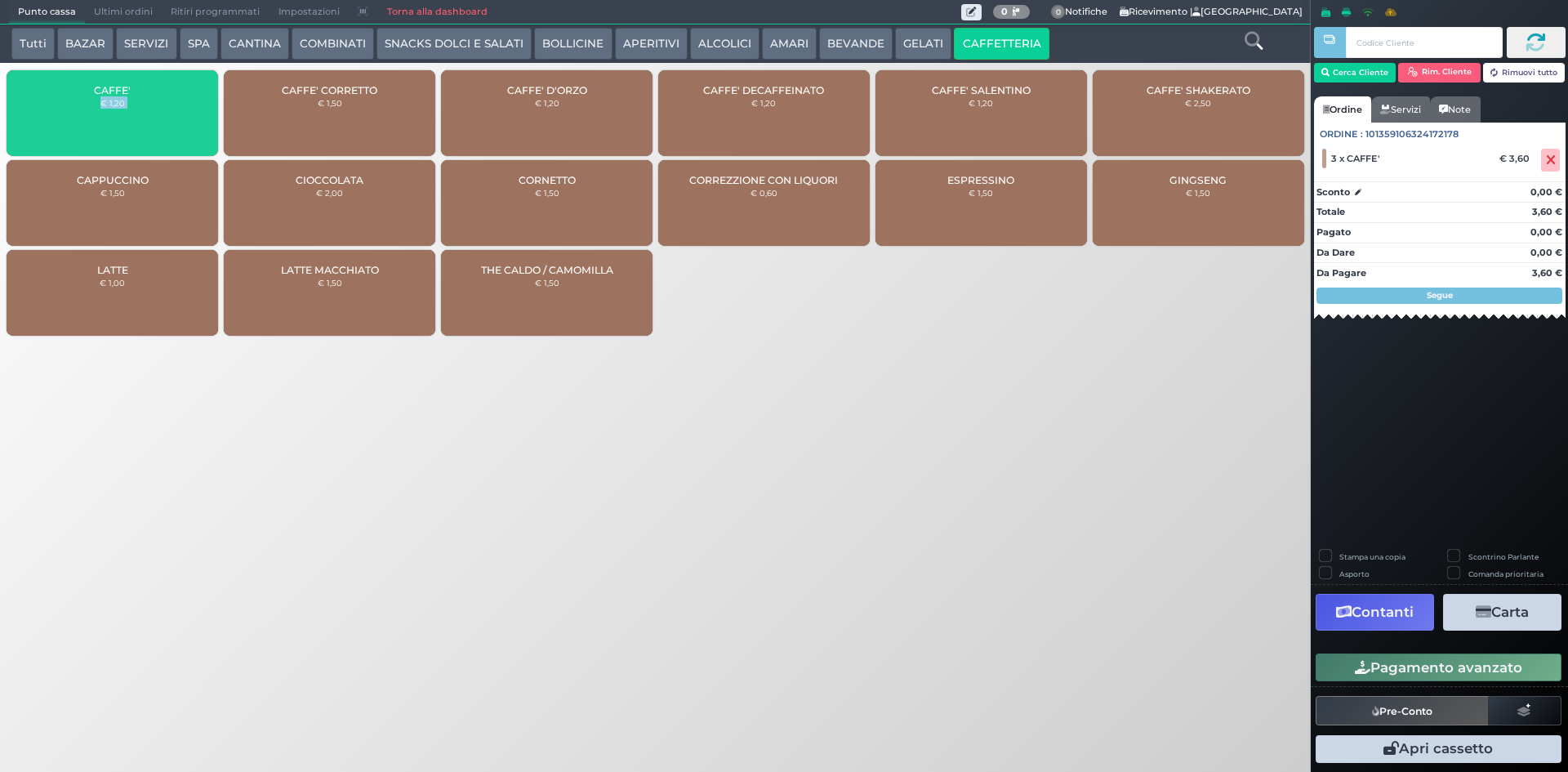
click at [118, 121] on div "CAFFE' € 1,20" at bounding box center [112, 113] width 212 height 86
click at [117, 121] on div "CAFFE' € 1,20" at bounding box center [112, 113] width 212 height 86
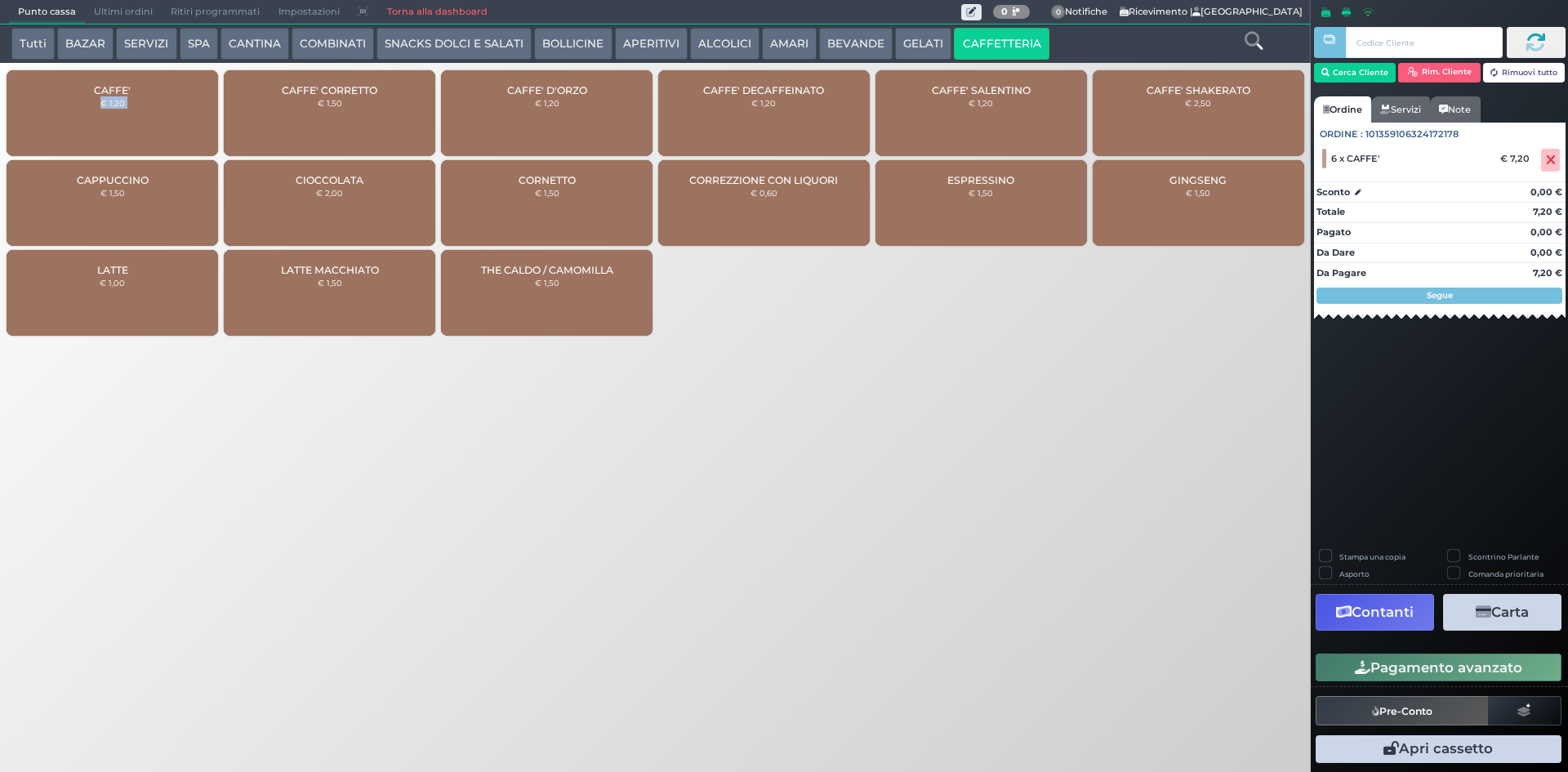
click at [1465, 658] on button "Pagamento avanzato" at bounding box center [1439, 668] width 246 height 28
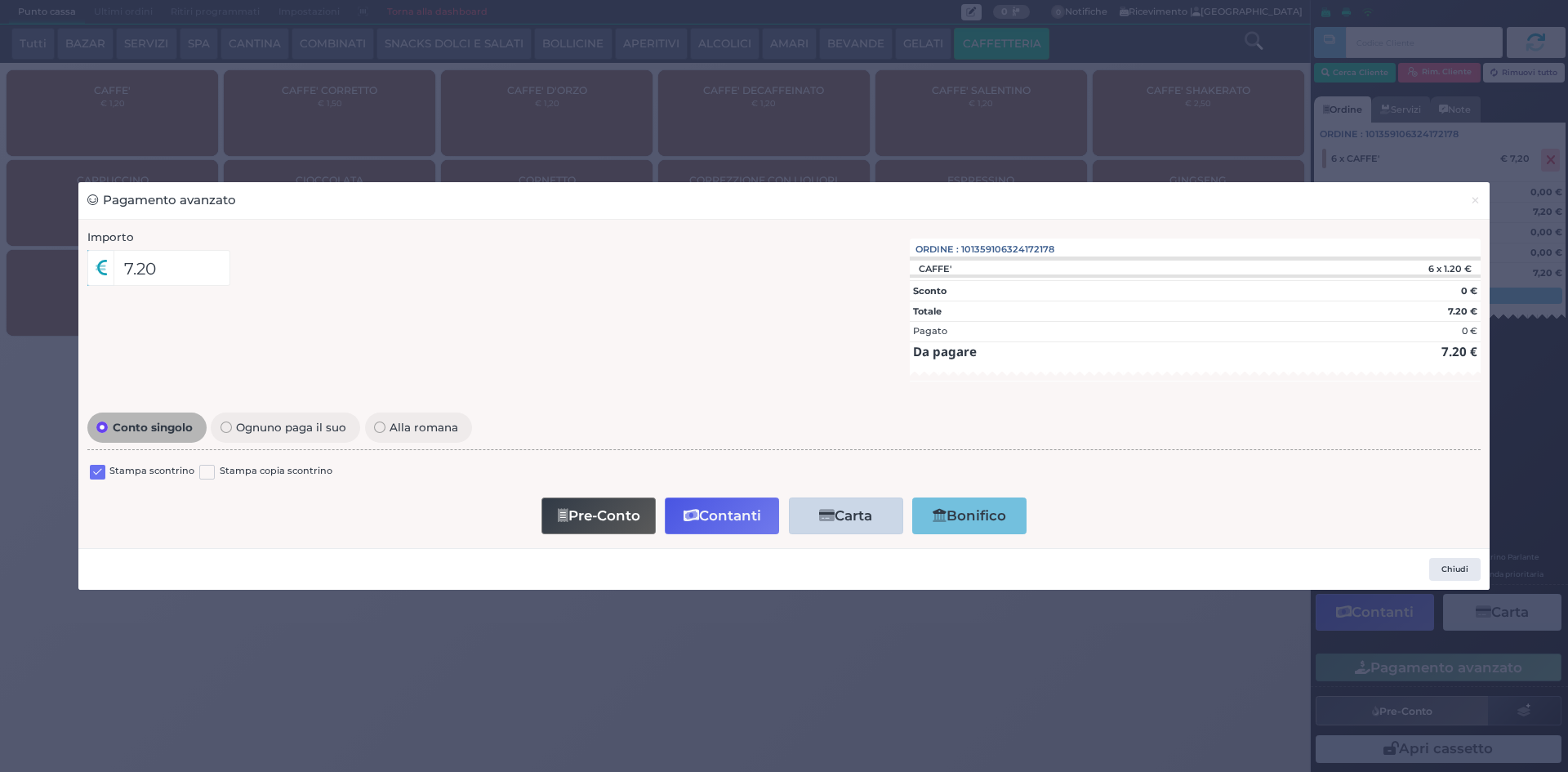
click at [99, 473] on label at bounding box center [98, 472] width 16 height 16
click at [0, 0] on input "checkbox" at bounding box center [0, 0] width 0 height 0
click at [699, 510] on button "Contanti" at bounding box center [722, 515] width 115 height 37
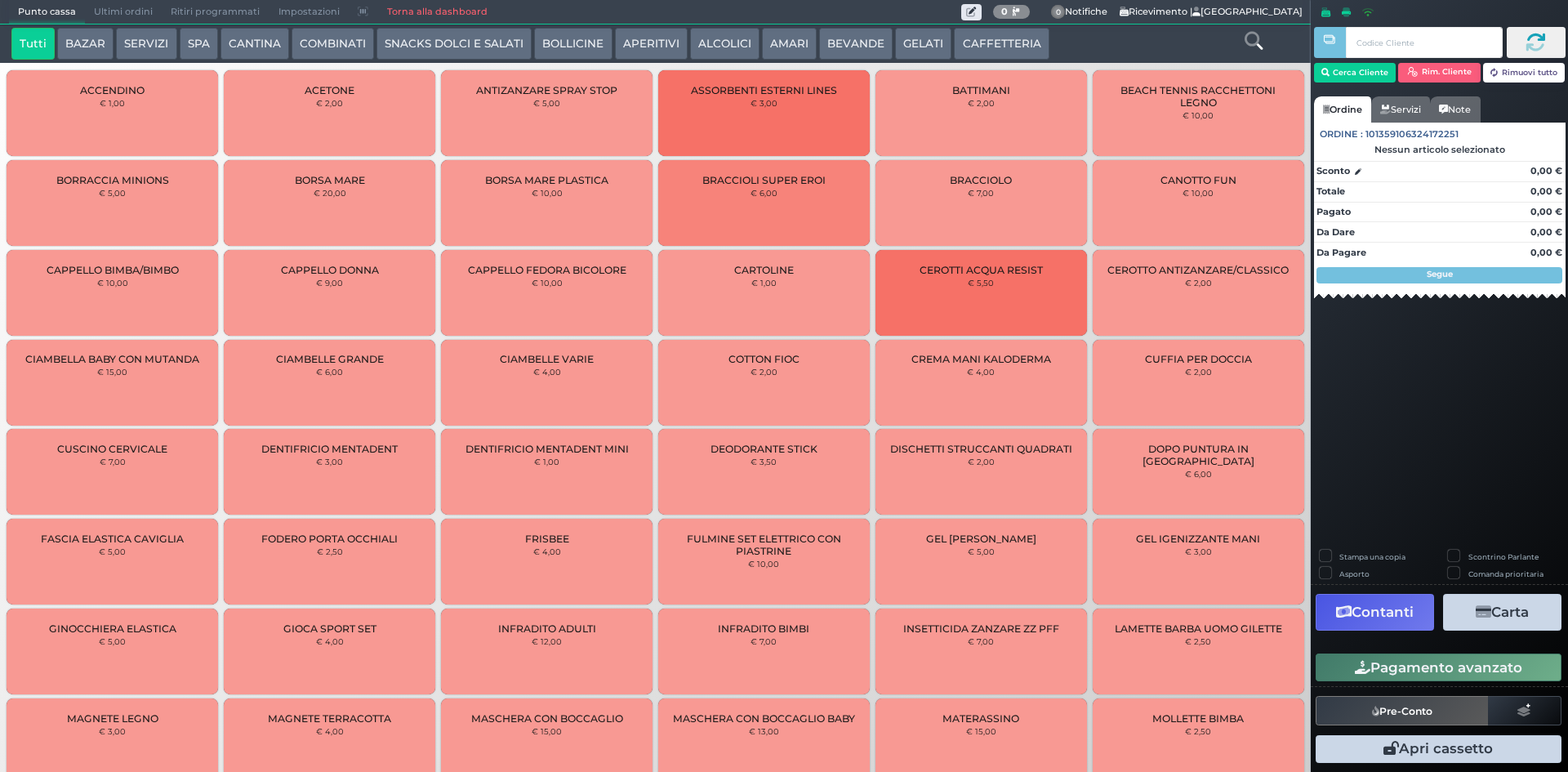
click at [970, 39] on button "CAFFETTERIA" at bounding box center [1001, 44] width 95 height 33
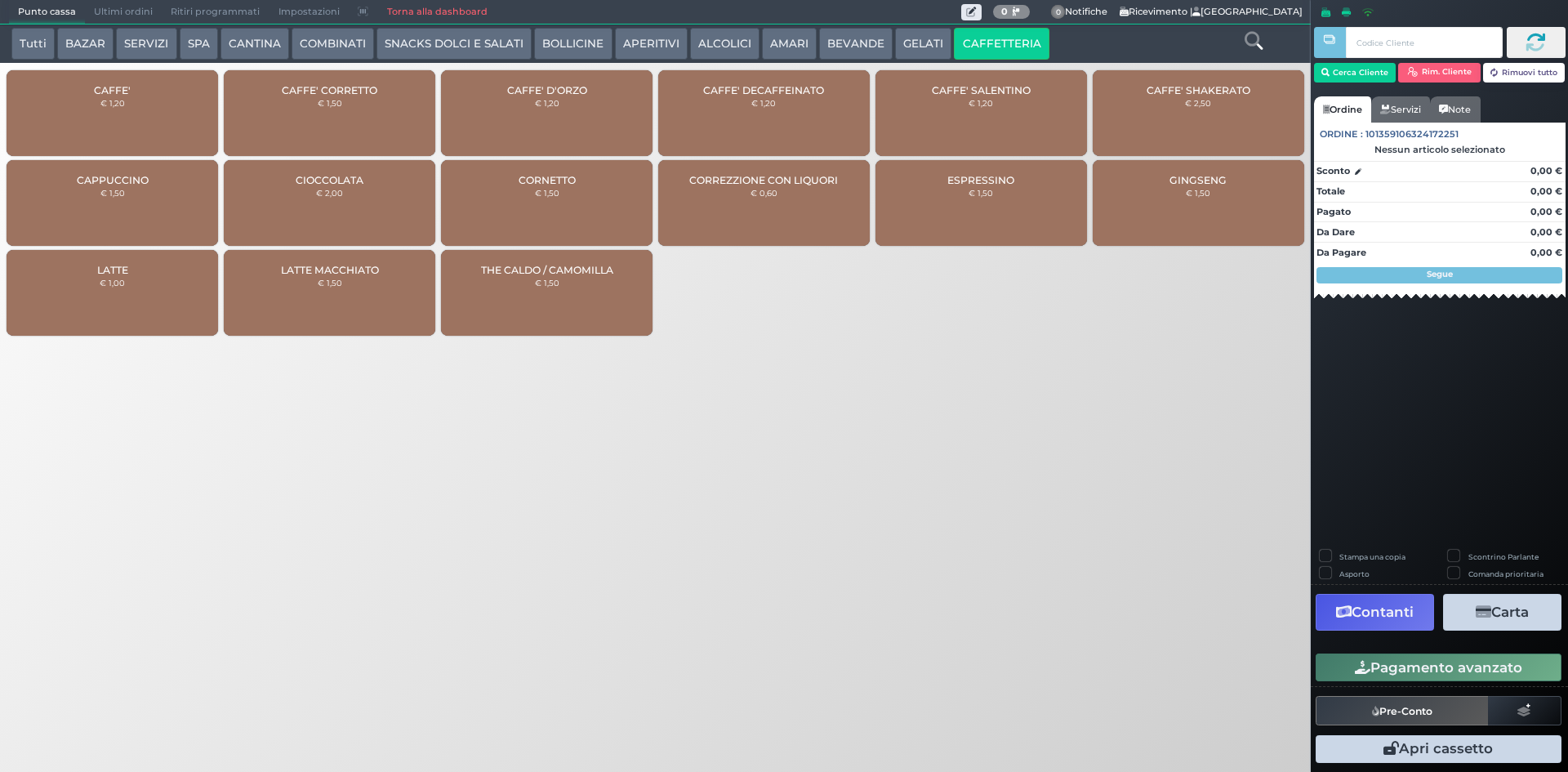
click at [121, 125] on div "CAFFE' € 1,20" at bounding box center [112, 113] width 212 height 86
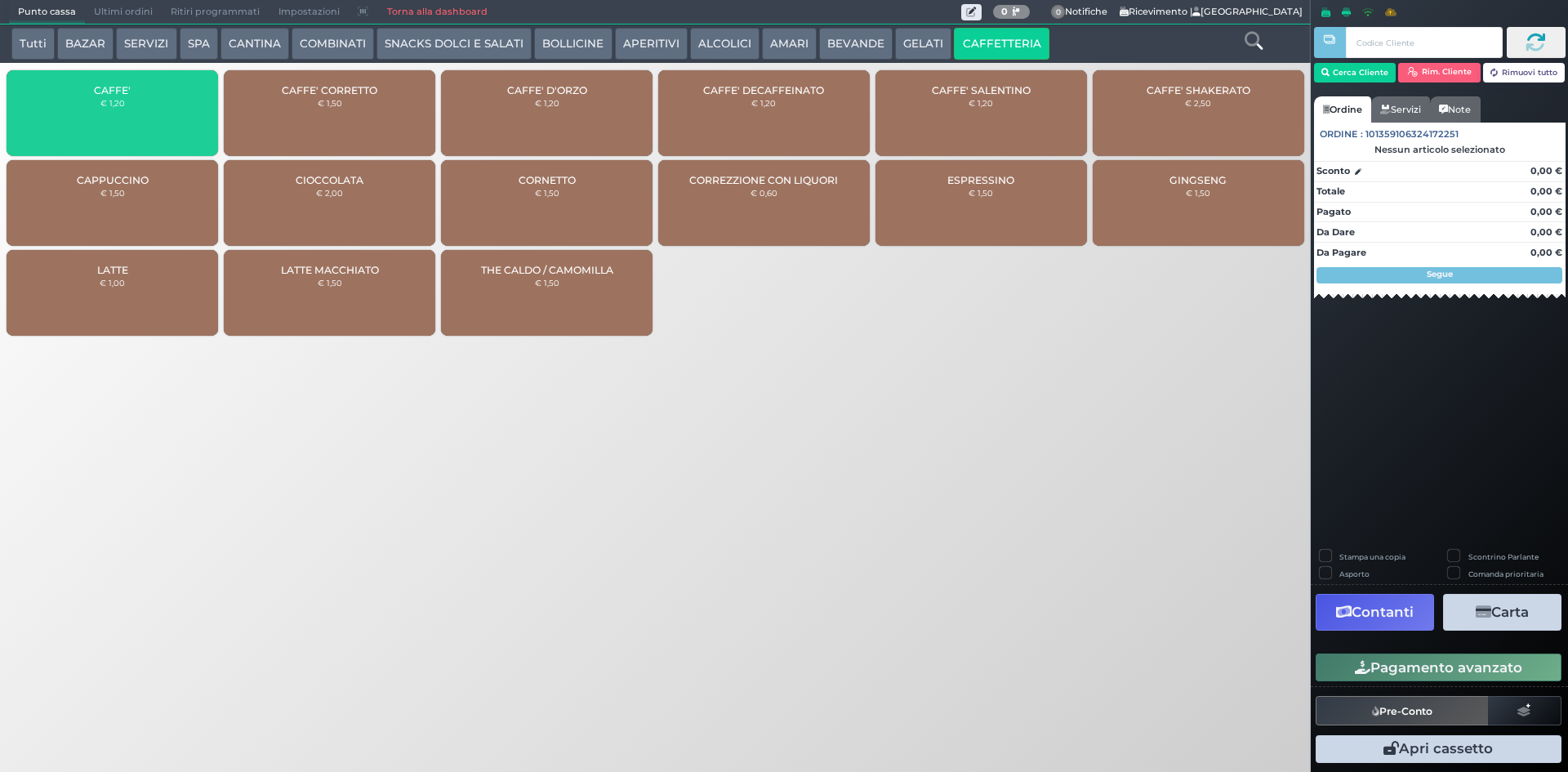
click at [121, 125] on div "CAFFE' € 1,20" at bounding box center [112, 113] width 212 height 86
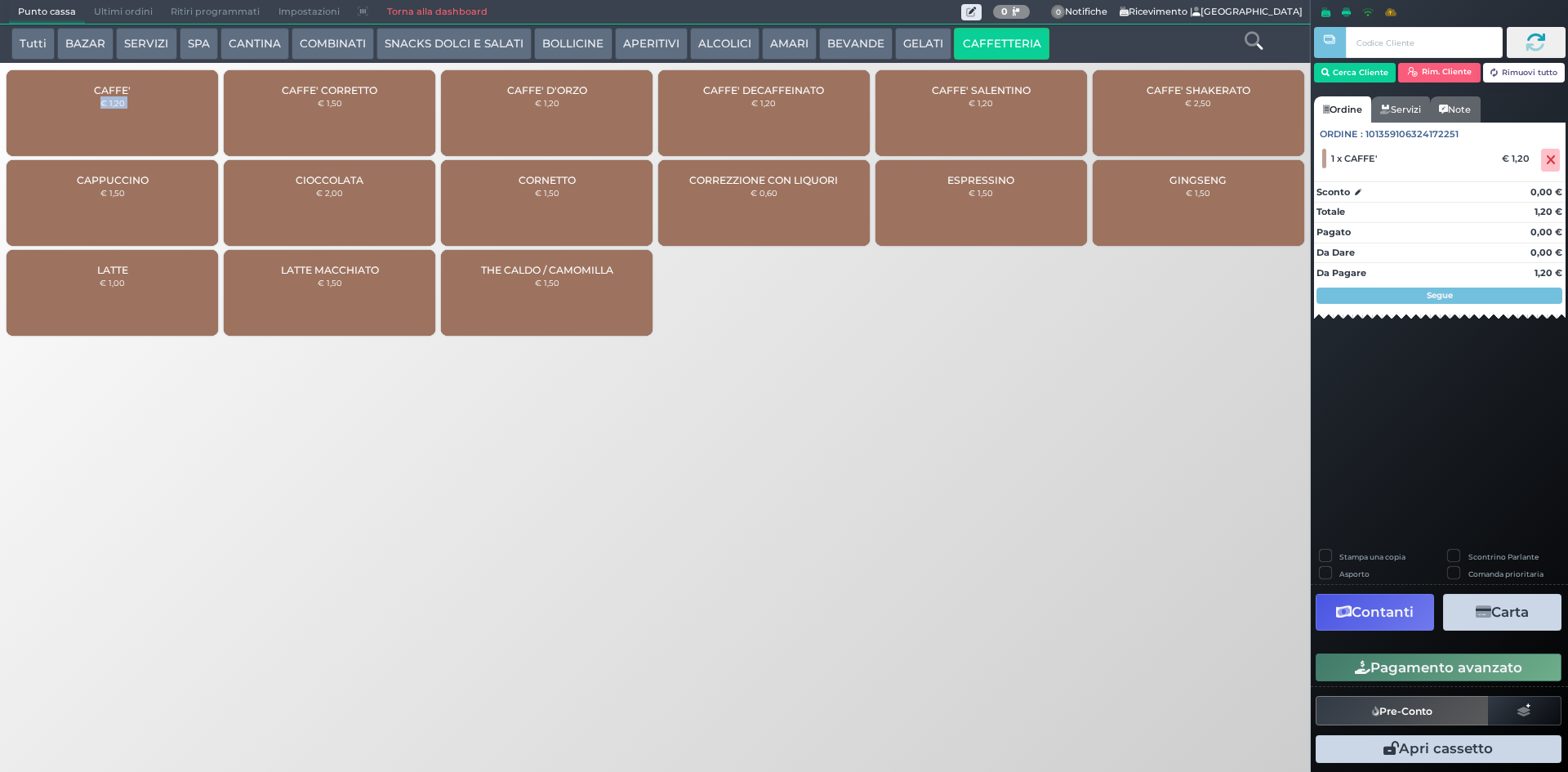
click at [121, 125] on div "CAFFE' € 1,20" at bounding box center [112, 113] width 212 height 86
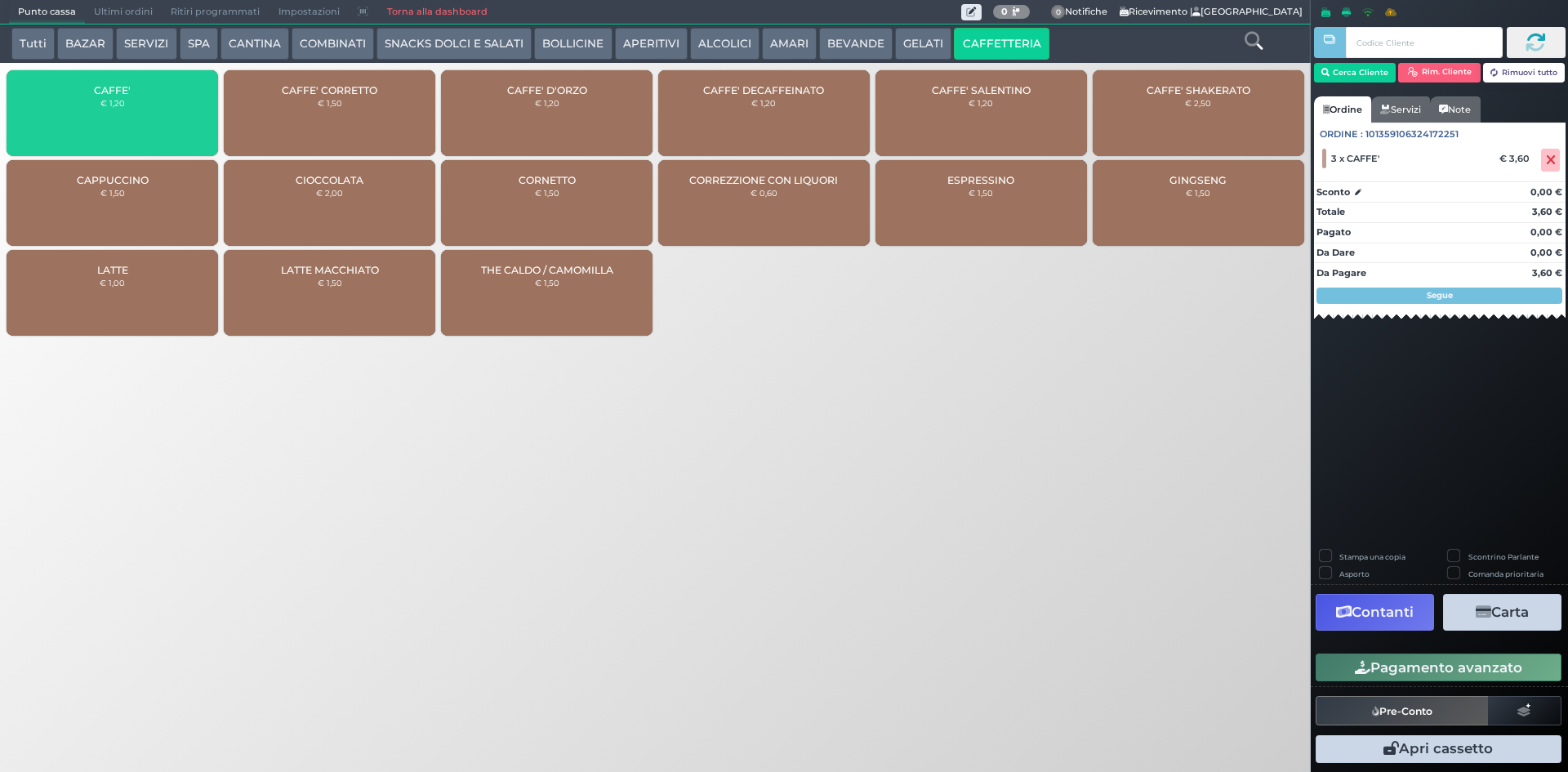
click at [433, 89] on div "CAFFE' CORRETTO € 1,50" at bounding box center [329, 113] width 212 height 86
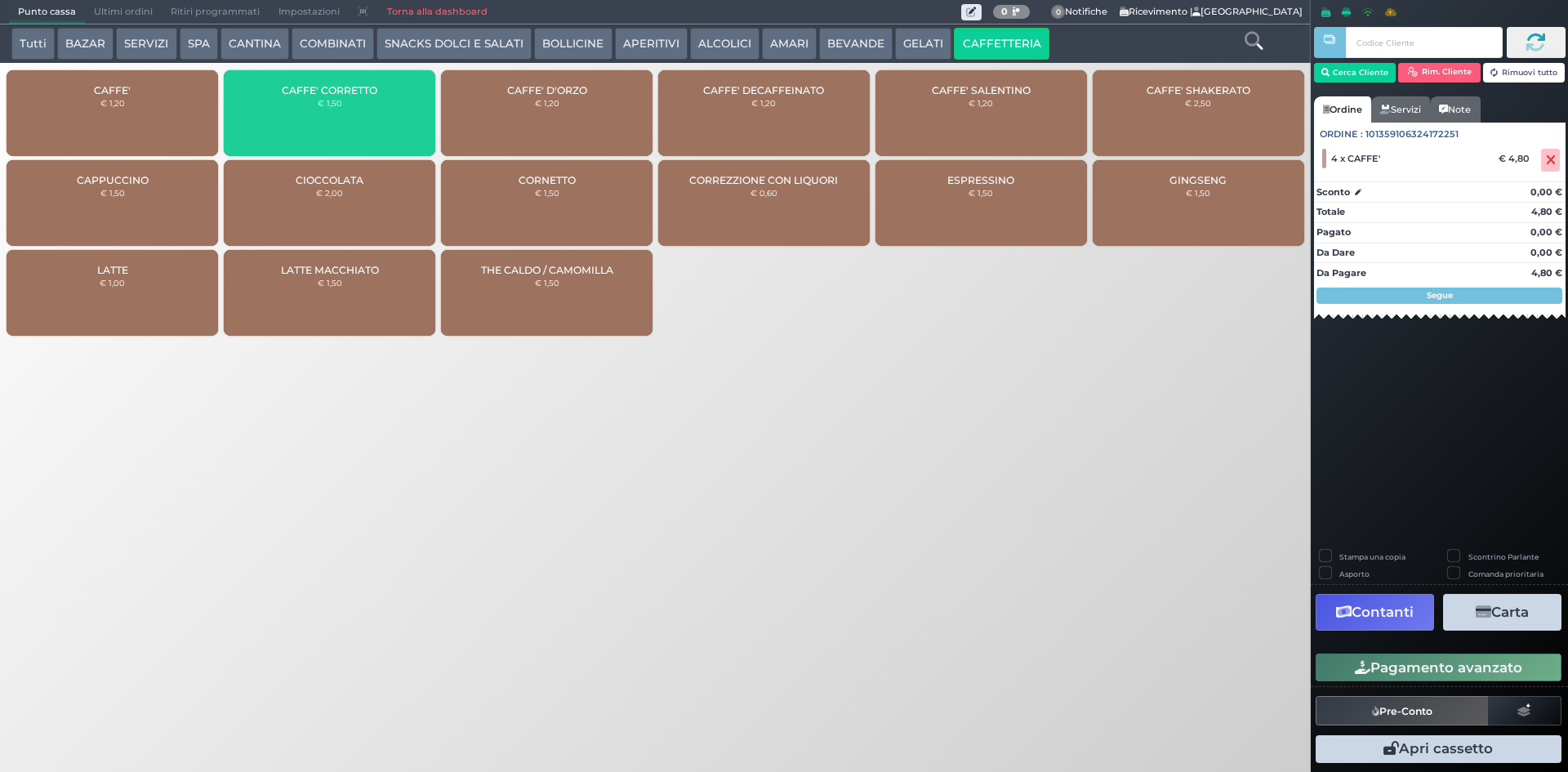
click at [378, 102] on div "CAFFE' CORRETTO € 1,50" at bounding box center [329, 113] width 212 height 86
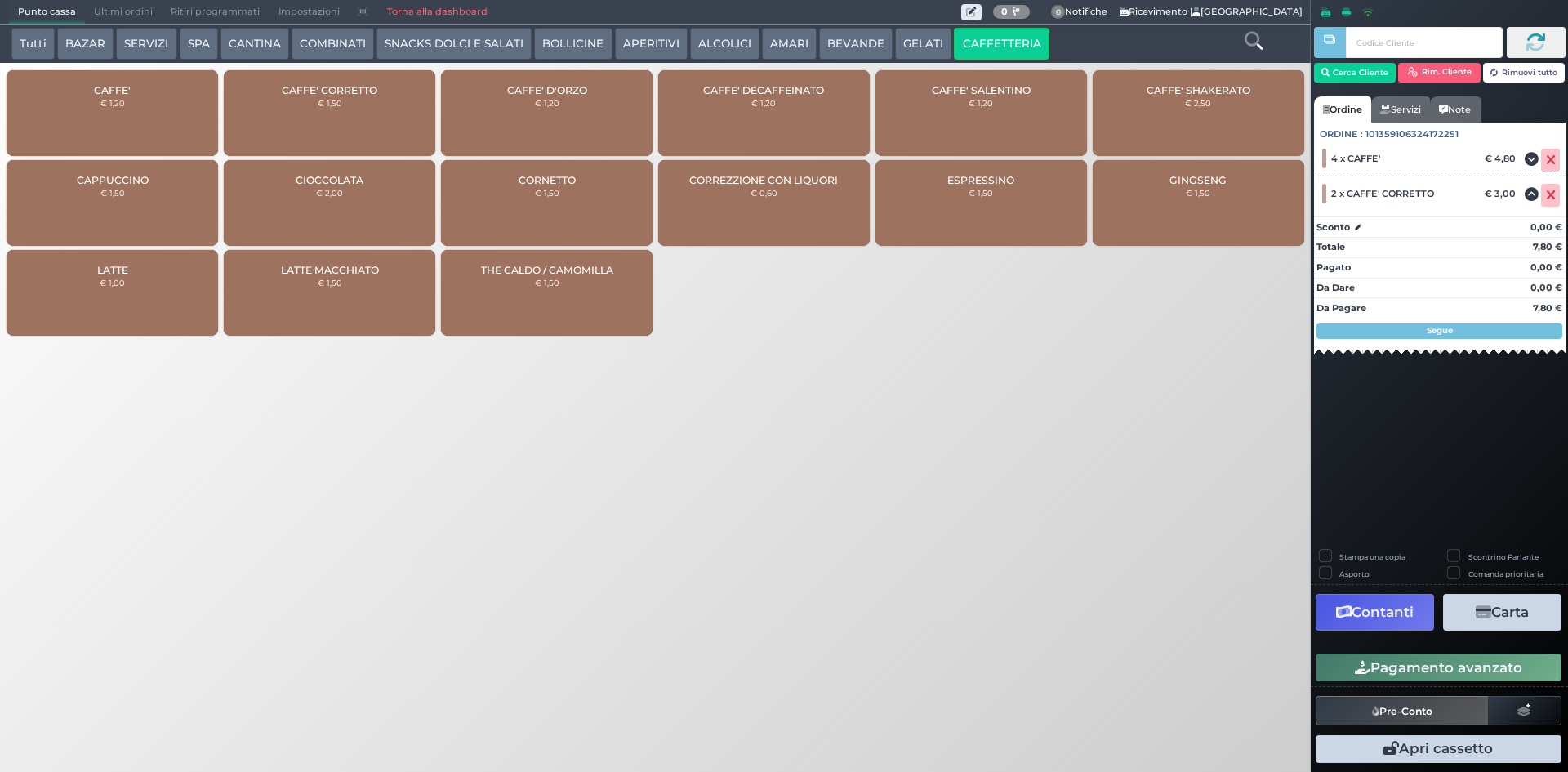
click at [1450, 670] on button "Pagamento avanzato" at bounding box center [1439, 668] width 246 height 28
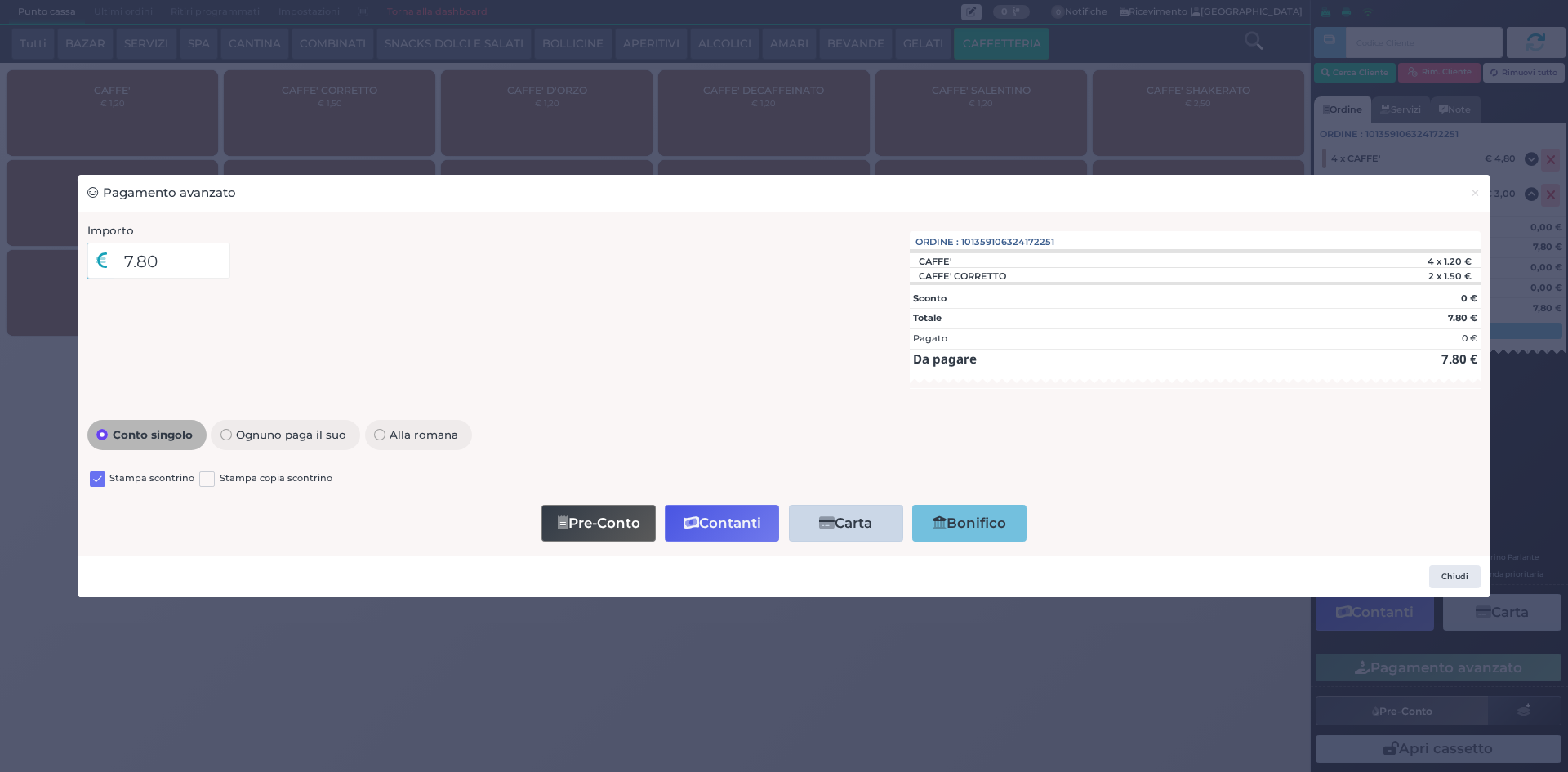
click at [97, 478] on label at bounding box center [98, 479] width 16 height 16
click at [0, 0] on input "checkbox" at bounding box center [0, 0] width 0 height 0
click at [736, 531] on button "Contanti" at bounding box center [722, 523] width 115 height 37
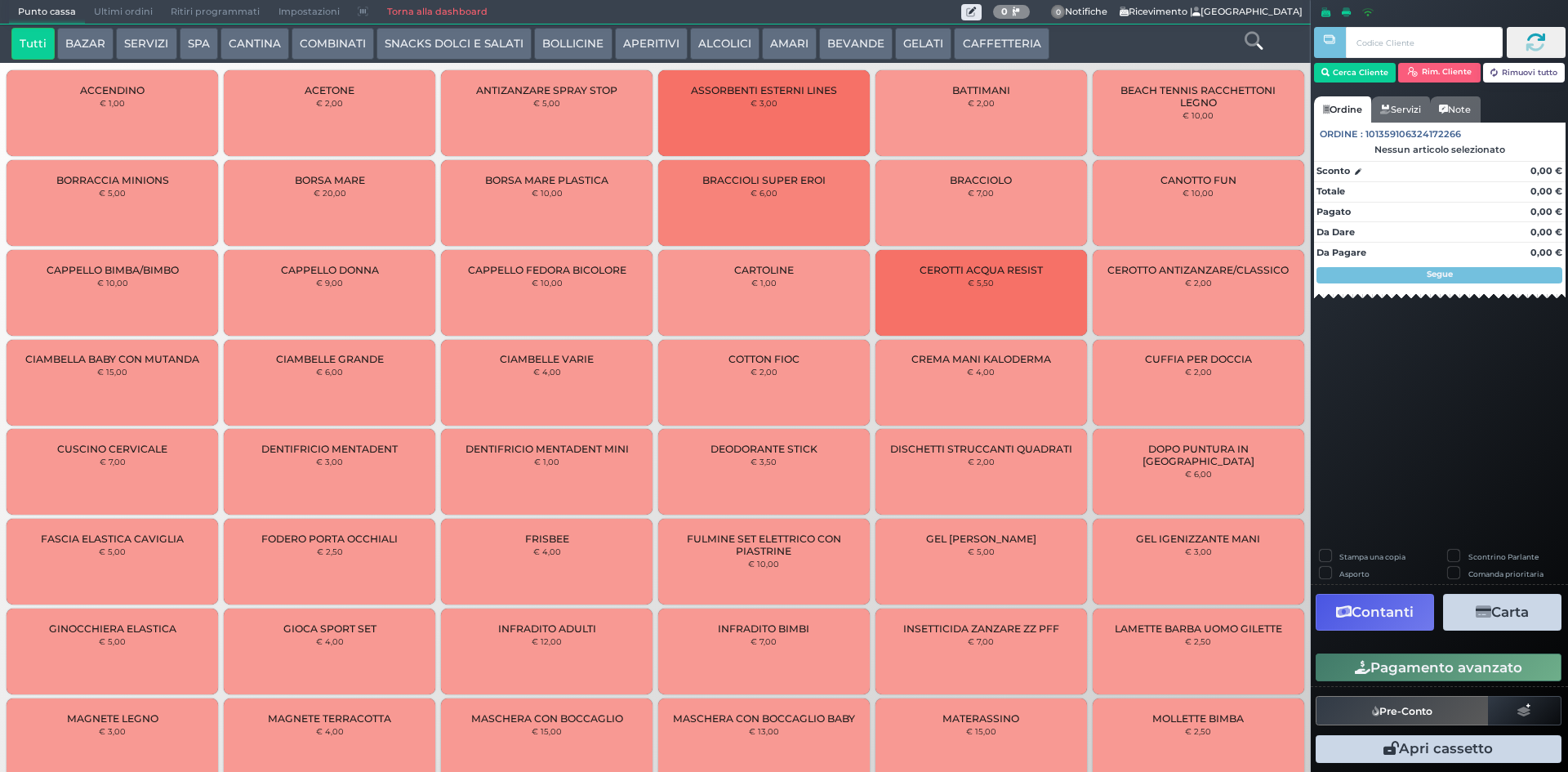
click at [973, 40] on button "CAFFETTERIA" at bounding box center [1001, 44] width 95 height 33
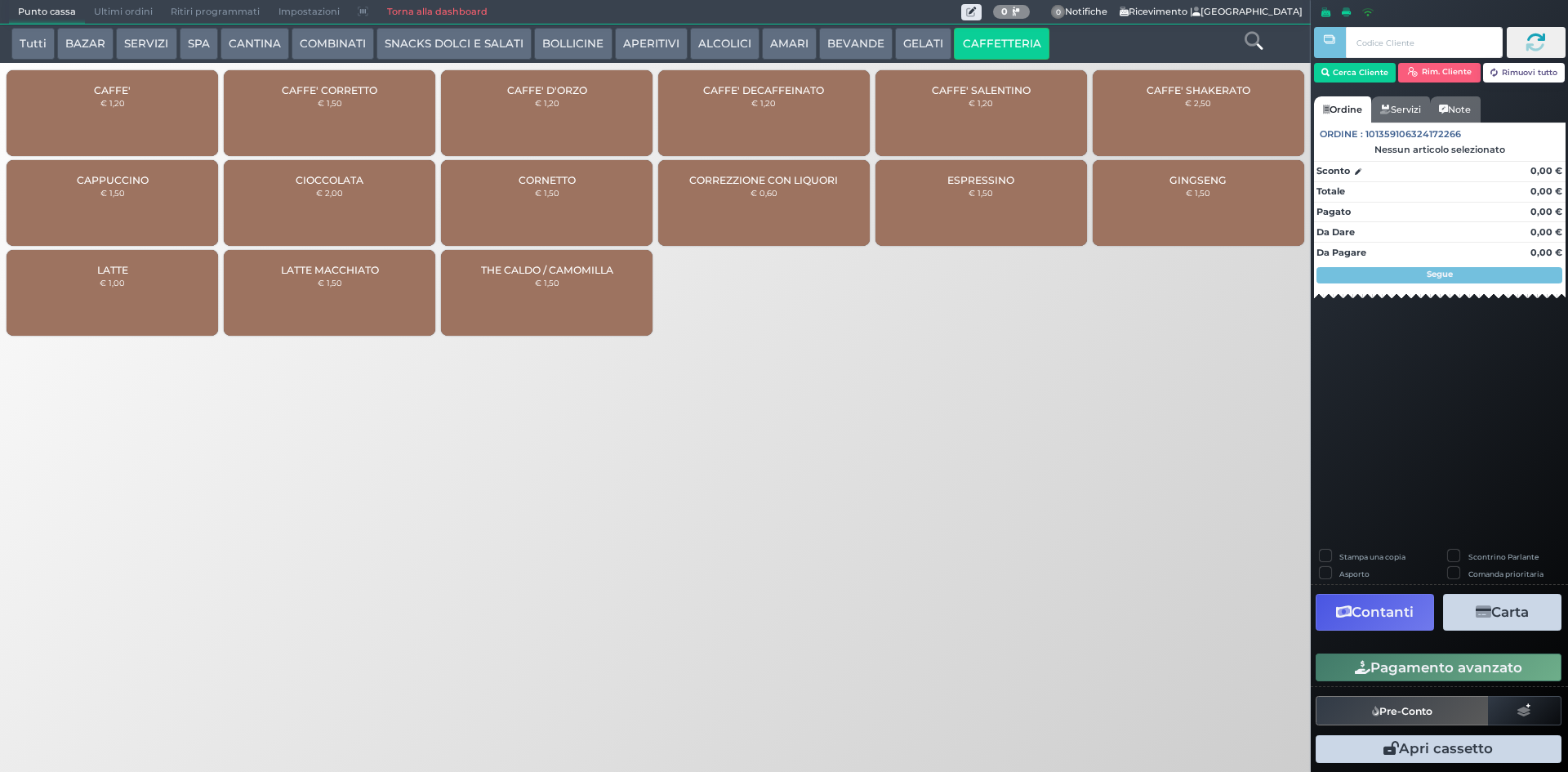
click at [327, 71] on div "CAFFE' CORRETTO € 1,50" at bounding box center [329, 113] width 212 height 86
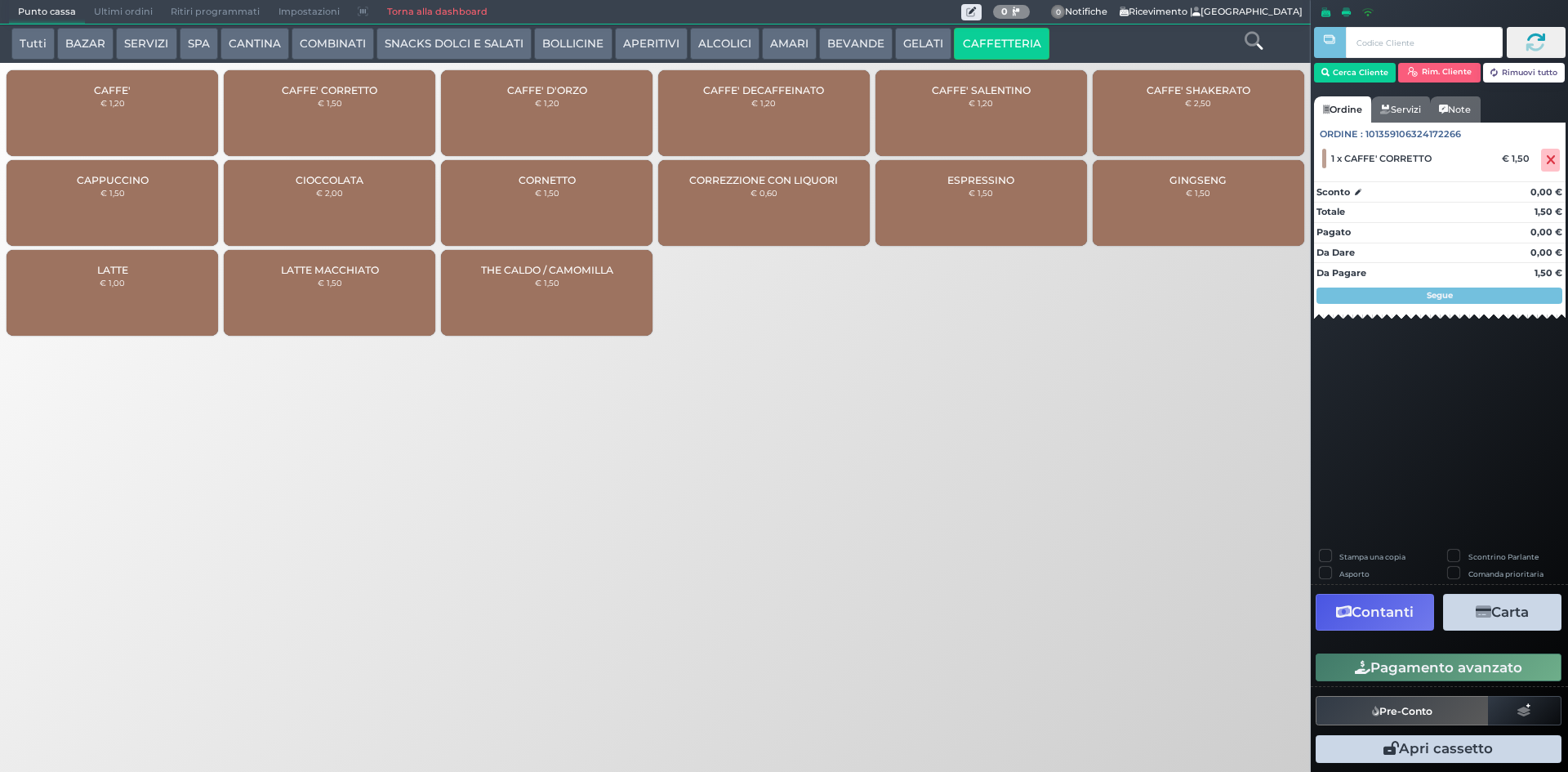
click at [1413, 670] on button "Pagamento avanzato" at bounding box center [1439, 668] width 246 height 28
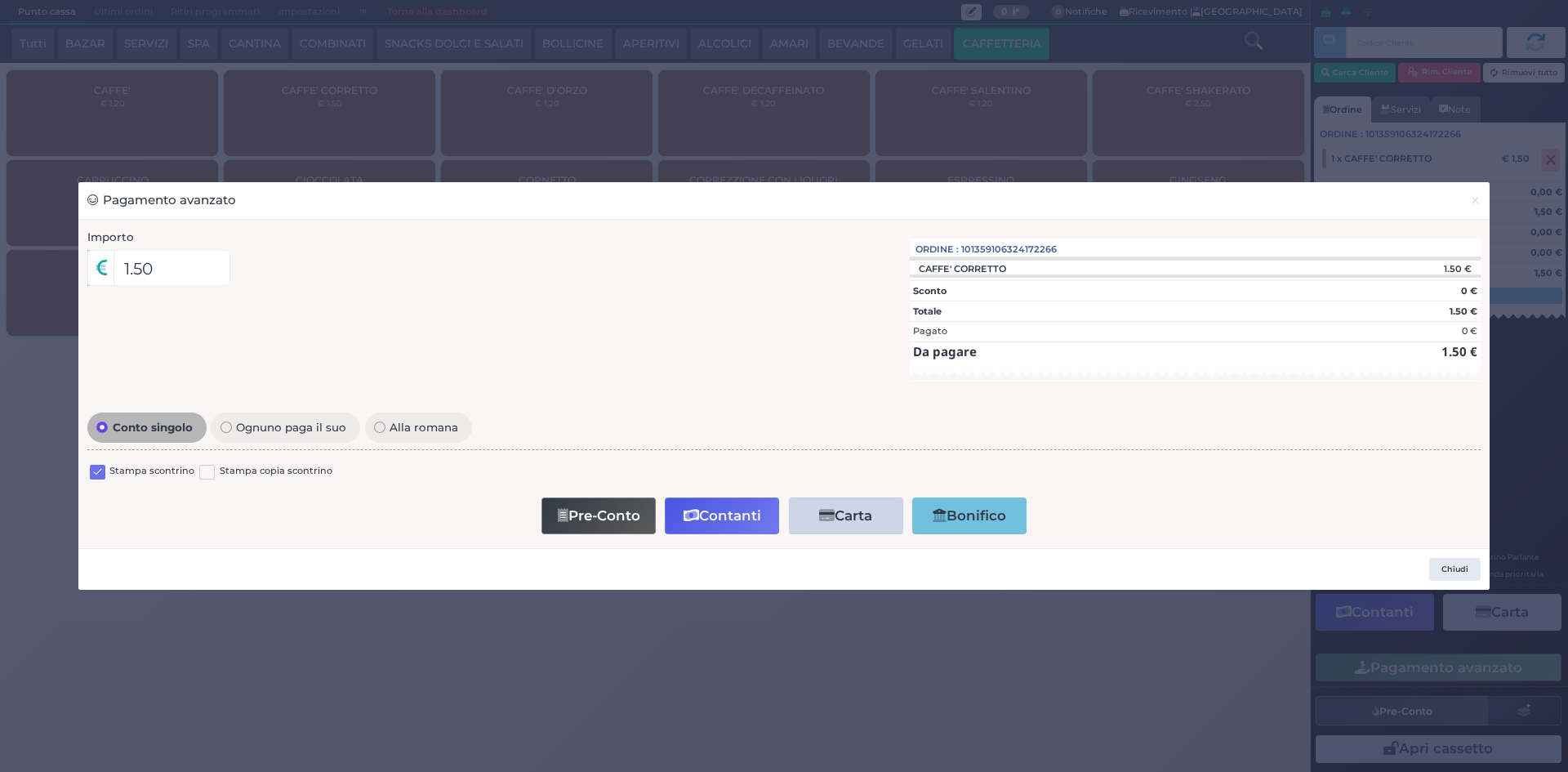
click at [101, 472] on label at bounding box center [98, 472] width 16 height 16
click at [0, 0] on input "checkbox" at bounding box center [0, 0] width 0 height 0
click at [688, 509] on icon "button" at bounding box center [691, 515] width 16 height 14
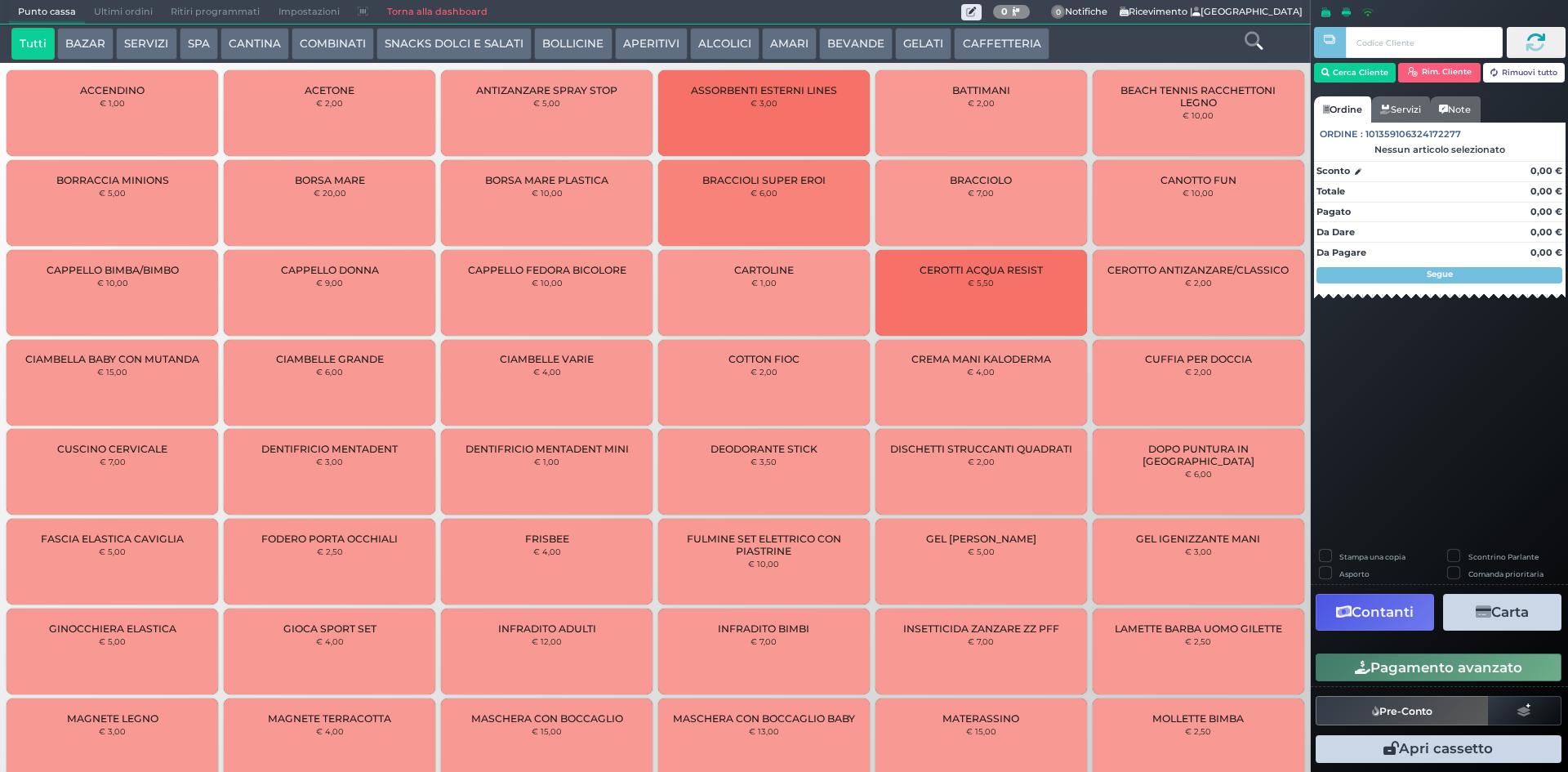
click at [957, 36] on button "CAFFETTERIA" at bounding box center [1001, 44] width 95 height 33
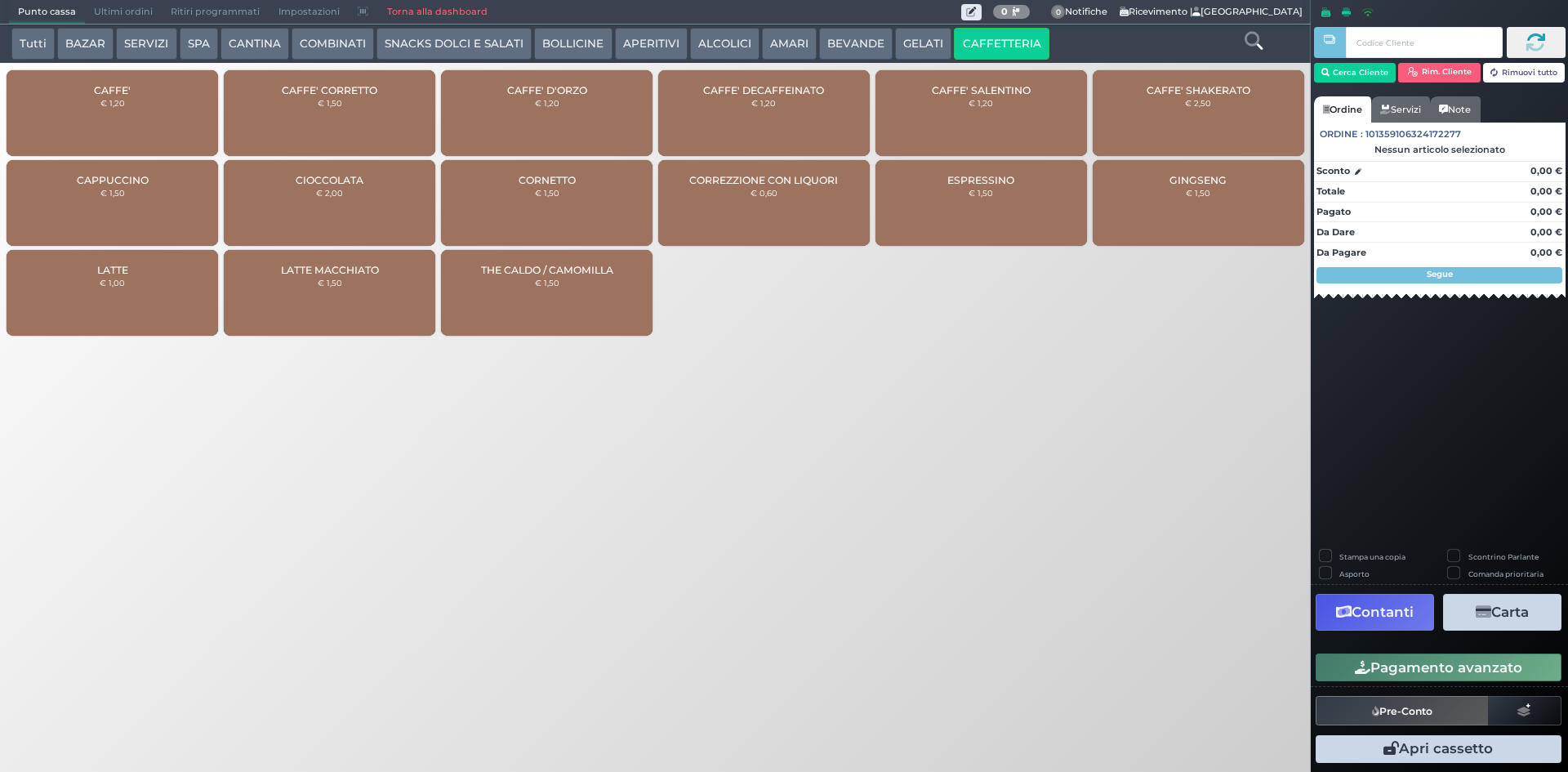
click at [97, 111] on div "CAFFE' € 1,20" at bounding box center [112, 113] width 212 height 86
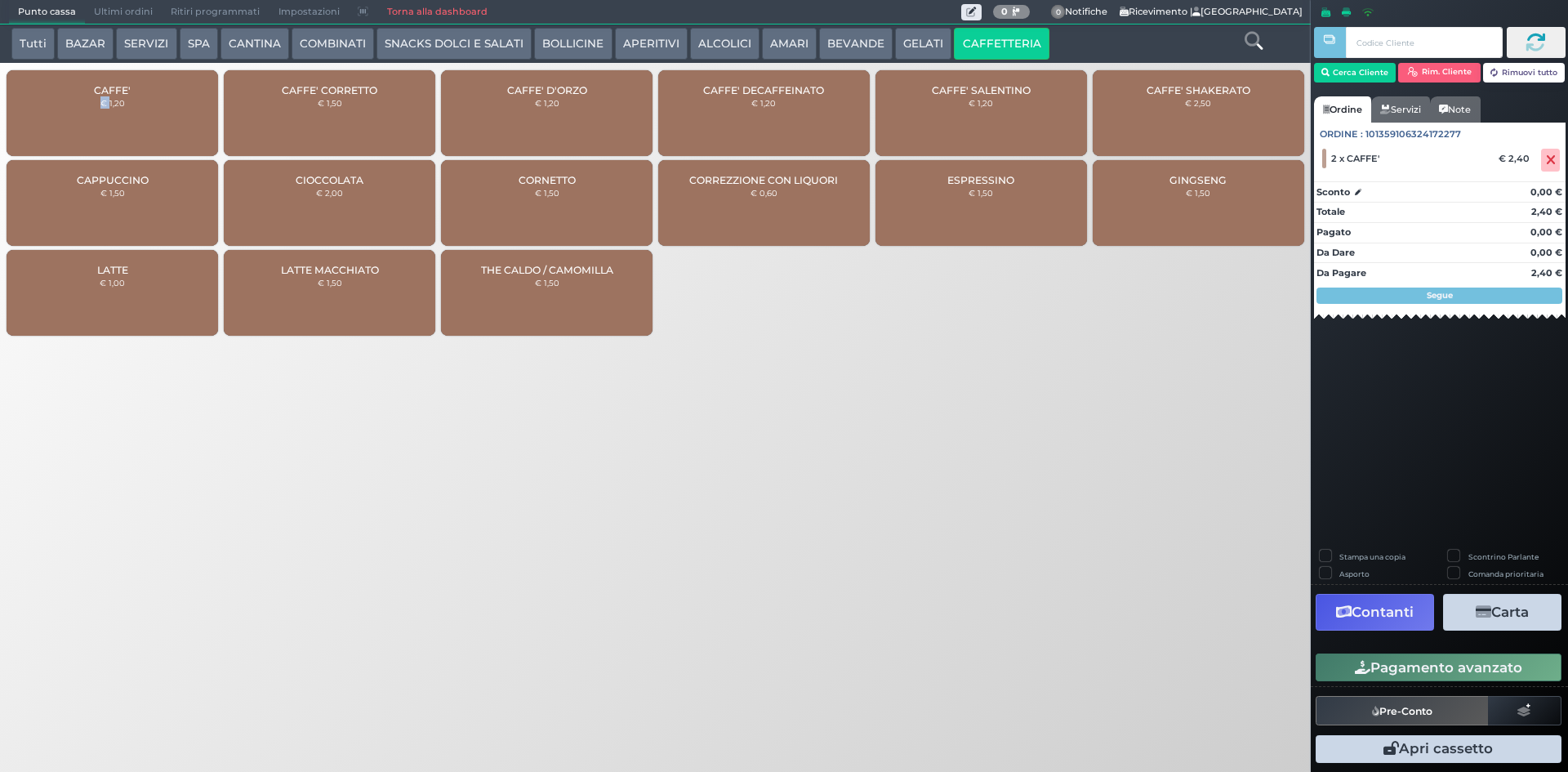
click at [1412, 666] on button "Pagamento avanzato" at bounding box center [1439, 668] width 246 height 28
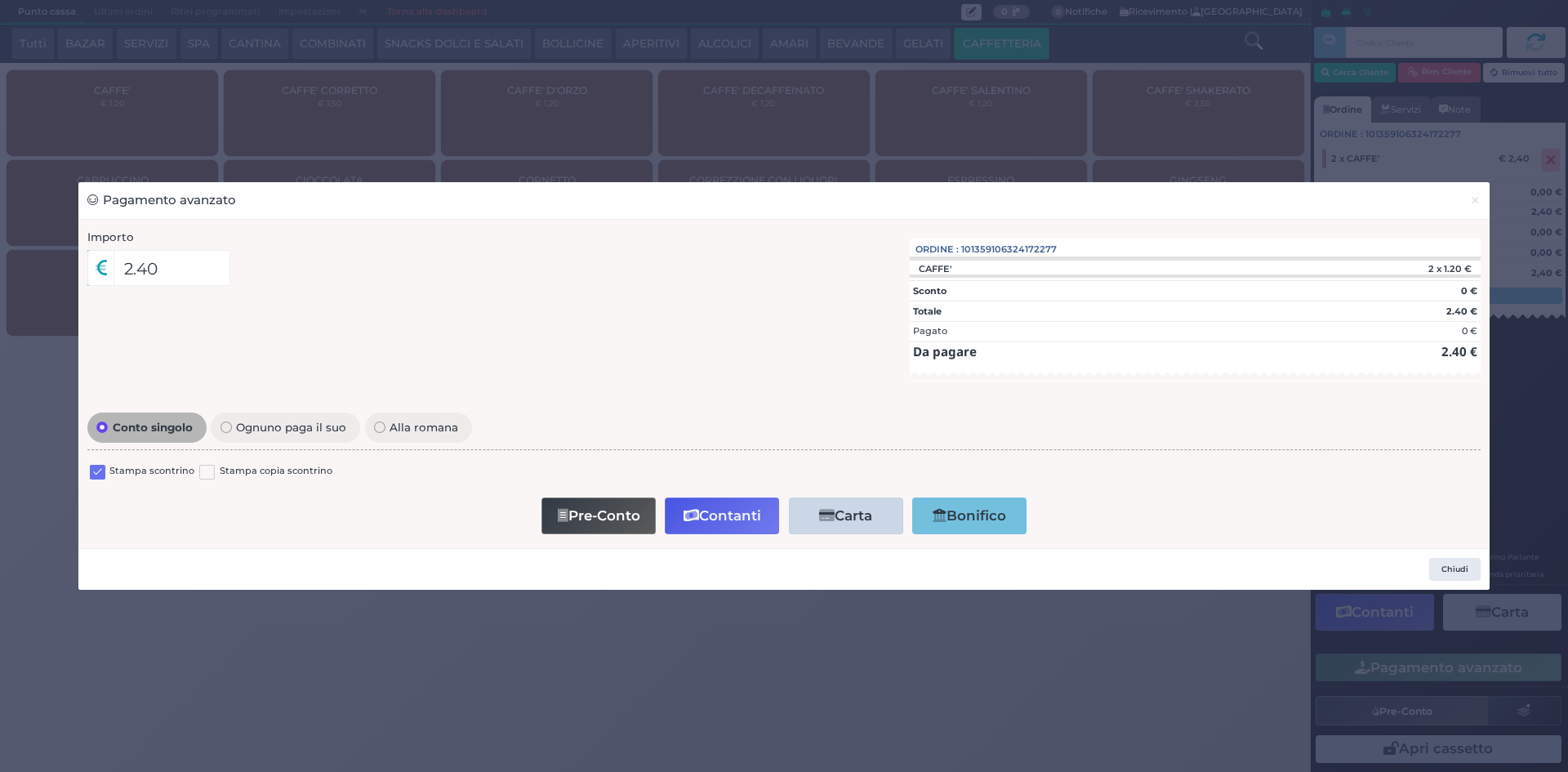
click at [97, 475] on label at bounding box center [98, 472] width 16 height 16
click at [0, 0] on input "checkbox" at bounding box center [0, 0] width 0 height 0
click at [730, 513] on button "Contanti" at bounding box center [722, 515] width 115 height 37
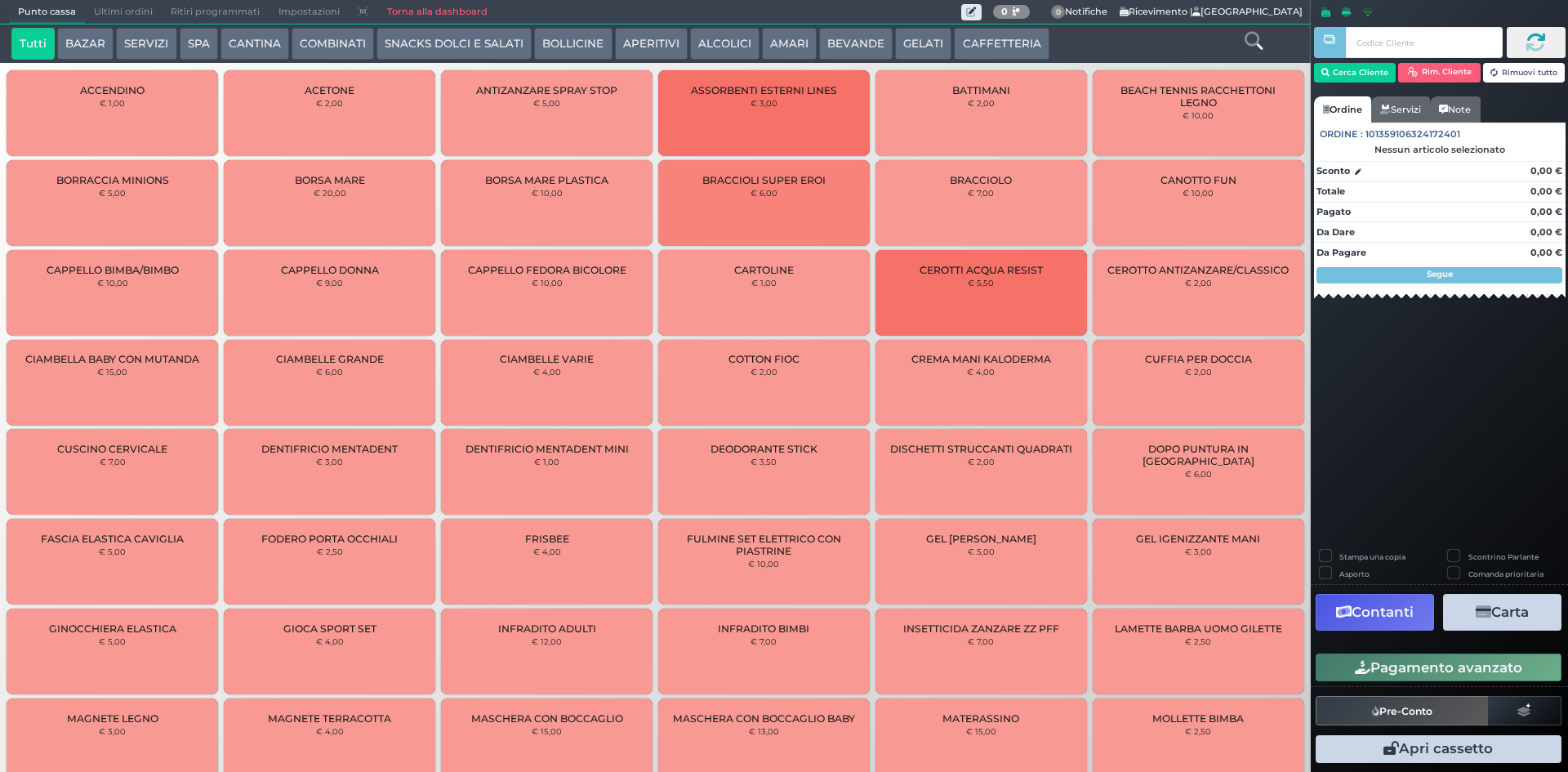
click at [974, 39] on button "CAFFETTERIA" at bounding box center [1001, 44] width 95 height 33
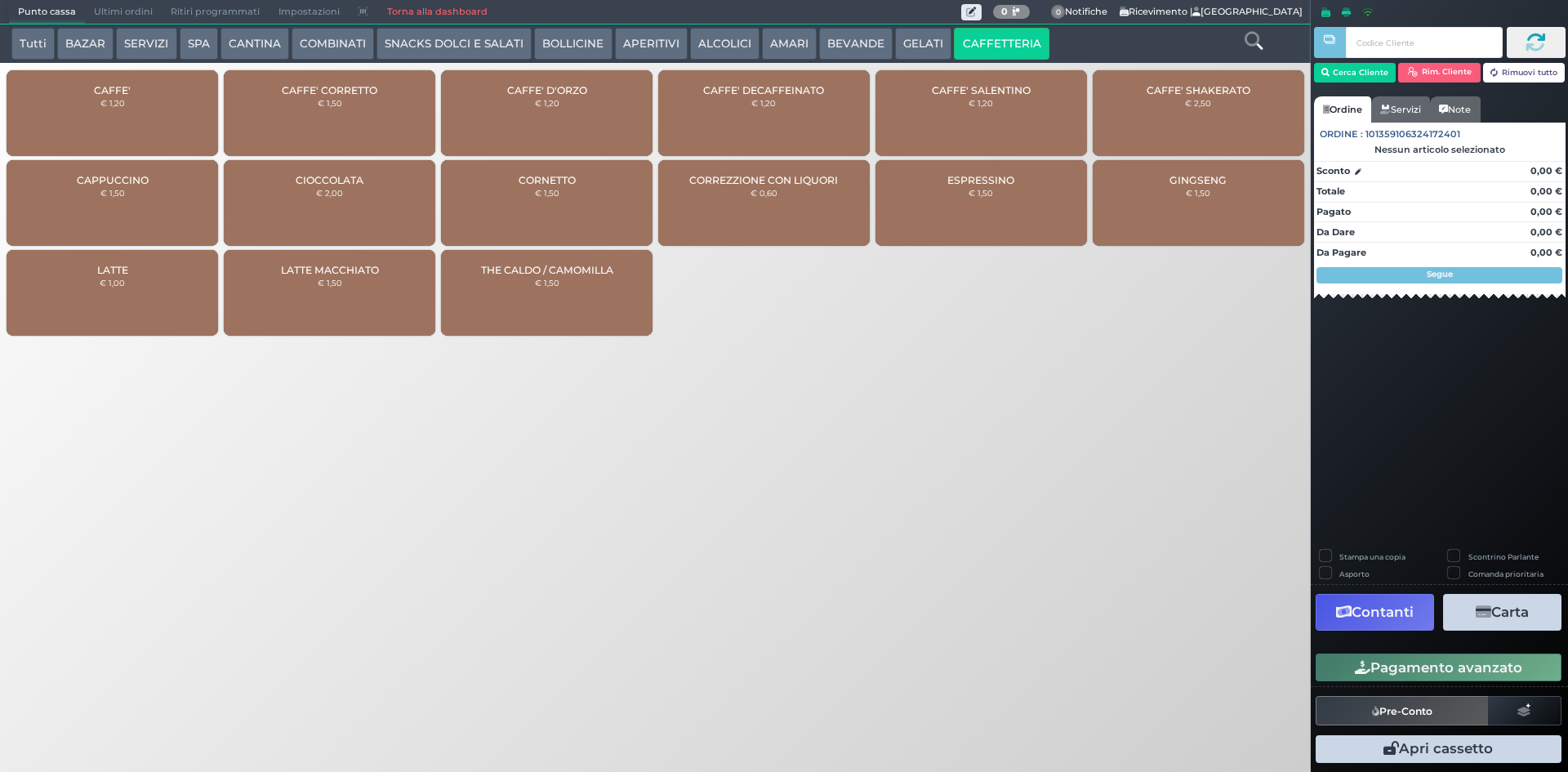
click at [745, 113] on div "CAFFE' DECAFFEINATO € 1,20" at bounding box center [763, 113] width 212 height 86
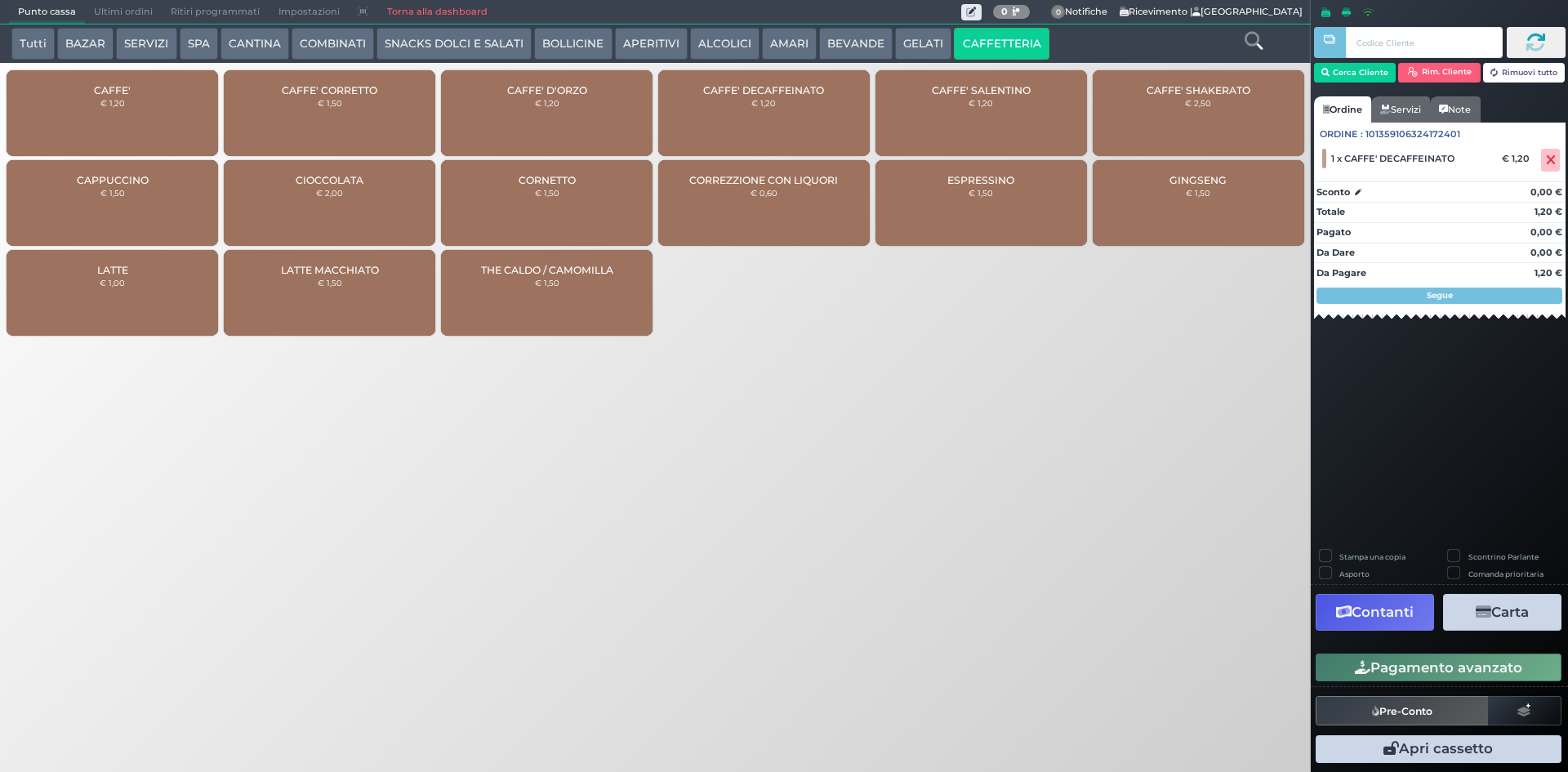
click at [1338, 668] on button "Pagamento avanzato" at bounding box center [1439, 668] width 246 height 28
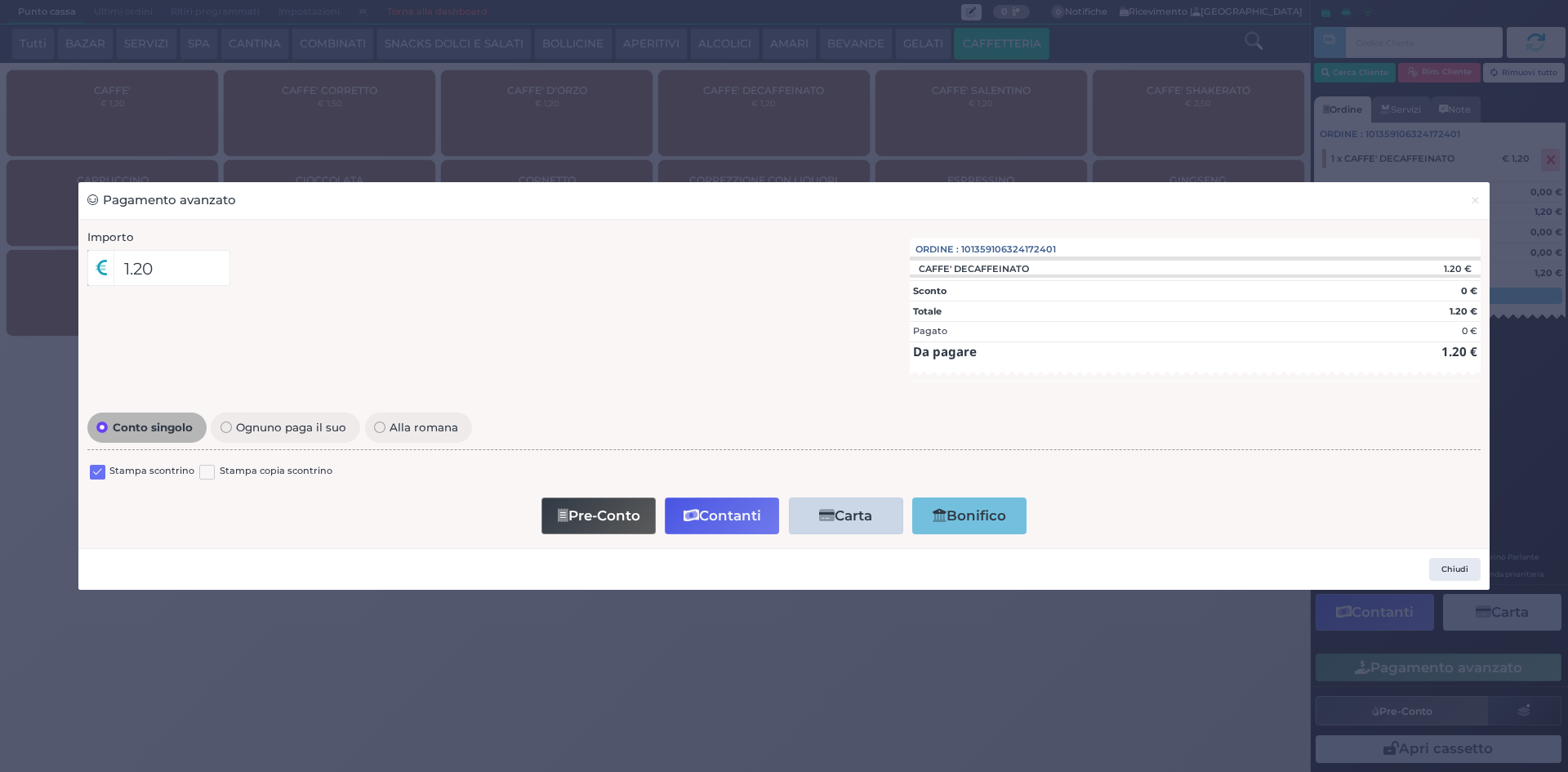
click at [101, 477] on label at bounding box center [98, 472] width 16 height 16
click at [0, 0] on input "checkbox" at bounding box center [0, 0] width 0 height 0
click at [724, 519] on button "Contanti" at bounding box center [722, 515] width 115 height 37
